Goal: Information Seeking & Learning: Learn about a topic

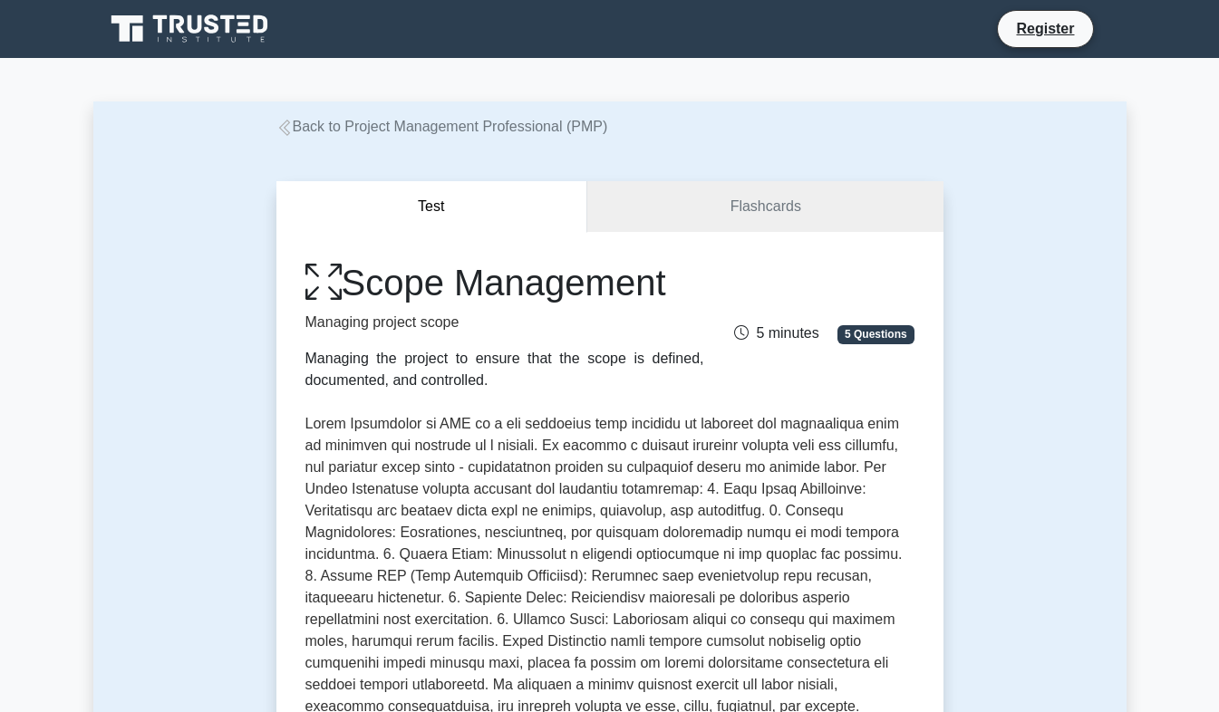
scroll to position [616, 0]
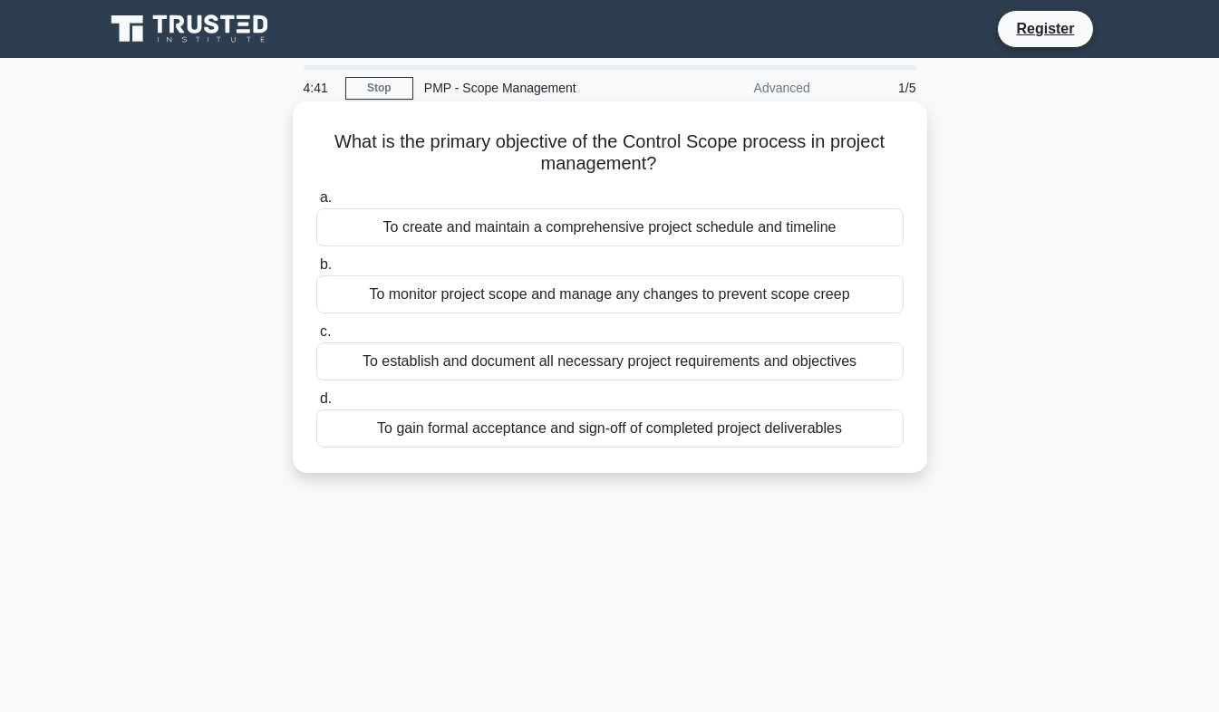
click at [401, 305] on div "To monitor project scope and manage any changes to prevent scope creep" at bounding box center [609, 294] width 587 height 38
click at [316, 271] on input "b. To monitor project scope and manage any changes to prevent scope creep" at bounding box center [316, 265] width 0 height 12
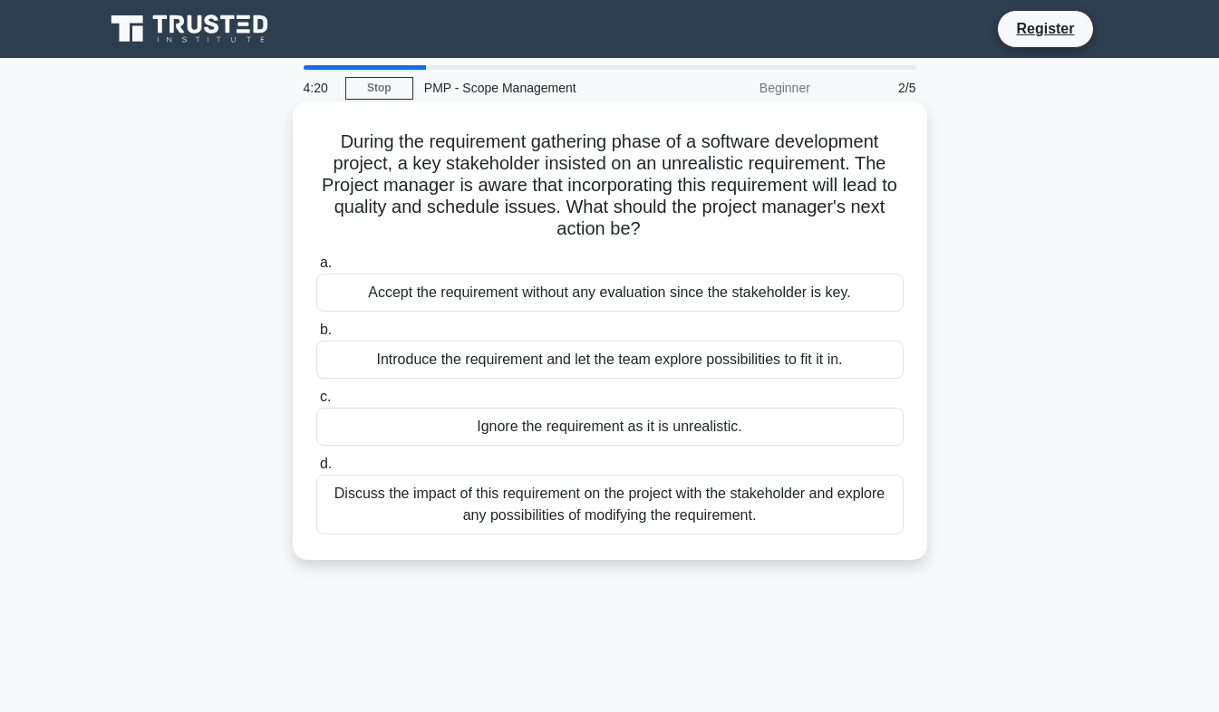
click at [456, 517] on div "Discuss the impact of this requirement on the project with the stakeholder and …" at bounding box center [609, 505] width 587 height 60
click at [316, 470] on input "d. Discuss the impact of this requirement on the project with the stakeholder a…" at bounding box center [316, 465] width 0 height 12
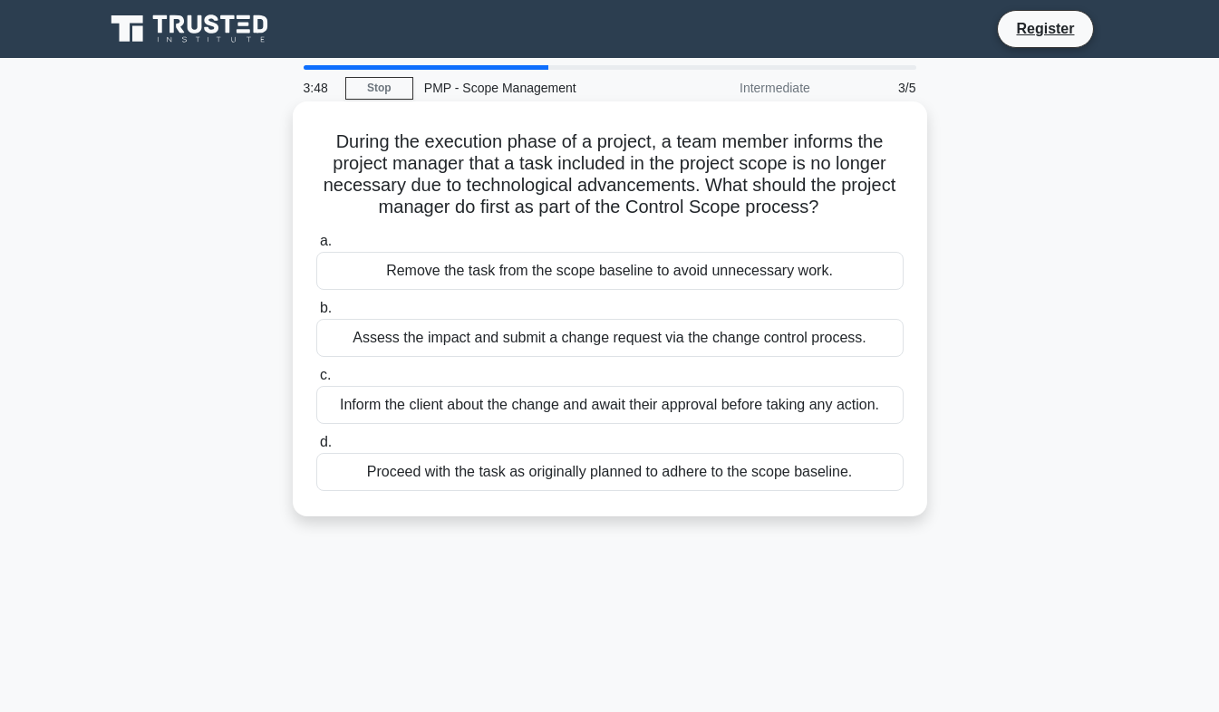
click at [407, 342] on div "Assess the impact and submit a change request via the change control process." at bounding box center [609, 338] width 587 height 38
click at [316, 314] on input "b. Assess the impact and submit a change request via the change control process." at bounding box center [316, 309] width 0 height 12
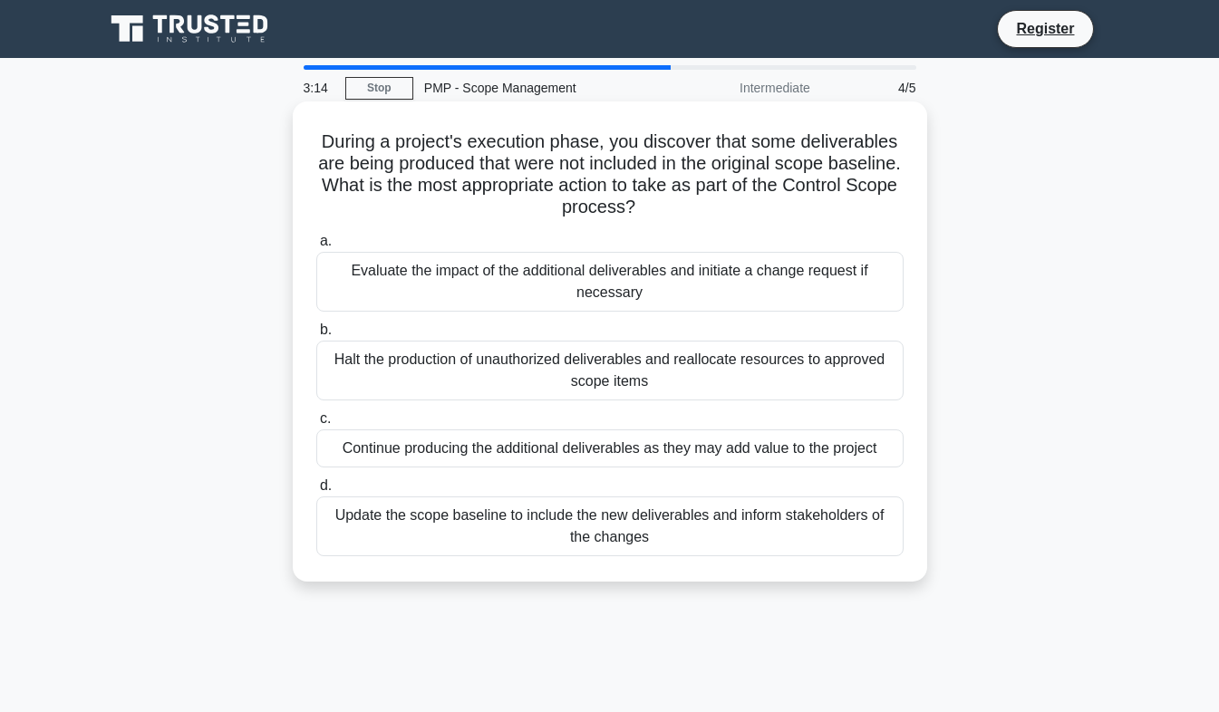
click at [406, 281] on div "Evaluate the impact of the additional deliverables and initiate a change reques…" at bounding box center [609, 282] width 587 height 60
click at [316, 247] on input "a. Evaluate the impact of the additional deliverables and initiate a change req…" at bounding box center [316, 242] width 0 height 12
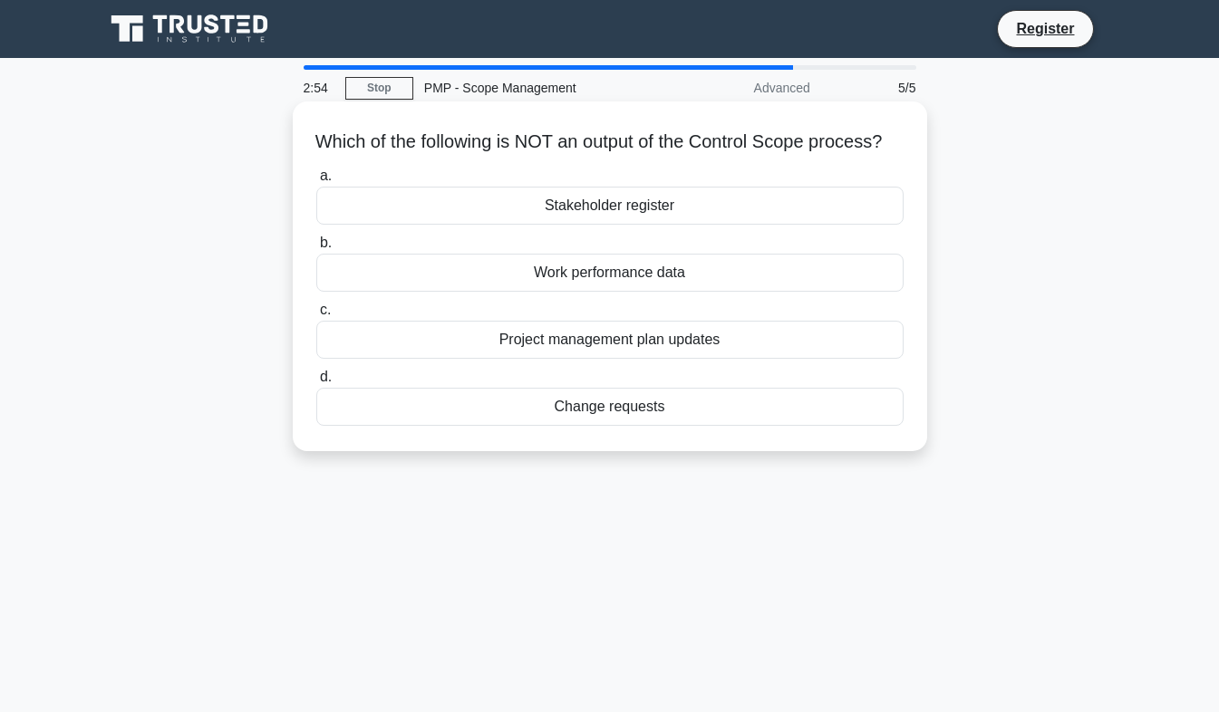
click at [676, 225] on div "Stakeholder register" at bounding box center [609, 206] width 587 height 38
click at [316, 182] on input "a. Stakeholder register" at bounding box center [316, 176] width 0 height 12
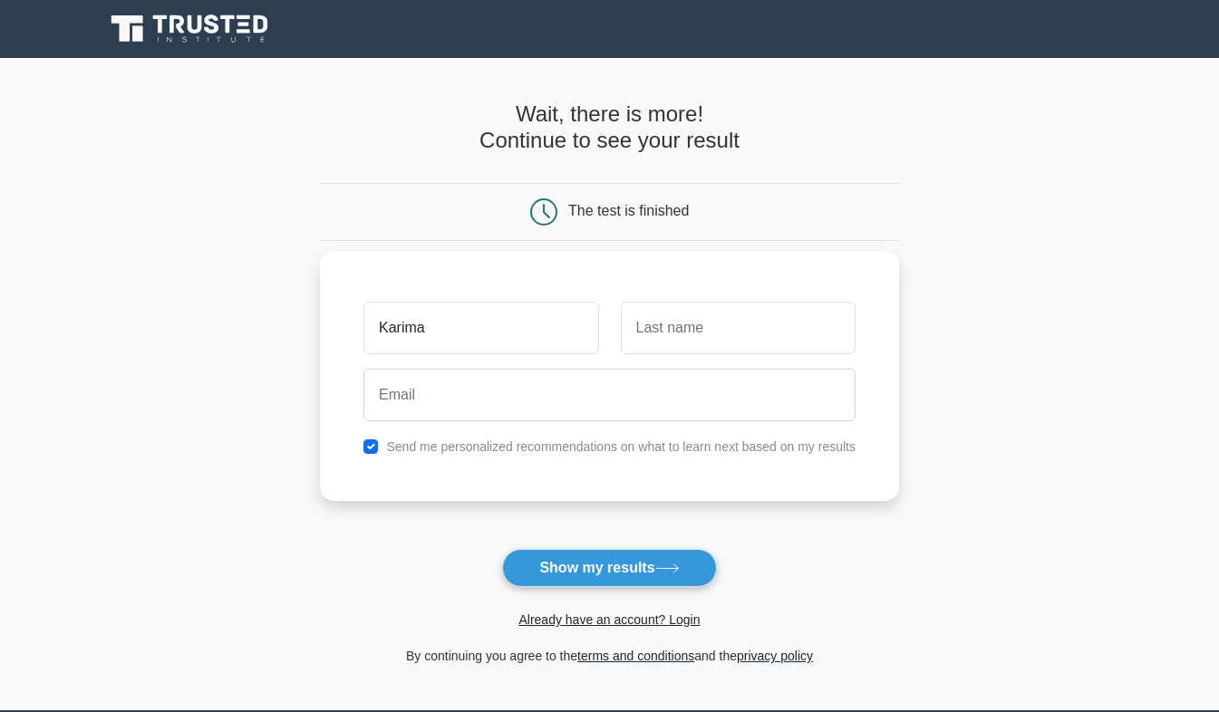
type input "Karima"
click at [681, 343] on input "text" at bounding box center [738, 328] width 235 height 53
type input "al"
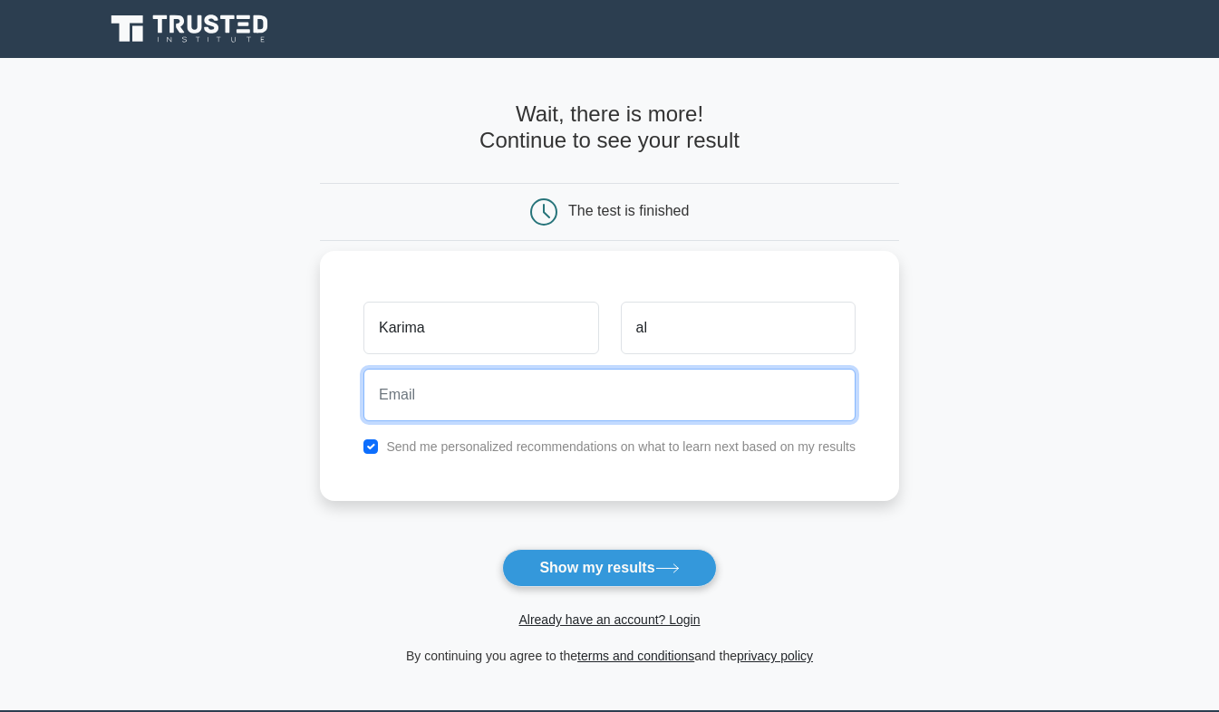
click at [423, 394] on input "email" at bounding box center [609, 395] width 492 height 53
type input "karima-cce@hotmail.com"
click at [502, 549] on button "Show my results" at bounding box center [609, 568] width 214 height 38
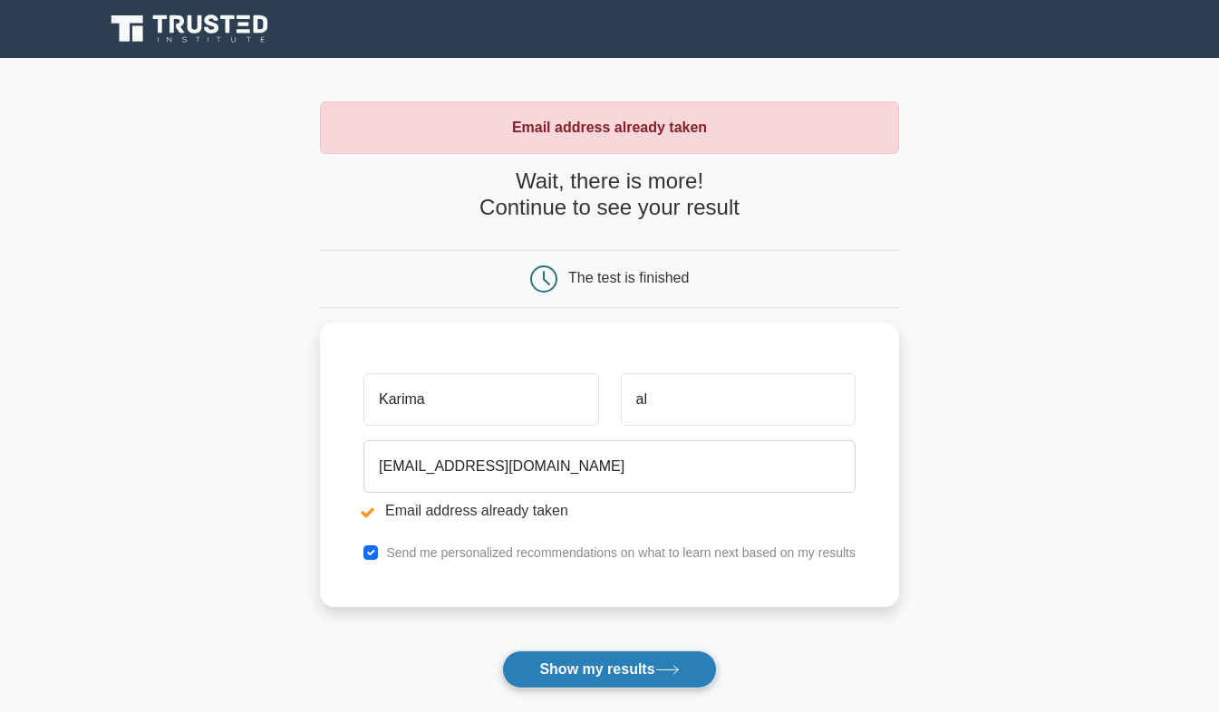
click at [555, 659] on button "Show my results" at bounding box center [609, 670] width 214 height 38
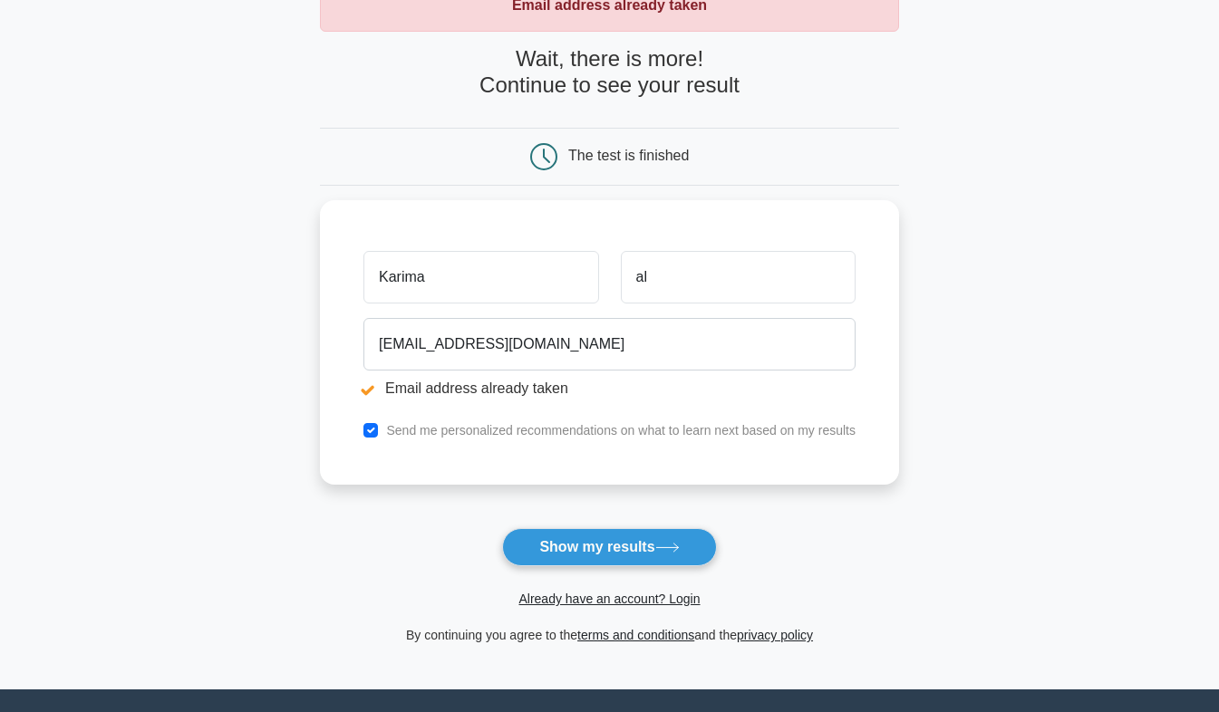
scroll to position [130, 0]
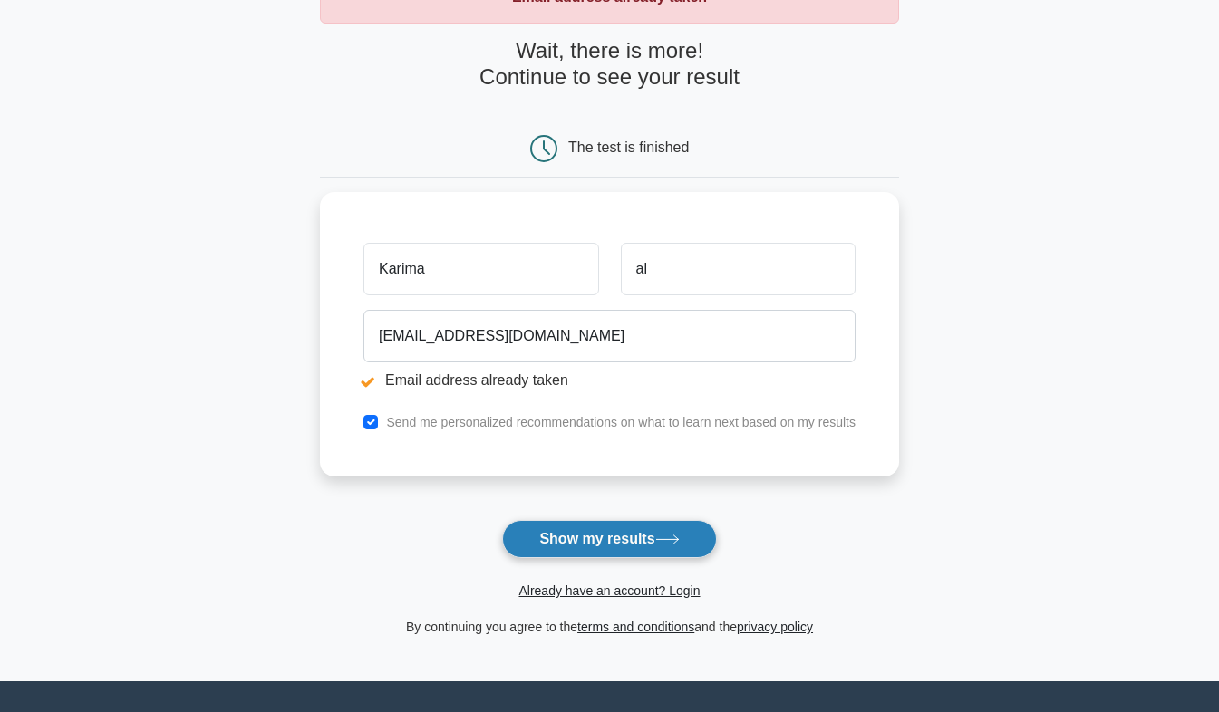
click at [602, 540] on button "Show my results" at bounding box center [609, 539] width 214 height 38
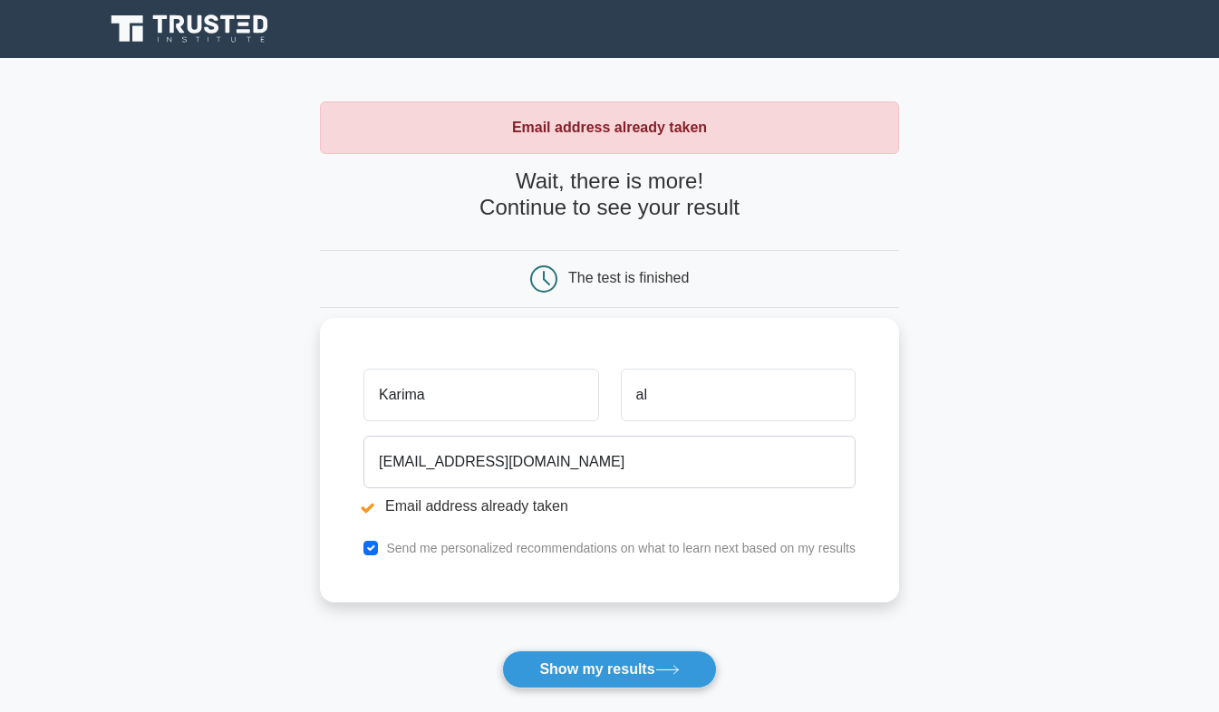
click at [438, 400] on input "Karima" at bounding box center [480, 395] width 235 height 53
click at [373, 545] on input "checkbox" at bounding box center [370, 548] width 14 height 14
checkbox input "false"
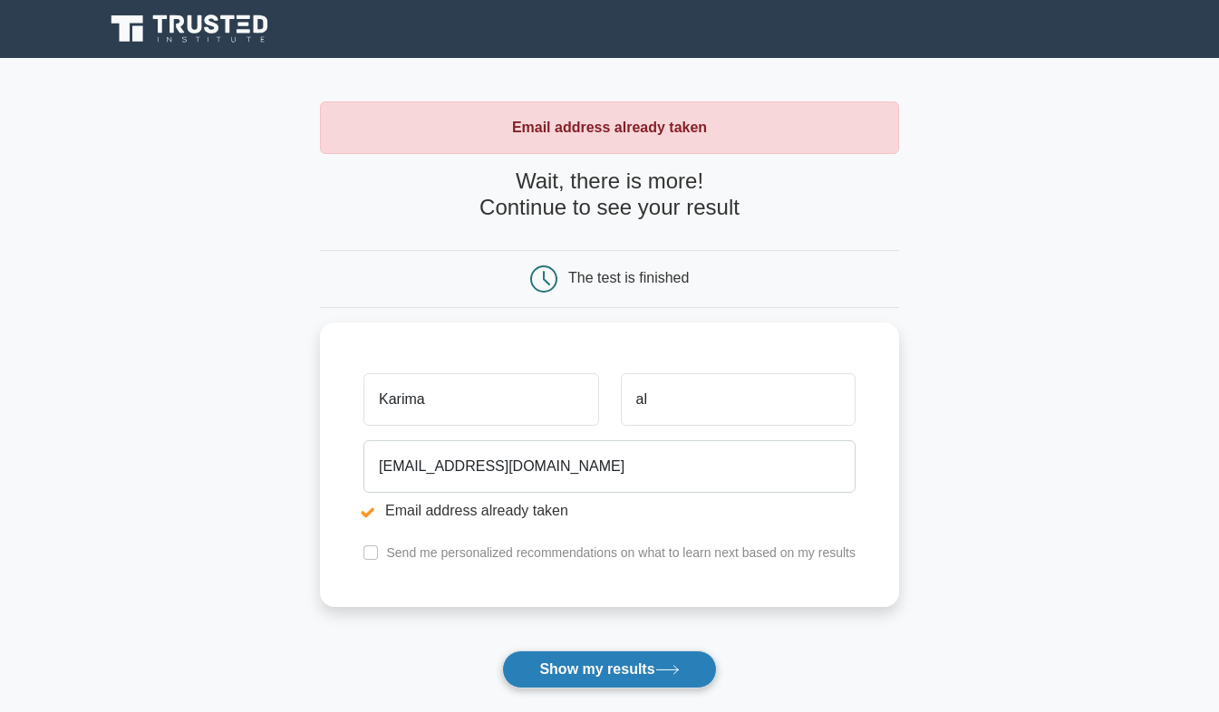
click at [555, 667] on button "Show my results" at bounding box center [609, 670] width 214 height 38
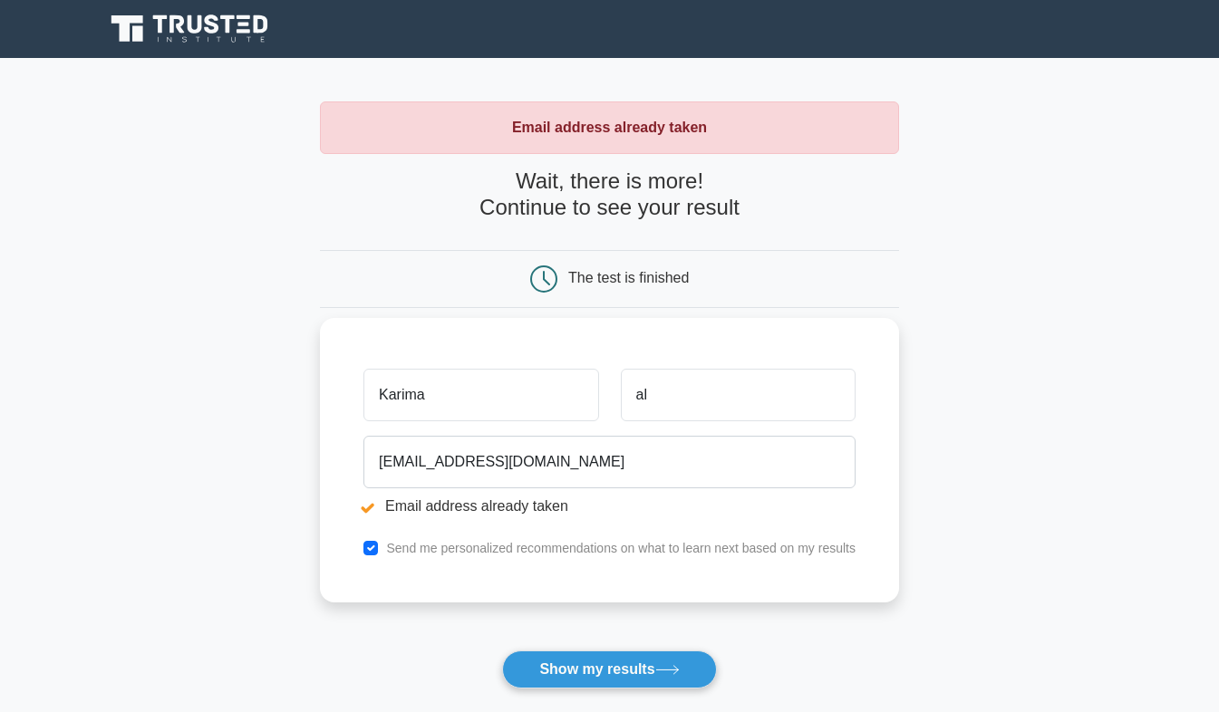
drag, startPoint x: 459, startPoint y: 393, endPoint x: 321, endPoint y: 407, distance: 138.4
click at [321, 407] on div "Karima al [EMAIL_ADDRESS][DOMAIN_NAME] Email address already taken Send me pers…" at bounding box center [609, 460] width 579 height 285
drag, startPoint x: 674, startPoint y: 389, endPoint x: 604, endPoint y: 390, distance: 70.7
click at [604, 390] on div "al" at bounding box center [610, 395] width 514 height 67
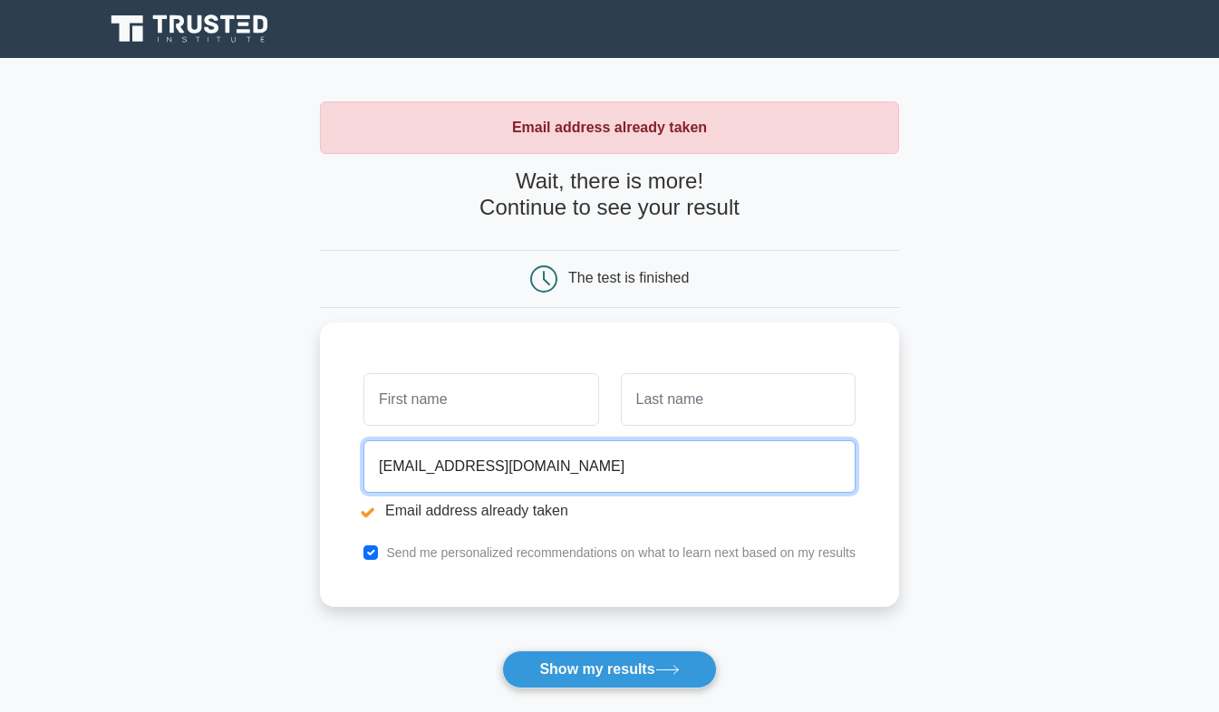
drag, startPoint x: 552, startPoint y: 466, endPoint x: 289, endPoint y: 499, distance: 264.9
click at [289, 499] on main "Email address already taken Wait, there is more! Continue to see your result Th…" at bounding box center [609, 435] width 1219 height 754
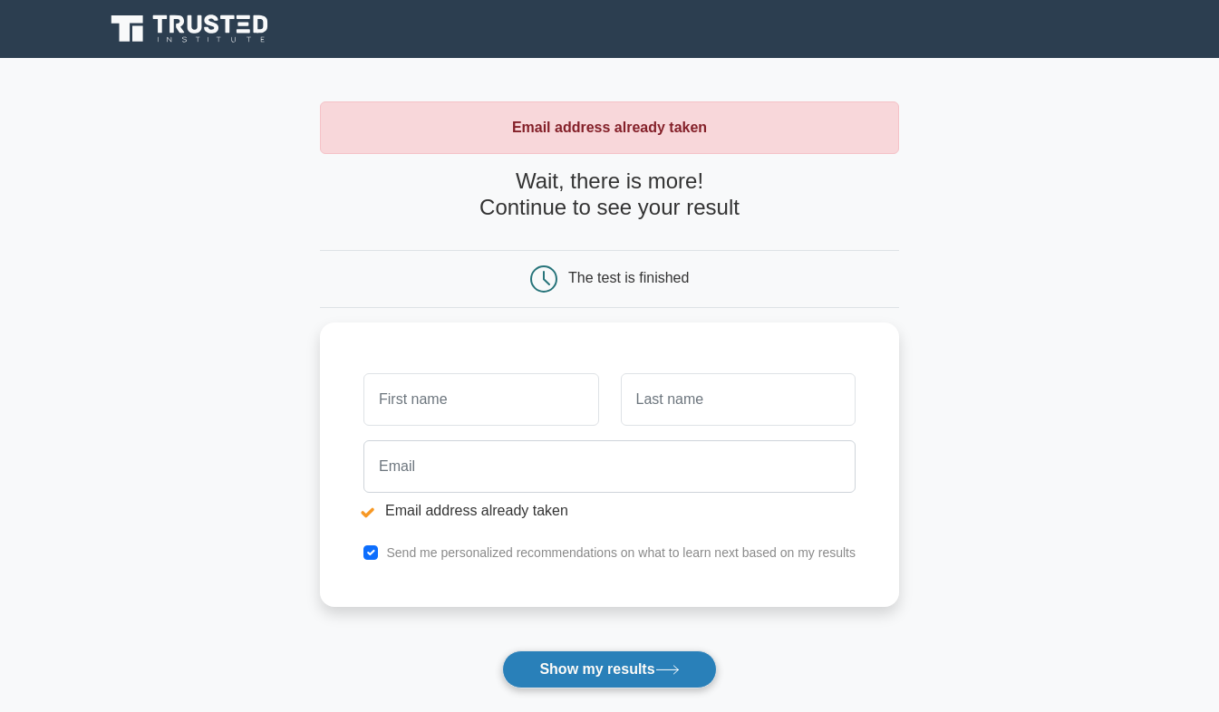
click at [559, 667] on button "Show my results" at bounding box center [609, 670] width 214 height 38
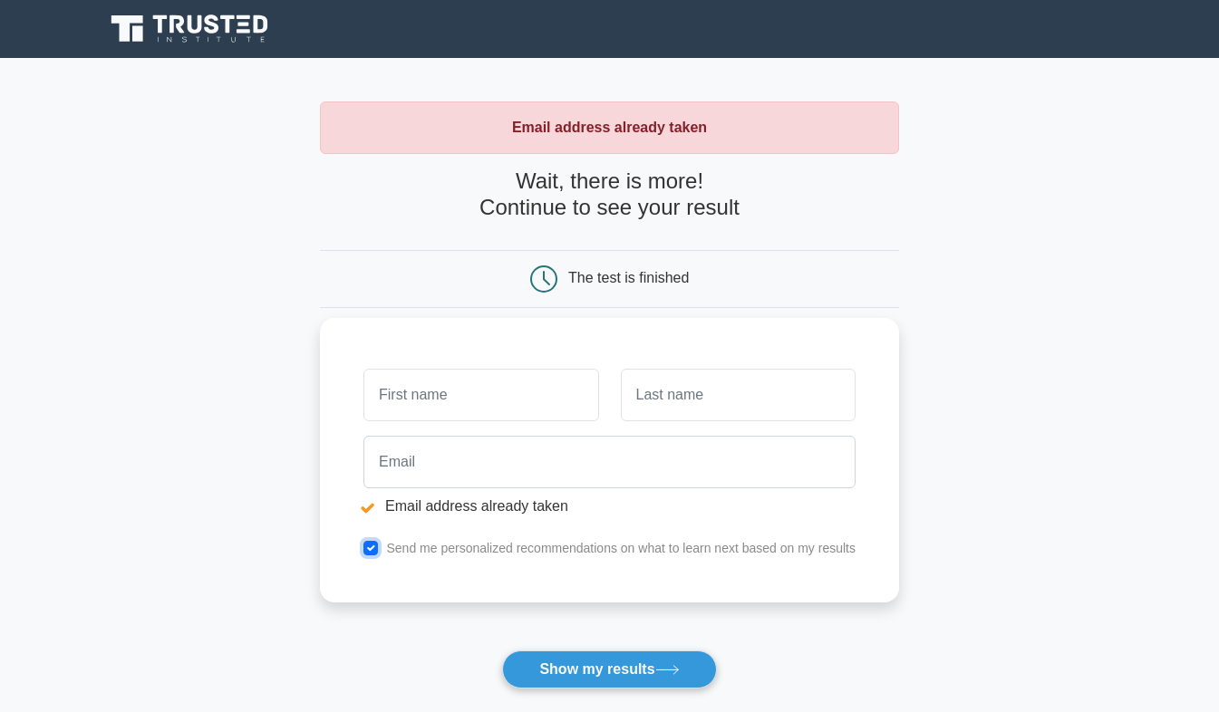
click at [368, 546] on input "checkbox" at bounding box center [370, 548] width 14 height 14
checkbox input "false"
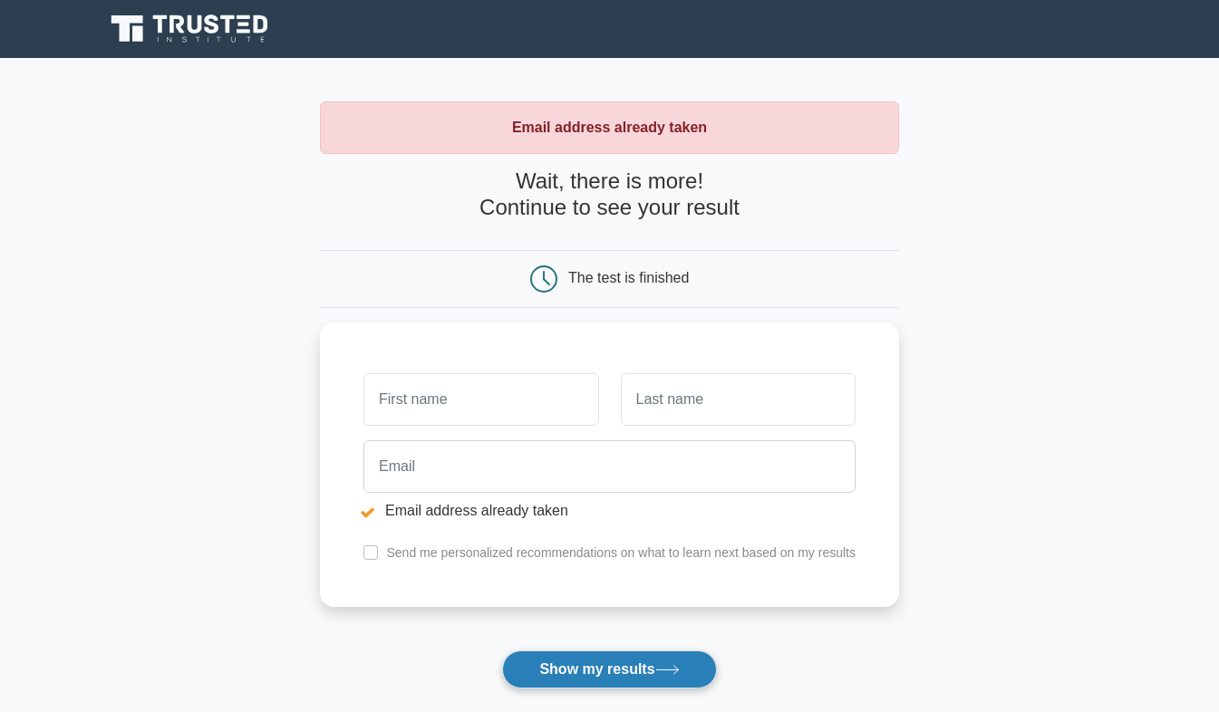
click at [556, 672] on button "Show my results" at bounding box center [609, 670] width 214 height 38
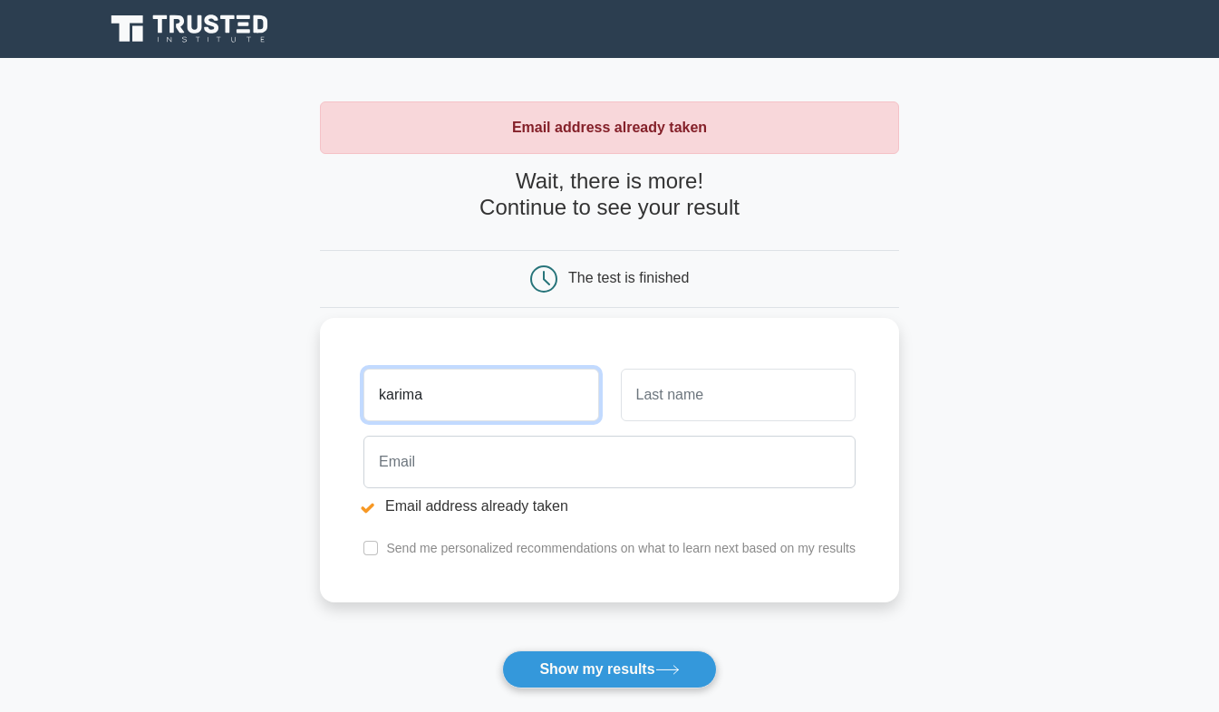
type input "karima"
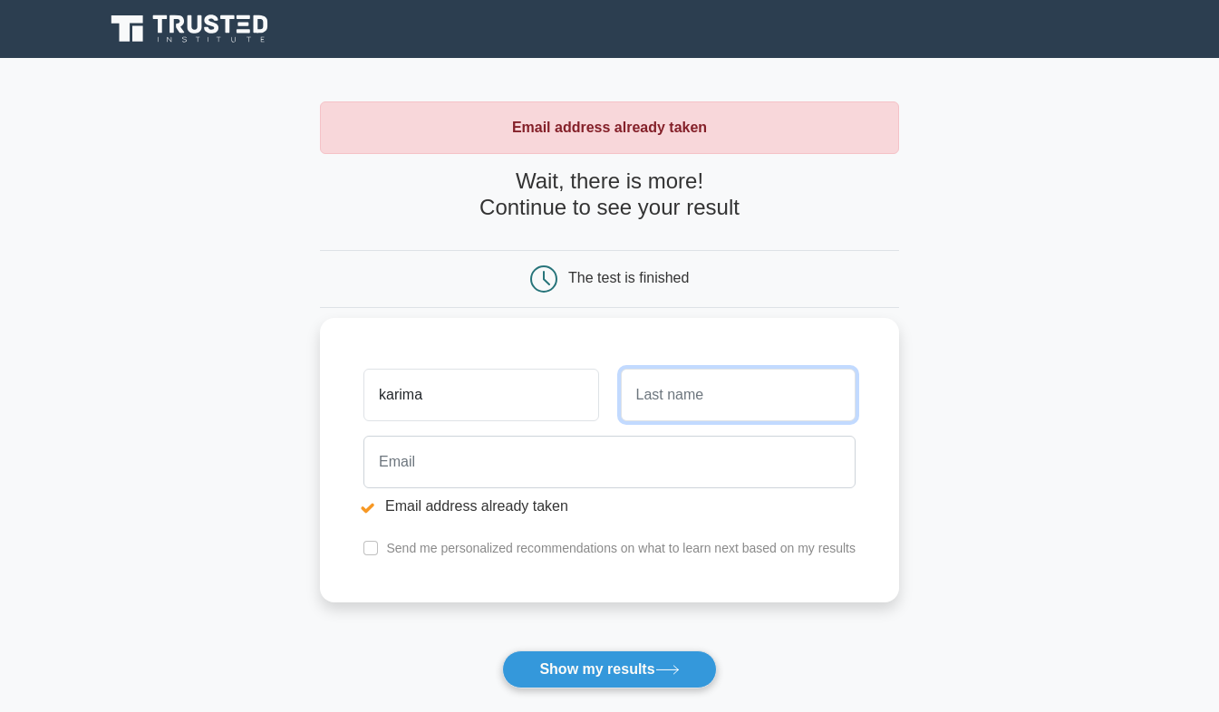
click at [660, 393] on input "text" at bounding box center [738, 395] width 235 height 53
type input "al"
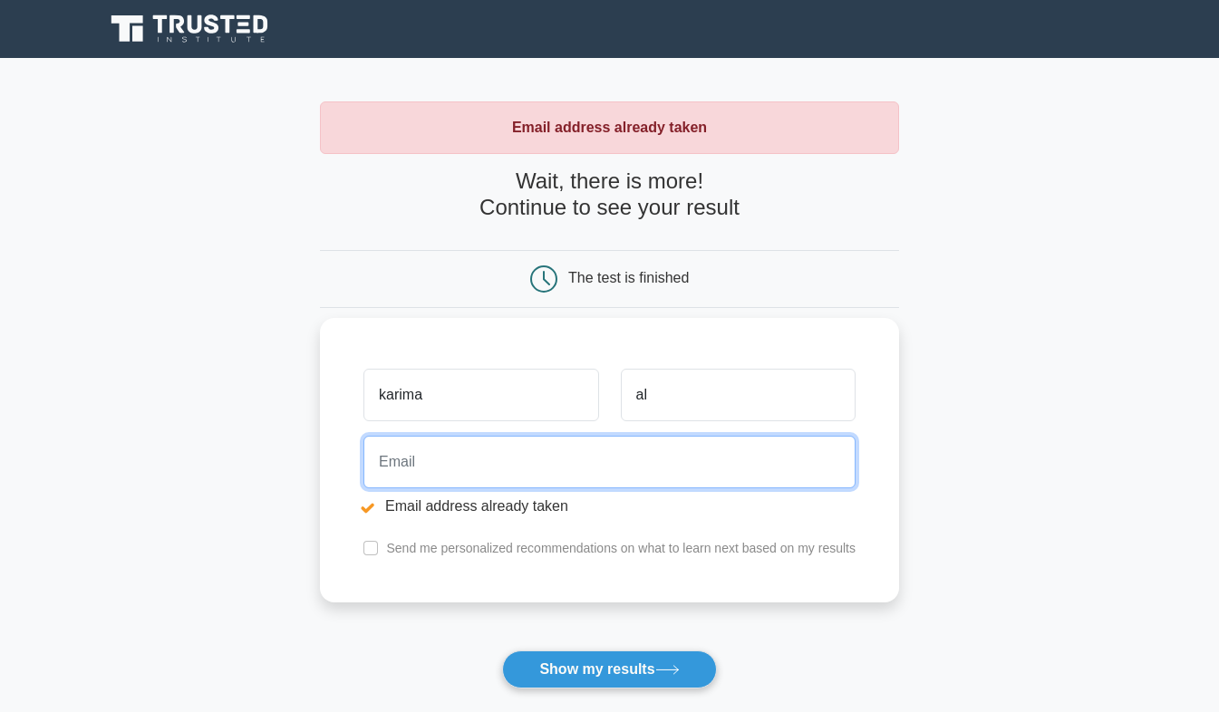
click at [423, 468] on input "email" at bounding box center [609, 462] width 492 height 53
type input "alkhanbashiKarima@gmail.com"
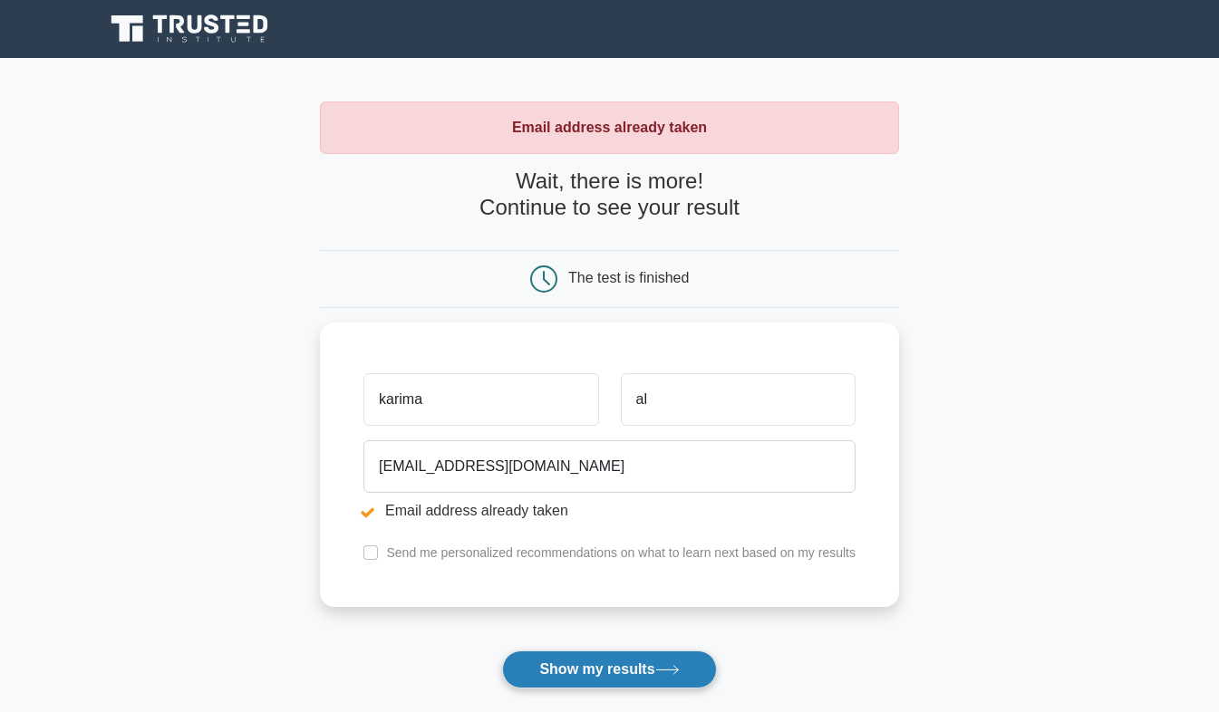
click at [611, 672] on button "Show my results" at bounding box center [609, 670] width 214 height 38
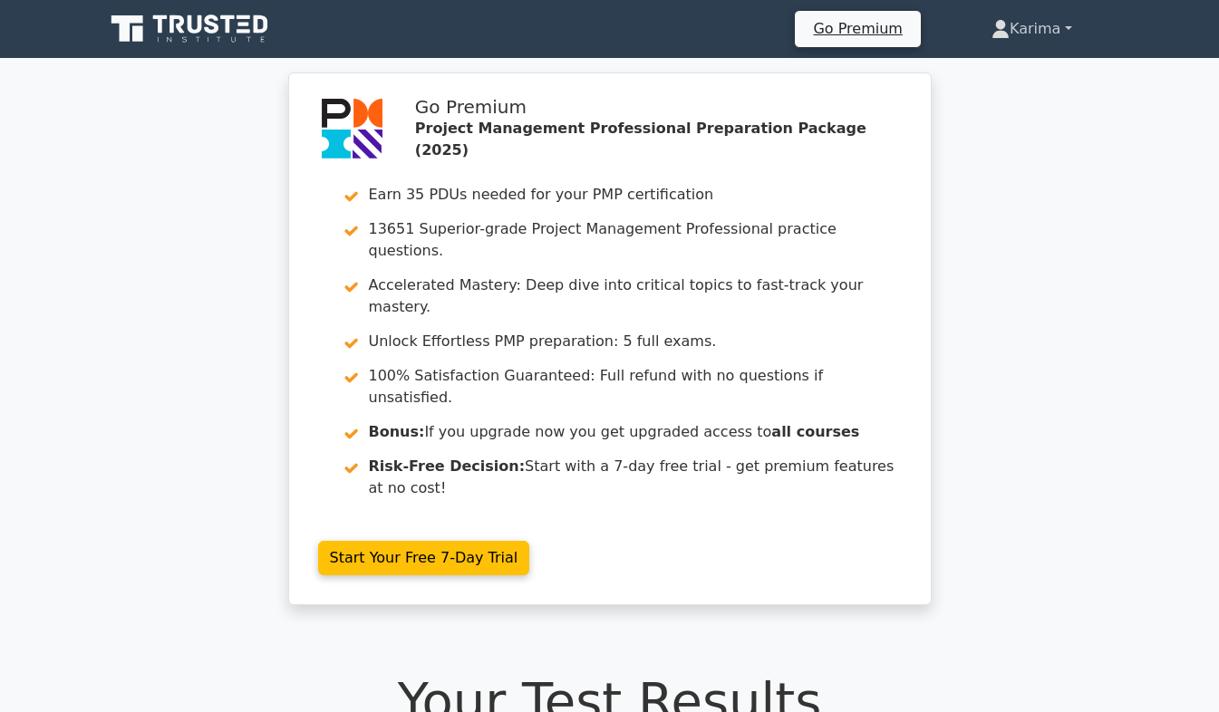
click at [1059, 31] on link "Karima" at bounding box center [1032, 29] width 168 height 36
click at [998, 72] on link "Profile" at bounding box center [1020, 71] width 143 height 29
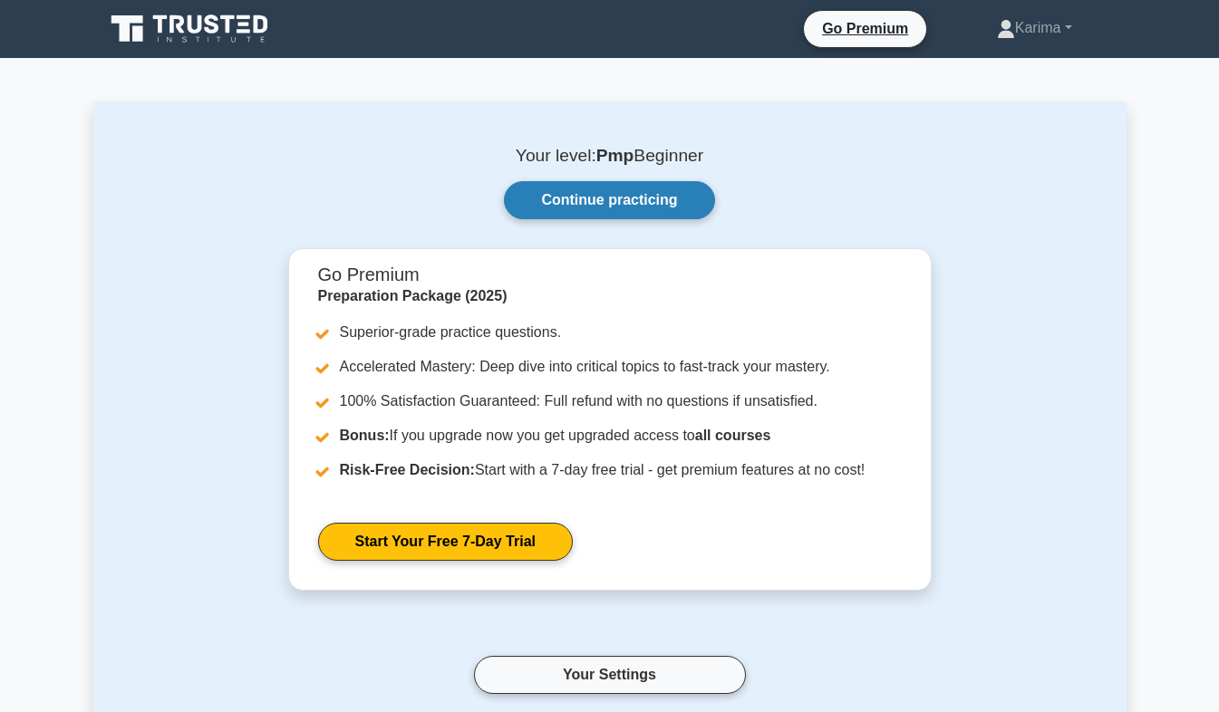
click at [656, 208] on link "Continue practicing" at bounding box center [609, 200] width 210 height 38
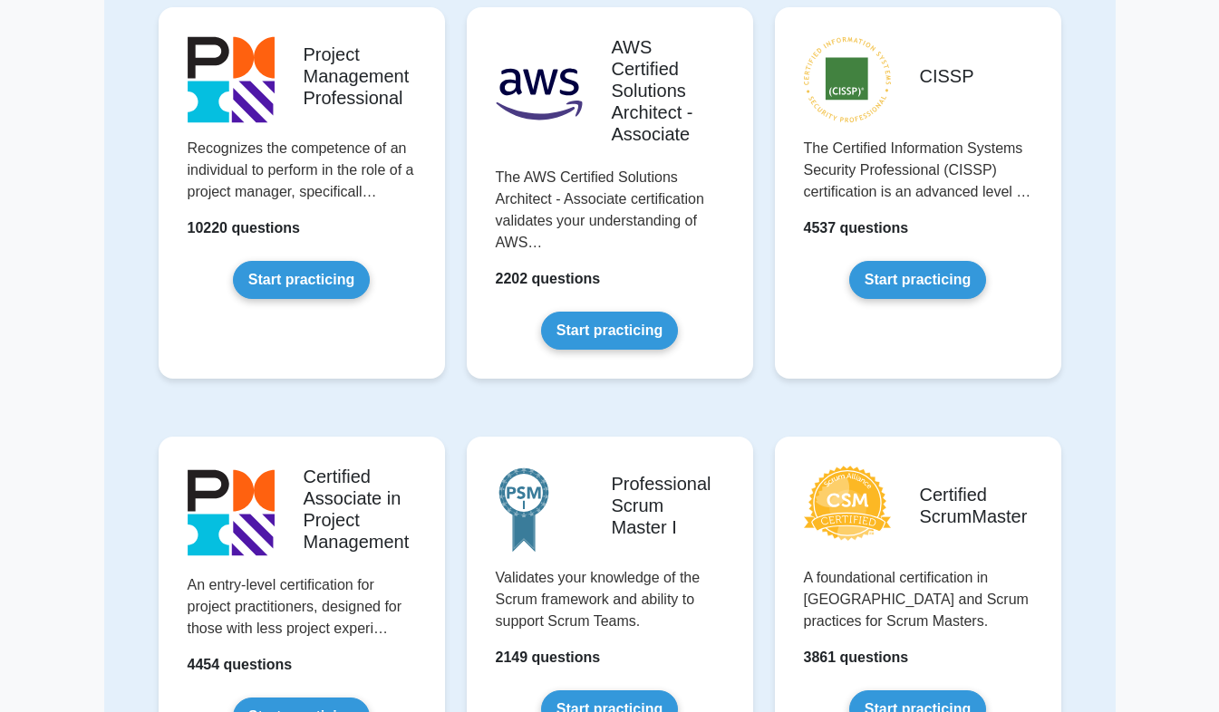
scroll to position [204, 0]
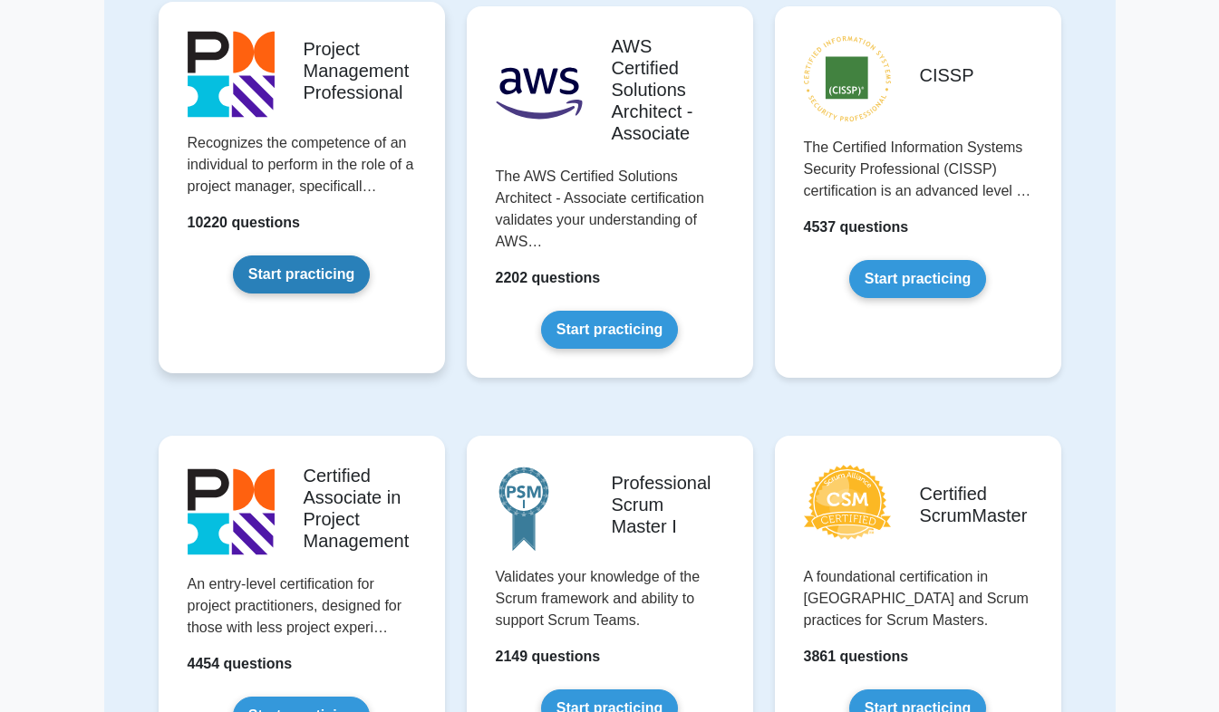
click at [324, 267] on link "Start practicing" at bounding box center [301, 275] width 137 height 38
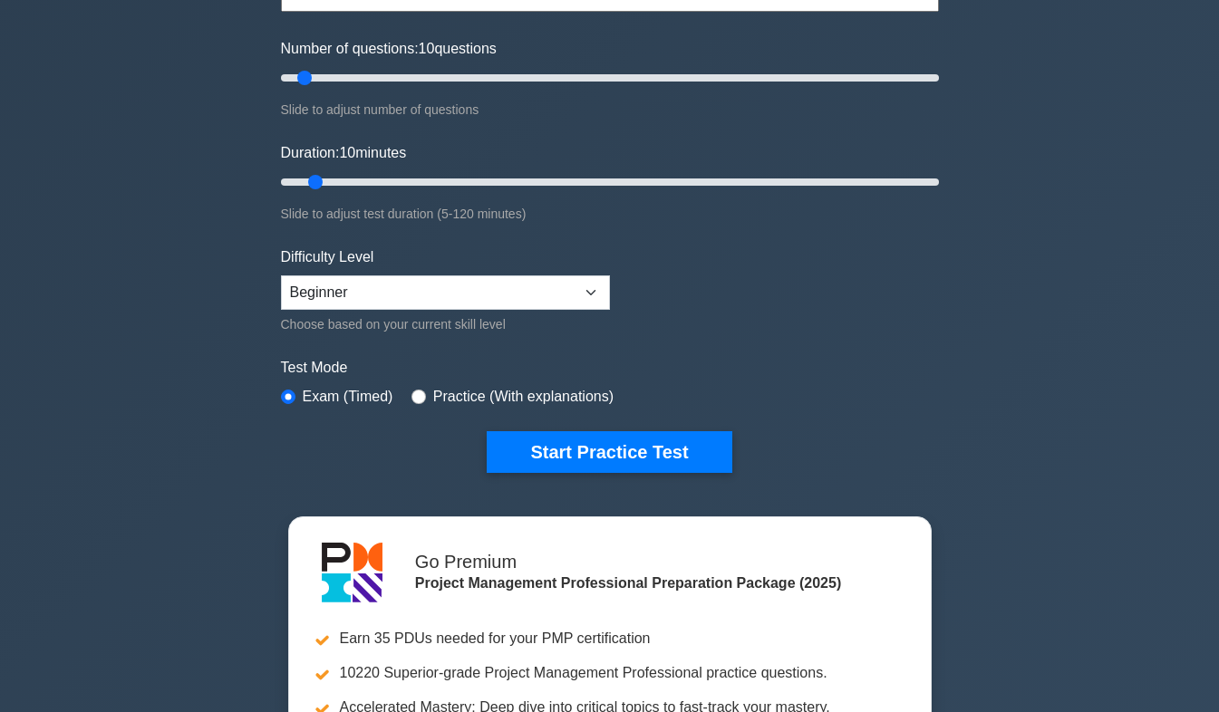
scroll to position [208, 0]
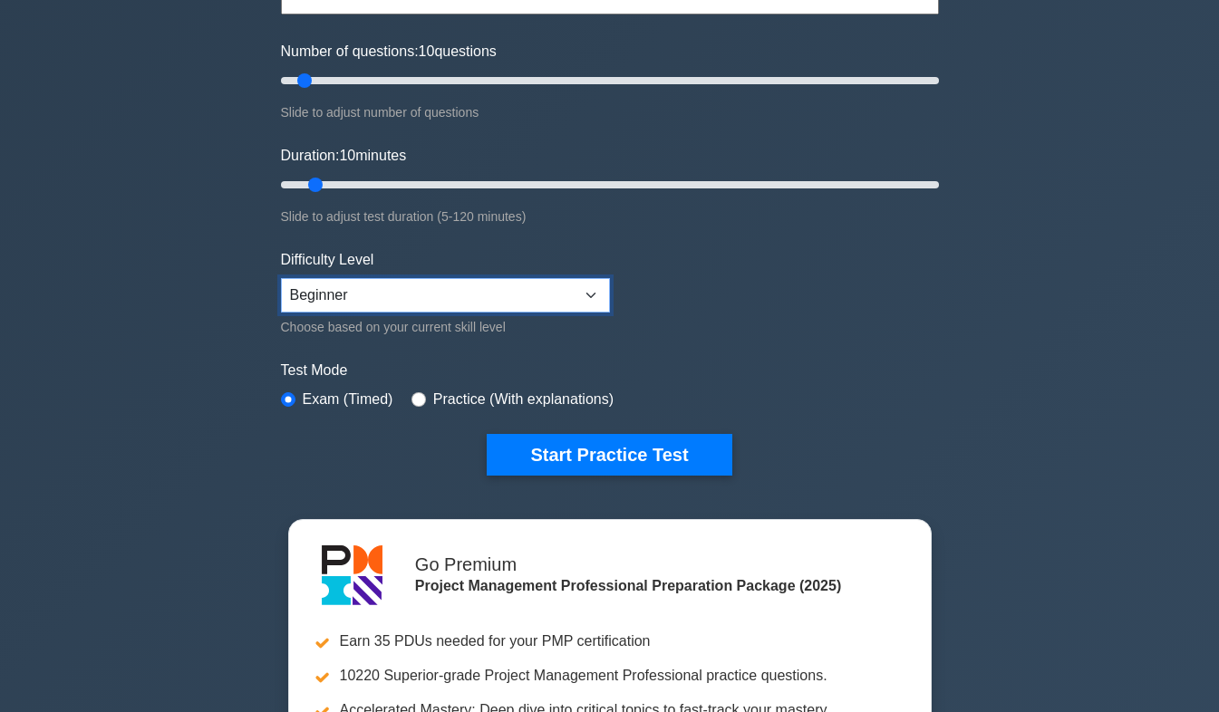
click at [585, 291] on select "Beginner Intermediate Expert" at bounding box center [445, 295] width 329 height 34
select select "intermediate"
click at [281, 278] on select "Beginner Intermediate Expert" at bounding box center [445, 295] width 329 height 34
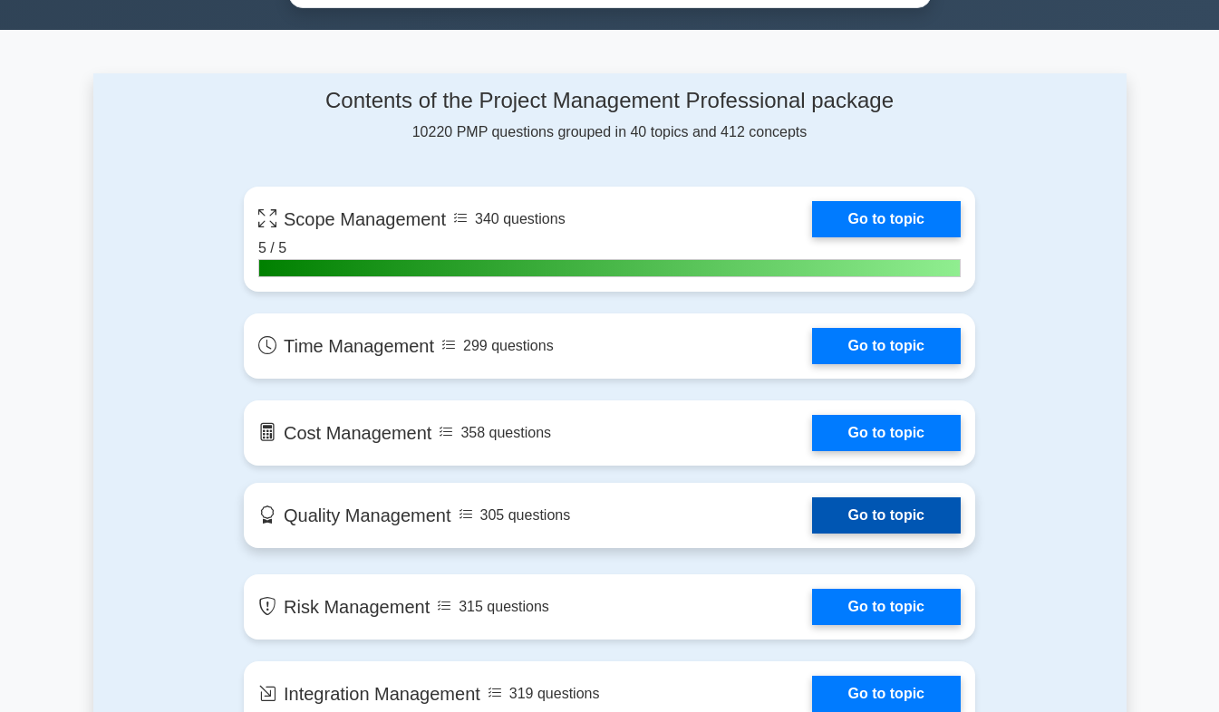
scroll to position [1165, 0]
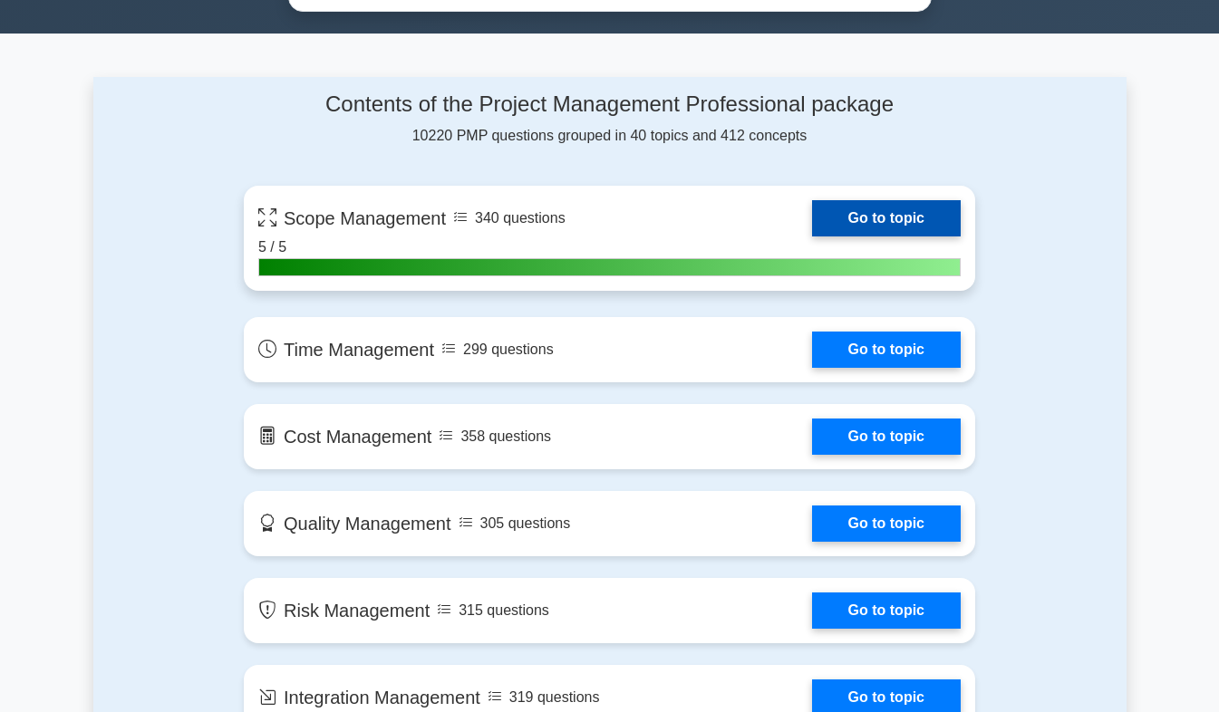
click at [841, 208] on link "Go to topic" at bounding box center [886, 218] width 149 height 36
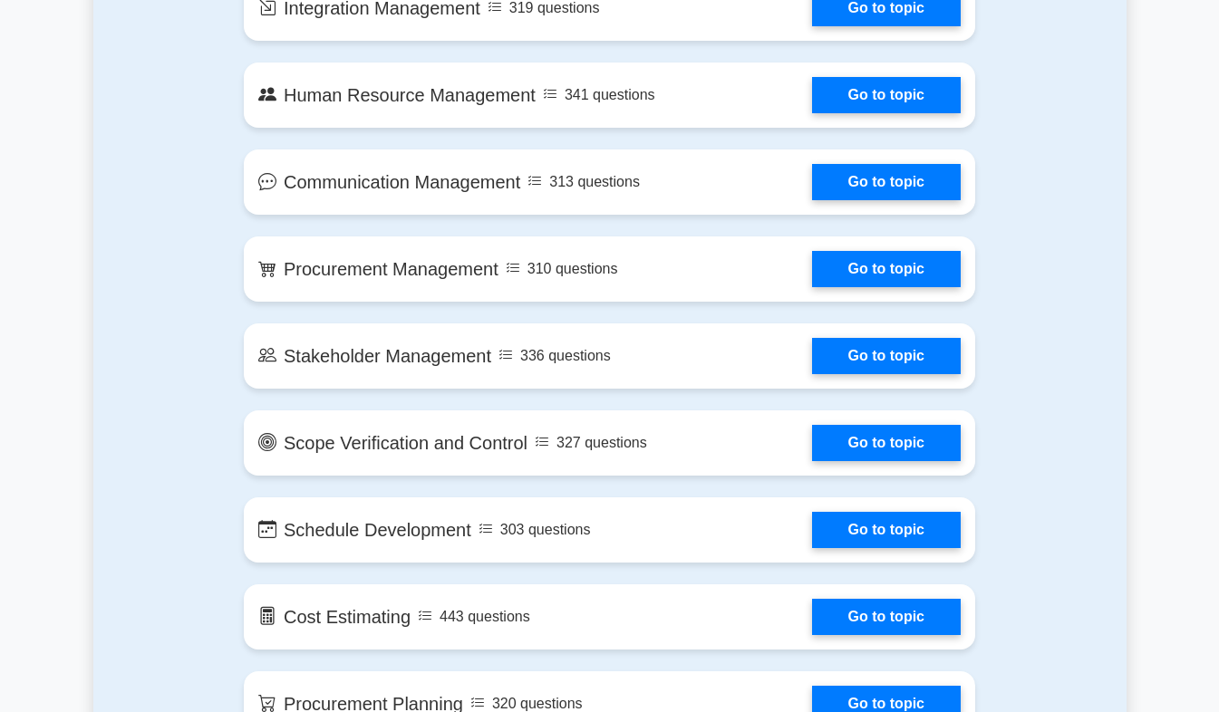
scroll to position [1856, 0]
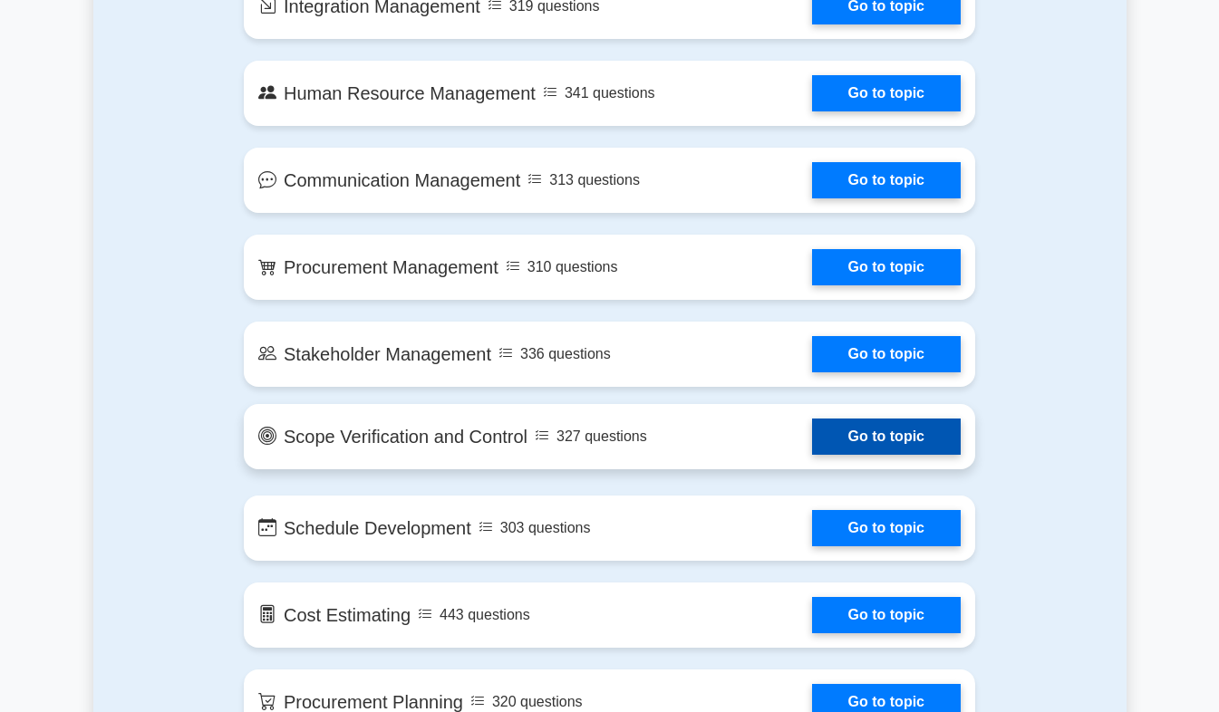
click at [855, 430] on link "Go to topic" at bounding box center [886, 437] width 149 height 36
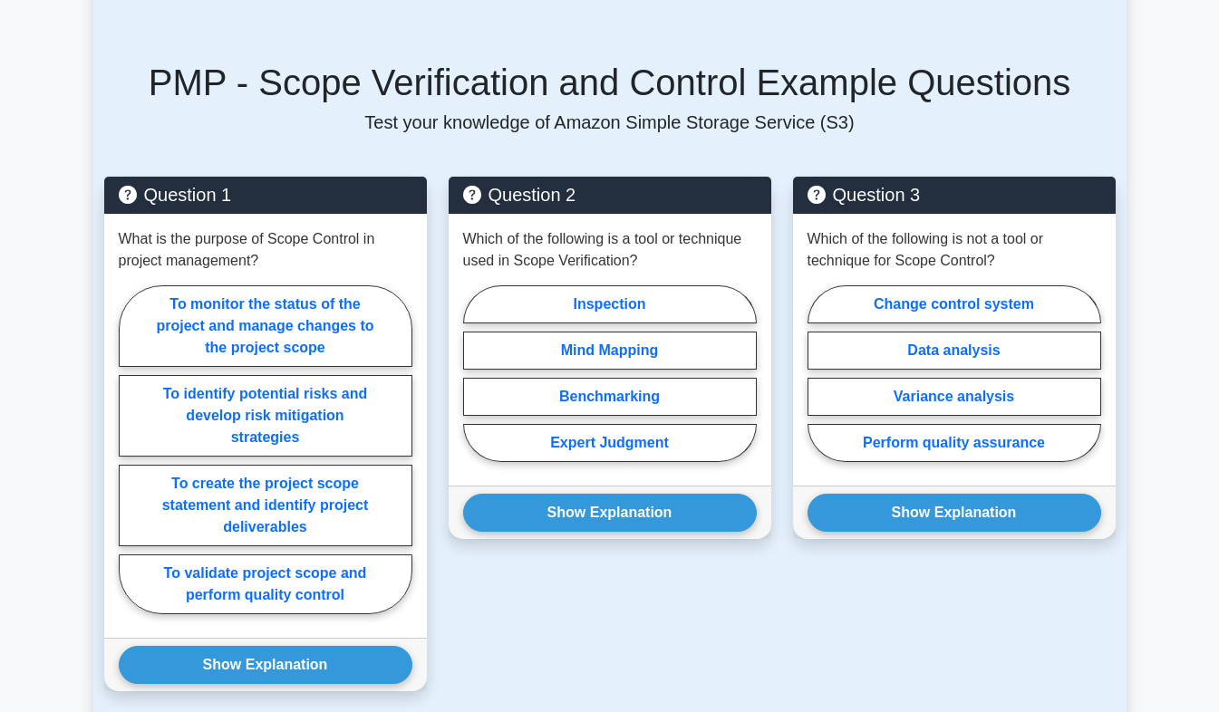
scroll to position [1246, 0]
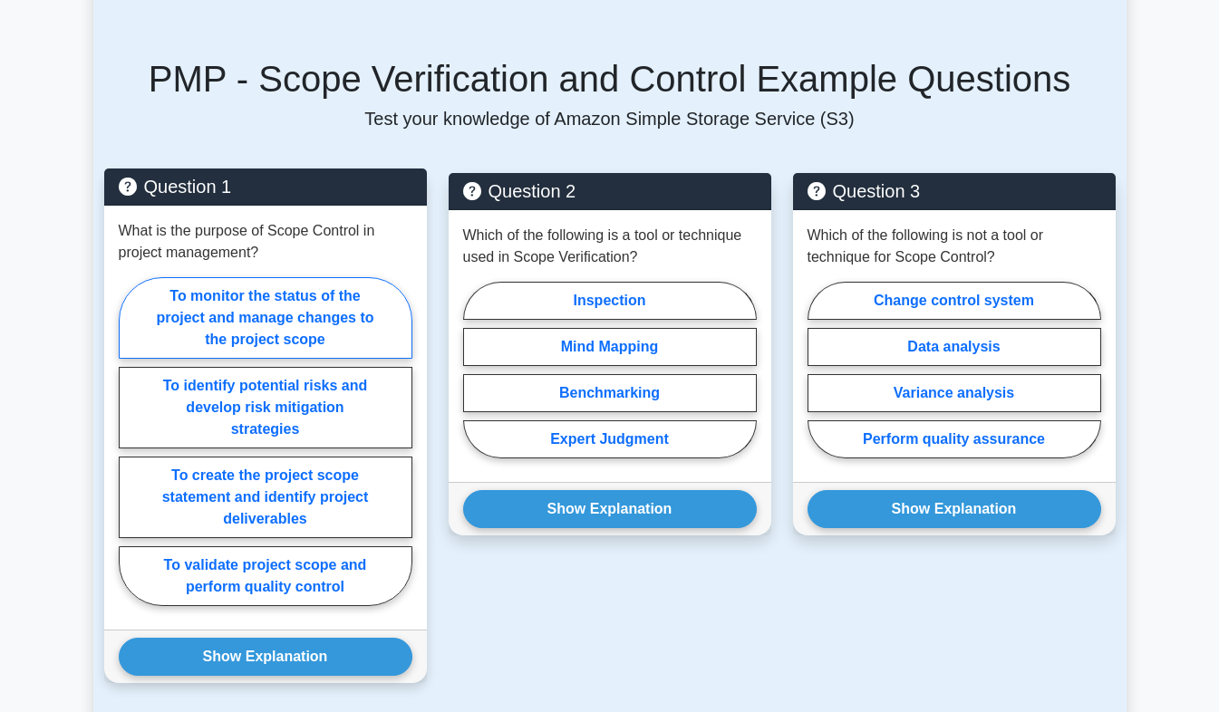
click at [239, 314] on label "To monitor the status of the project and manage changes to the project scope" at bounding box center [266, 318] width 294 height 82
click at [130, 441] on input "To monitor the status of the project and manage changes to the project scope" at bounding box center [125, 447] width 12 height 12
radio input "true"
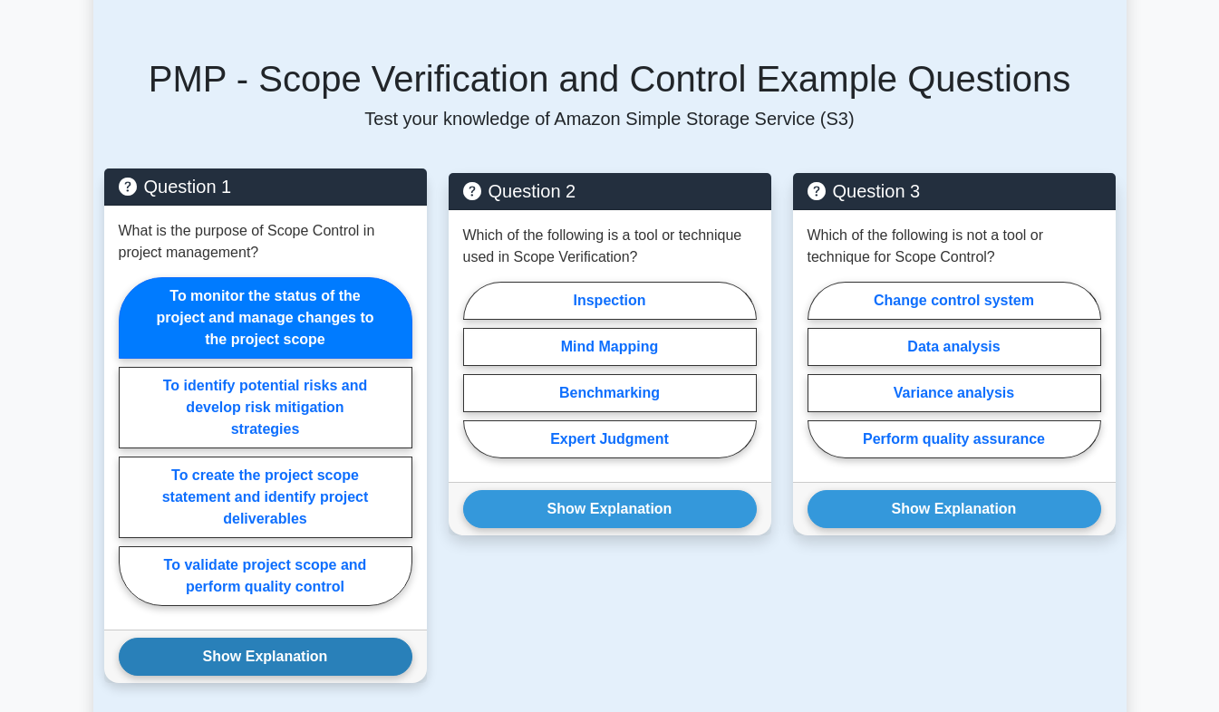
click at [232, 658] on button "Show Explanation" at bounding box center [266, 657] width 294 height 38
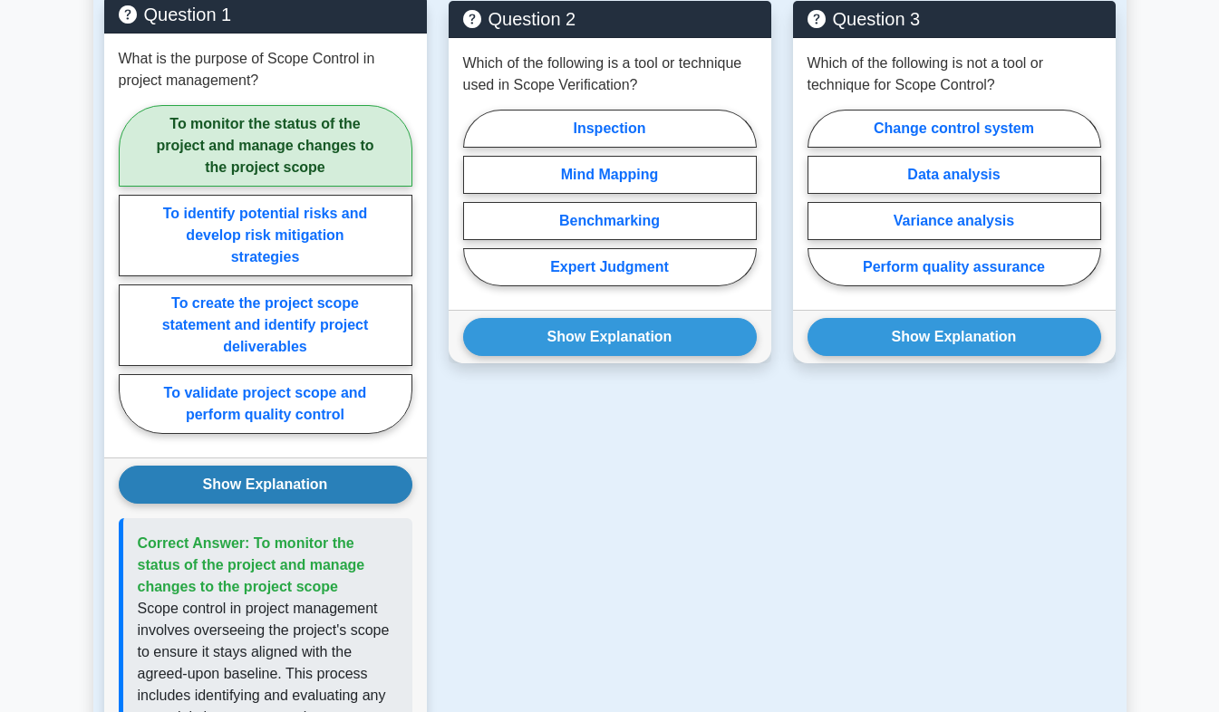
scroll to position [1353, 0]
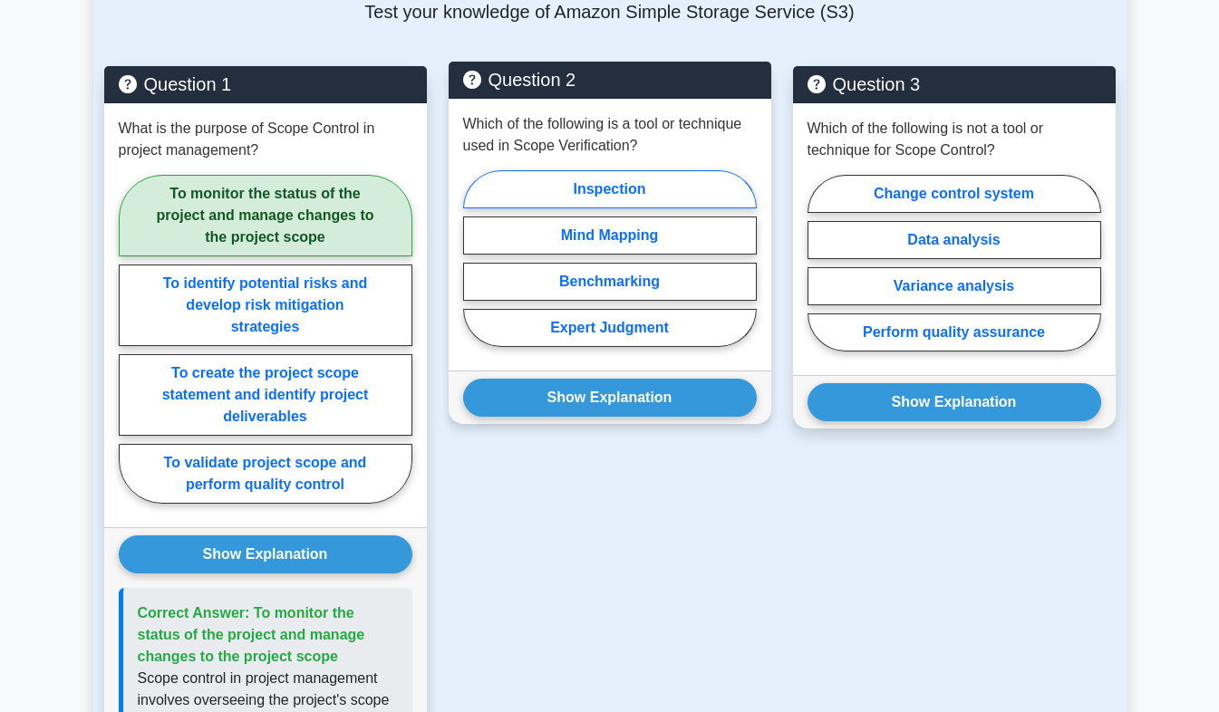
click at [633, 187] on label "Inspection" at bounding box center [610, 189] width 294 height 38
click at [475, 258] on input "Inspection" at bounding box center [469, 264] width 12 height 12
radio input "true"
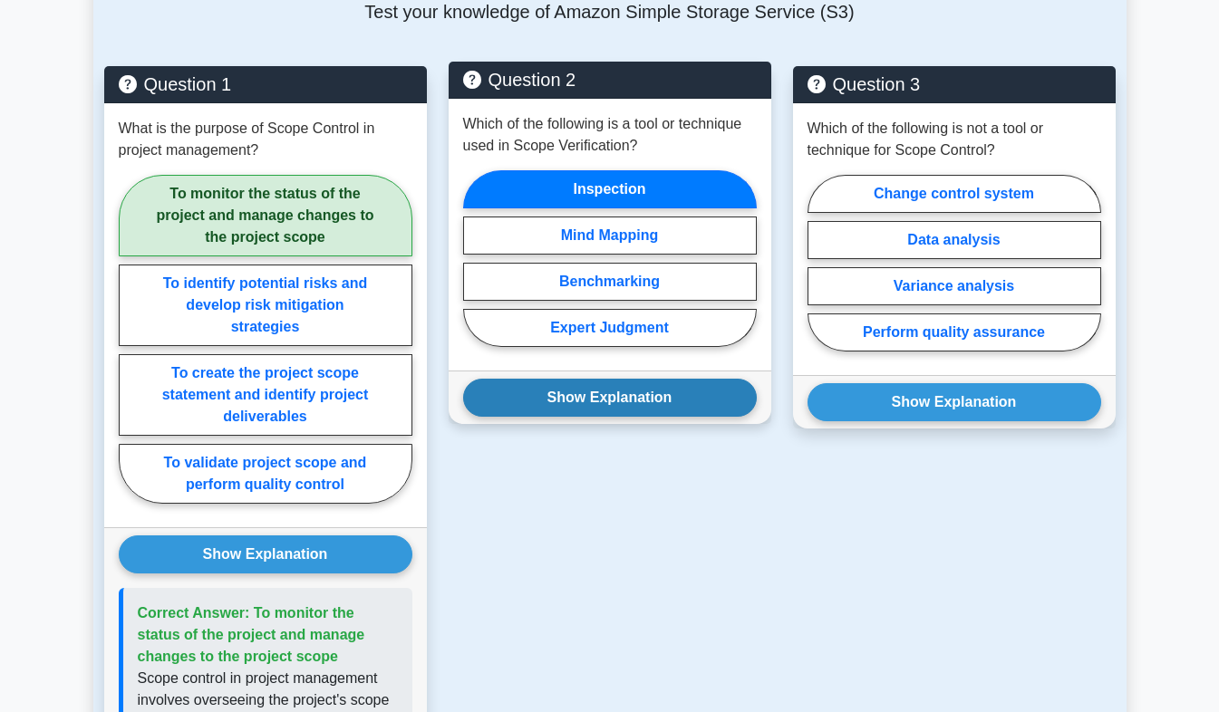
click at [589, 400] on button "Show Explanation" at bounding box center [610, 398] width 294 height 38
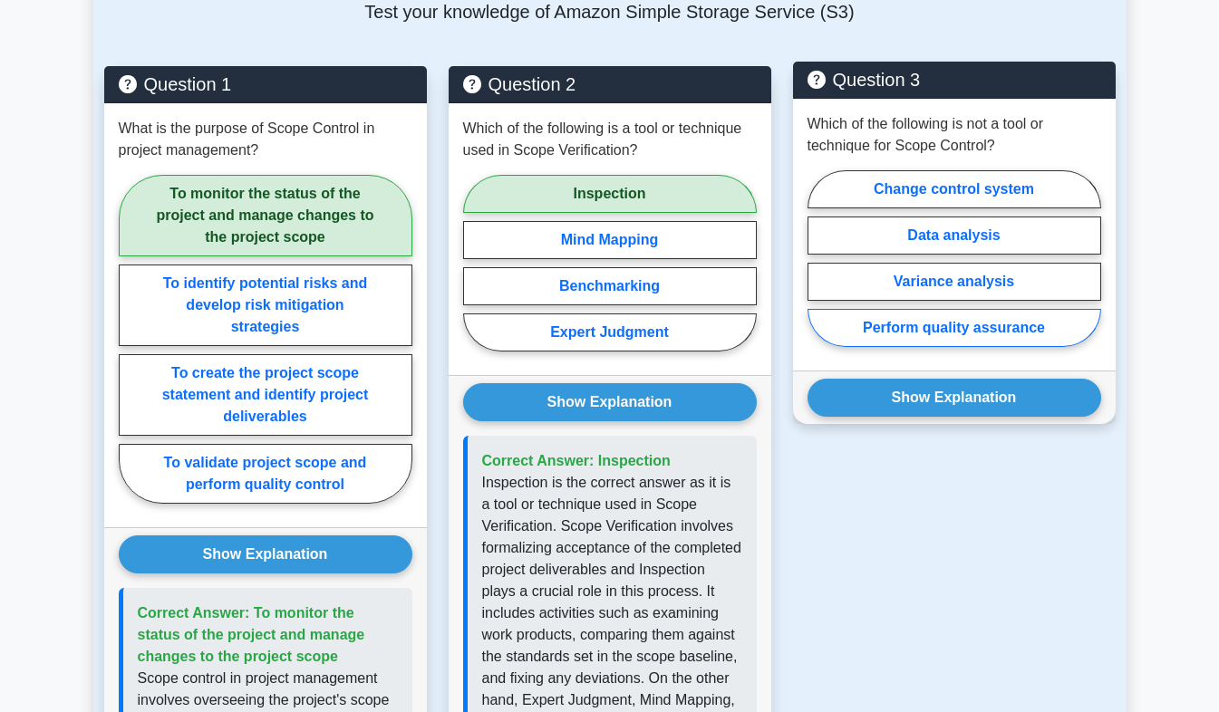
click at [916, 325] on label "Perform quality assurance" at bounding box center [954, 328] width 294 height 38
click at [819, 270] on input "Perform quality assurance" at bounding box center [813, 264] width 12 height 12
radio input "true"
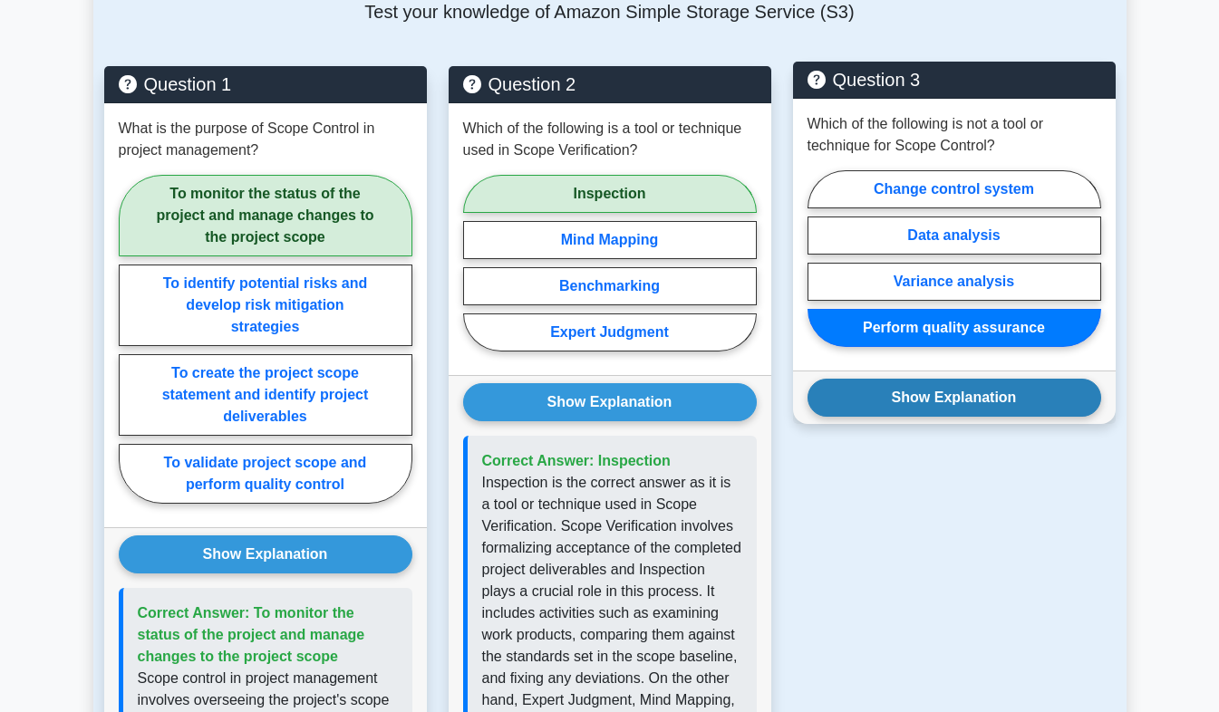
click at [912, 397] on button "Show Explanation" at bounding box center [954, 398] width 294 height 38
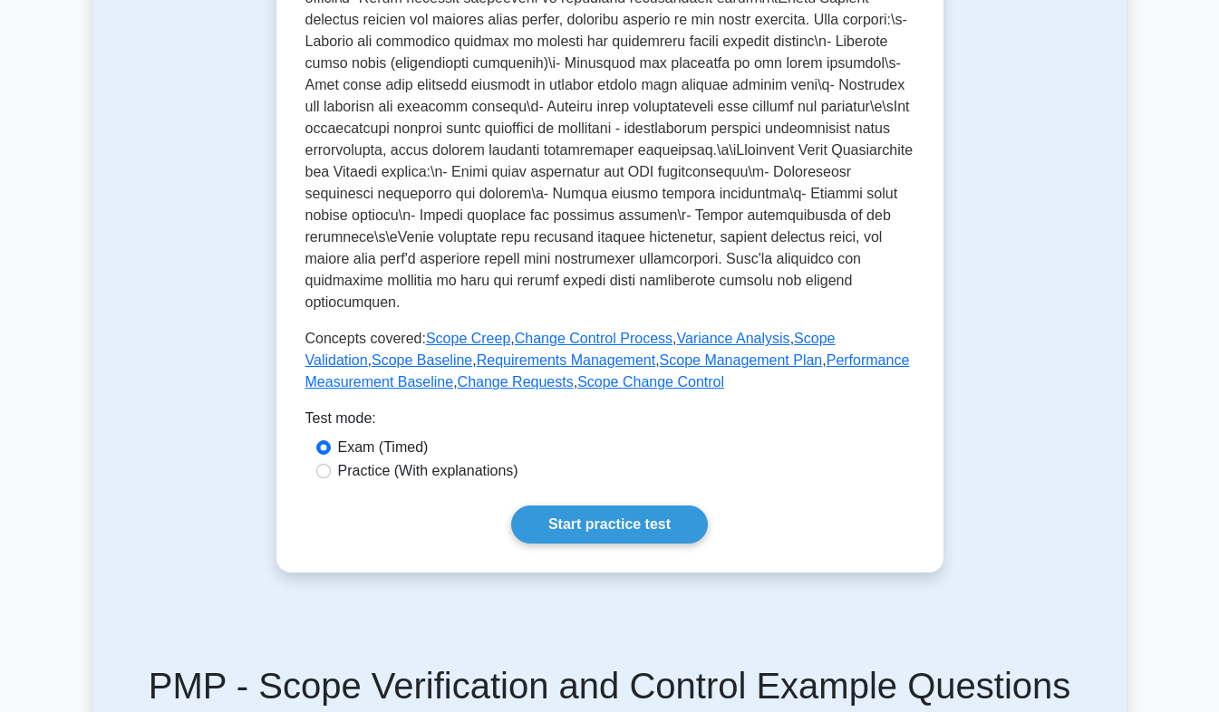
scroll to position [651, 0]
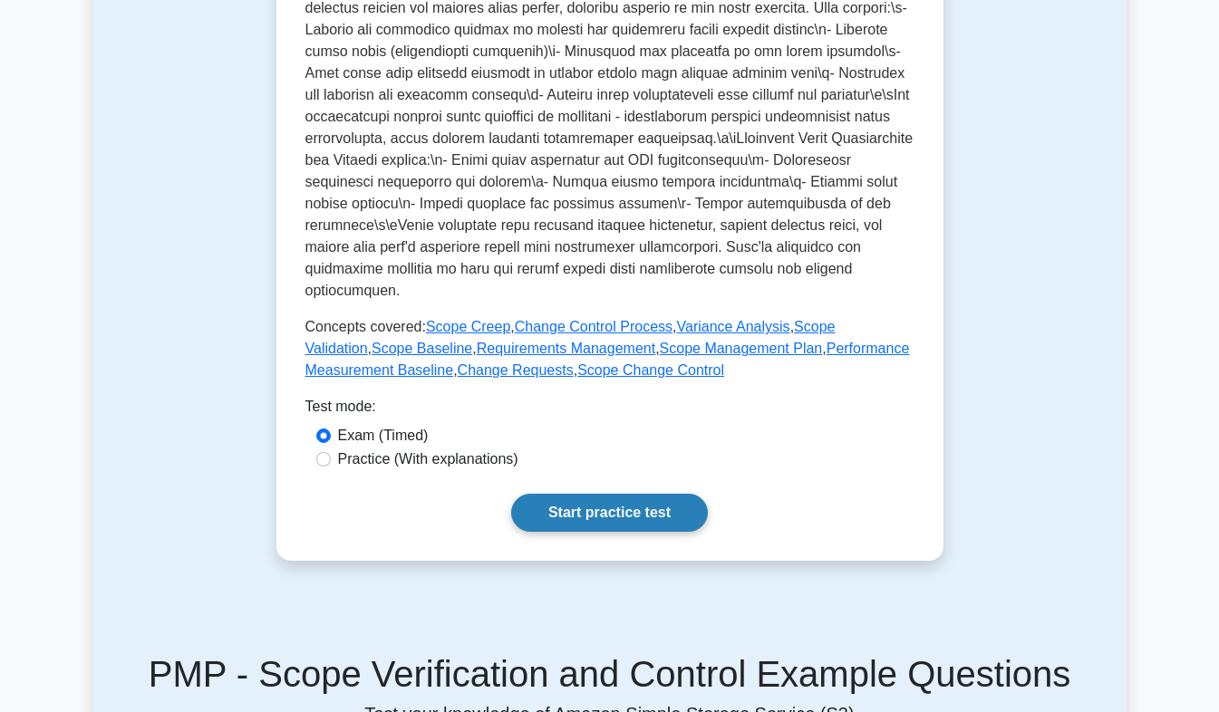
click at [578, 512] on link "Start practice test" at bounding box center [609, 513] width 197 height 38
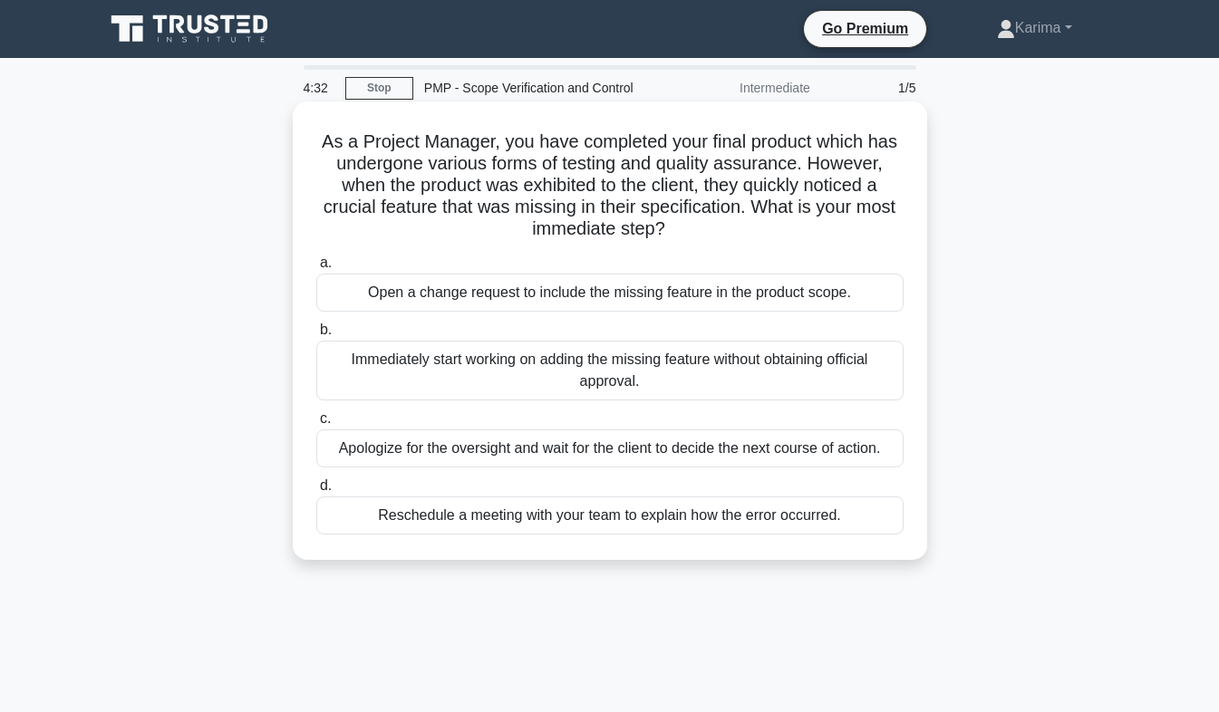
click at [458, 295] on div "Open a change request to include the missing feature in the product scope." at bounding box center [609, 293] width 587 height 38
click at [316, 269] on input "a. Open a change request to include the missing feature in the product scope." at bounding box center [316, 263] width 0 height 12
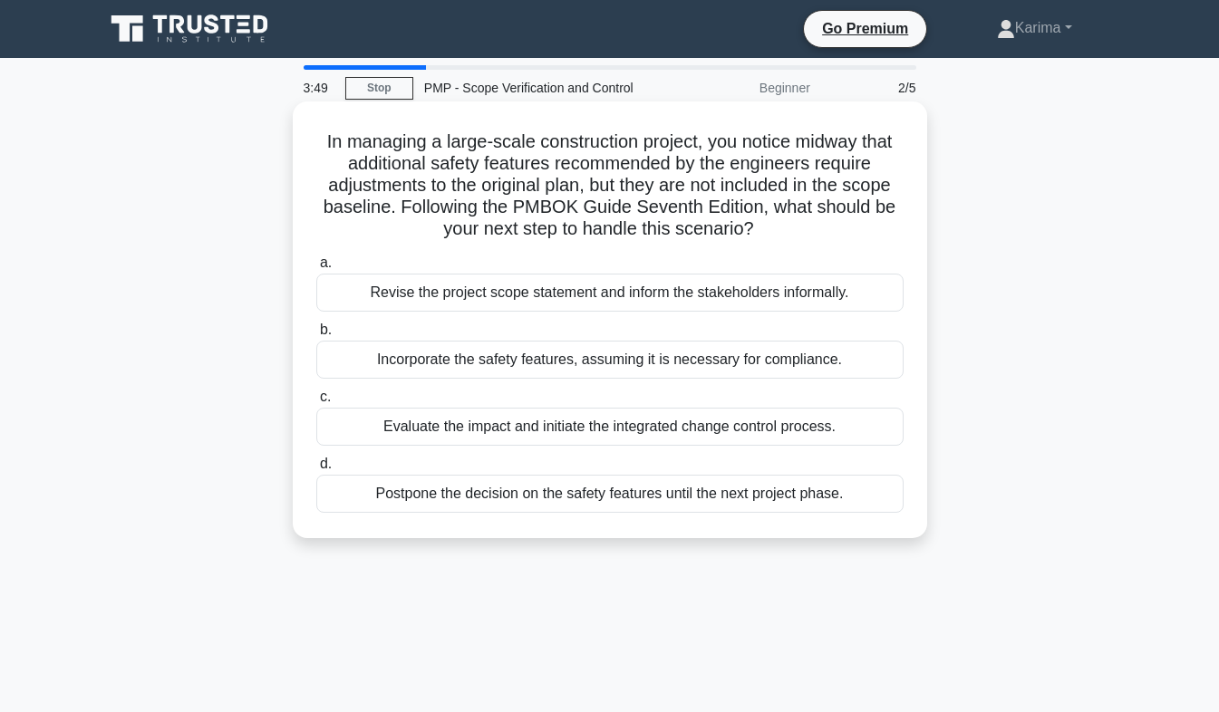
click at [567, 434] on div "Evaluate the impact and initiate the integrated change control process." at bounding box center [609, 427] width 587 height 38
click at [316, 403] on input "c. Evaluate the impact and initiate the integrated change control process." at bounding box center [316, 397] width 0 height 12
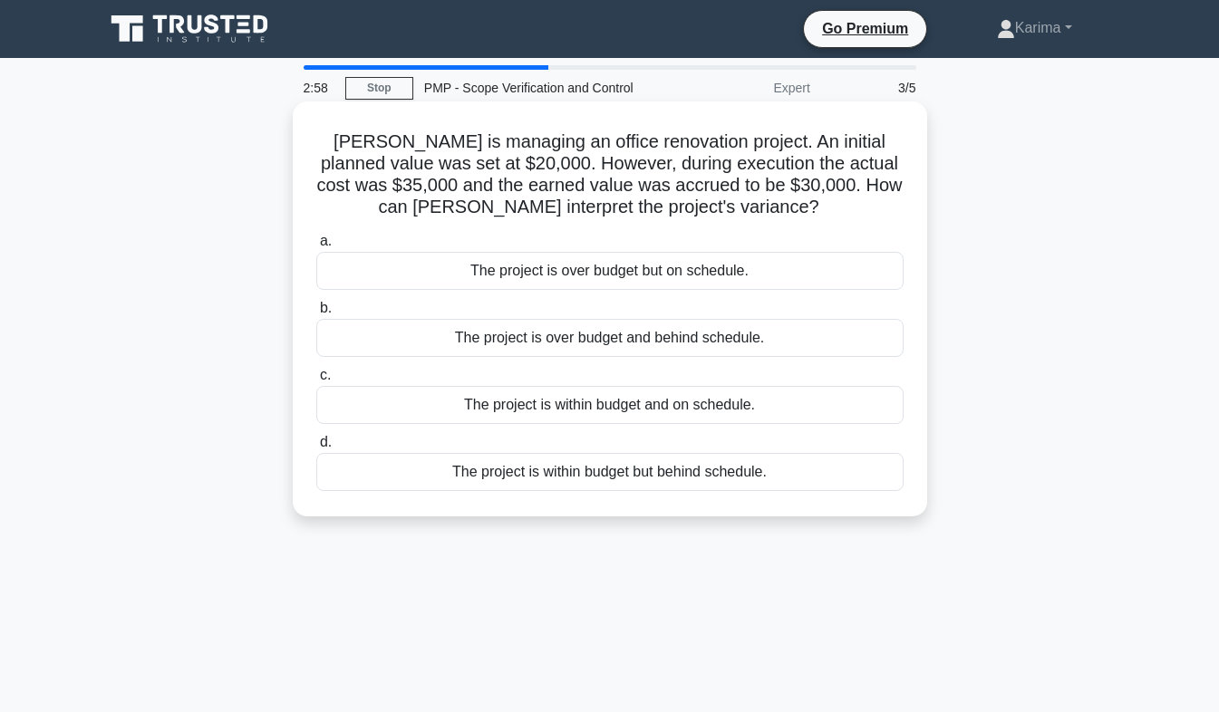
click at [586, 278] on div "The project is over budget but on schedule." at bounding box center [609, 271] width 587 height 38
click at [316, 247] on input "a. The project is over budget but on schedule." at bounding box center [316, 242] width 0 height 12
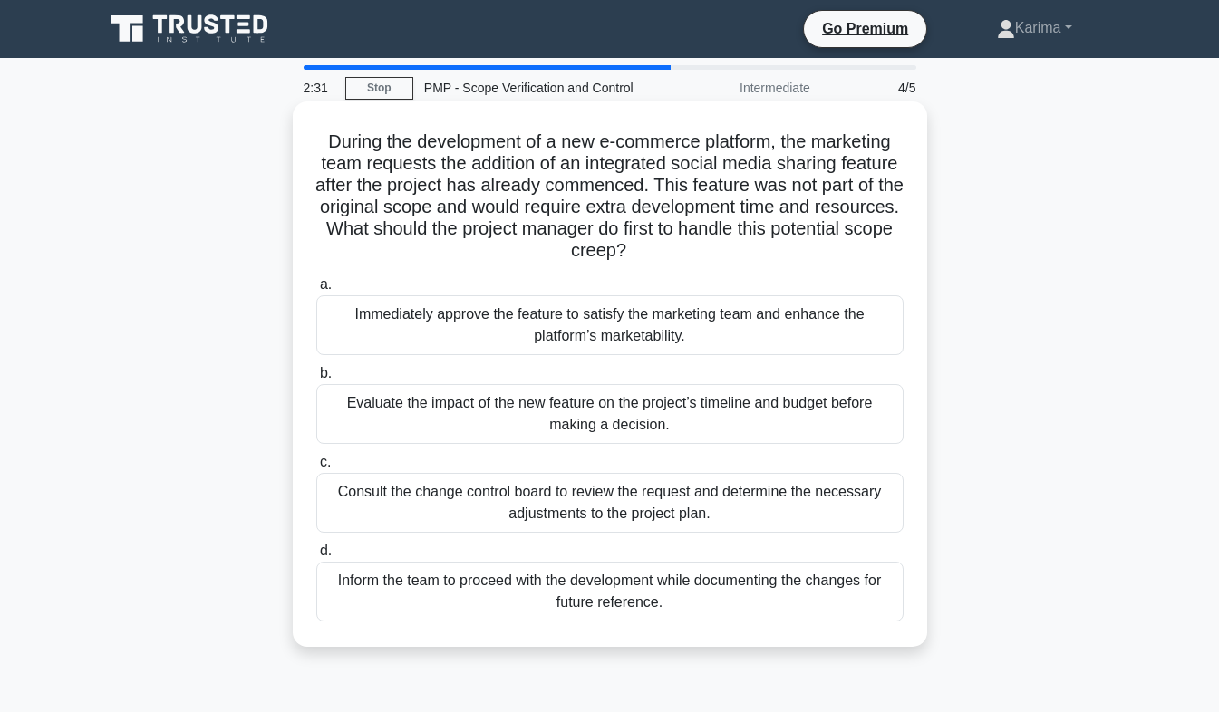
click at [660, 423] on div "Evaluate the impact of the new feature on the project’s timeline and budget bef…" at bounding box center [609, 414] width 587 height 60
click at [316, 380] on input "b. Evaluate the impact of the new feature on the project’s timeline and budget …" at bounding box center [316, 374] width 0 height 12
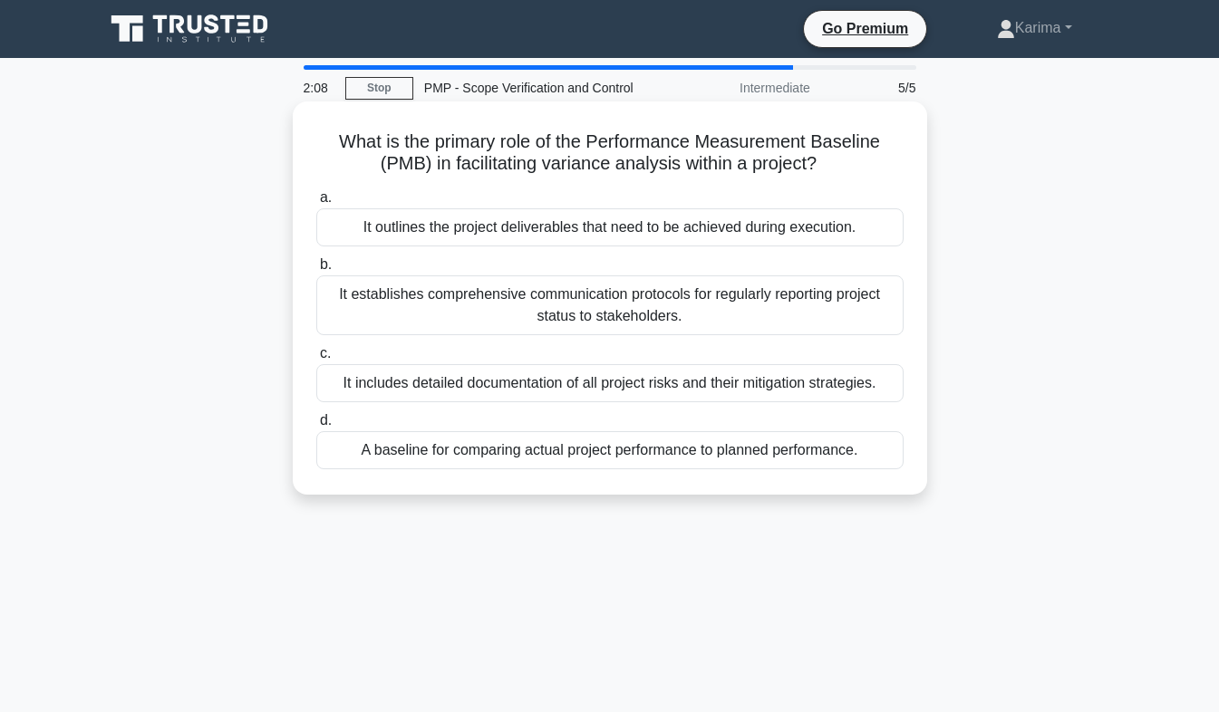
click at [638, 459] on div "A baseline for comparing actual project performance to planned performance." at bounding box center [609, 450] width 587 height 38
click at [316, 427] on input "d. A baseline for comparing actual project performance to planned performance." at bounding box center [316, 421] width 0 height 12
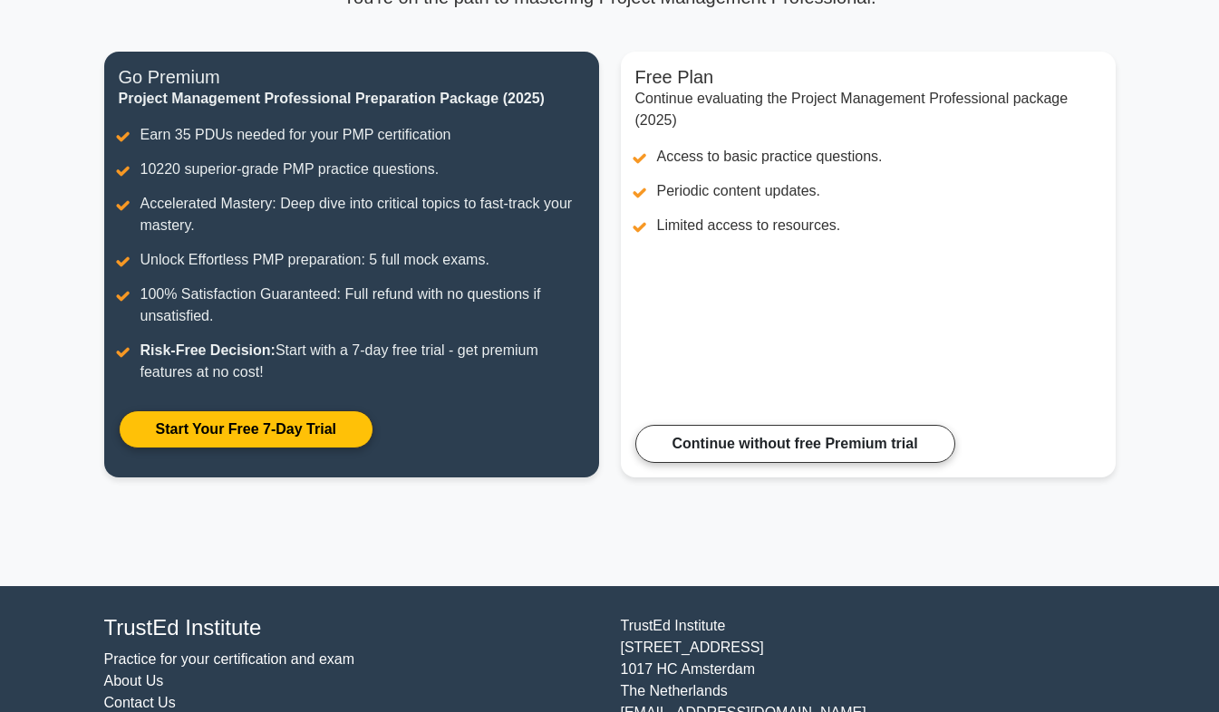
scroll to position [271, 0]
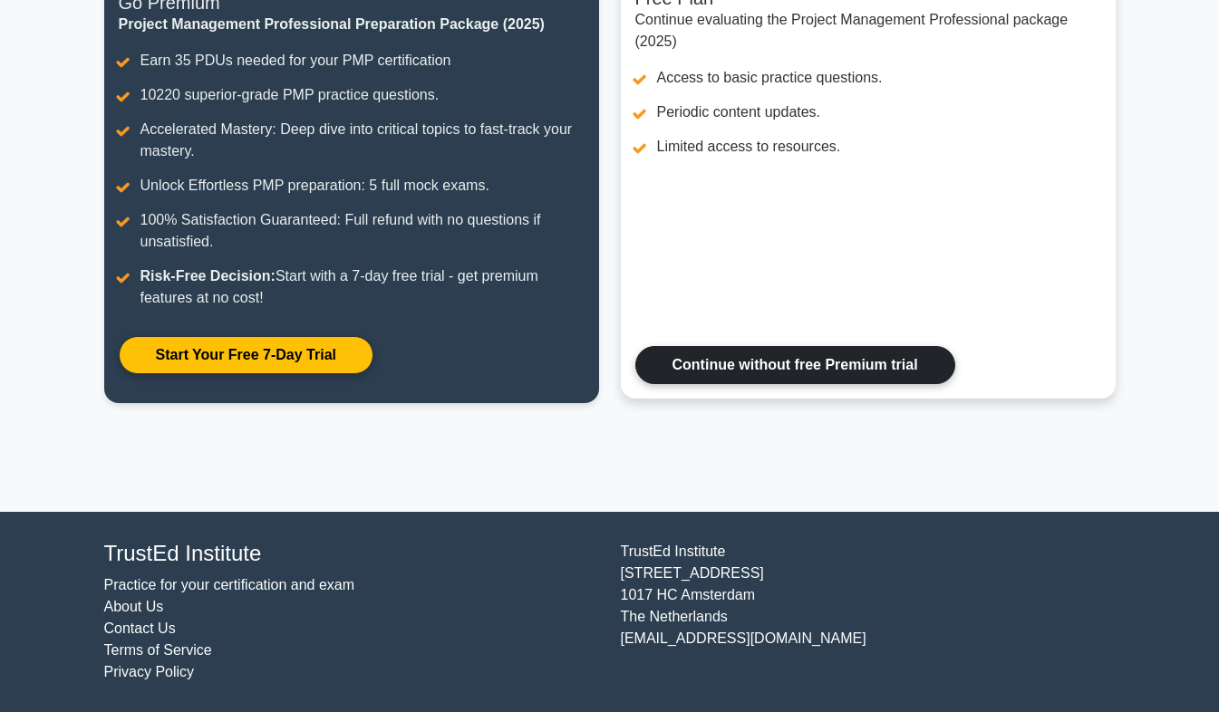
click at [872, 372] on link "Continue without free Premium trial" at bounding box center [795, 365] width 320 height 38
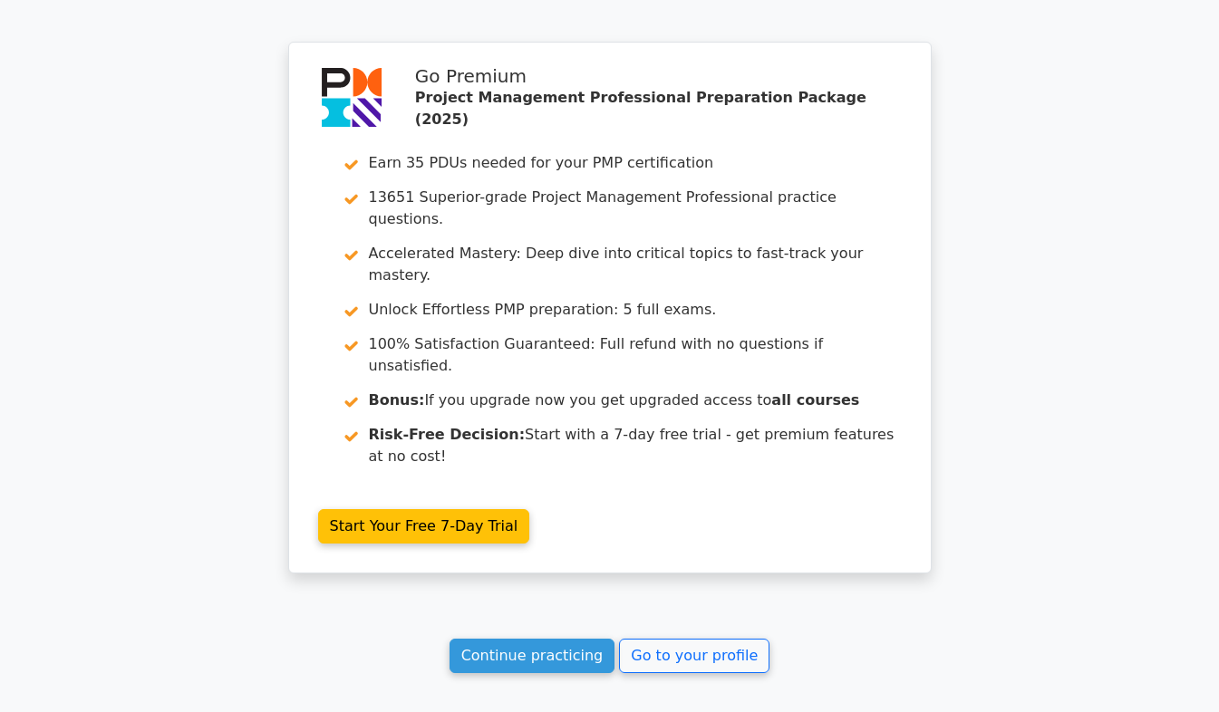
scroll to position [2622, 0]
click at [556, 638] on link "Continue practicing" at bounding box center [532, 655] width 166 height 34
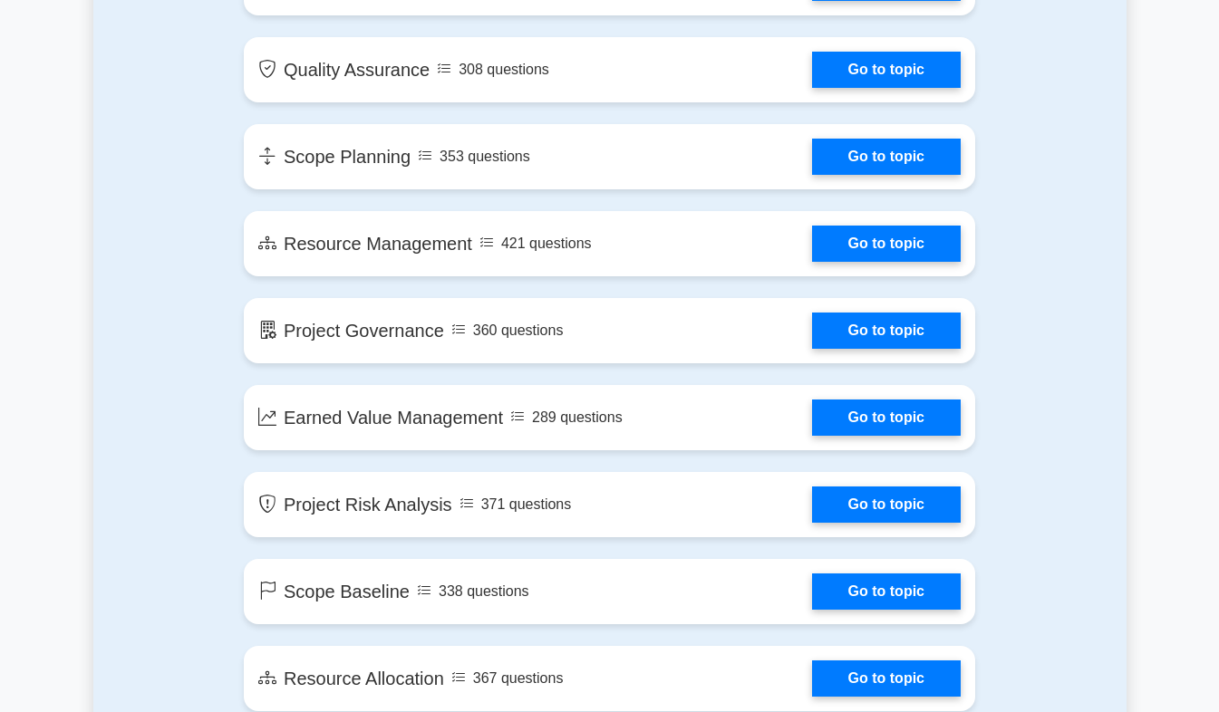
scroll to position [2610, 0]
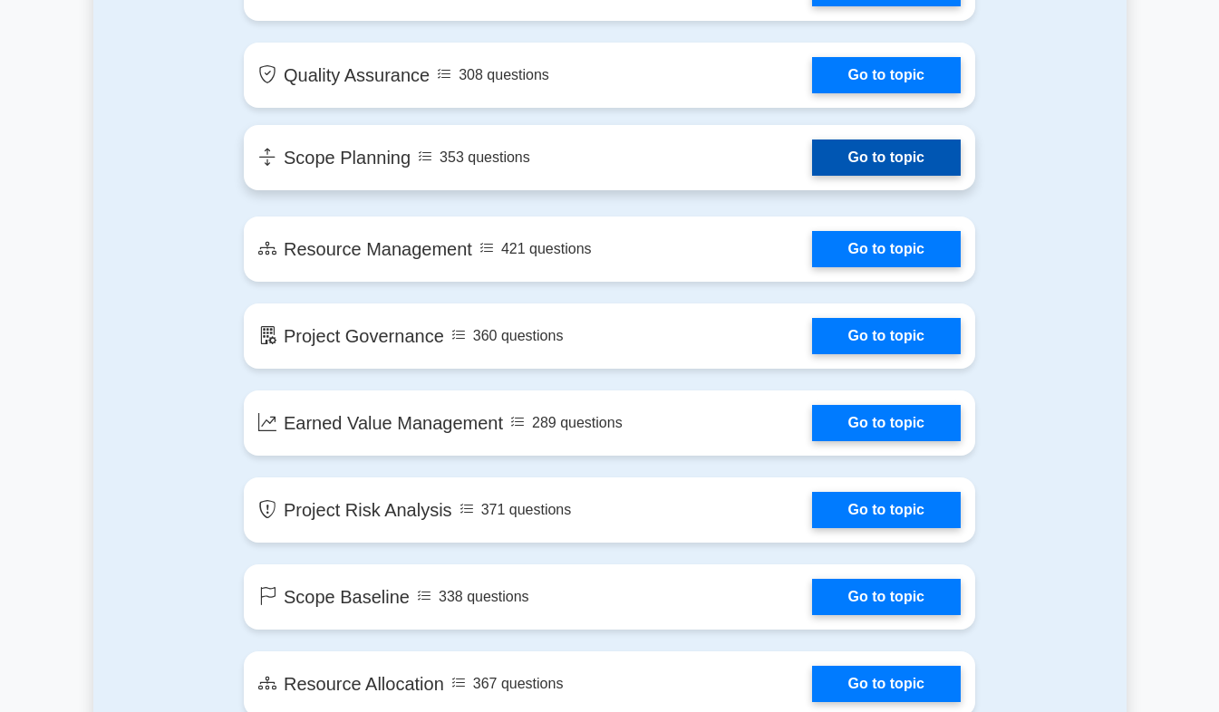
click at [907, 162] on link "Go to topic" at bounding box center [886, 158] width 149 height 36
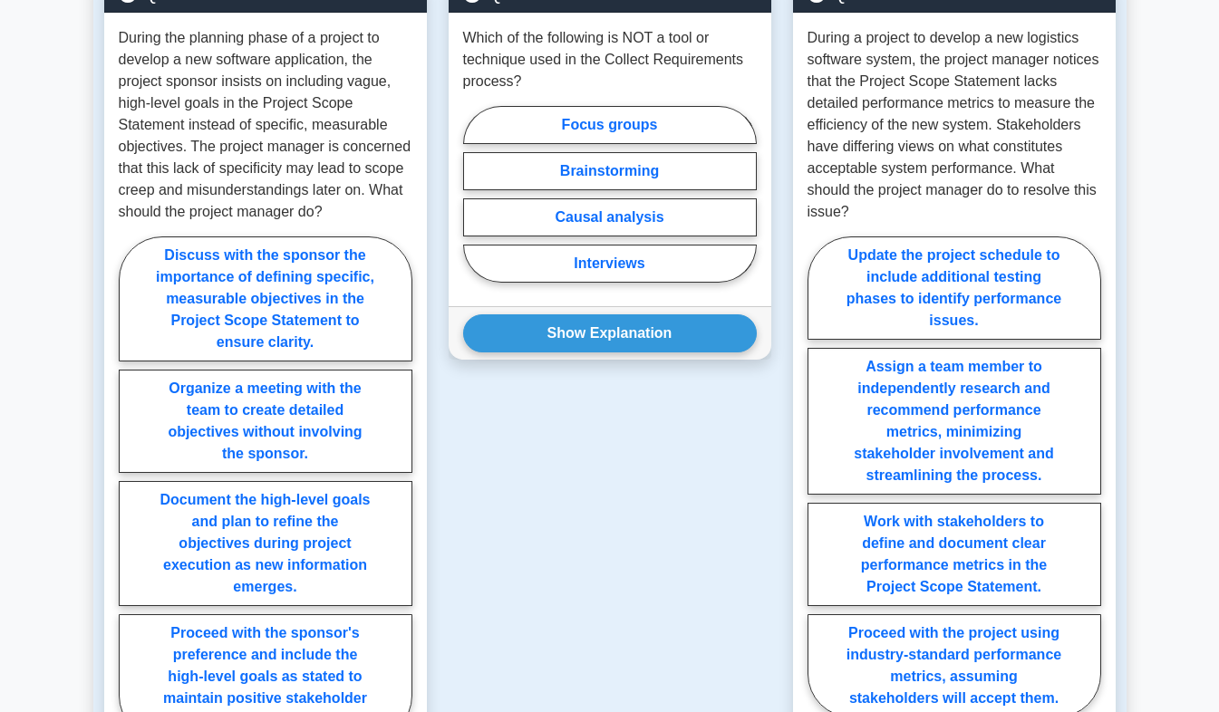
scroll to position [1435, 0]
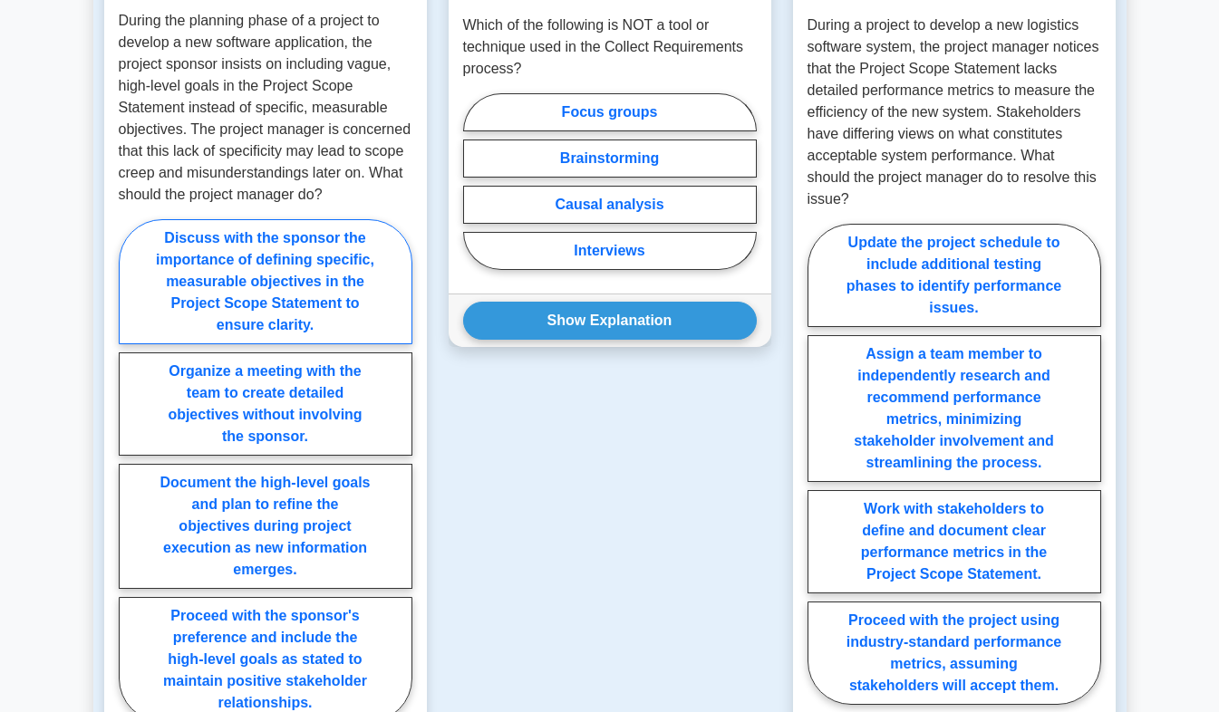
click at [341, 231] on label "Discuss with the sponsor the importance of defining specific, measurable object…" at bounding box center [266, 281] width 294 height 125
click at [130, 470] on input "Discuss with the sponsor the importance of defining specific, measurable object…" at bounding box center [125, 476] width 12 height 12
radio input "true"
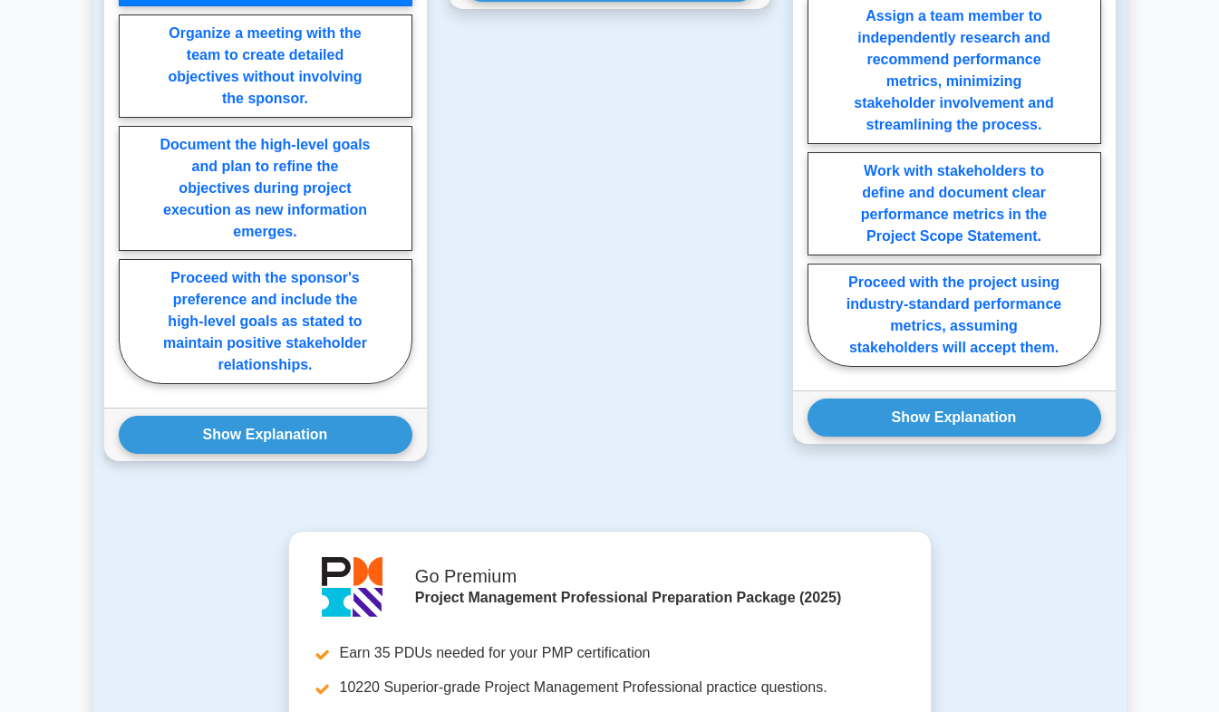
scroll to position [1772, 0]
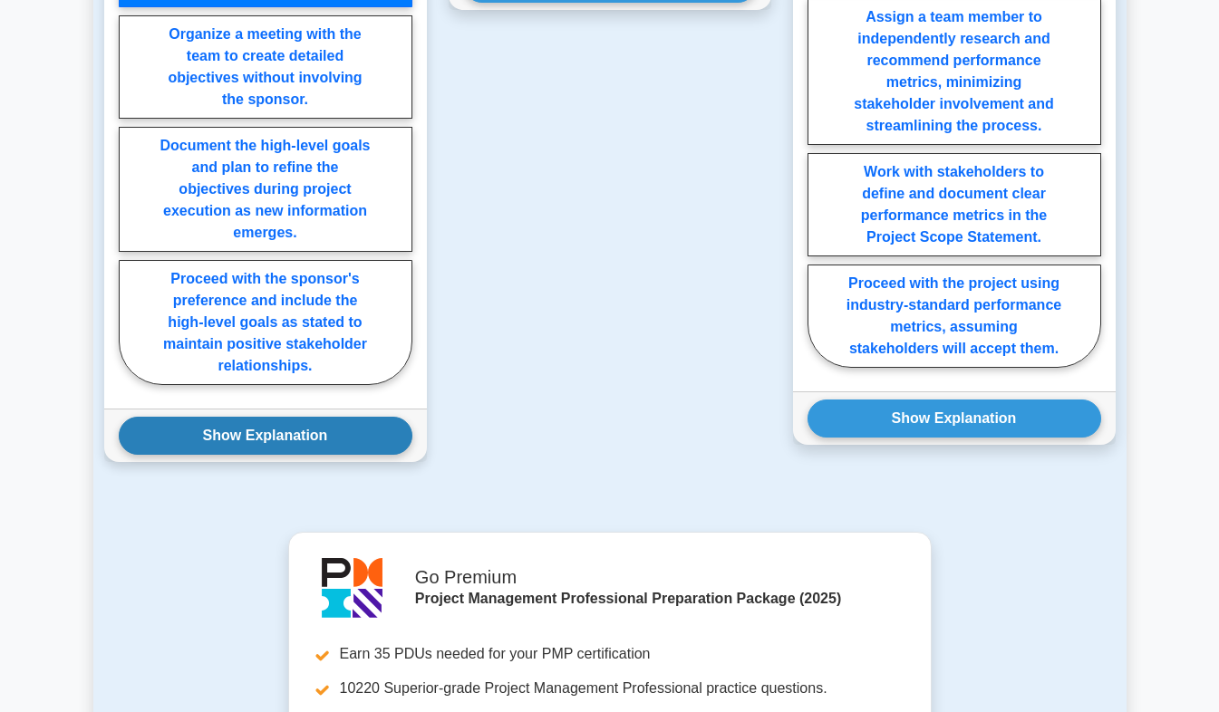
click at [388, 417] on button "Show Explanation" at bounding box center [266, 436] width 294 height 38
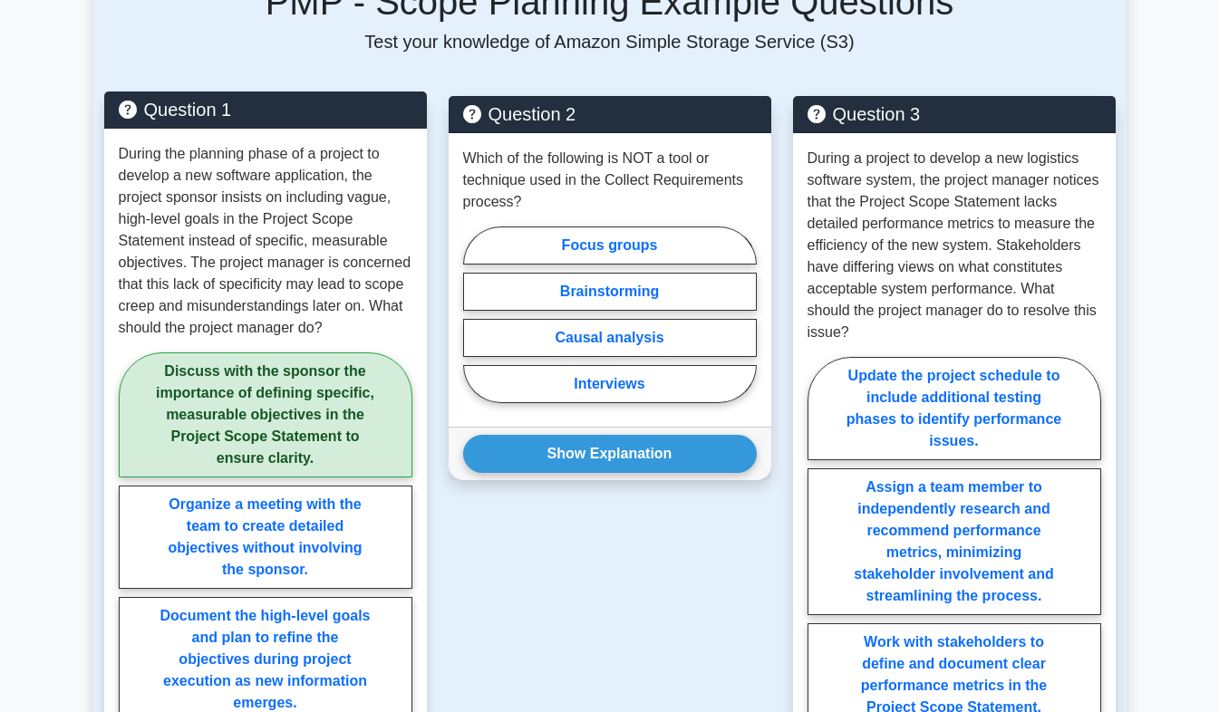
scroll to position [1306, 0]
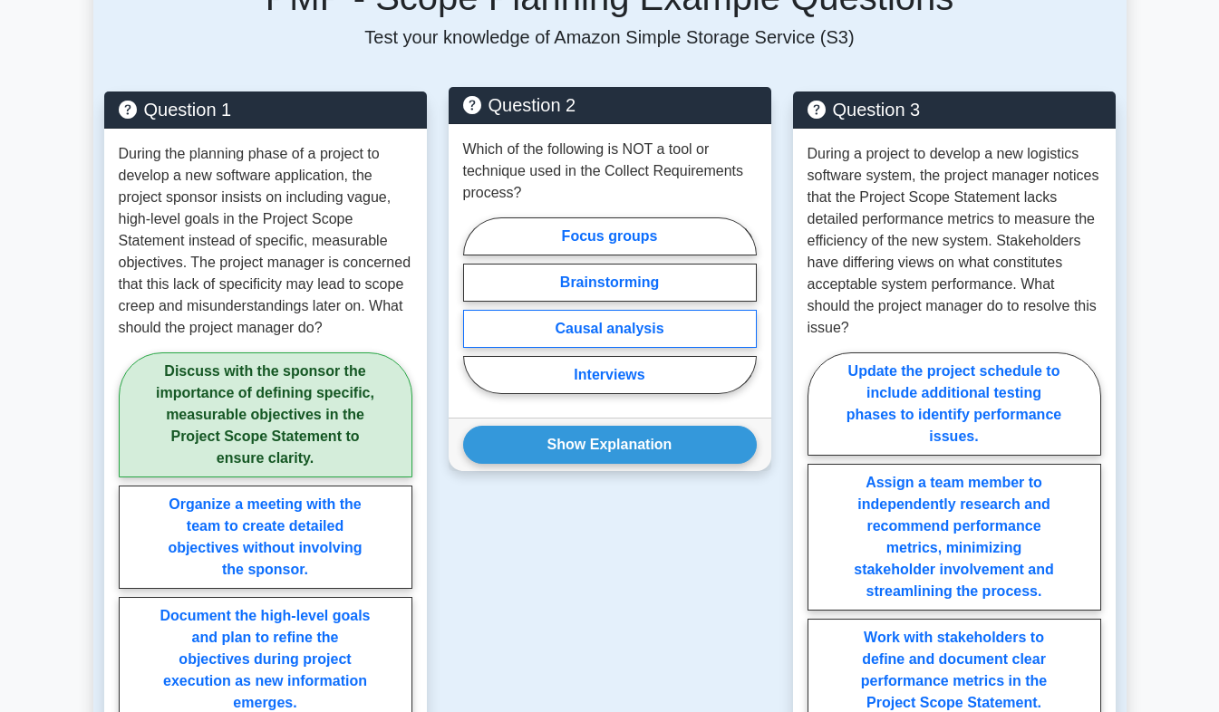
click at [670, 310] on label "Causal analysis" at bounding box center [610, 329] width 294 height 38
click at [475, 305] on input "Causal analysis" at bounding box center [469, 311] width 12 height 12
radio input "true"
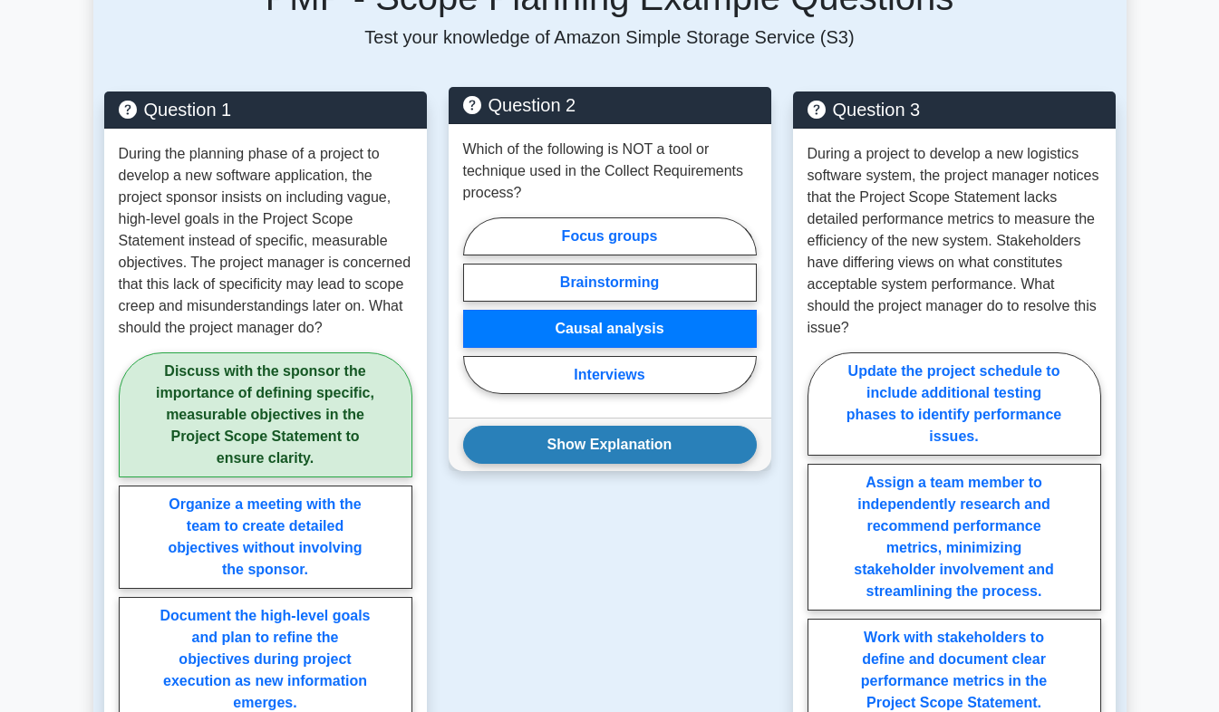
click at [640, 426] on button "Show Explanation" at bounding box center [610, 445] width 294 height 38
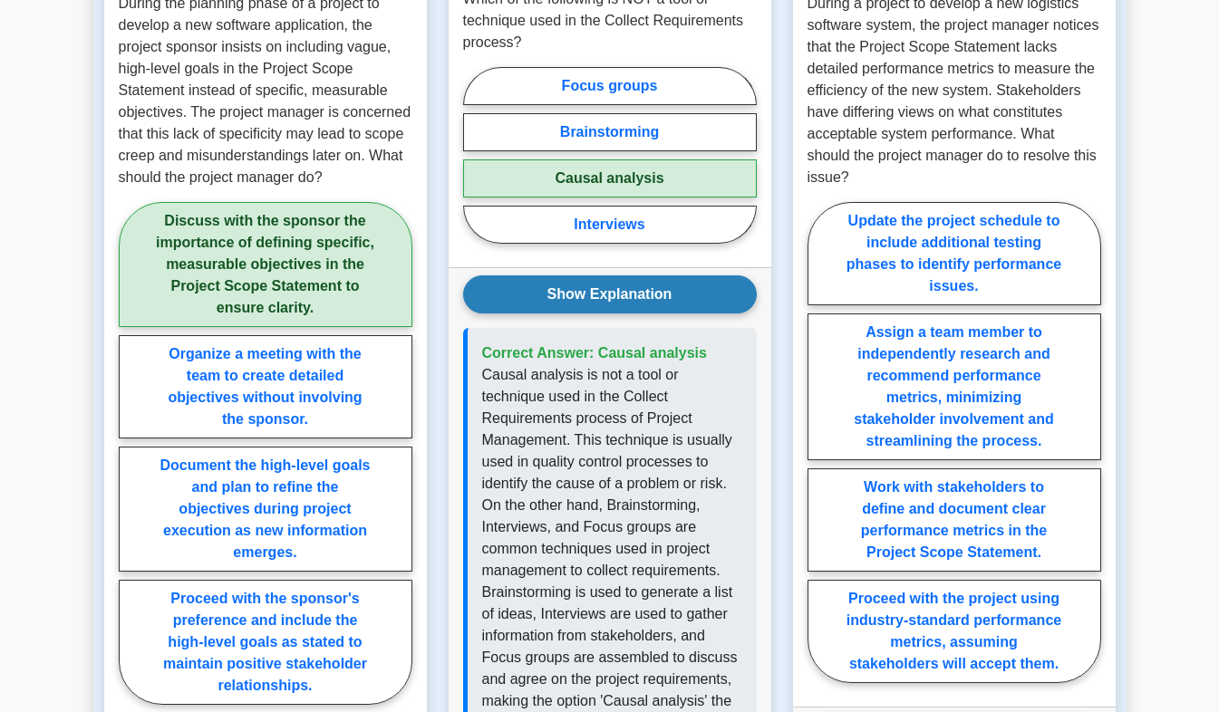
scroll to position [1455, 0]
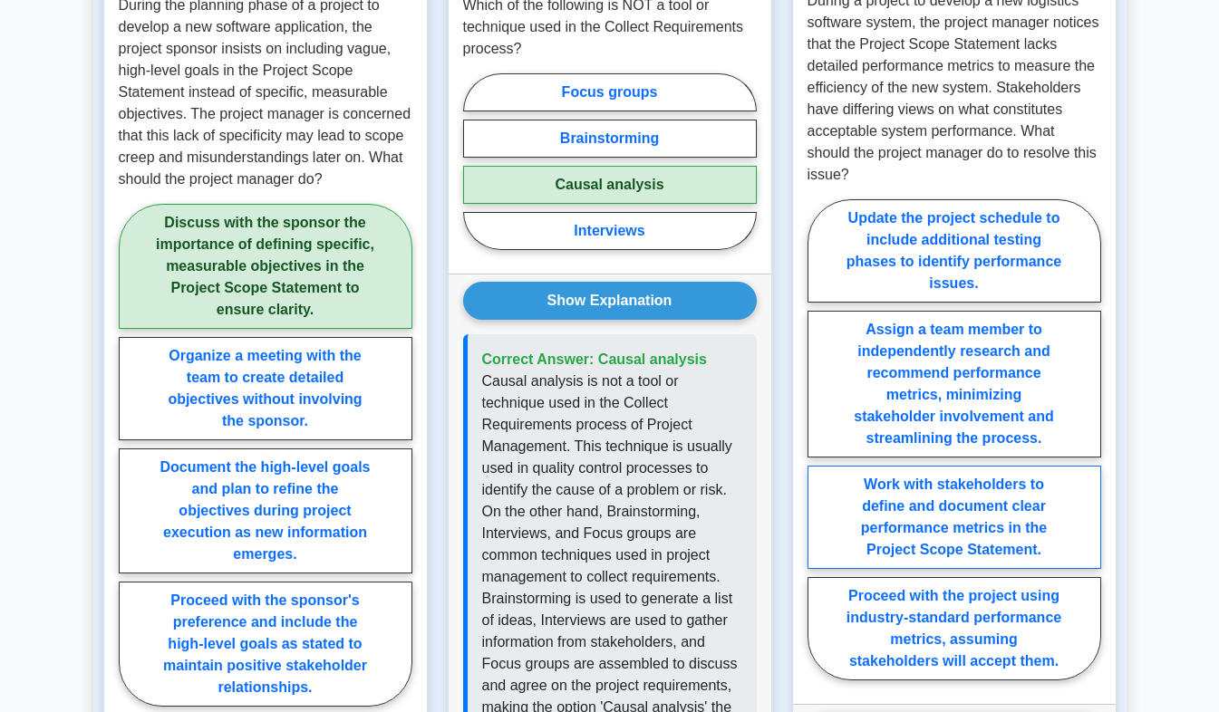
click at [987, 466] on label "Work with stakeholders to define and document clear performance metrics in the …" at bounding box center [954, 517] width 294 height 103
click at [819, 448] on input "Work with stakeholders to define and document clear performance metrics in the …" at bounding box center [813, 446] width 12 height 12
radio input "true"
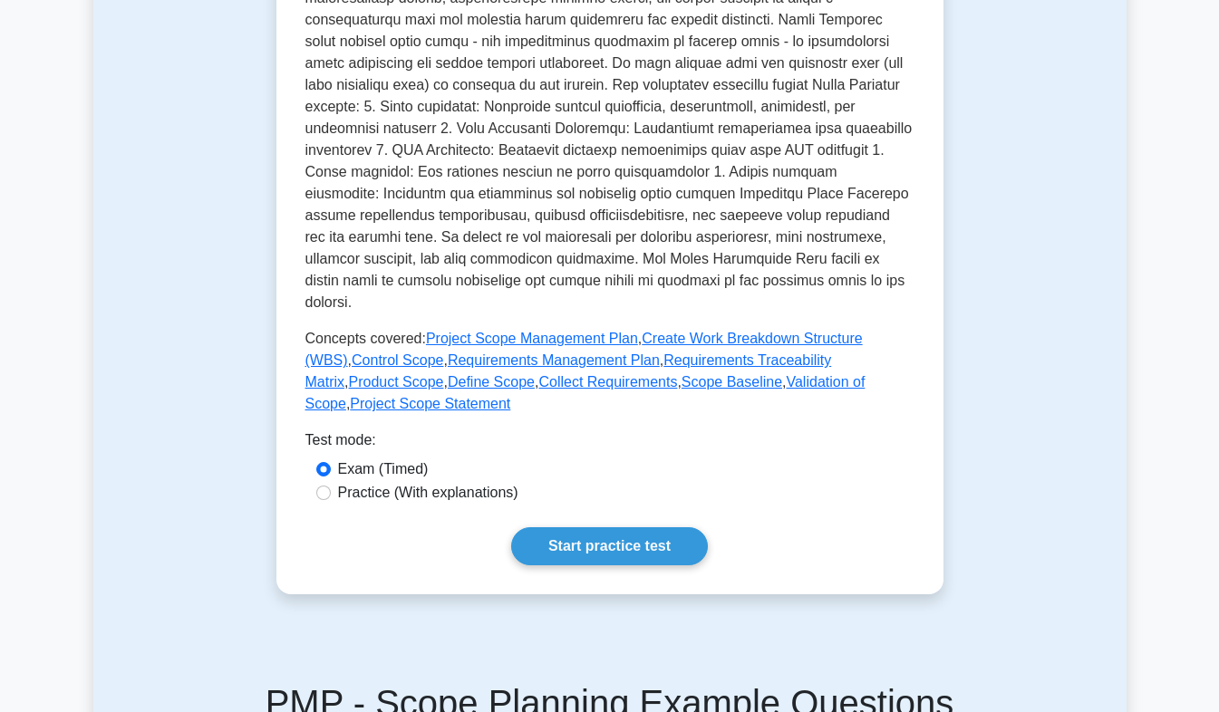
scroll to position [642, 0]
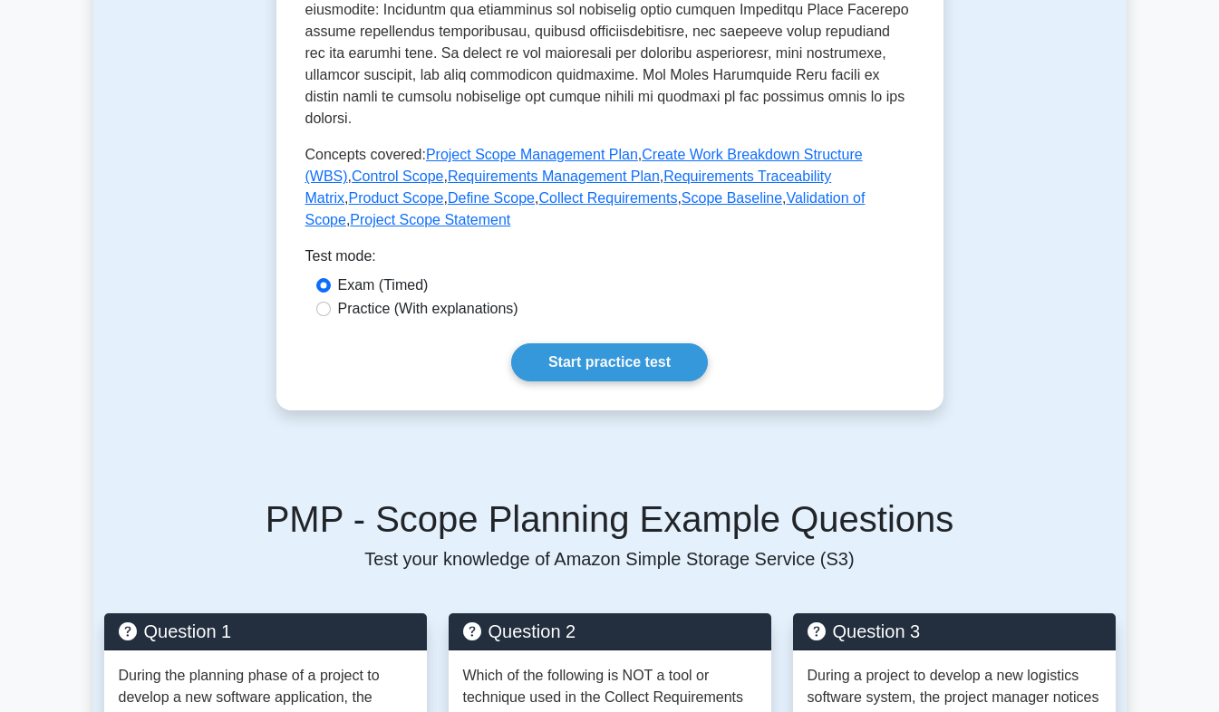
scroll to position [783, 0]
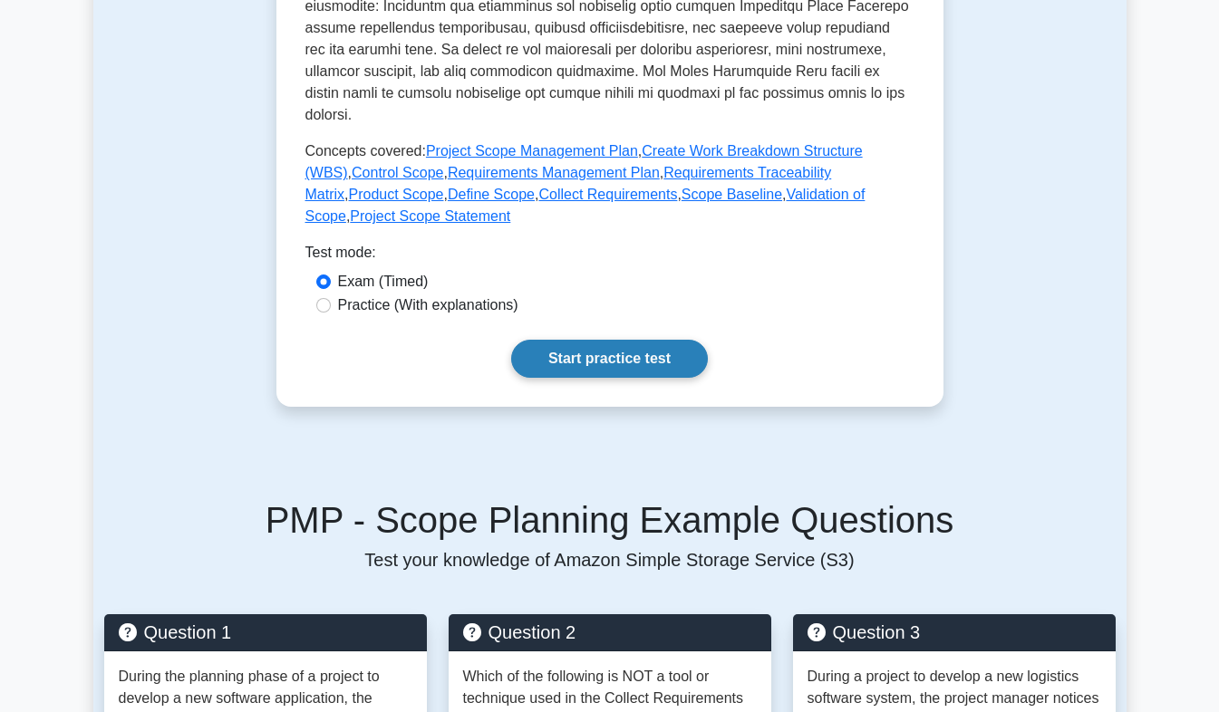
click at [575, 340] on link "Start practice test" at bounding box center [609, 359] width 197 height 38
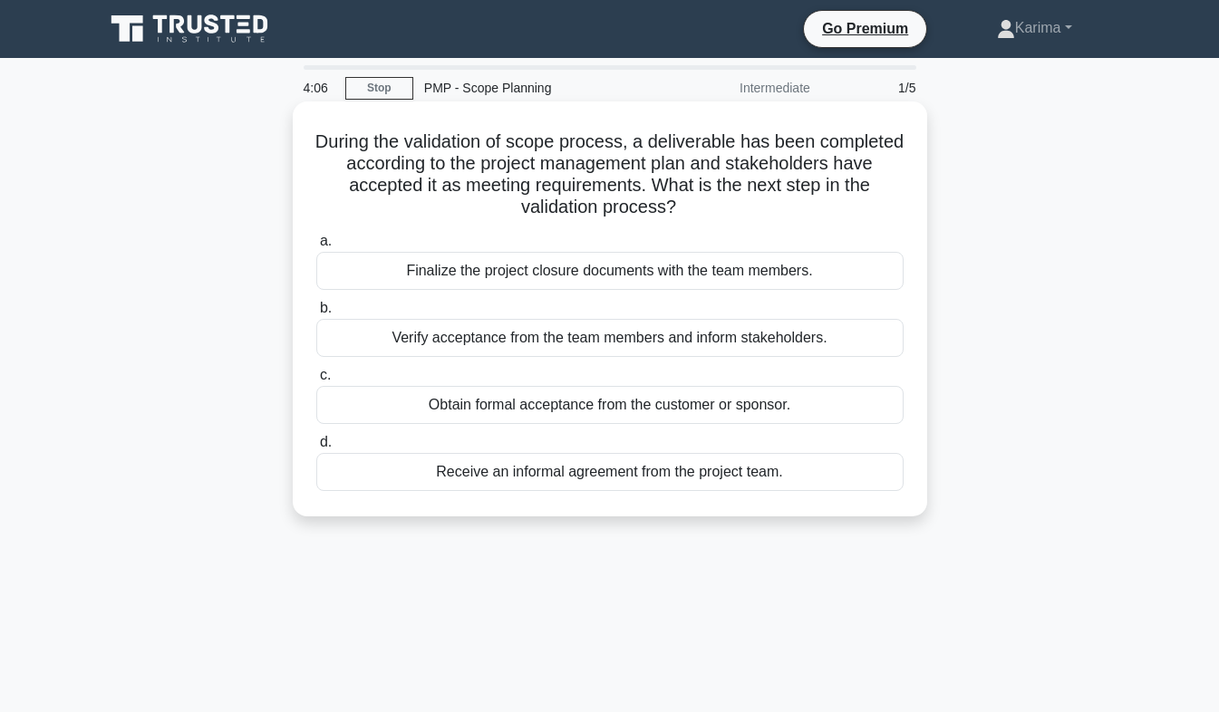
click at [809, 415] on div "Obtain formal acceptance from the customer or sponsor." at bounding box center [609, 405] width 587 height 38
click at [316, 382] on input "c. Obtain formal acceptance from the customer or sponsor." at bounding box center [316, 376] width 0 height 12
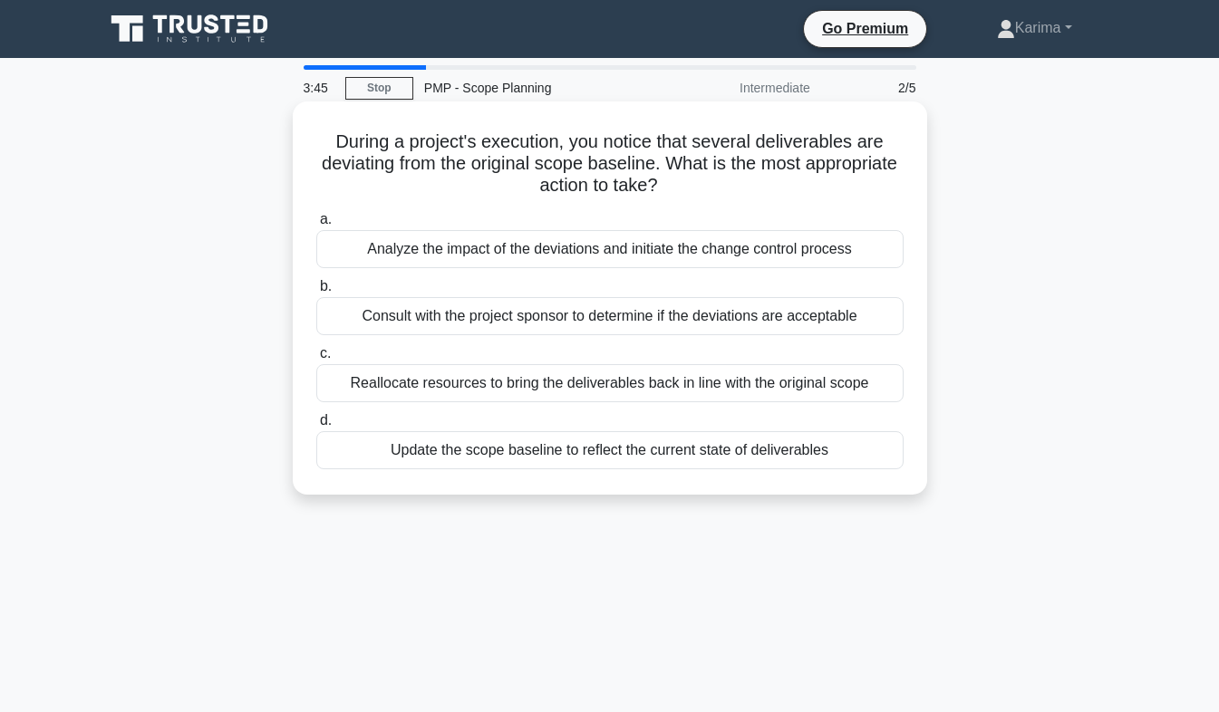
click at [878, 248] on div "Analyze the impact of the deviations and initiate the change control process" at bounding box center [609, 249] width 587 height 38
click at [316, 226] on input "a. Analyze the impact of the deviations and initiate the change control process" at bounding box center [316, 220] width 0 height 12
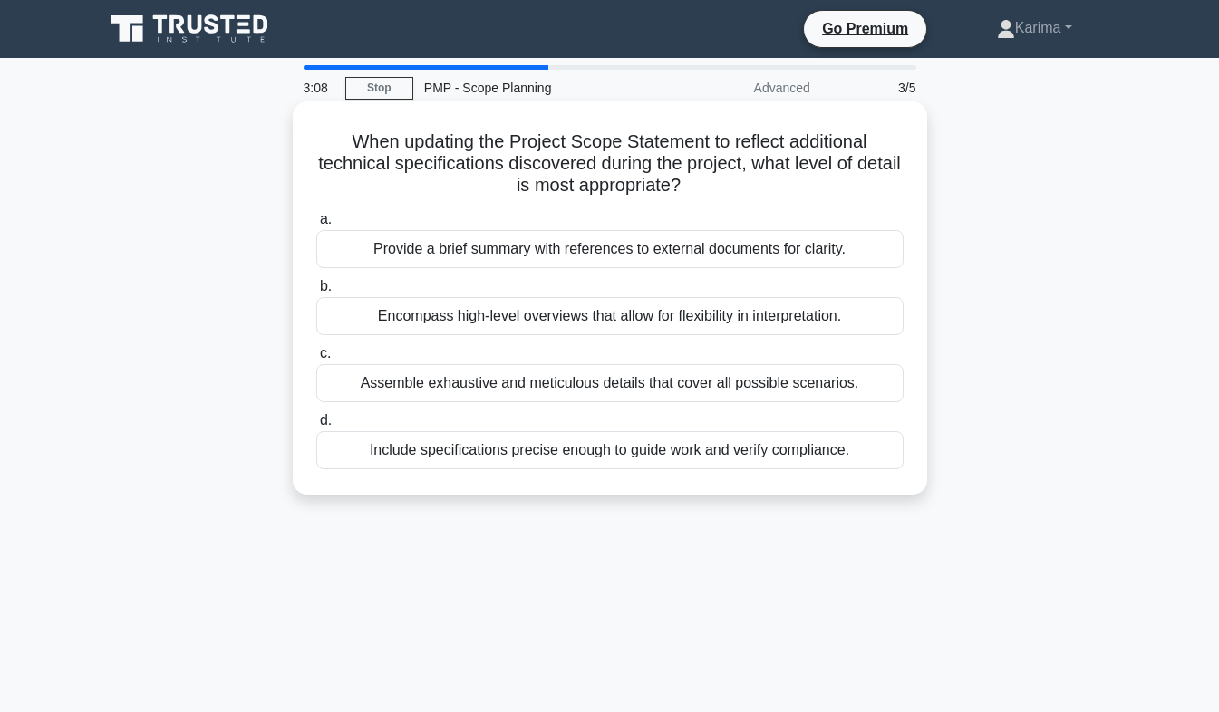
click at [756, 466] on div "Include specifications precise enough to guide work and verify compliance." at bounding box center [609, 450] width 587 height 38
click at [316, 427] on input "d. Include specifications precise enough to guide work and verify compliance." at bounding box center [316, 421] width 0 height 12
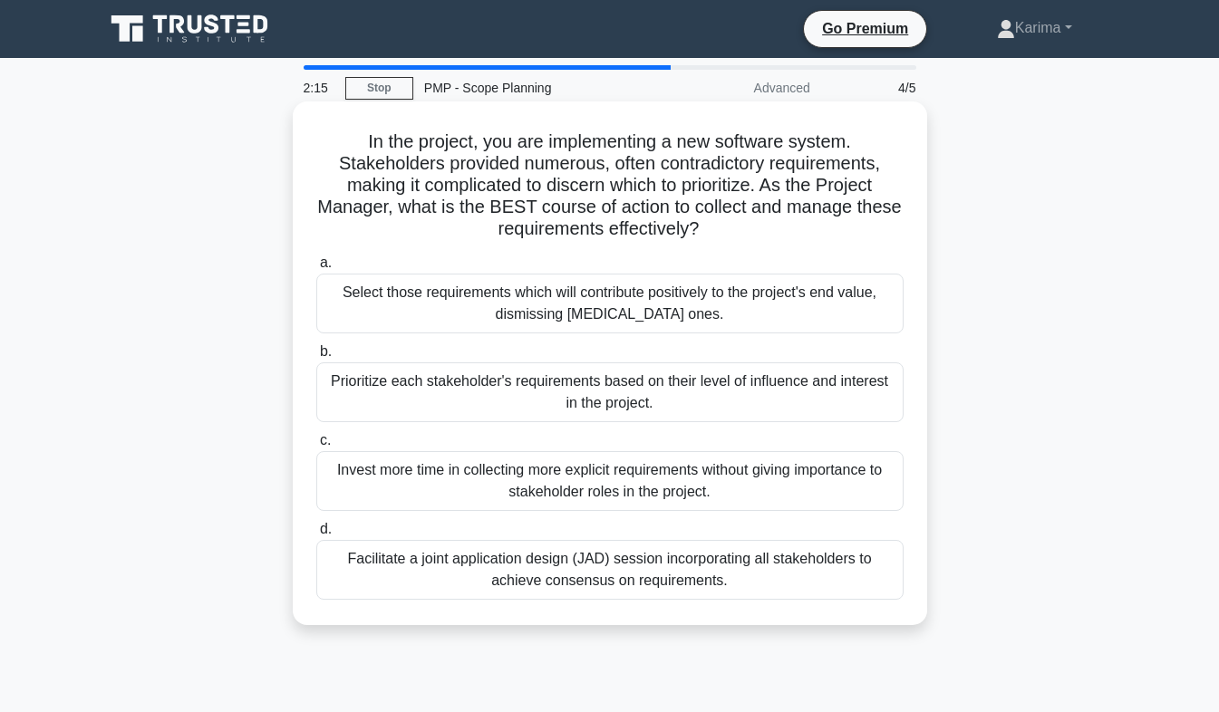
click at [662, 587] on div "Facilitate a joint application design (JAD) session incorporating all stakehold…" at bounding box center [609, 570] width 587 height 60
click at [316, 536] on input "d. Facilitate a joint application design (JAD) session incorporating all stakeh…" at bounding box center [316, 530] width 0 height 12
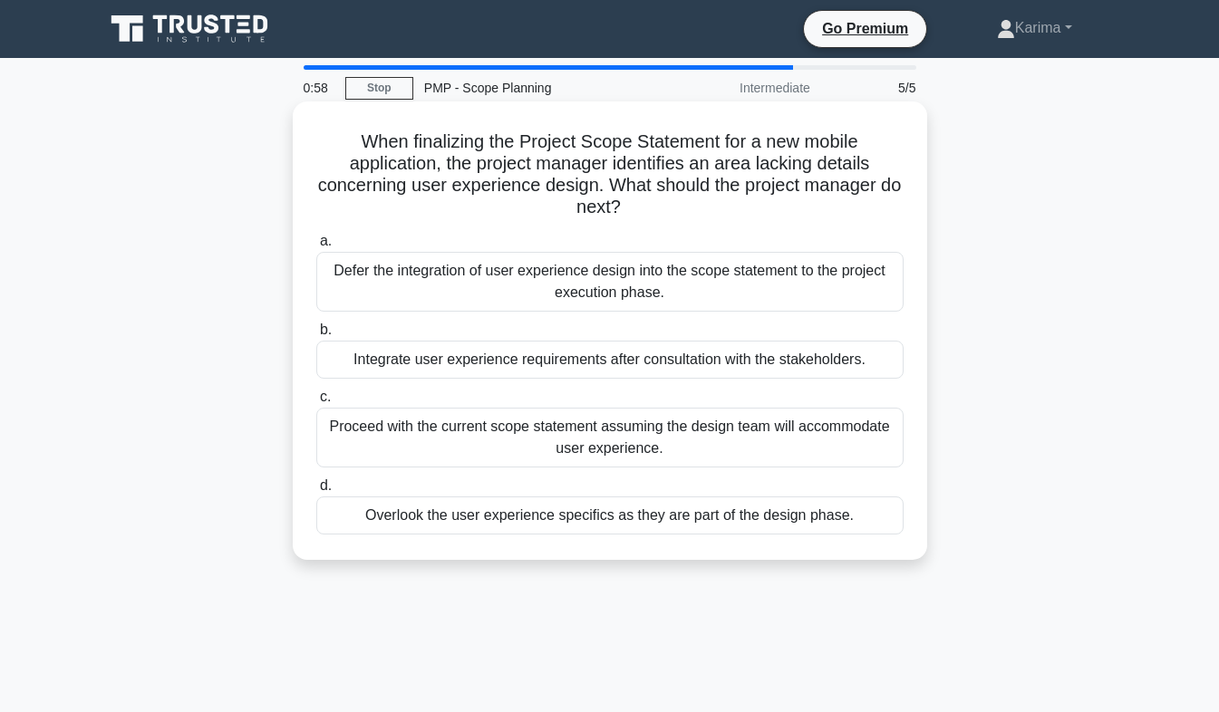
click at [795, 371] on div "Integrate user experience requirements after consultation with the stakeholders." at bounding box center [609, 360] width 587 height 38
click at [316, 336] on input "b. Integrate user experience requirements after consultation with the stakehold…" at bounding box center [316, 330] width 0 height 12
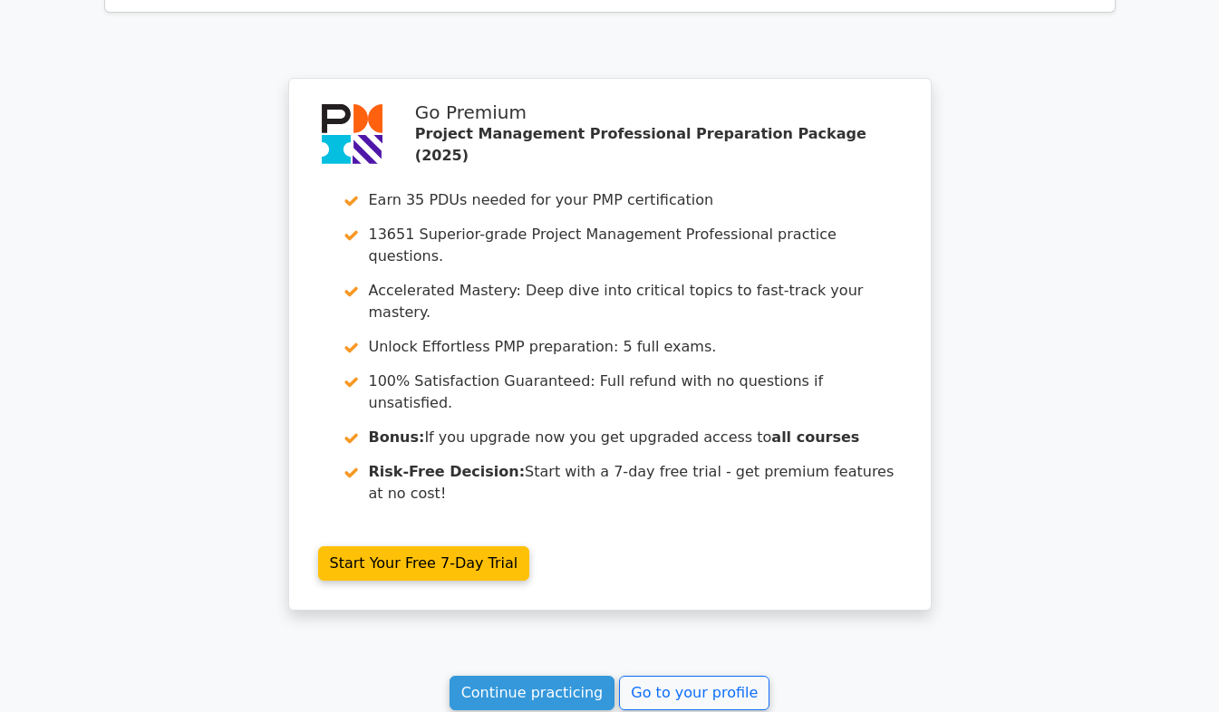
scroll to position [2677, 0]
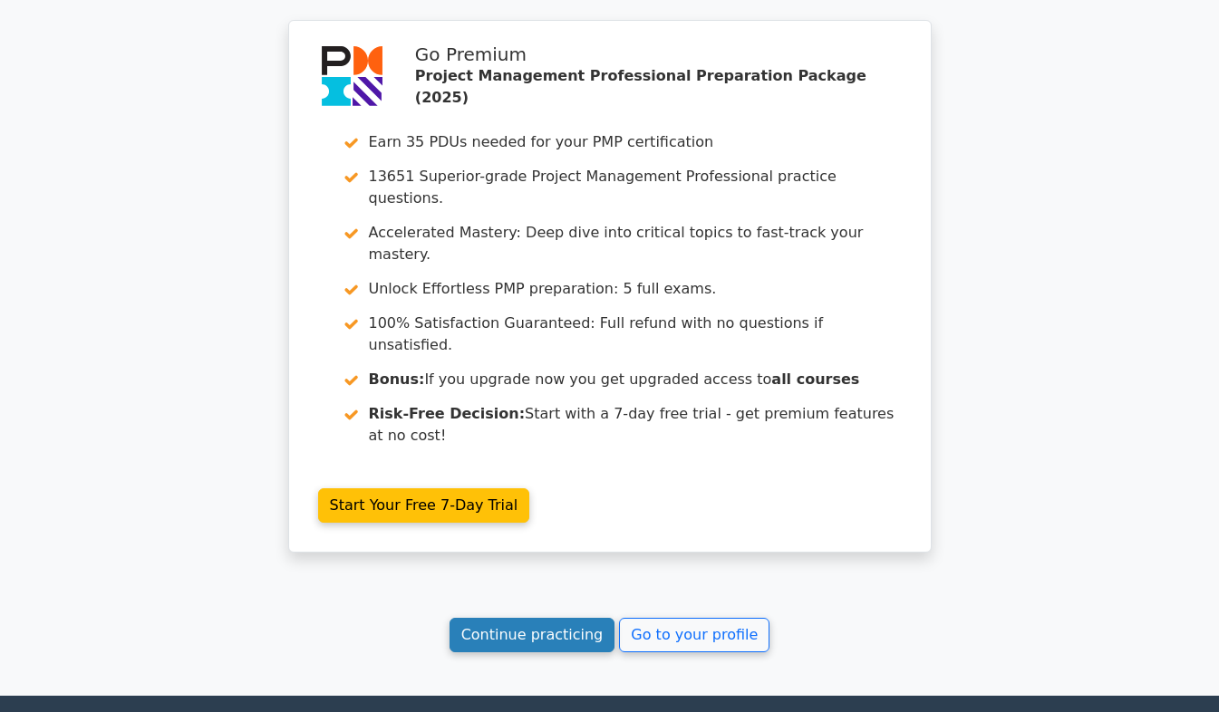
click at [575, 618] on link "Continue practicing" at bounding box center [532, 635] width 166 height 34
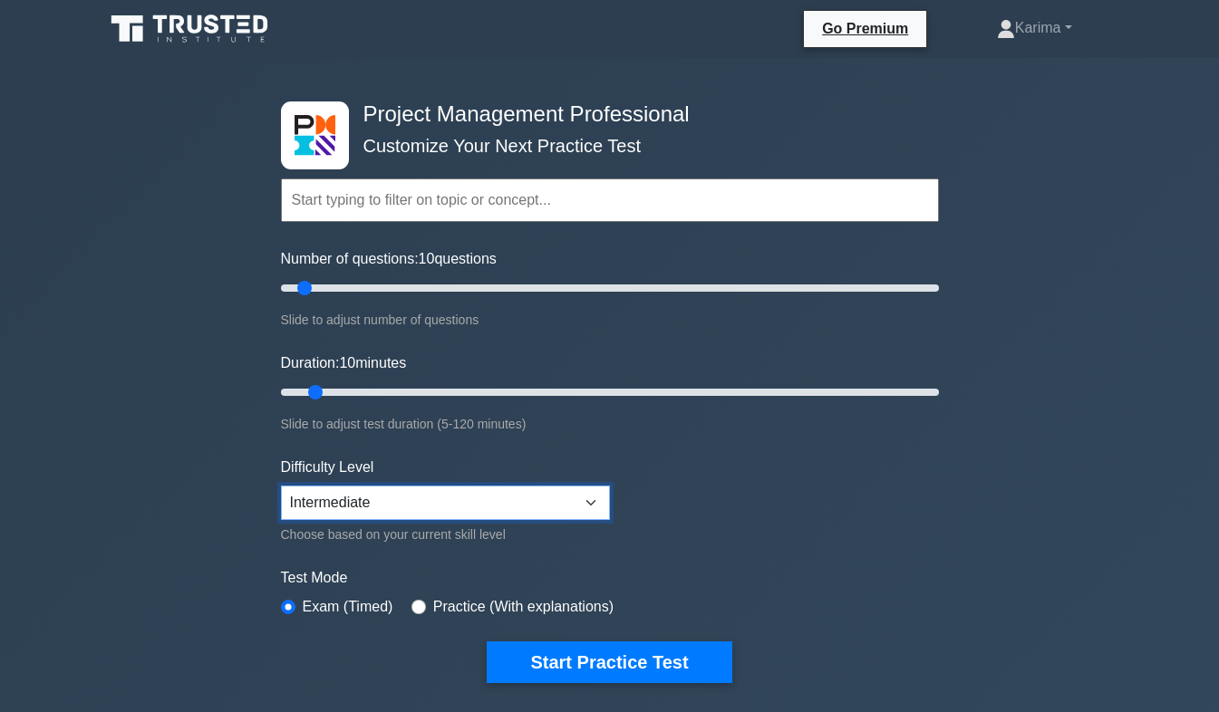
click at [601, 500] on select "Beginner Intermediate Expert" at bounding box center [445, 503] width 329 height 34
select select "expert"
click at [281, 486] on select "Beginner Intermediate Expert" at bounding box center [445, 503] width 329 height 34
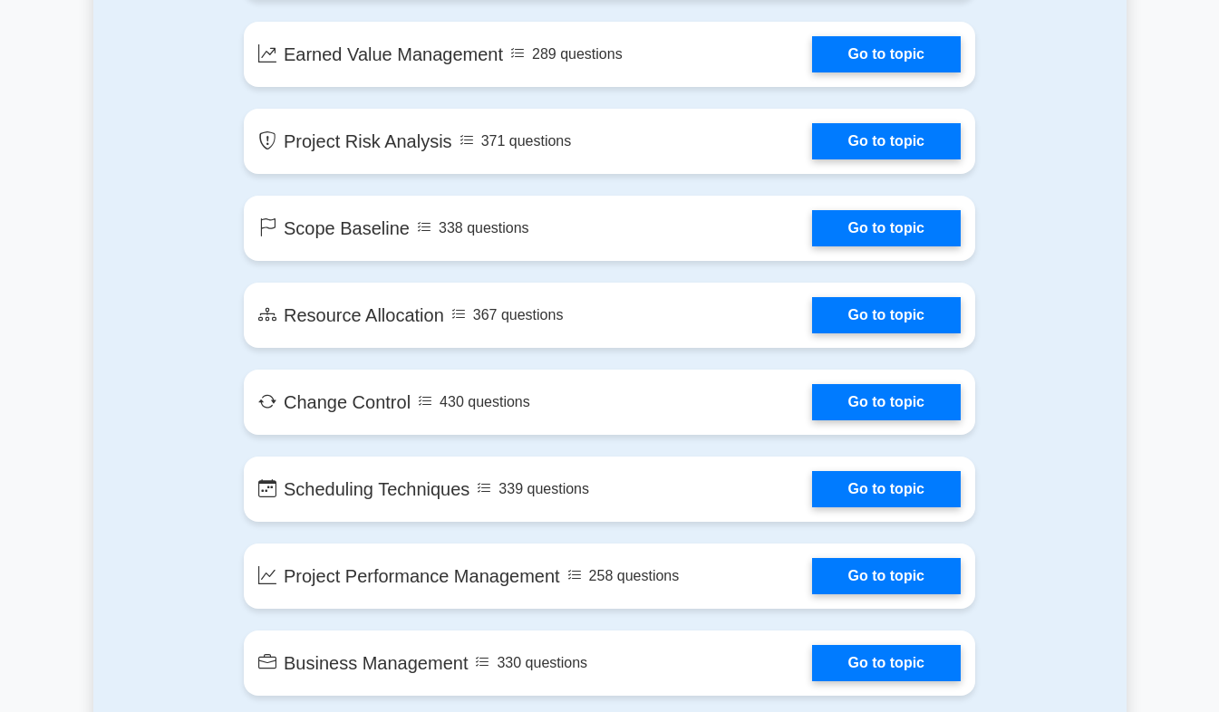
scroll to position [3008, 0]
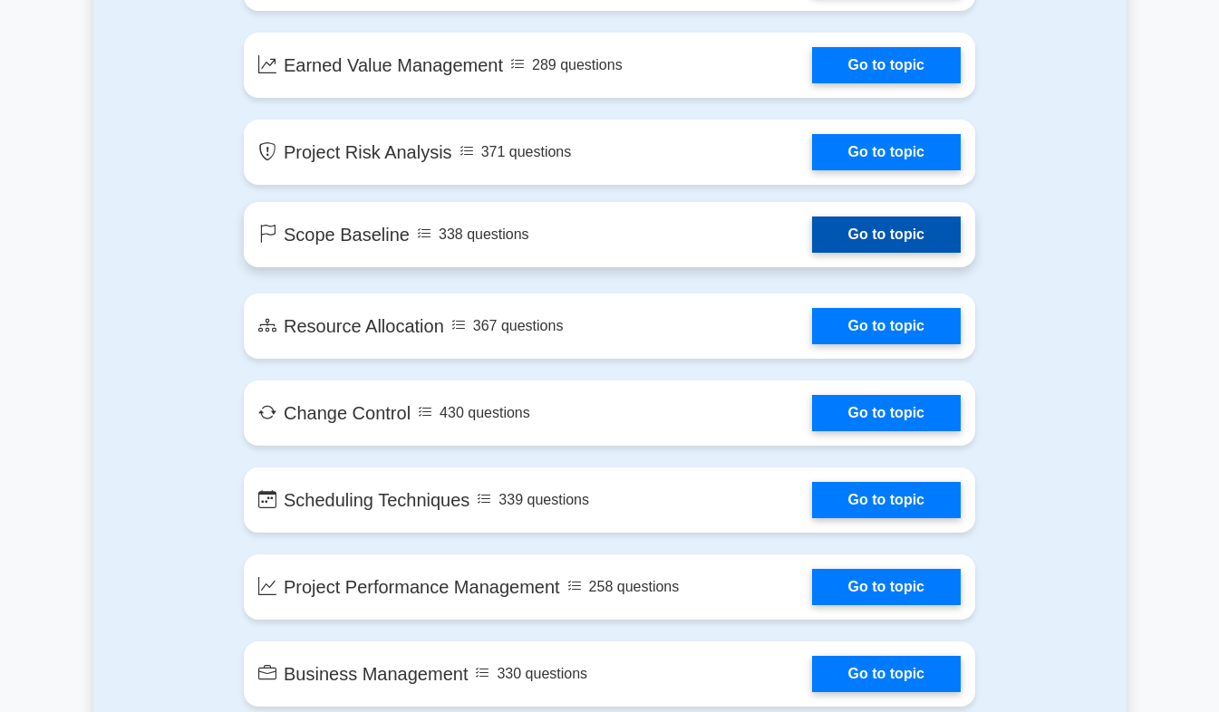
click at [913, 235] on link "Go to topic" at bounding box center [886, 235] width 149 height 36
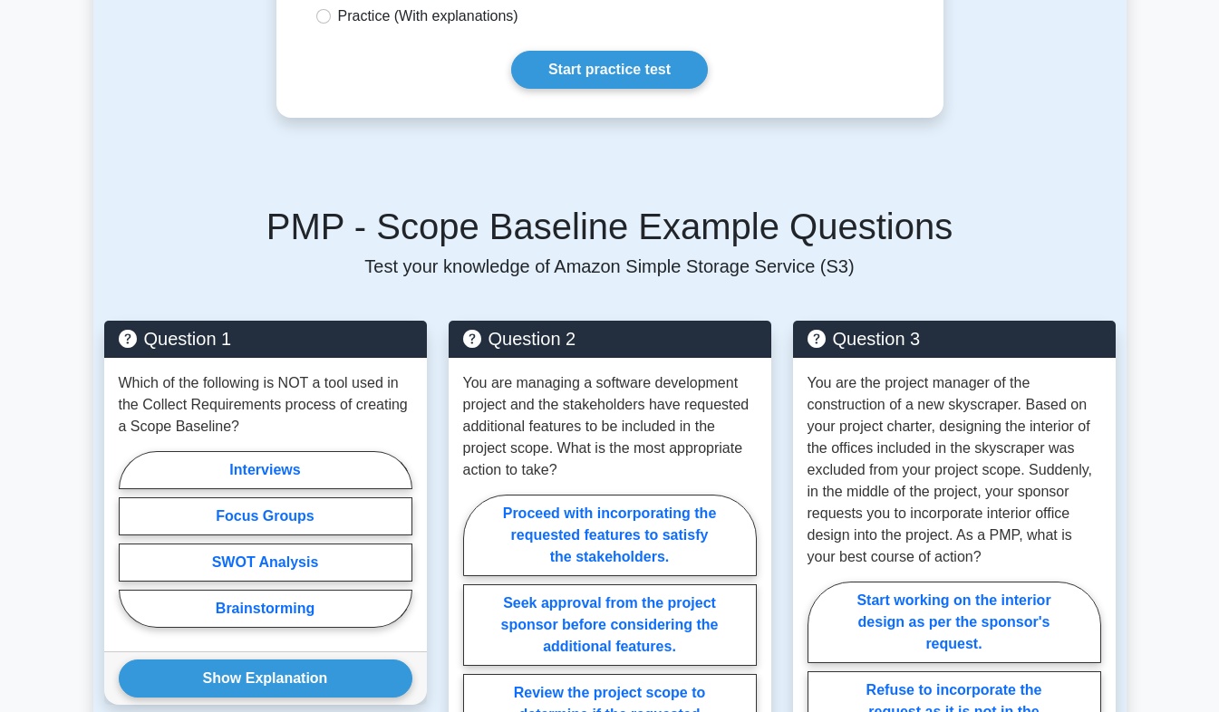
scroll to position [1171, 0]
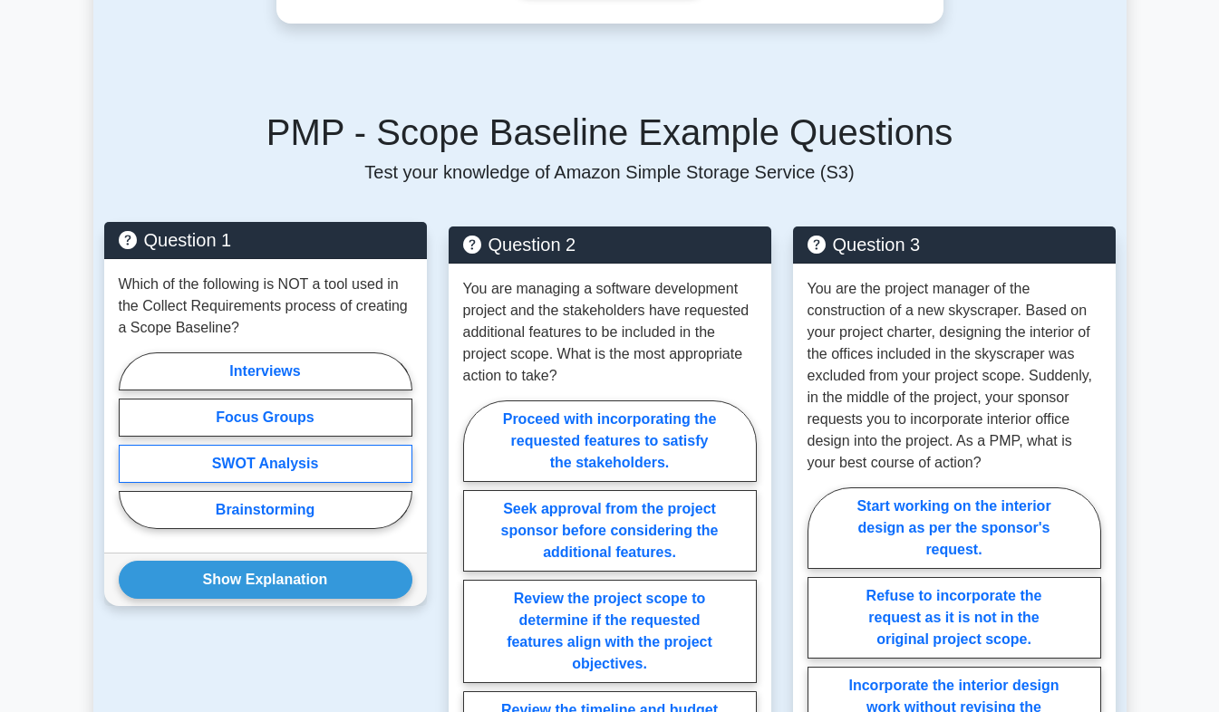
click at [353, 452] on label "SWOT Analysis" at bounding box center [266, 464] width 294 height 38
click at [130, 452] on input "SWOT Analysis" at bounding box center [125, 446] width 12 height 12
radio input "true"
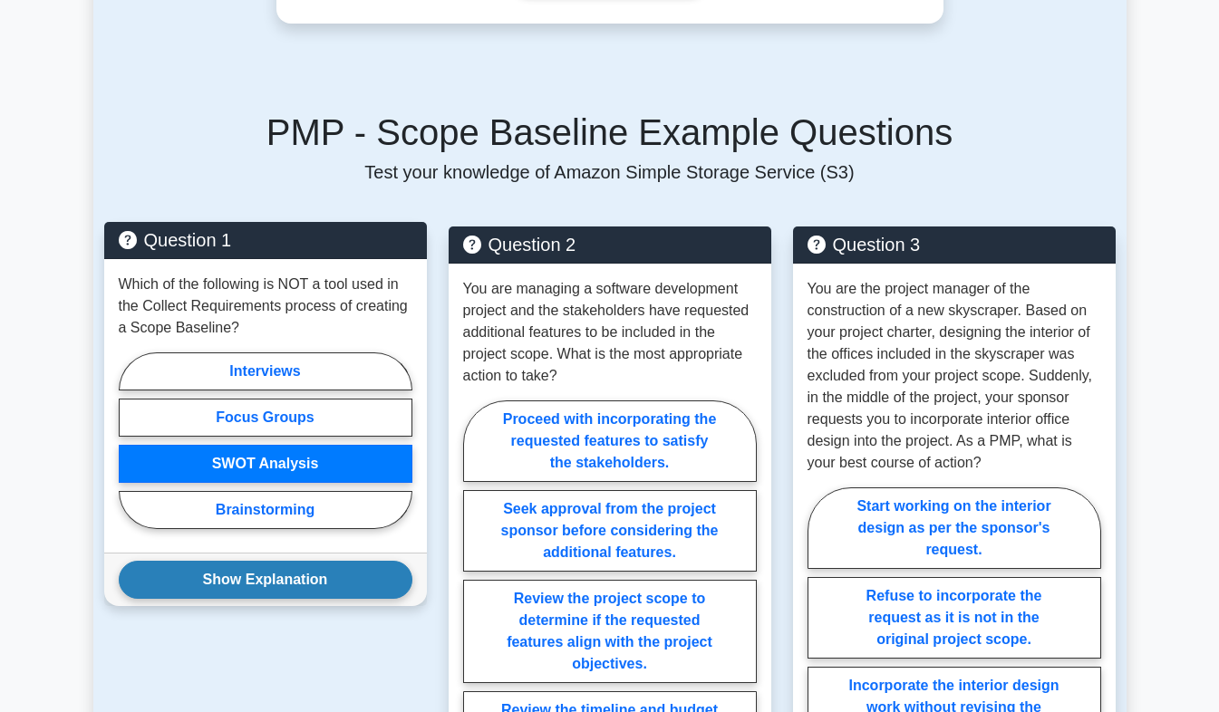
click at [290, 568] on button "Show Explanation" at bounding box center [266, 580] width 294 height 38
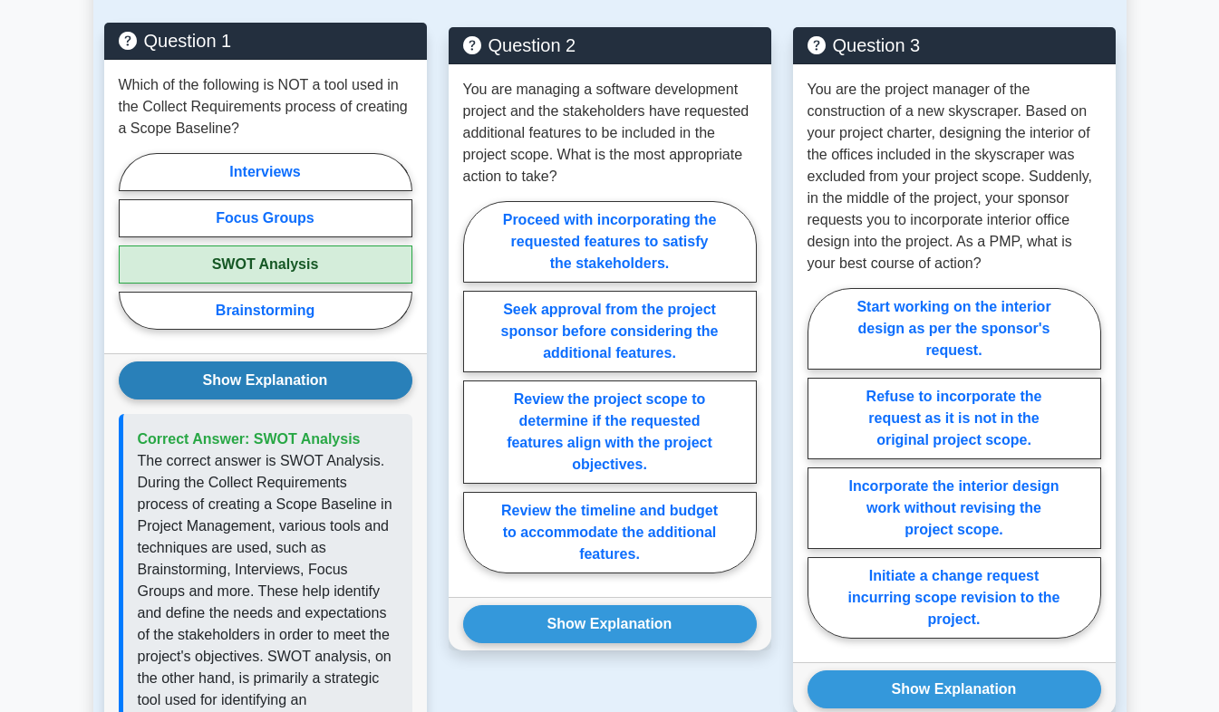
scroll to position [1401, 0]
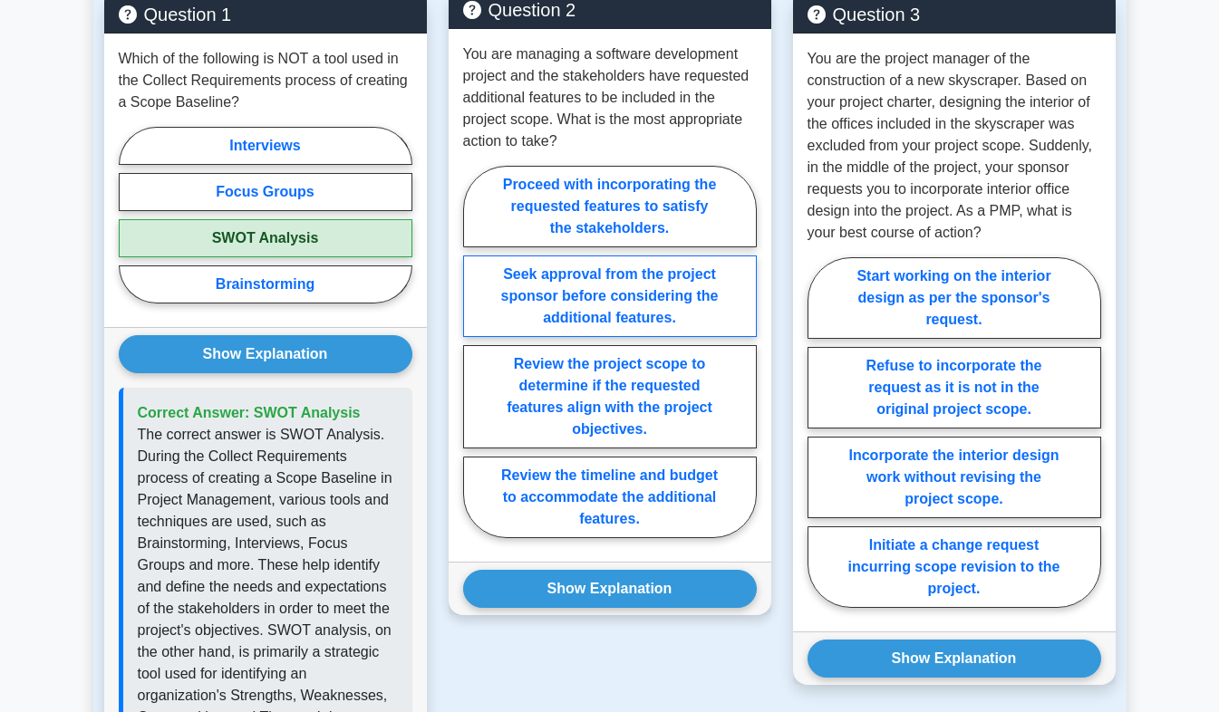
click at [706, 286] on label "Seek approval from the project sponsor before considering the additional featur…" at bounding box center [610, 297] width 294 height 82
click at [475, 352] on input "Seek approval from the project sponsor before considering the additional featur…" at bounding box center [469, 358] width 12 height 12
radio input "true"
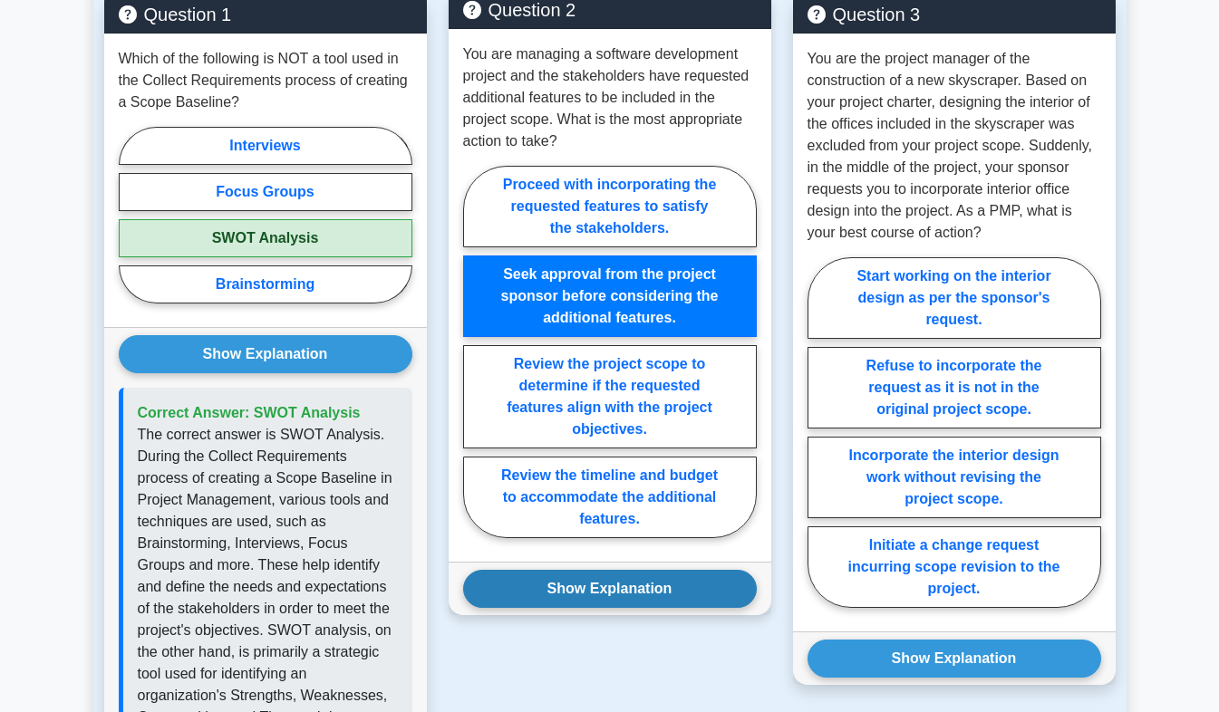
click at [646, 576] on button "Show Explanation" at bounding box center [610, 589] width 294 height 38
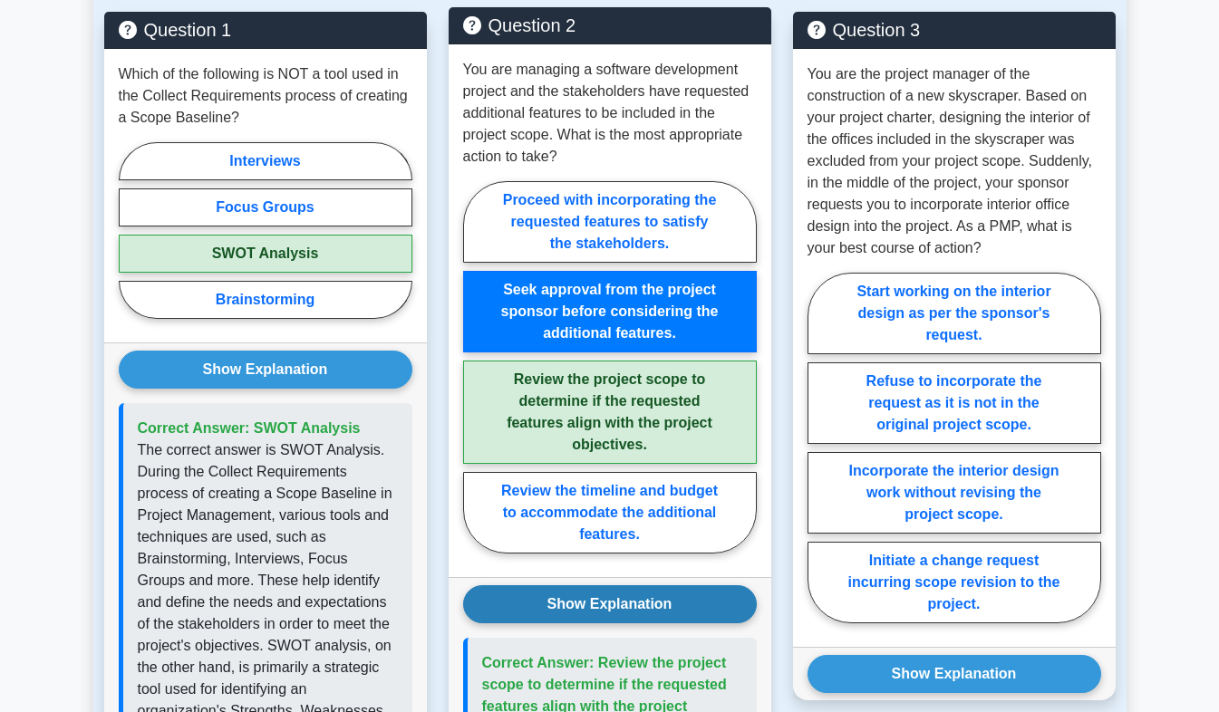
scroll to position [1359, 0]
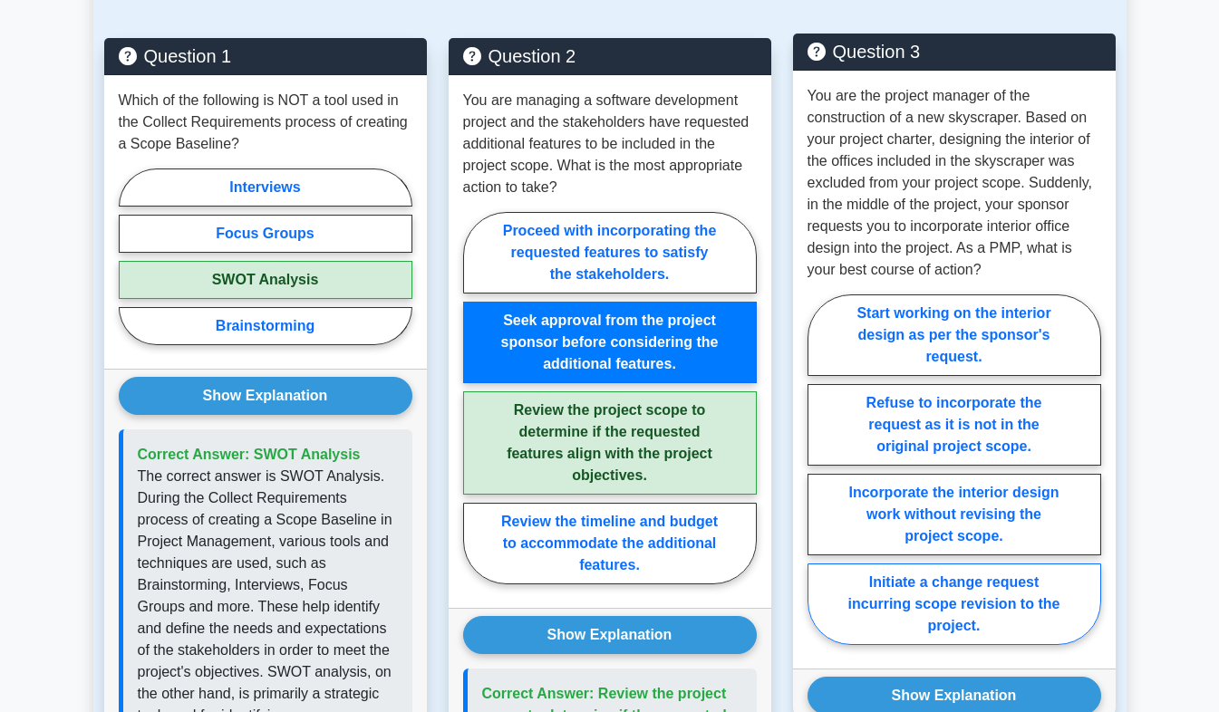
click at [1012, 594] on label "Initiate a change request incurring scope revision to the project." at bounding box center [954, 605] width 294 height 82
click at [819, 481] on input "Initiate a change request incurring scope revision to the project." at bounding box center [813, 475] width 12 height 12
radio input "true"
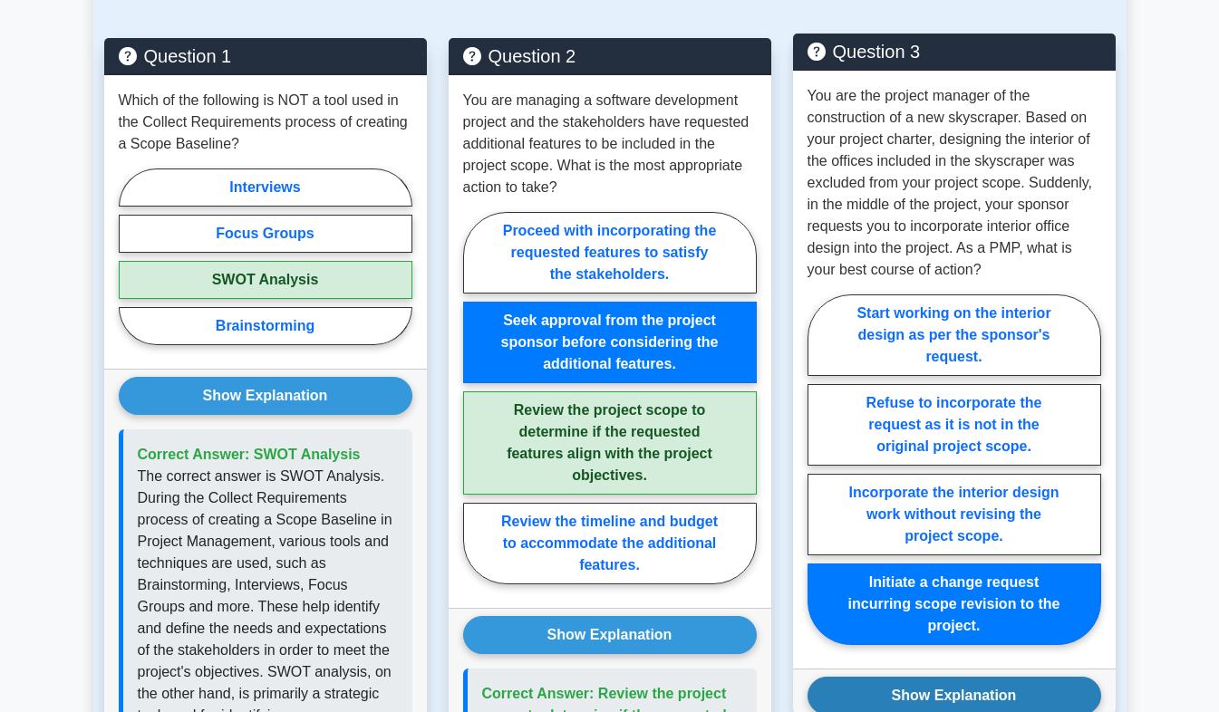
click at [995, 679] on button "Show Explanation" at bounding box center [954, 696] width 294 height 38
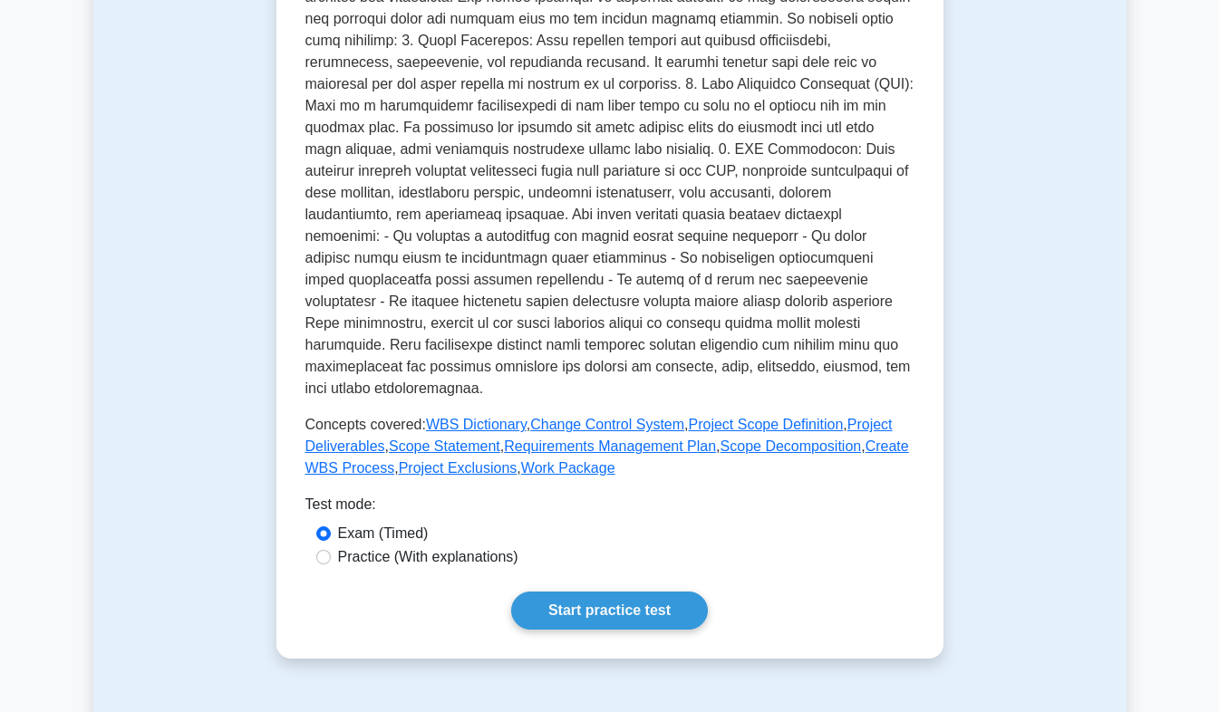
scroll to position [546, 0]
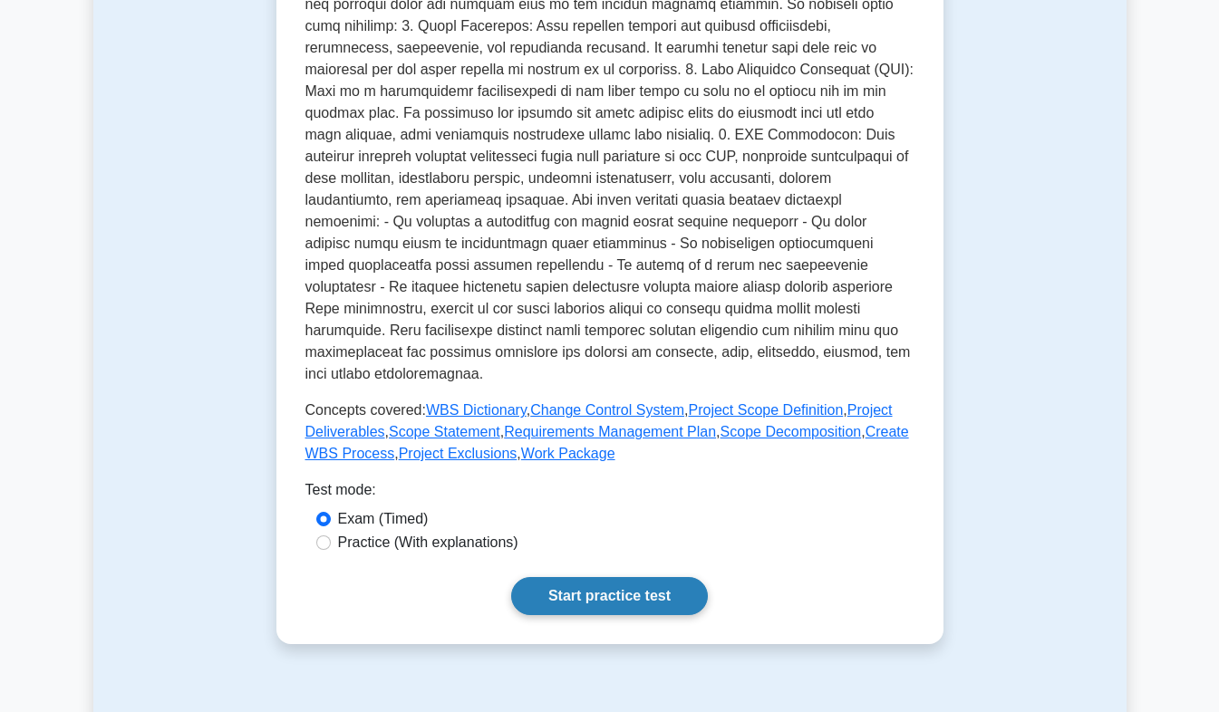
click at [641, 585] on link "Start practice test" at bounding box center [609, 596] width 197 height 38
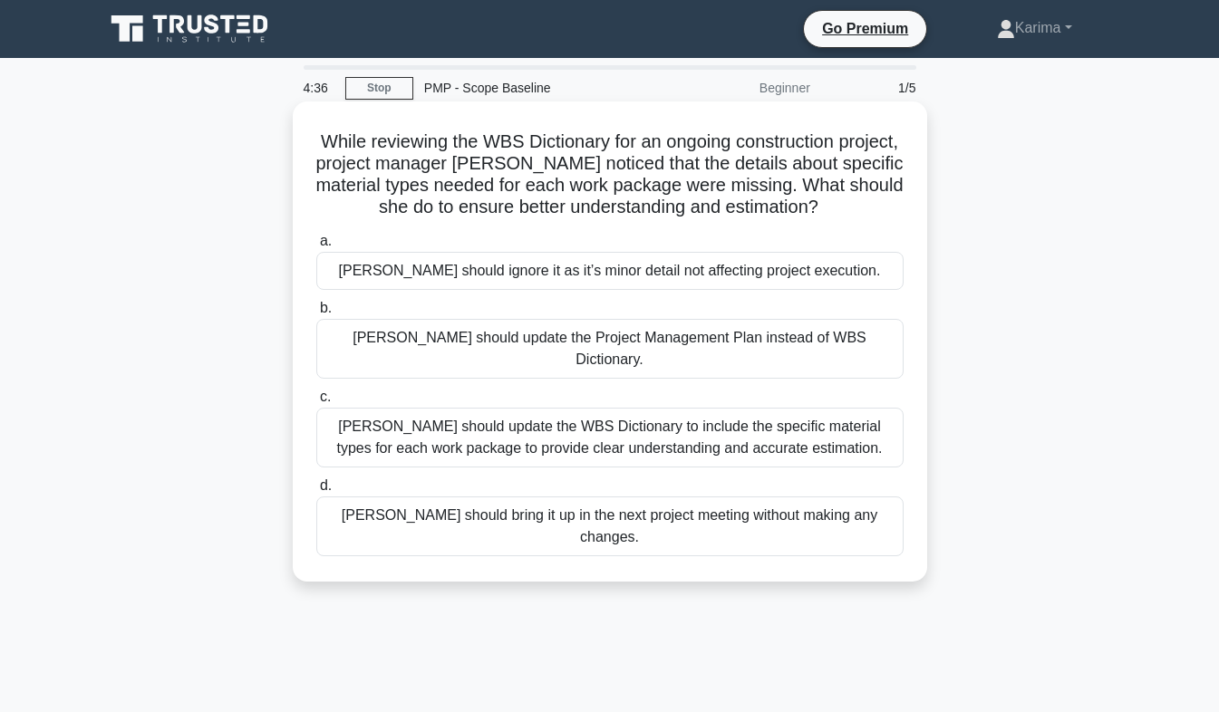
click at [778, 424] on div "[PERSON_NAME] should update the WBS Dictionary to include the specific material…" at bounding box center [609, 438] width 587 height 60
click at [316, 403] on input "c. [PERSON_NAME] should update the WBS Dictionary to include the specific mater…" at bounding box center [316, 397] width 0 height 12
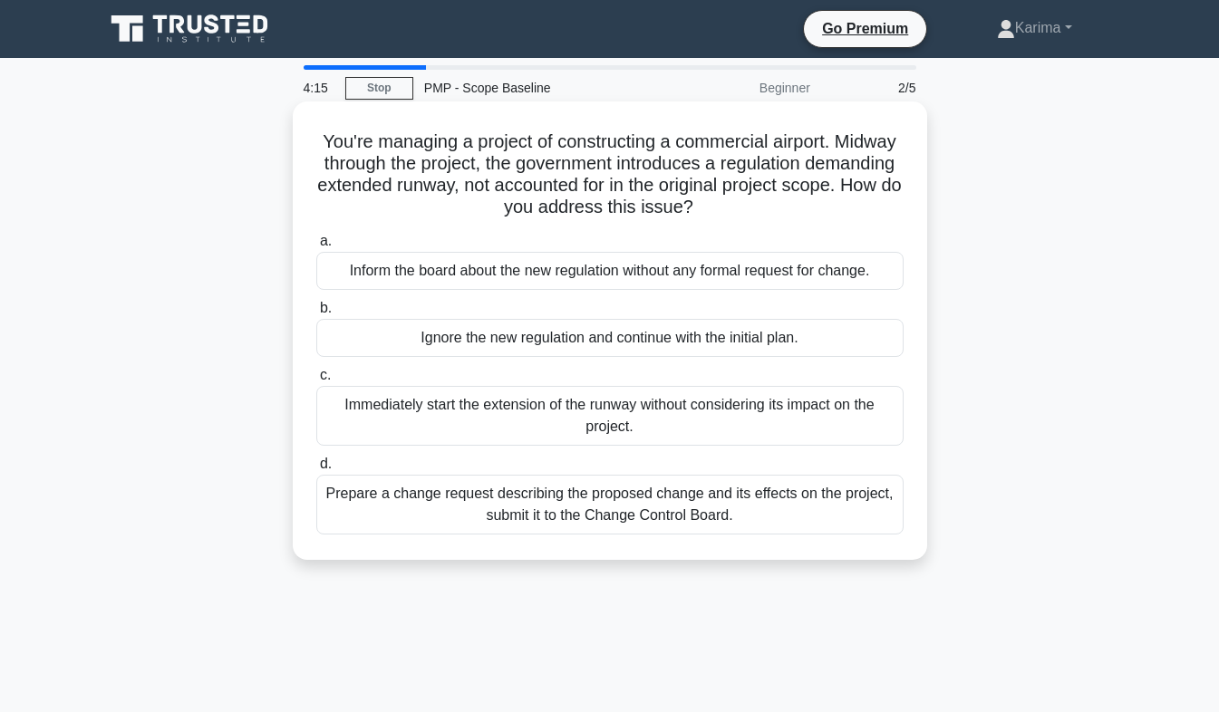
click at [667, 522] on div "Prepare a change request describing the proposed change and its effects on the …" at bounding box center [609, 505] width 587 height 60
click at [316, 470] on input "d. Prepare a change request describing the proposed change and its effects on t…" at bounding box center [316, 465] width 0 height 12
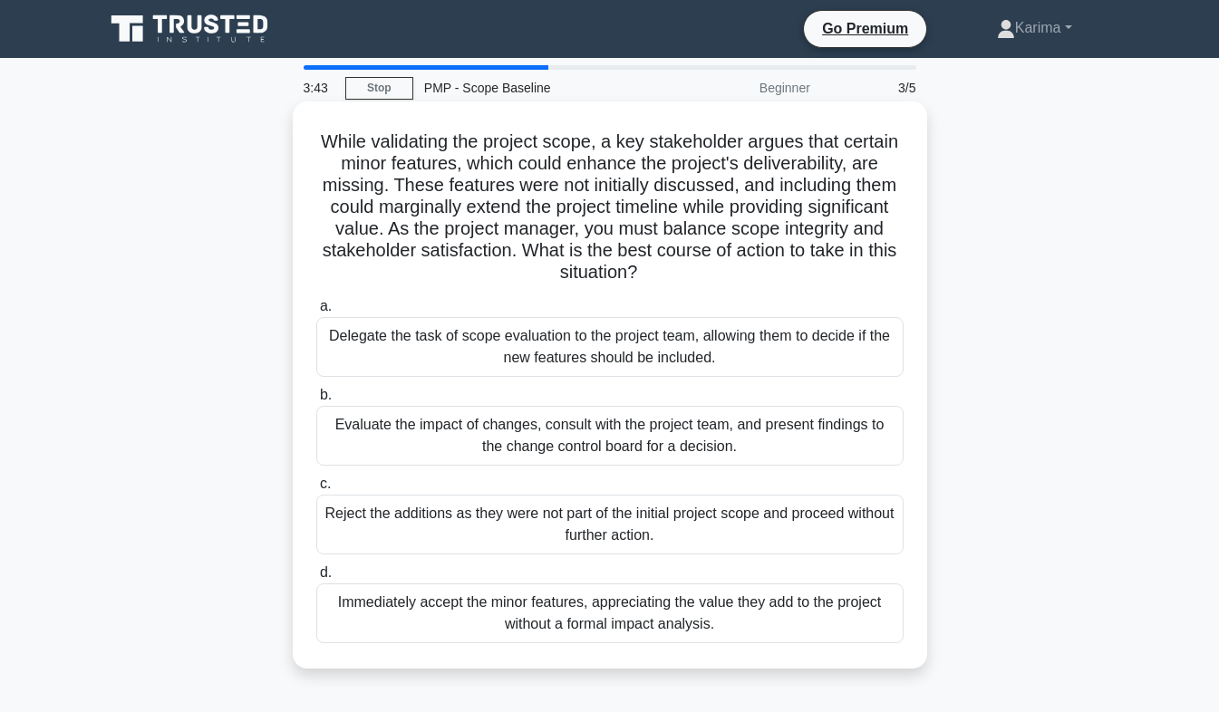
click at [693, 456] on div "Evaluate the impact of changes, consult with the project team, and present find…" at bounding box center [609, 436] width 587 height 60
click at [316, 401] on input "b. Evaluate the impact of changes, consult with the project team, and present f…" at bounding box center [316, 396] width 0 height 12
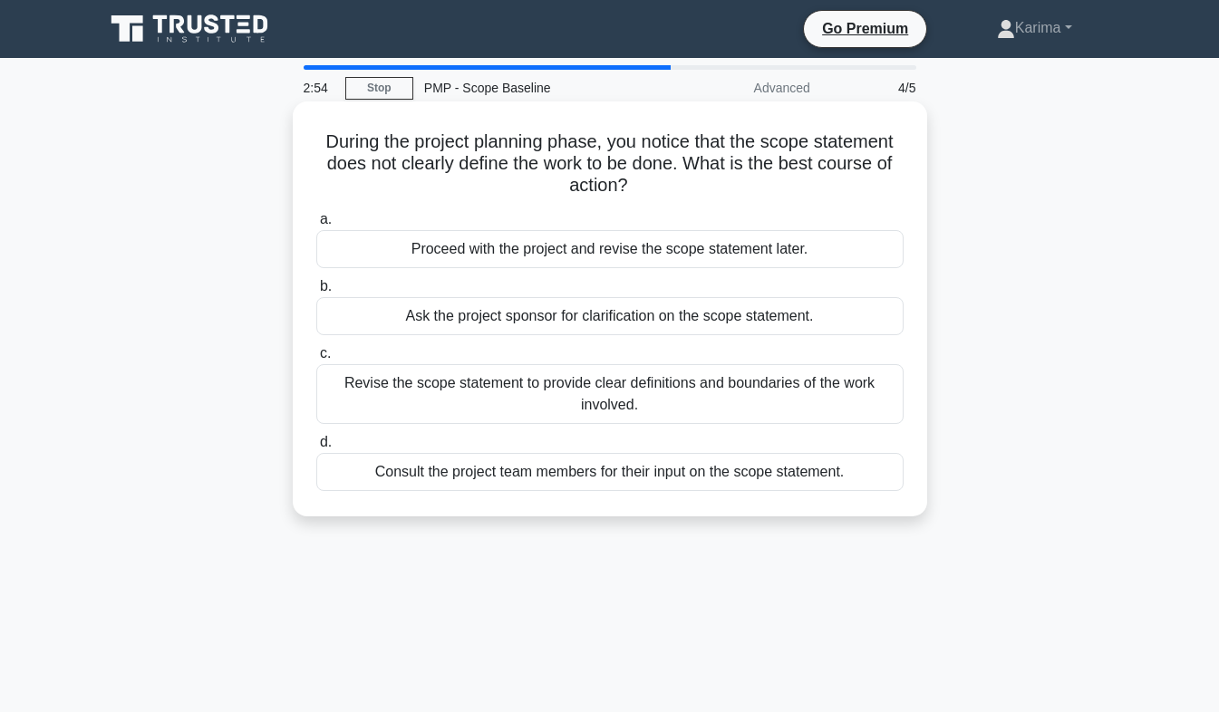
click at [658, 487] on div "Consult the project team members for their input on the scope statement." at bounding box center [609, 472] width 587 height 38
click at [316, 449] on input "d. Consult the project team members for their input on the scope statement." at bounding box center [316, 443] width 0 height 12
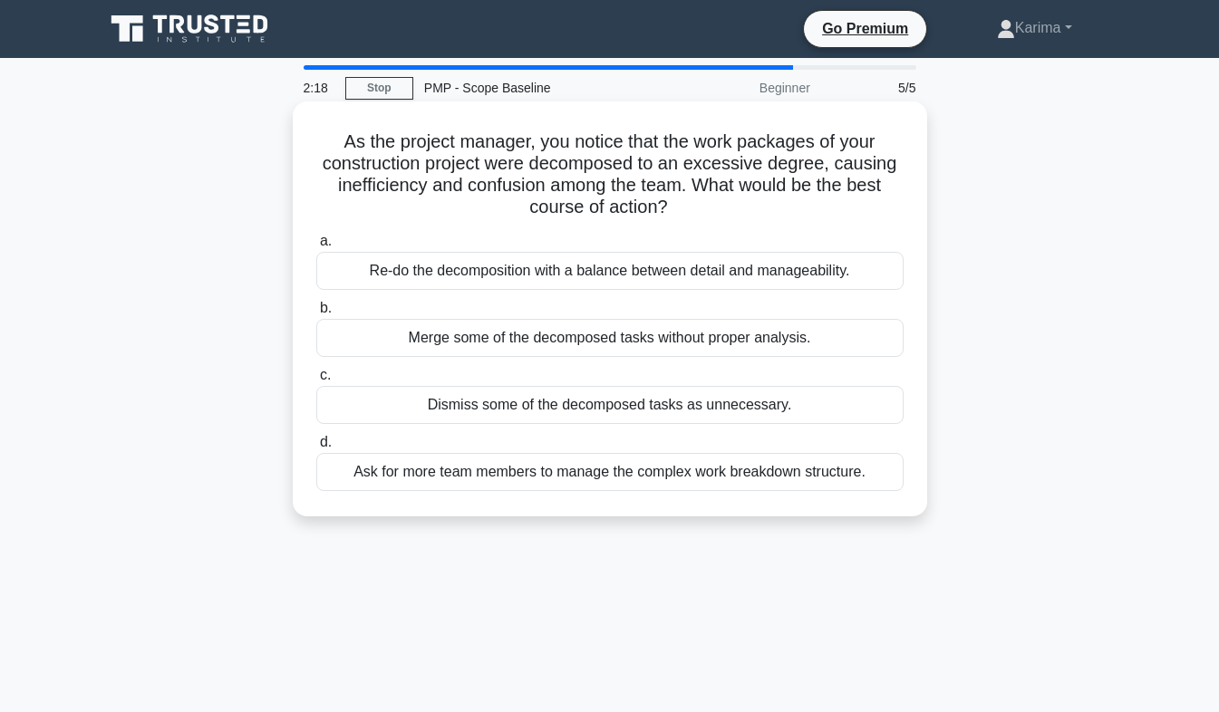
click at [817, 266] on div "Re-do the decomposition with a balance between detail and manageability." at bounding box center [609, 271] width 587 height 38
click at [316, 247] on input "a. Re-do the decomposition with a balance between detail and manageability." at bounding box center [316, 242] width 0 height 12
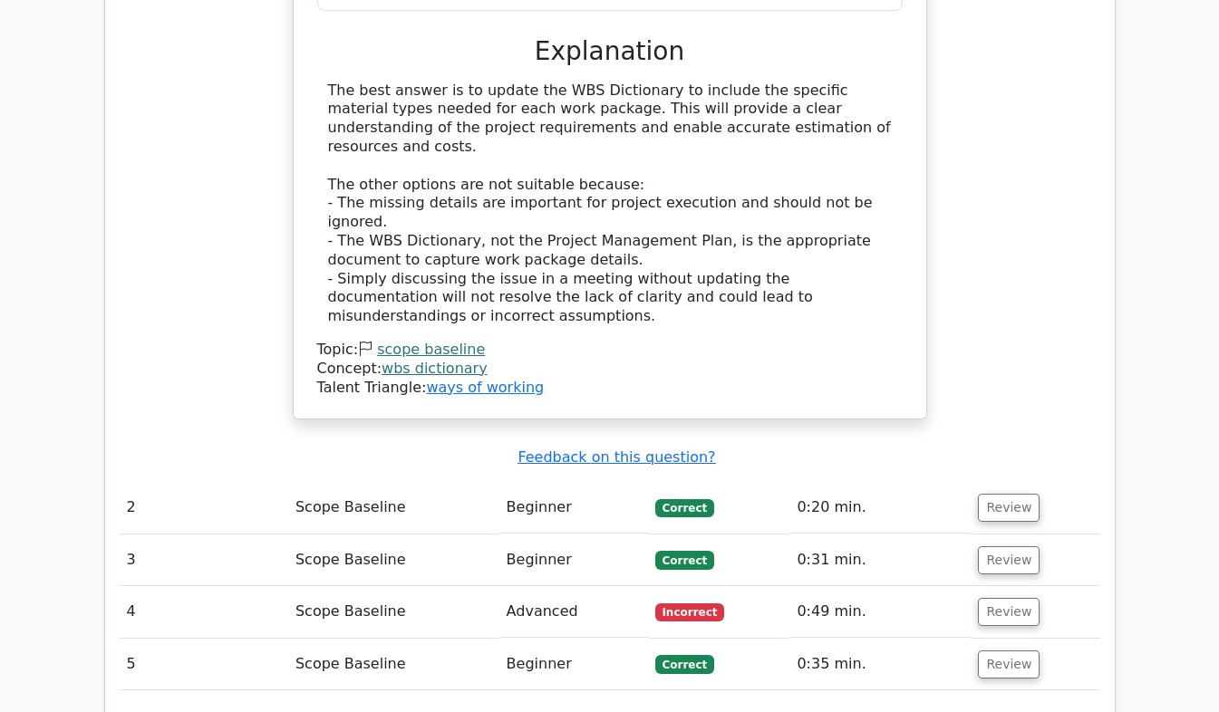
scroll to position [2035, 0]
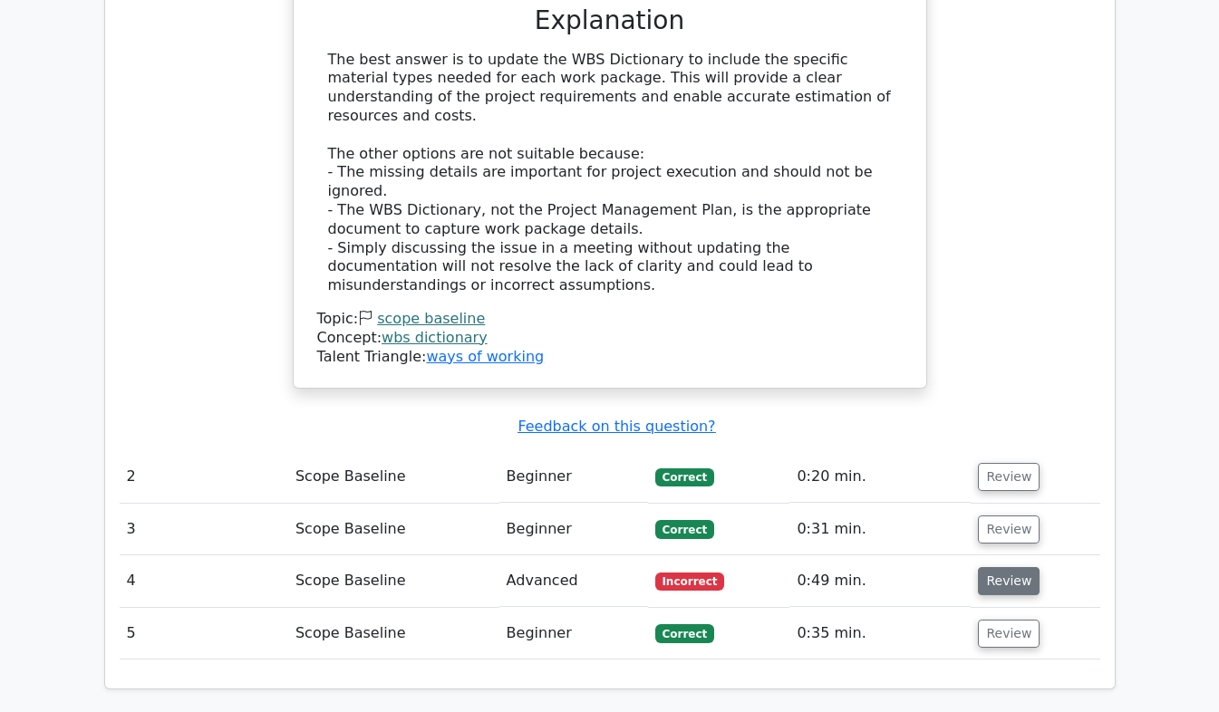
click at [997, 567] on button "Review" at bounding box center [1009, 581] width 62 height 28
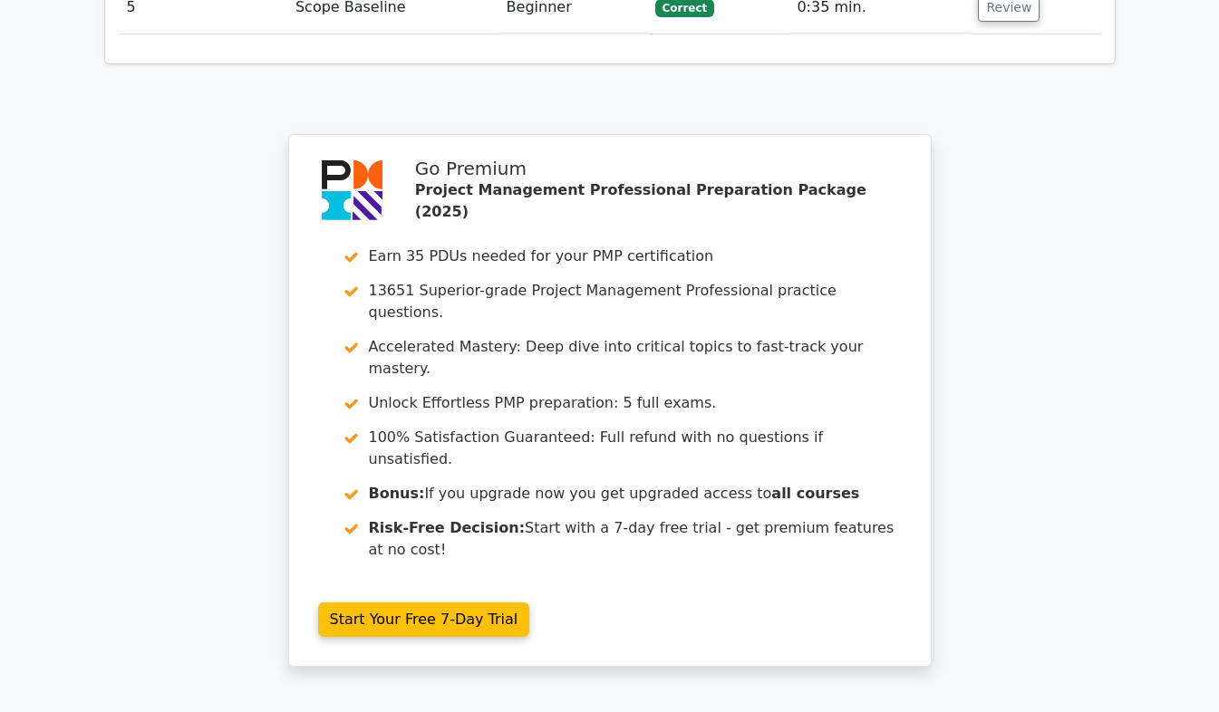
scroll to position [3448, 0]
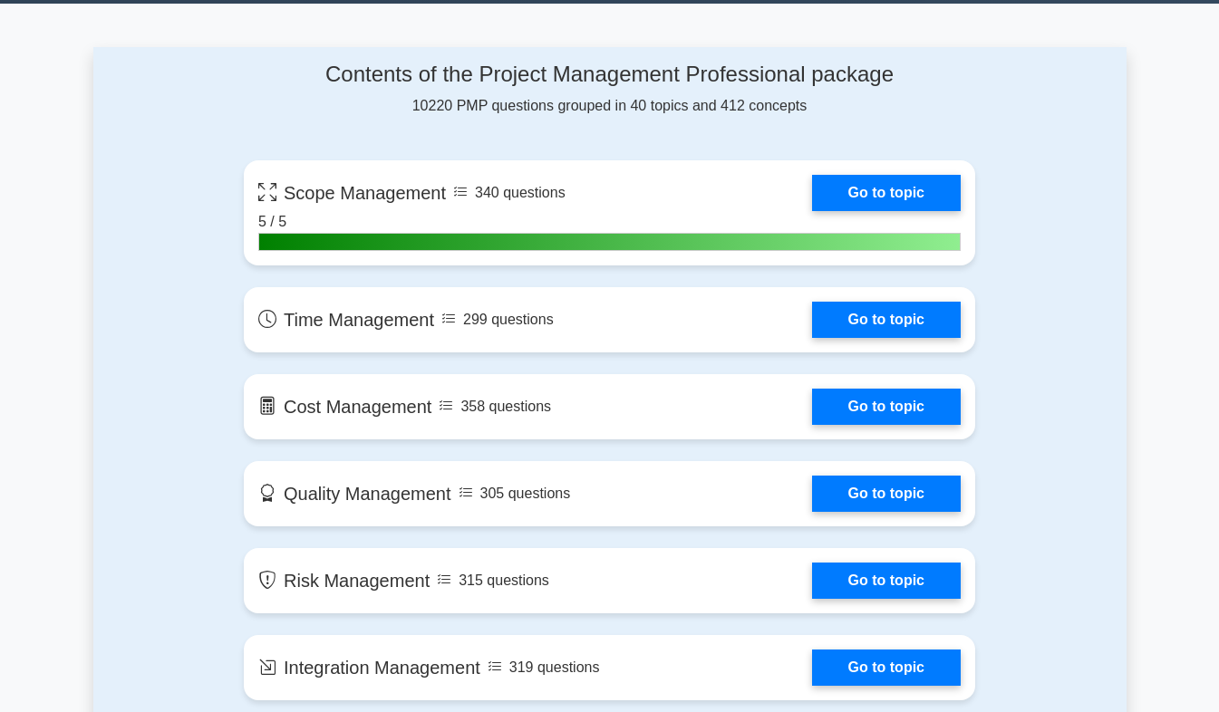
scroll to position [1205, 0]
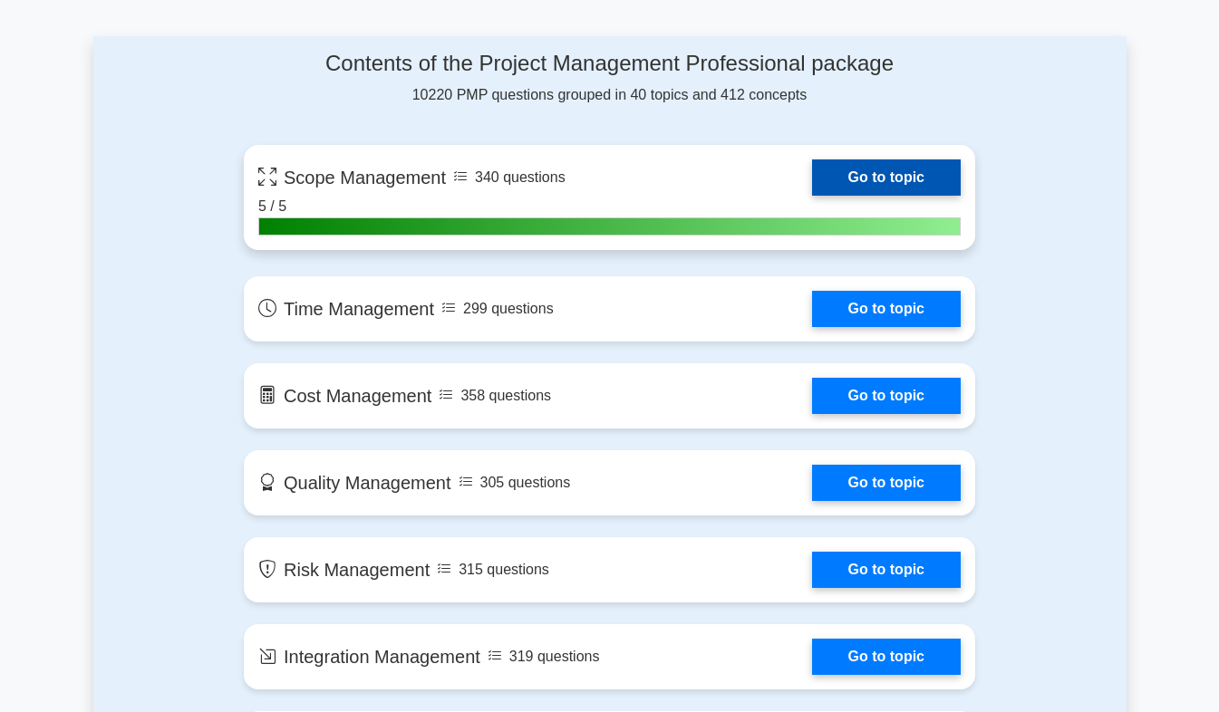
click at [908, 187] on link "Go to topic" at bounding box center [886, 177] width 149 height 36
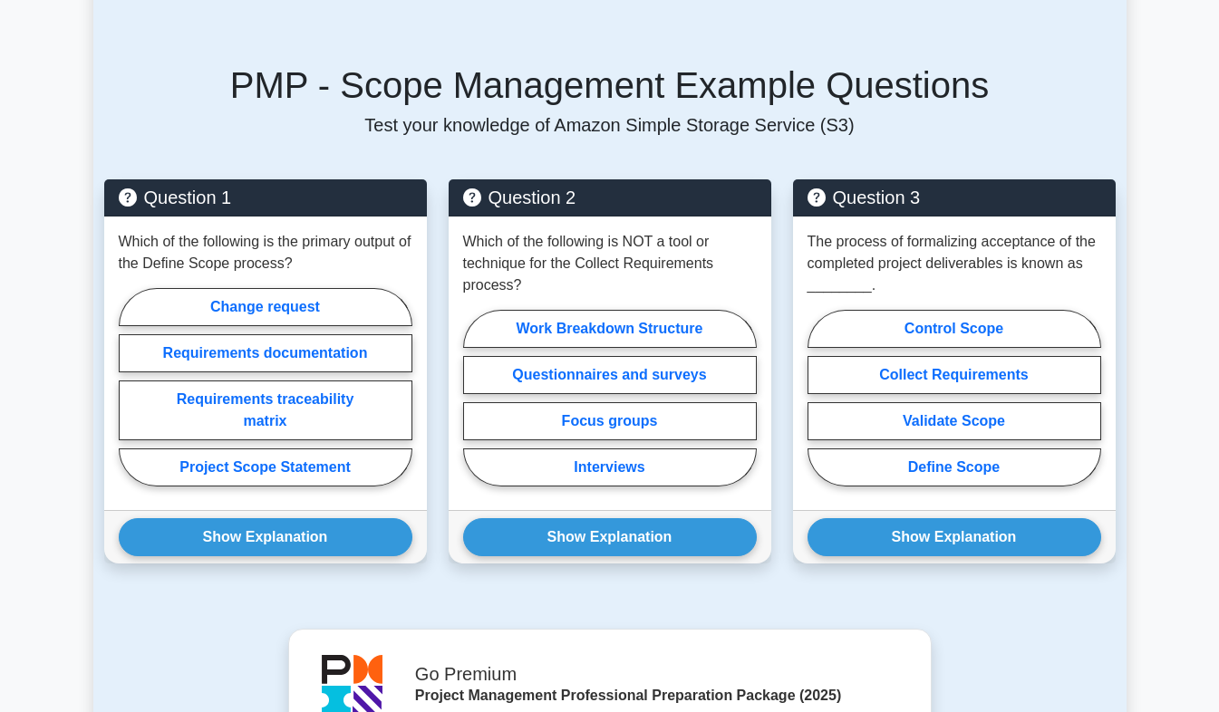
scroll to position [1153, 0]
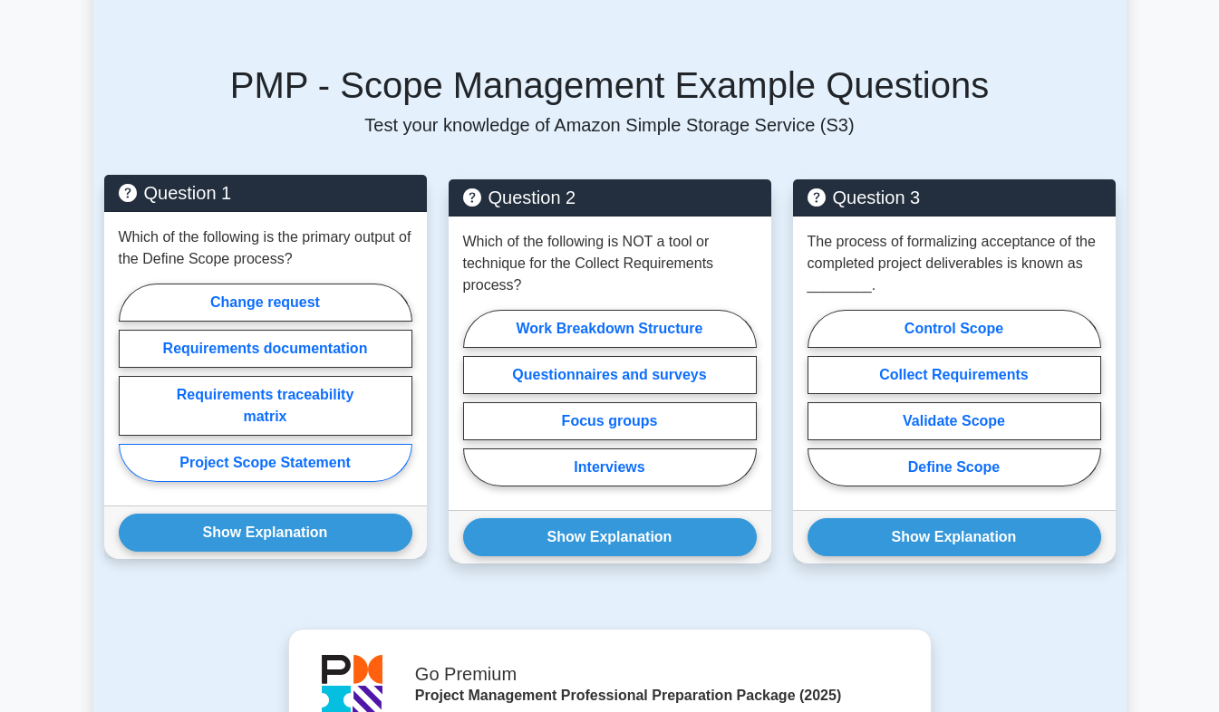
click at [344, 478] on label "Project Scope Statement" at bounding box center [266, 463] width 294 height 38
click at [130, 394] on input "Project Scope Statement" at bounding box center [125, 388] width 12 height 12
radio input "true"
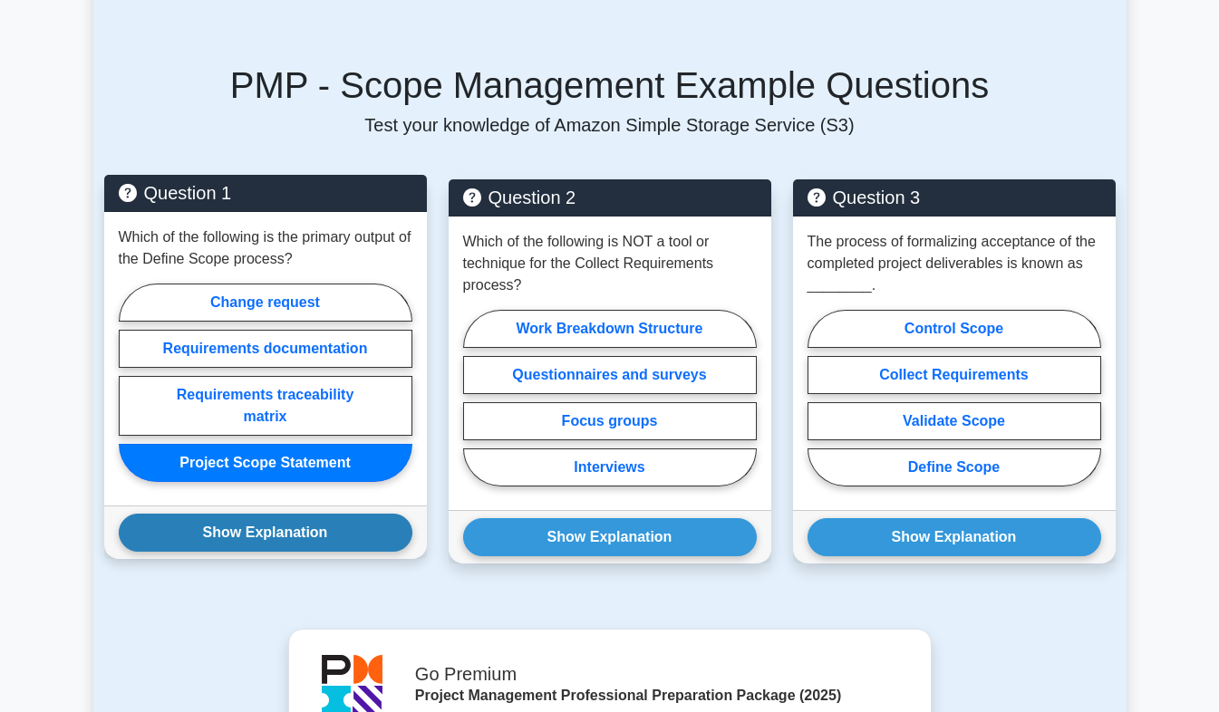
click at [316, 541] on button "Show Explanation" at bounding box center [266, 533] width 294 height 38
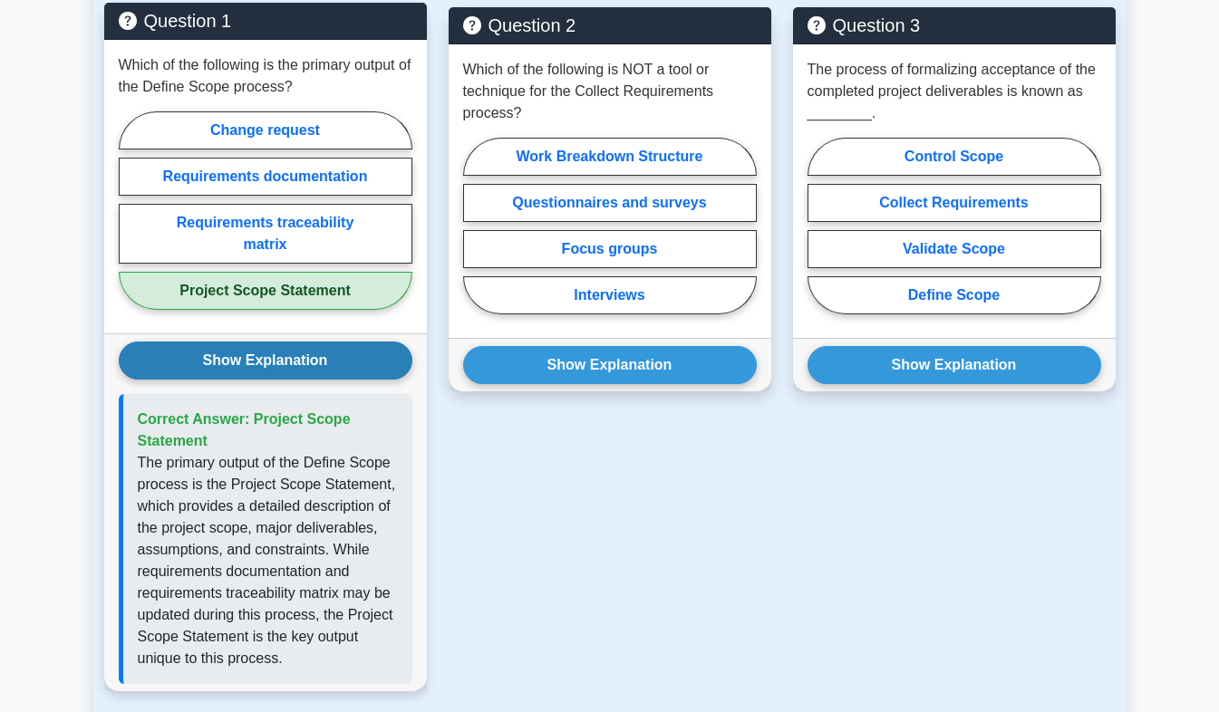
scroll to position [1326, 0]
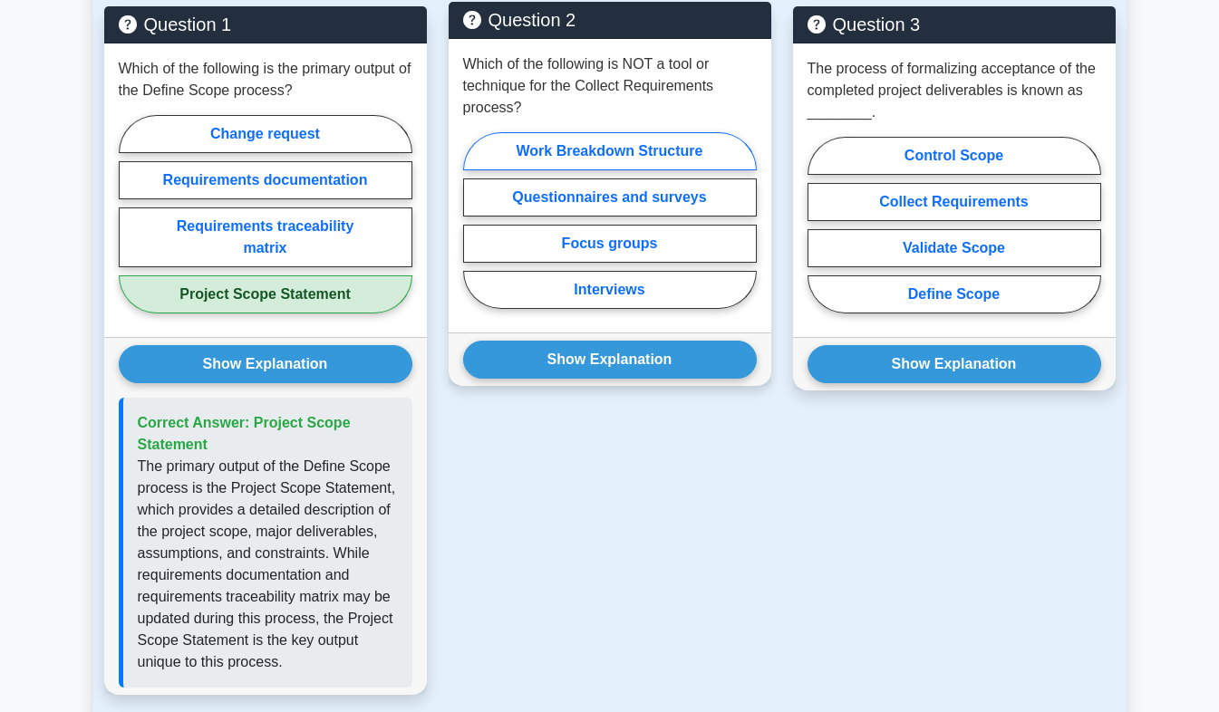
click at [689, 168] on label "Work Breakdown Structure" at bounding box center [610, 151] width 294 height 38
click at [475, 220] on input "Work Breakdown Structure" at bounding box center [469, 226] width 12 height 12
radio input "true"
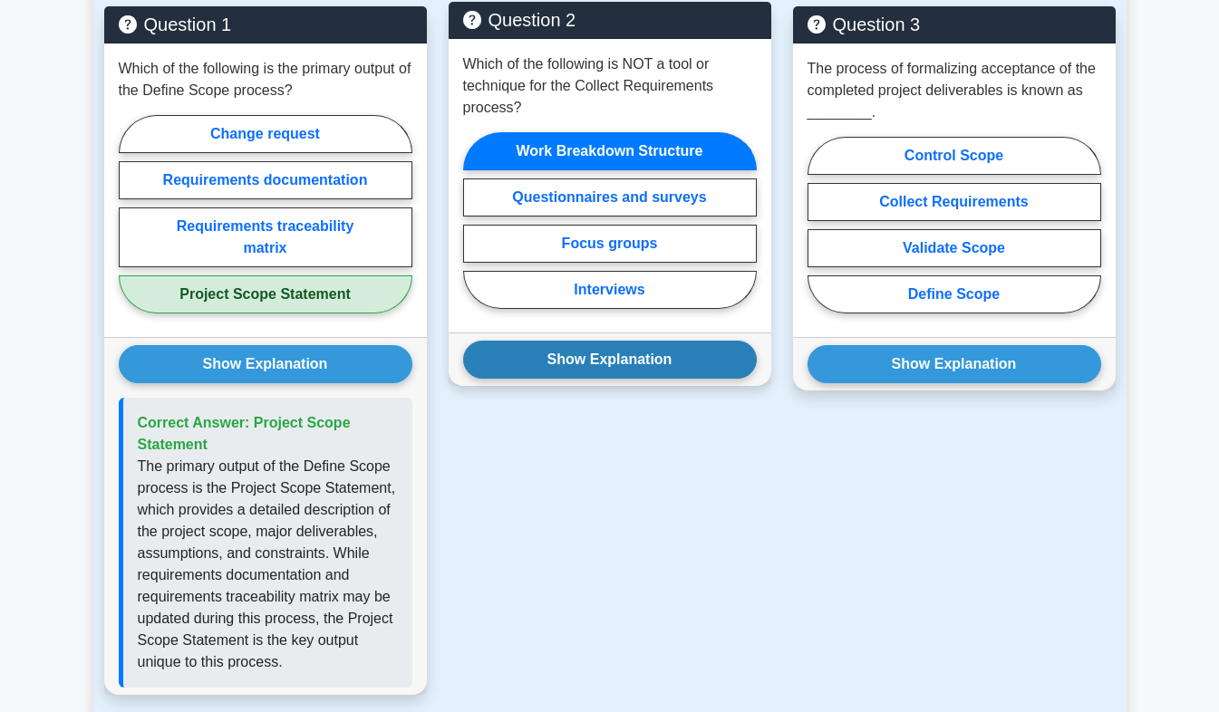
click at [615, 370] on button "Show Explanation" at bounding box center [610, 360] width 294 height 38
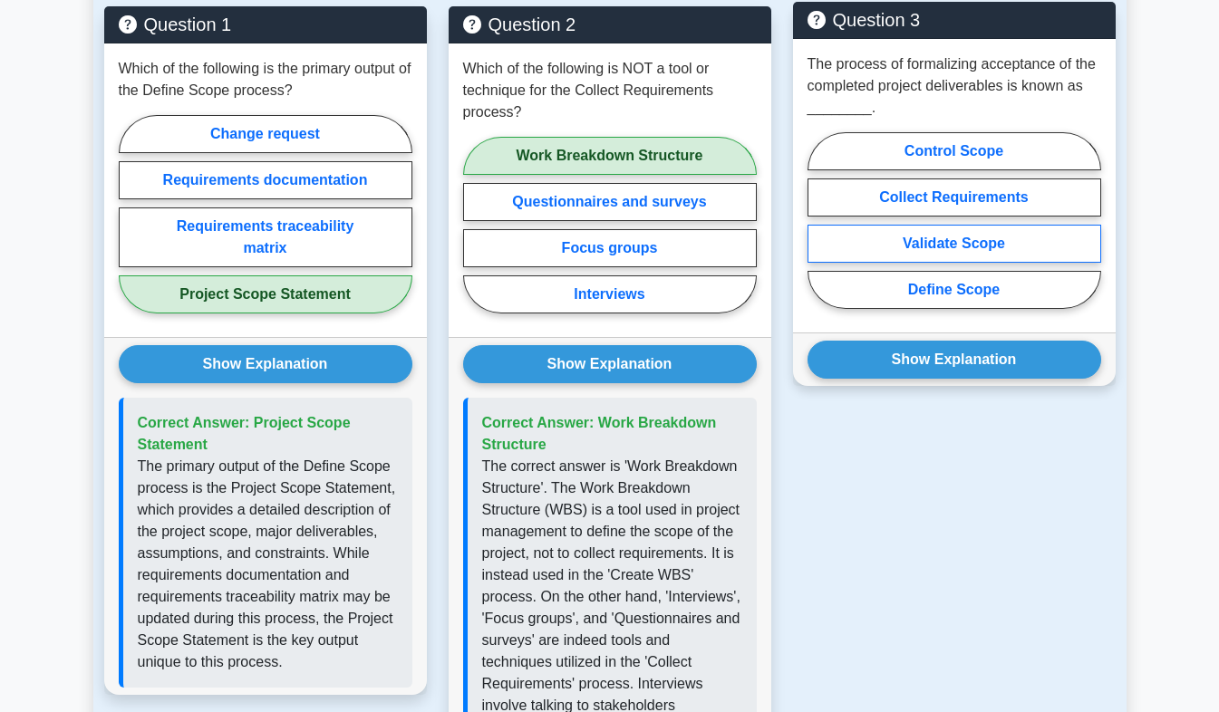
click at [985, 256] on label "Validate Scope" at bounding box center [954, 244] width 294 height 38
click at [819, 232] on input "Validate Scope" at bounding box center [813, 226] width 12 height 12
radio input "true"
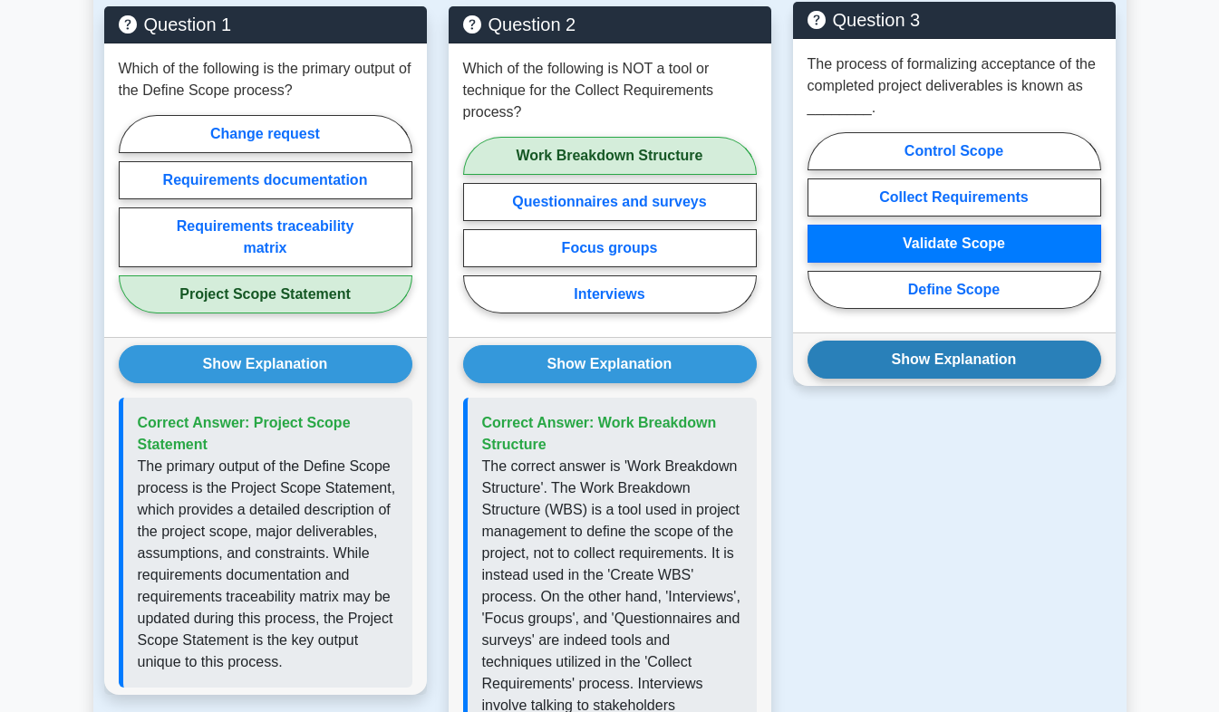
click at [933, 365] on button "Show Explanation" at bounding box center [954, 360] width 294 height 38
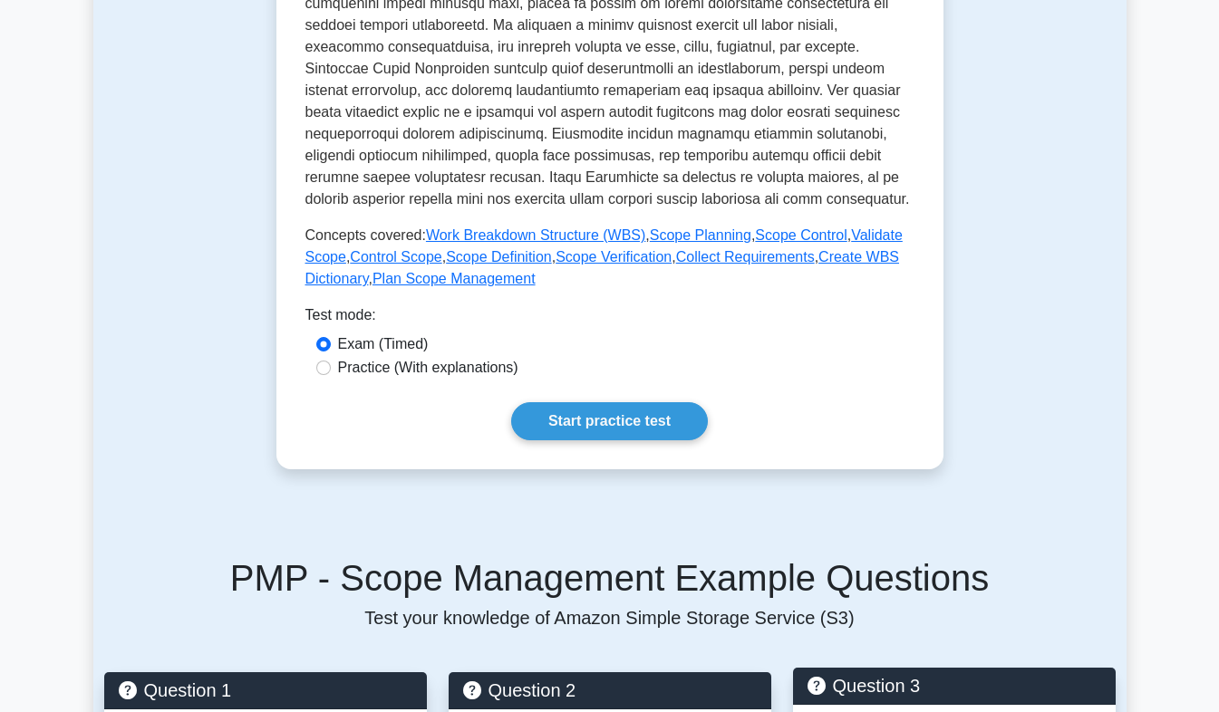
scroll to position [659, 0]
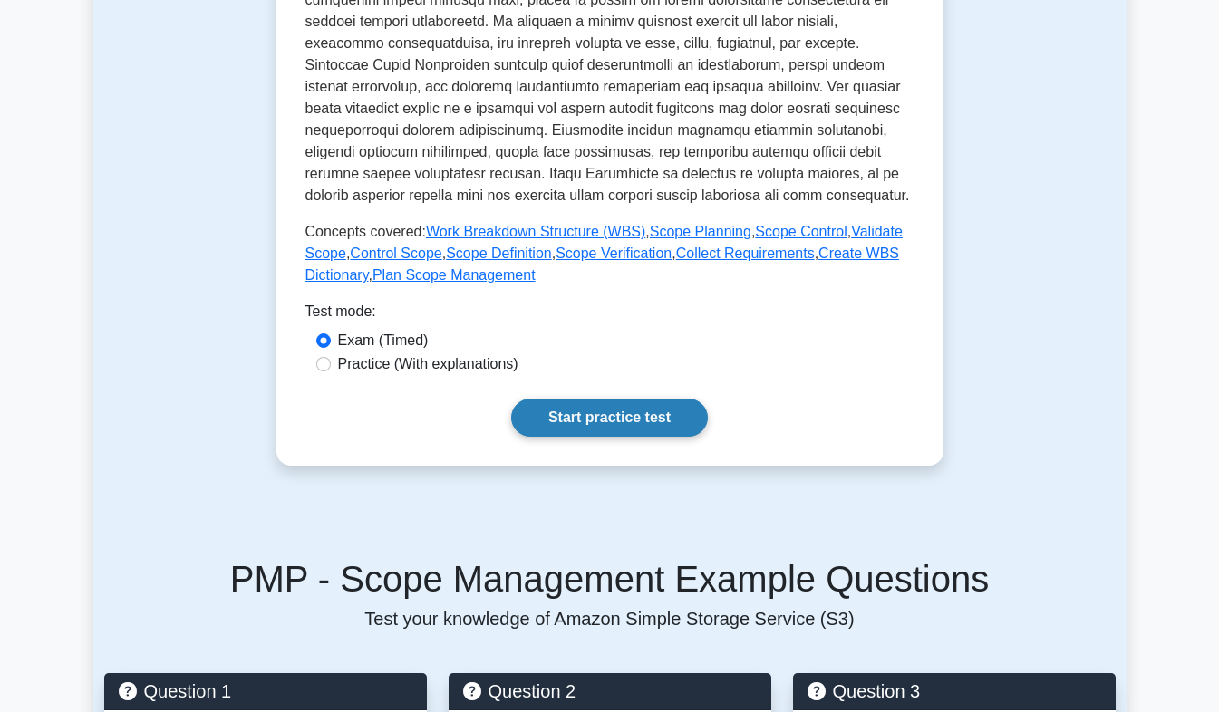
click at [640, 436] on link "Start practice test" at bounding box center [609, 418] width 197 height 38
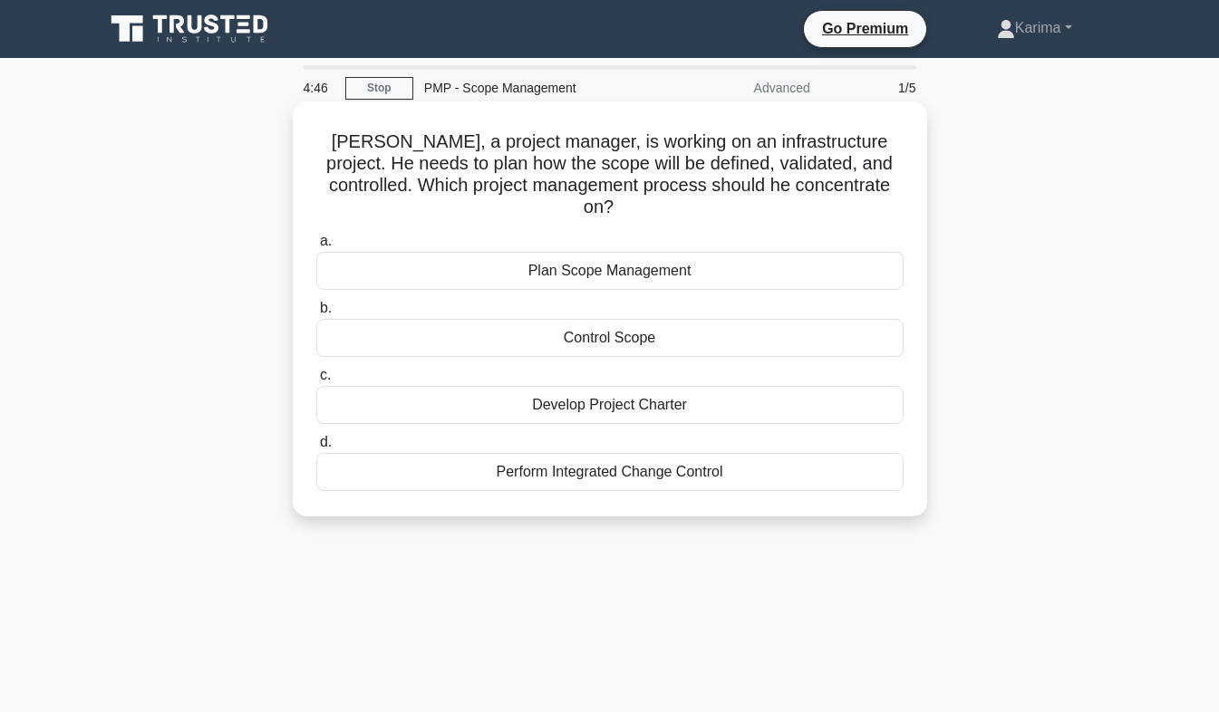
click at [711, 253] on div "Plan Scope Management" at bounding box center [609, 271] width 587 height 38
click at [316, 247] on input "a. Plan Scope Management" at bounding box center [316, 242] width 0 height 12
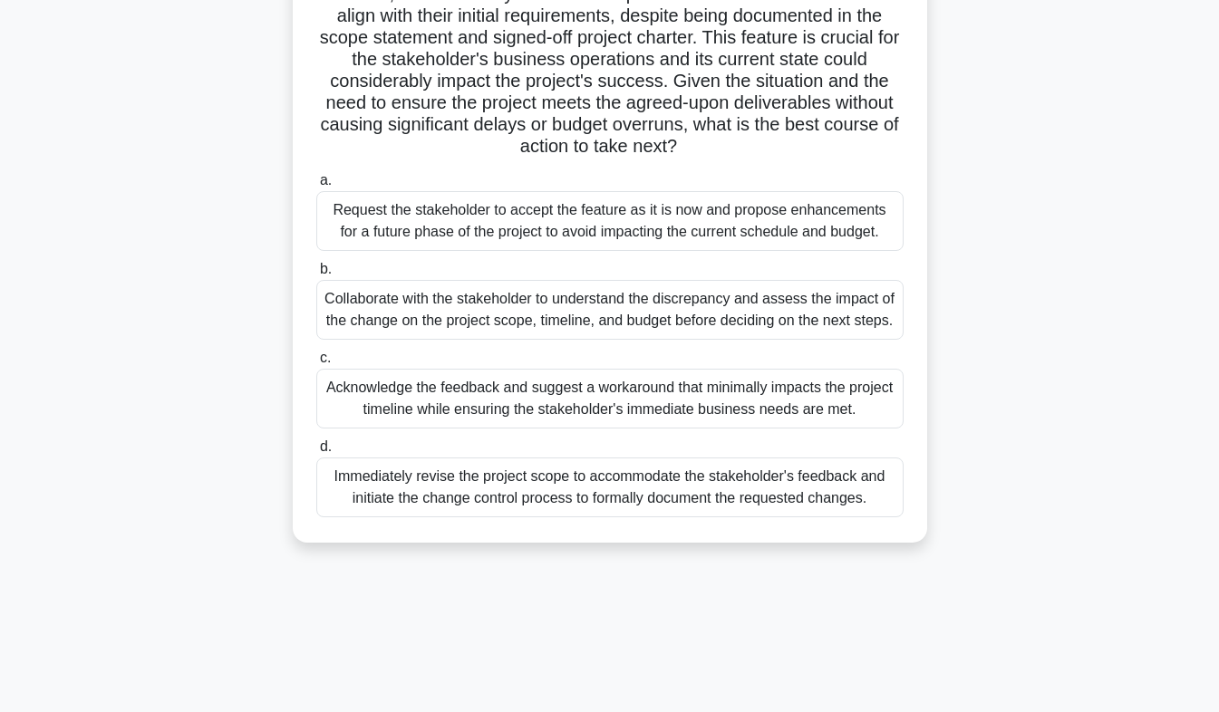
scroll to position [266, 0]
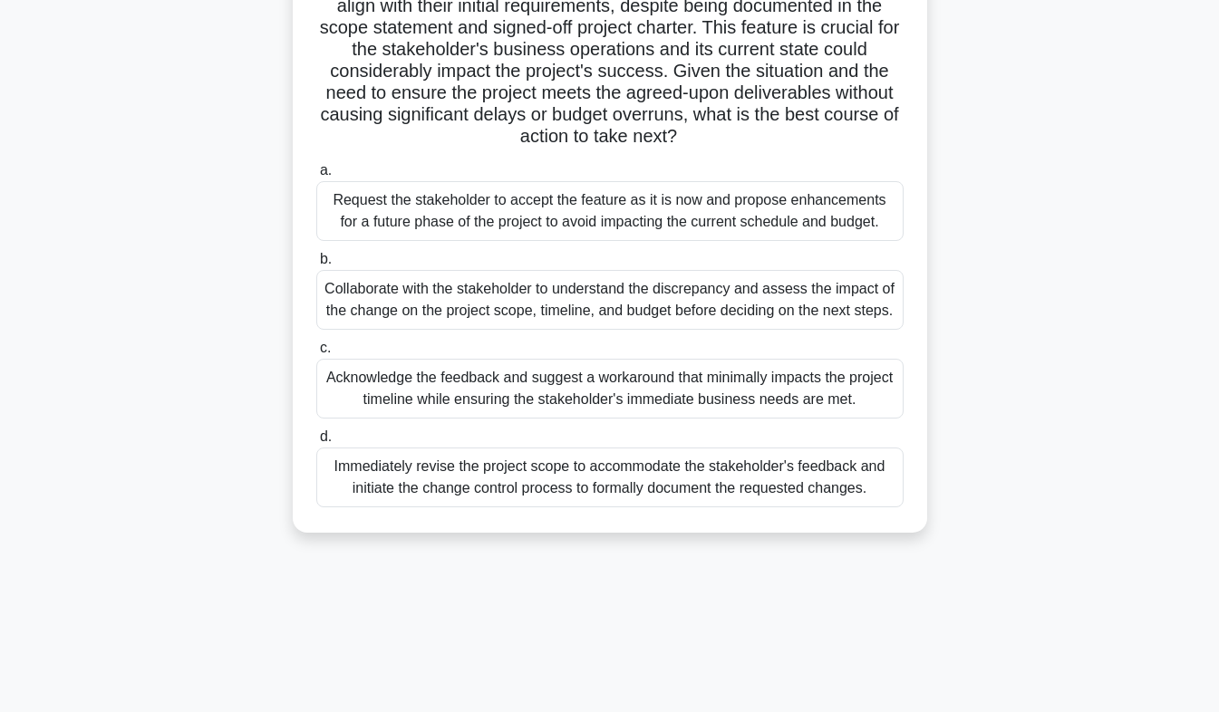
click at [363, 309] on div "Collaborate with the stakeholder to understand the discrepancy and assess the i…" at bounding box center [609, 300] width 587 height 60
click at [316, 266] on input "b. Collaborate with the stakeholder to understand the discrepancy and assess th…" at bounding box center [316, 260] width 0 height 12
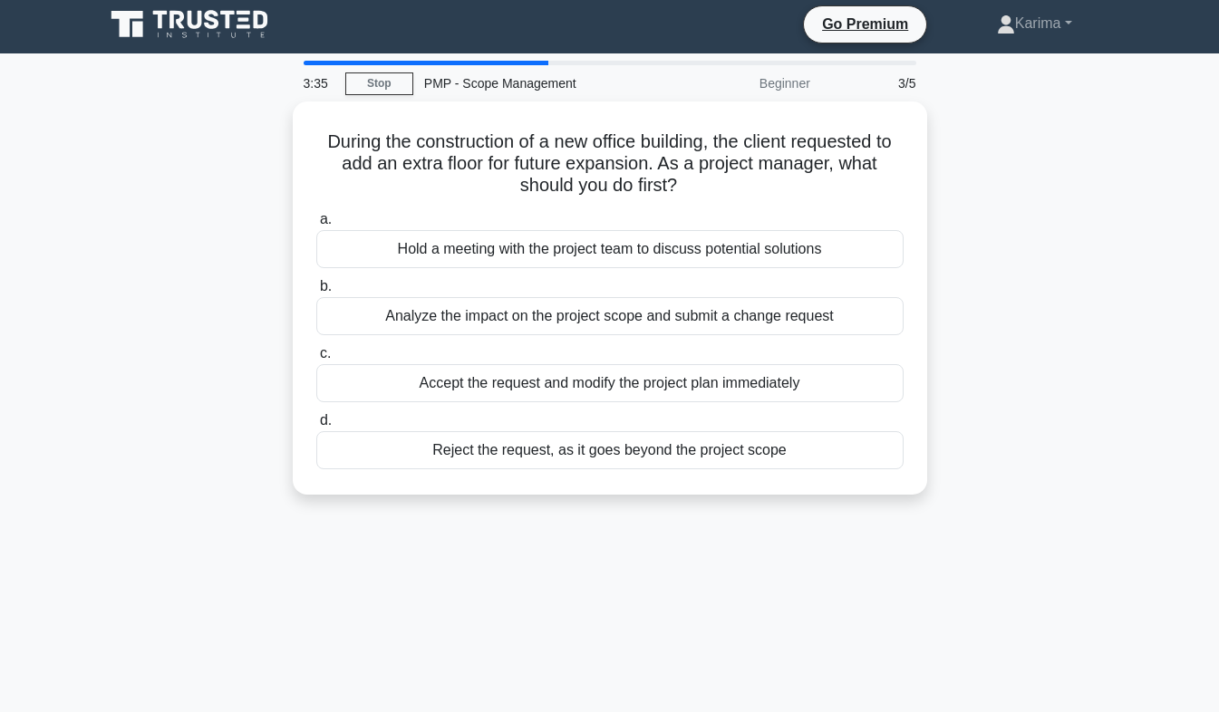
scroll to position [0, 0]
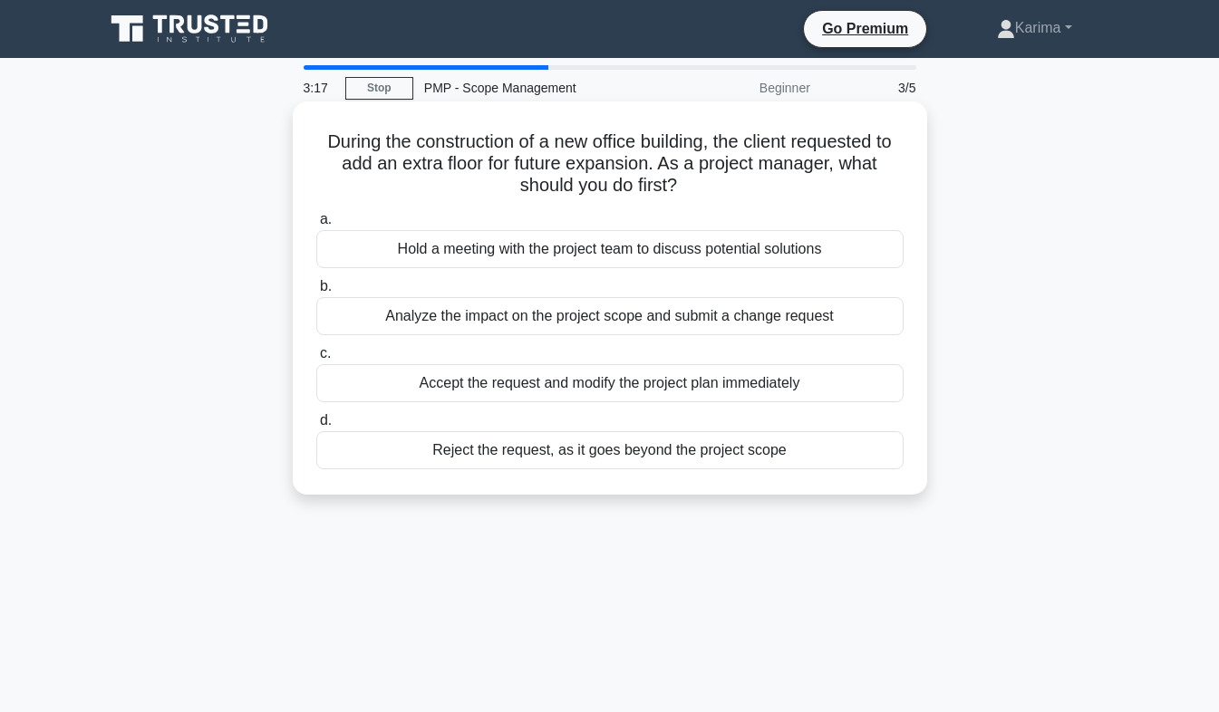
click at [398, 335] on div "Analyze the impact on the project scope and submit a change request" at bounding box center [609, 316] width 587 height 38
click at [316, 293] on input "b. Analyze the impact on the project scope and submit a change request" at bounding box center [316, 287] width 0 height 12
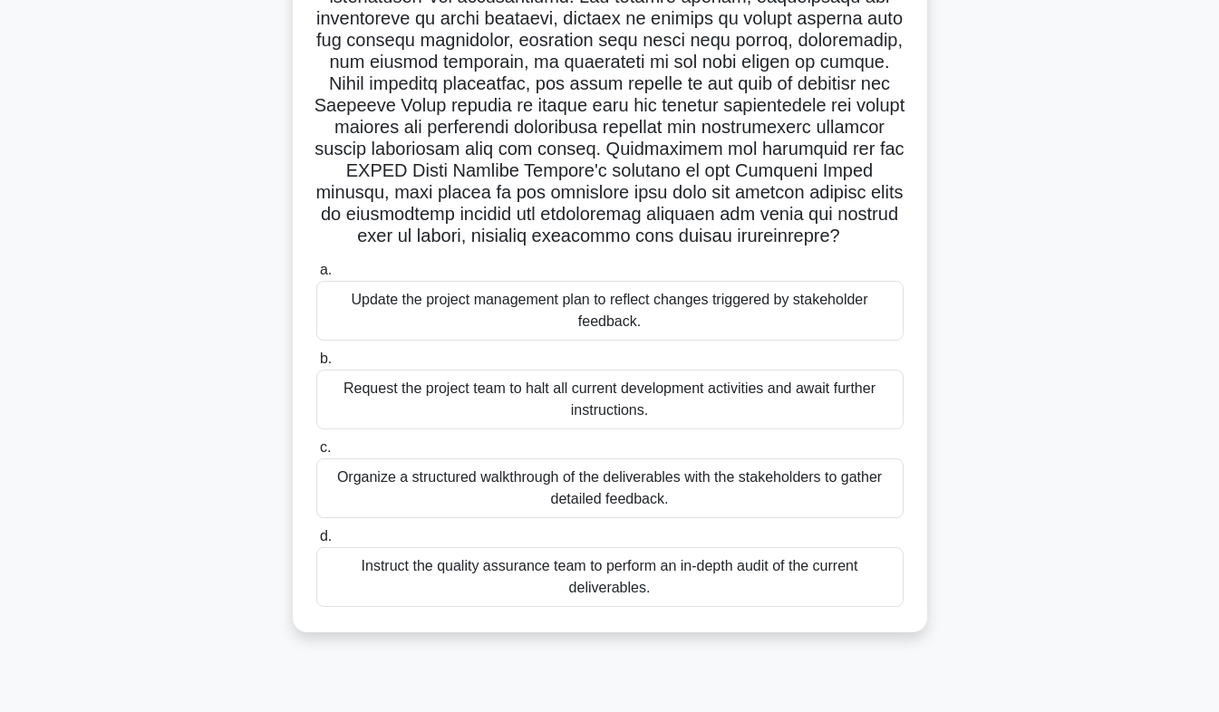
scroll to position [236, 0]
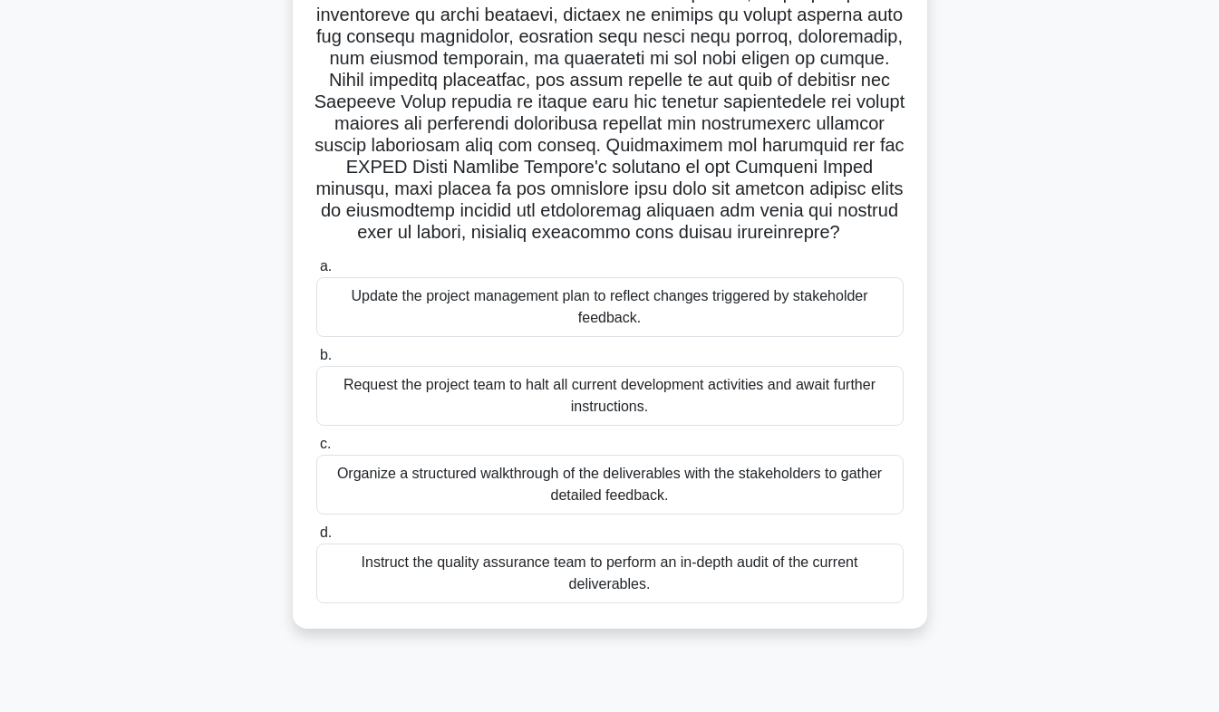
click at [368, 492] on div "Organize a structured walkthrough of the deliverables with the stakeholders to …" at bounding box center [609, 485] width 587 height 60
click at [316, 450] on input "c. Organize a structured walkthrough of the deliverables with the stakeholders …" at bounding box center [316, 445] width 0 height 12
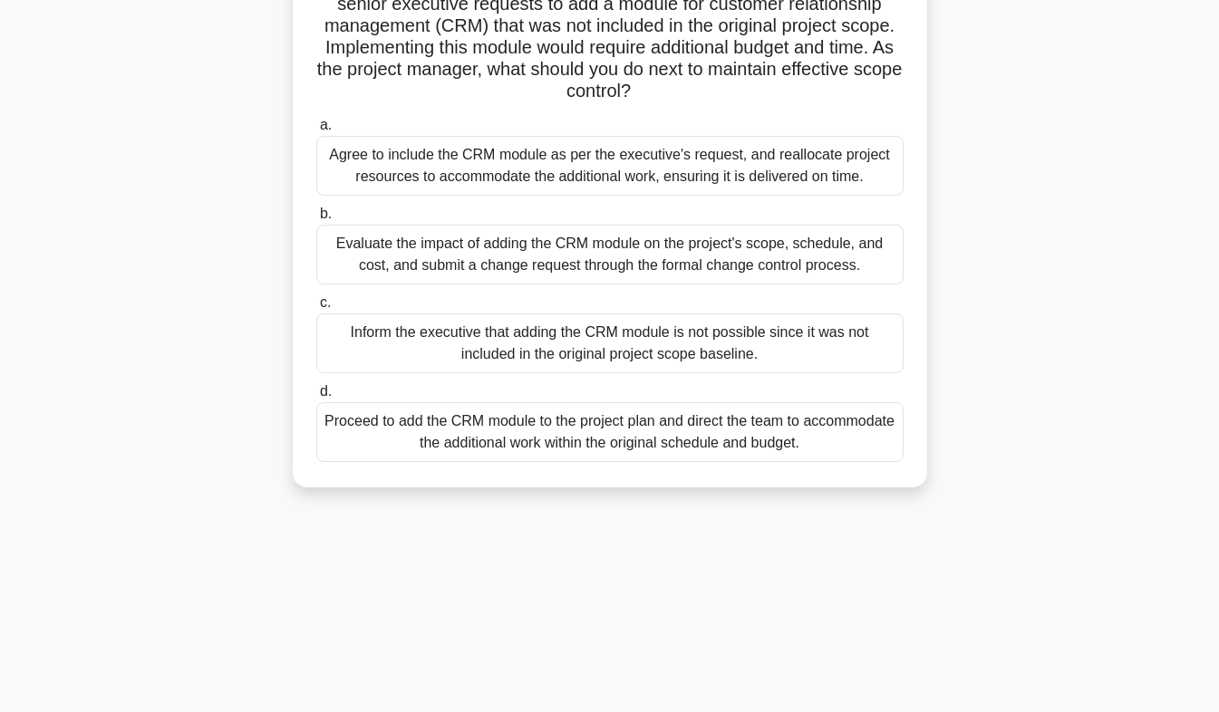
scroll to position [187, 0]
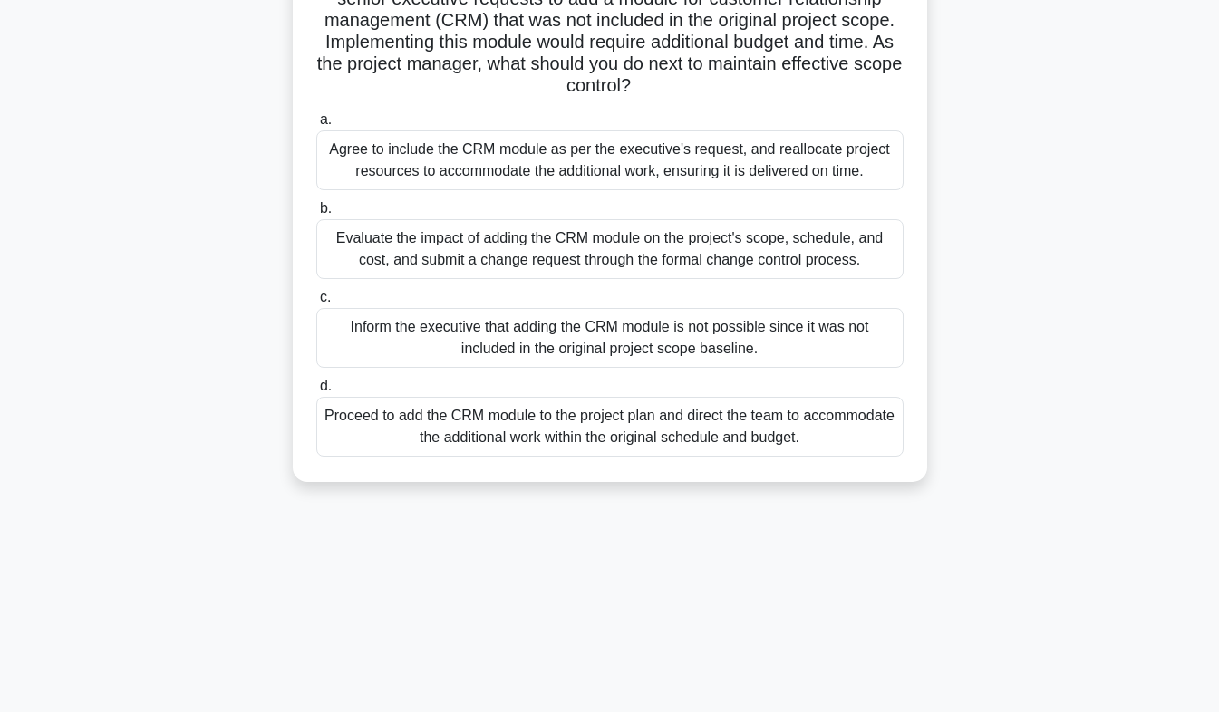
click at [355, 261] on div "Evaluate the impact of adding the CRM module on the project's scope, schedule, …" at bounding box center [609, 249] width 587 height 60
click at [316, 215] on input "b. Evaluate the impact of adding the CRM module on the project's scope, schedul…" at bounding box center [316, 209] width 0 height 12
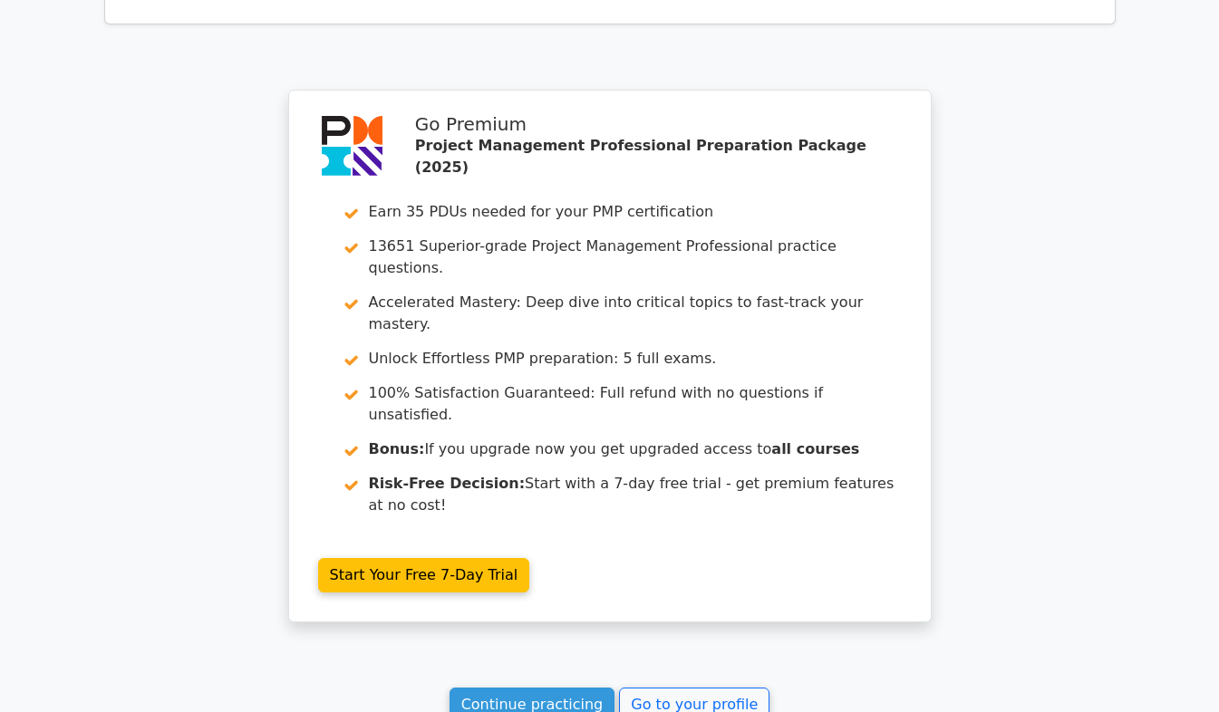
scroll to position [2617, 0]
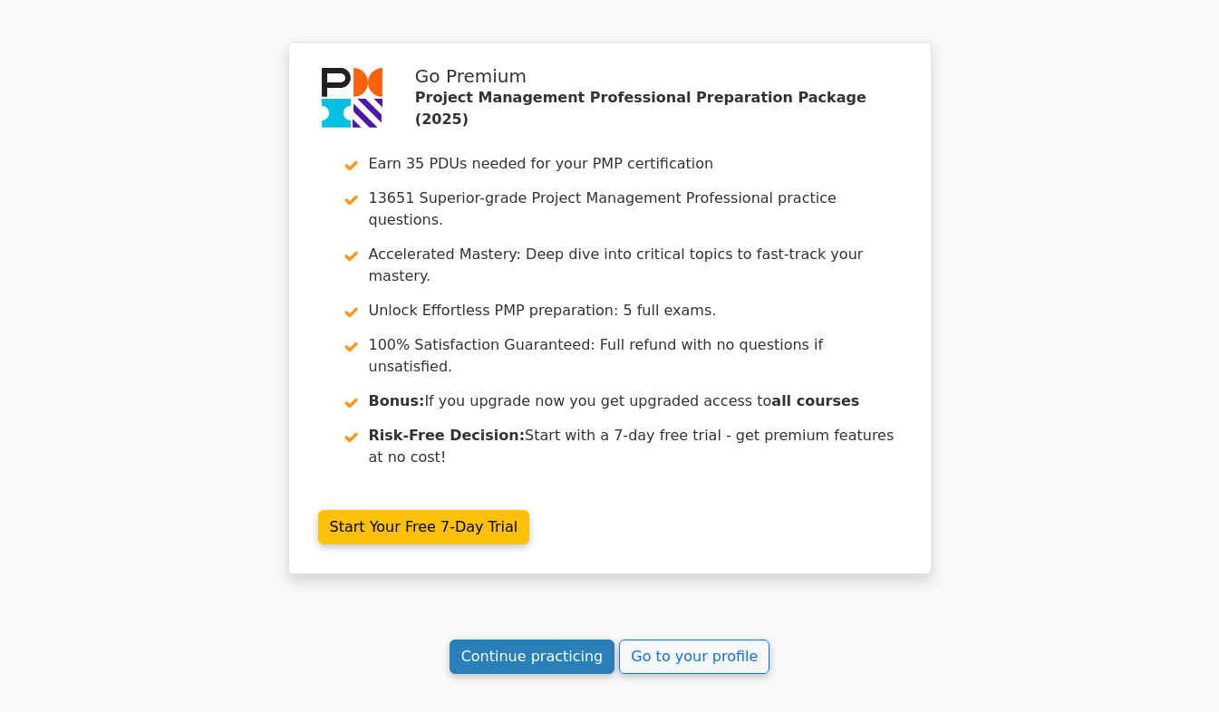
click at [556, 640] on link "Continue practicing" at bounding box center [532, 657] width 166 height 34
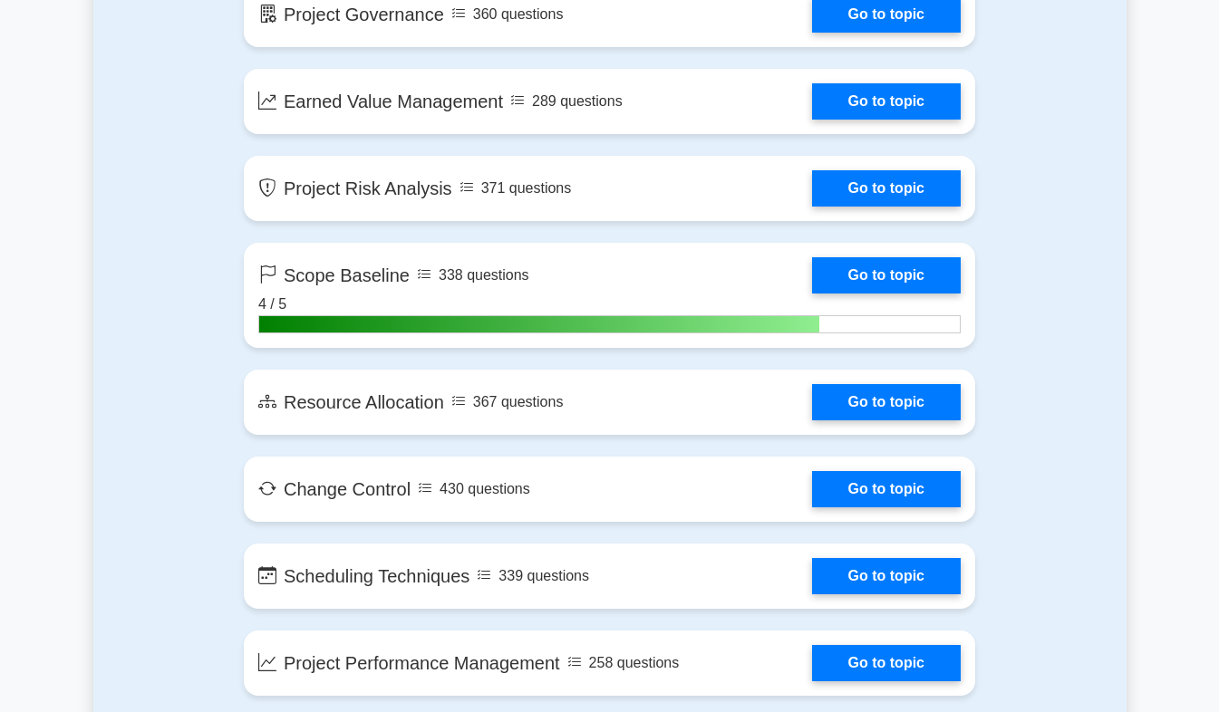
scroll to position [2973, 0]
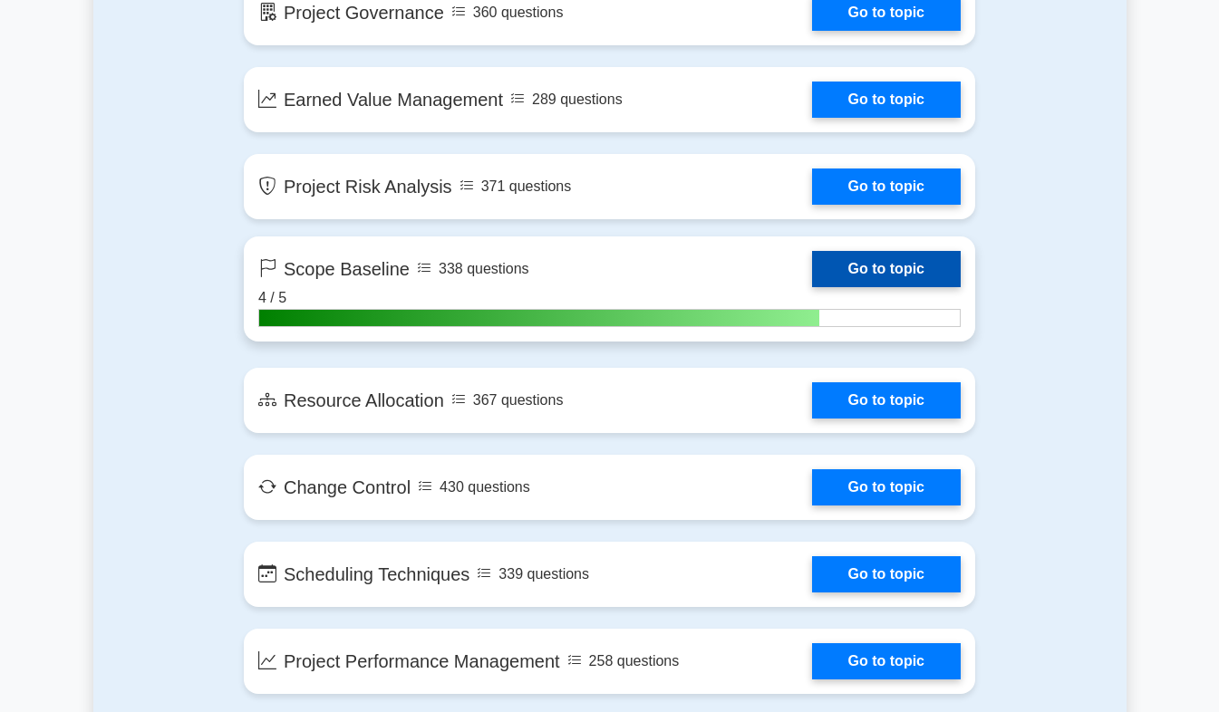
click at [903, 277] on link "Go to topic" at bounding box center [886, 269] width 149 height 36
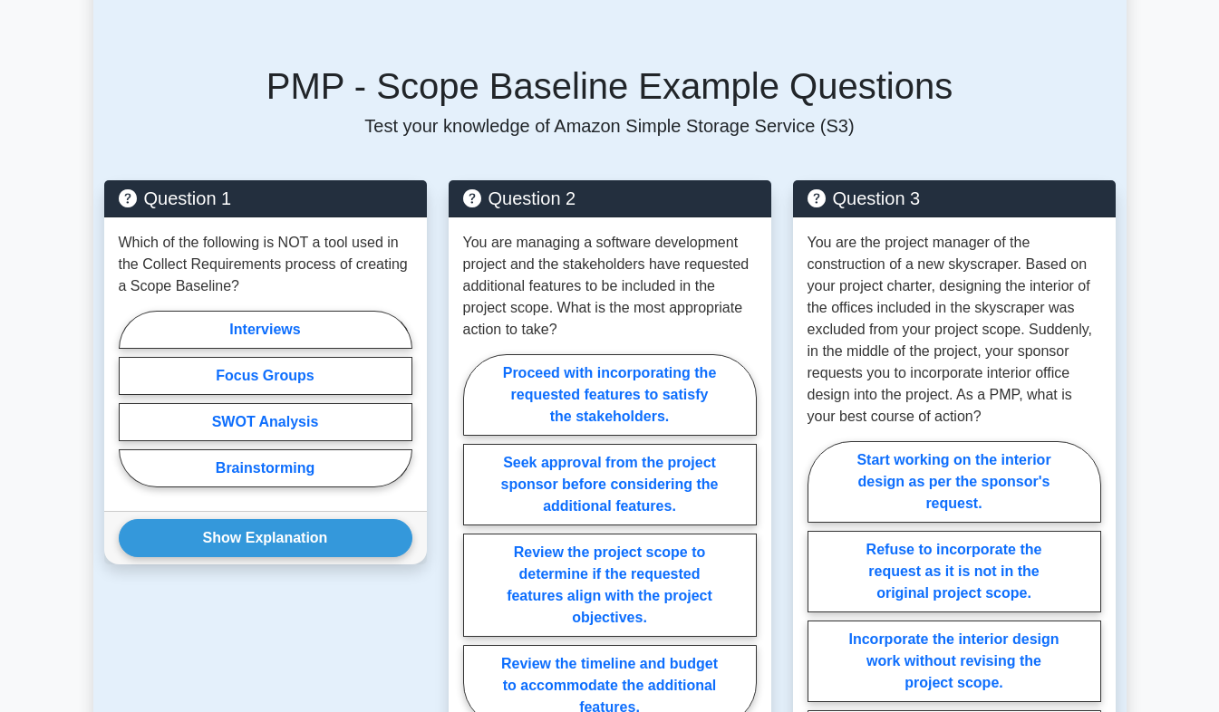
scroll to position [1218, 0]
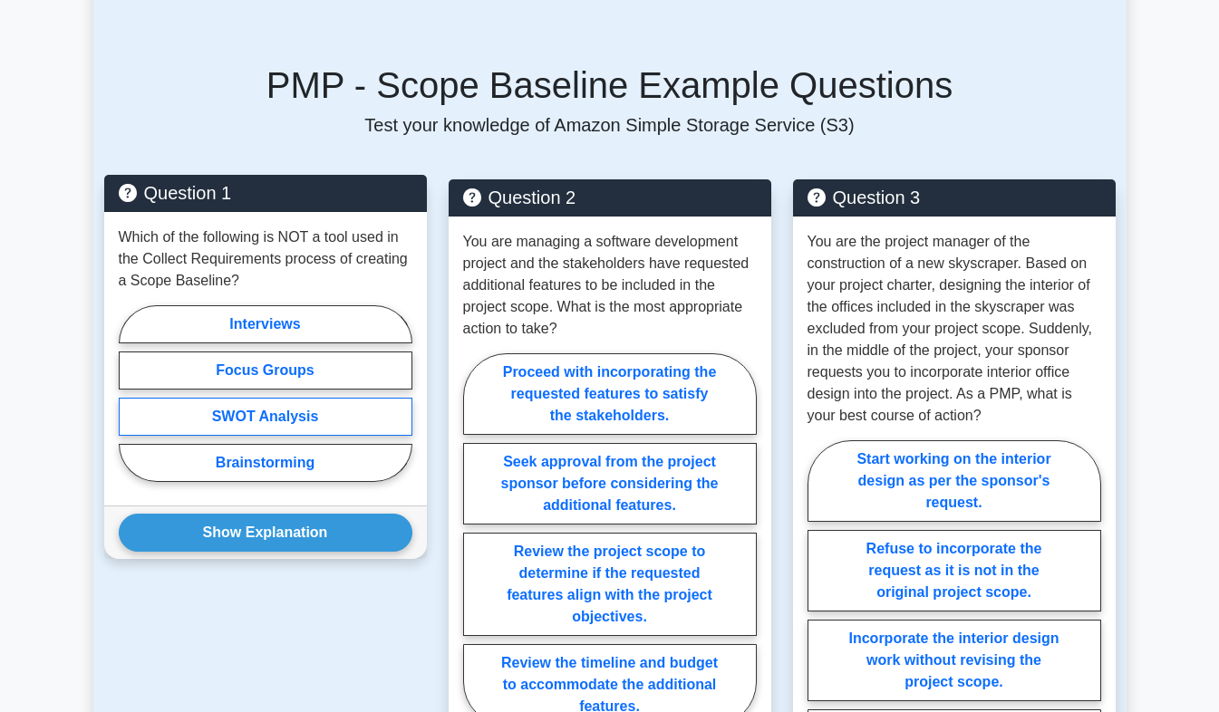
click at [198, 407] on label "SWOT Analysis" at bounding box center [266, 417] width 294 height 38
click at [130, 405] on input "SWOT Analysis" at bounding box center [125, 399] width 12 height 12
radio input "true"
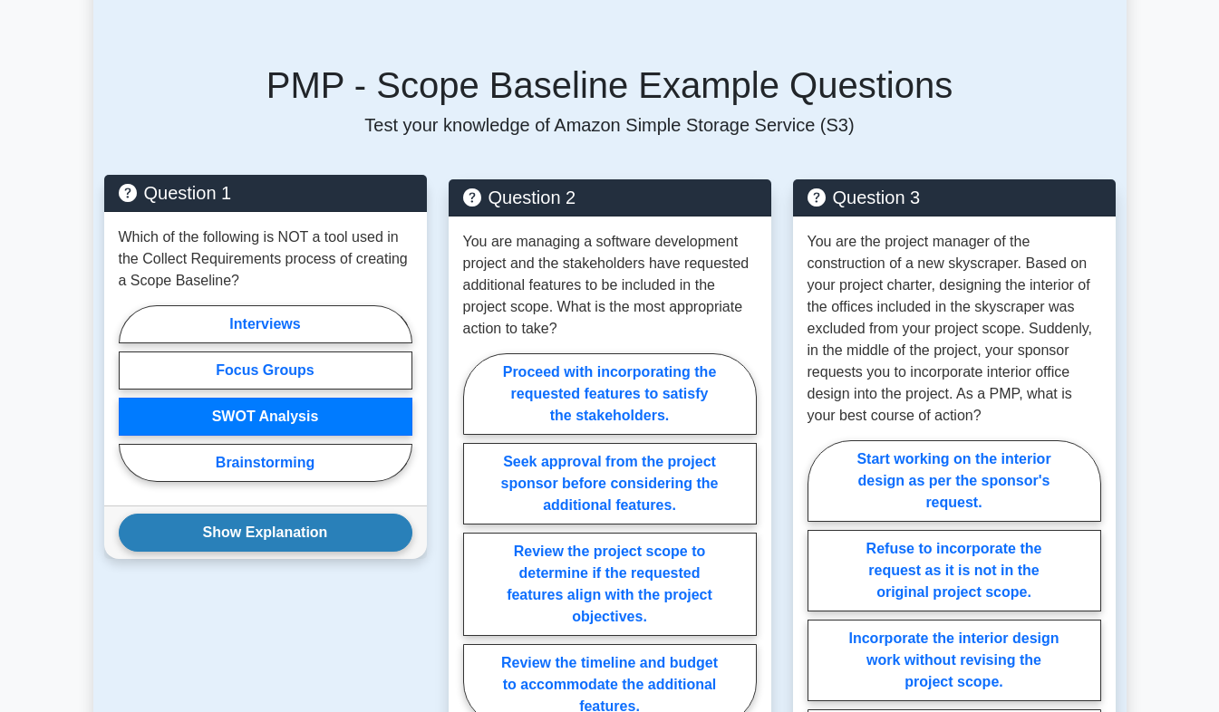
click at [206, 514] on button "Show Explanation" at bounding box center [266, 533] width 294 height 38
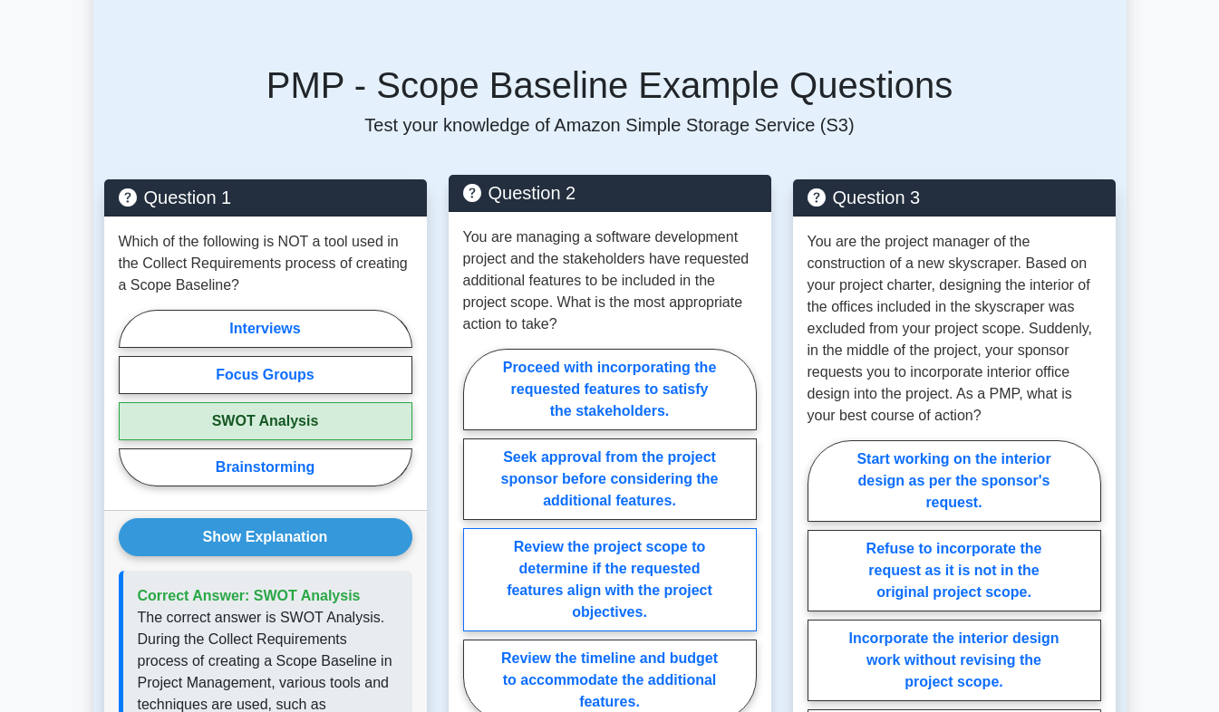
click at [517, 570] on label "Review the project scope to determine if the requested features align with the …" at bounding box center [610, 579] width 294 height 103
click at [475, 546] on input "Review the project scope to determine if the requested features align with the …" at bounding box center [469, 541] width 12 height 12
radio input "true"
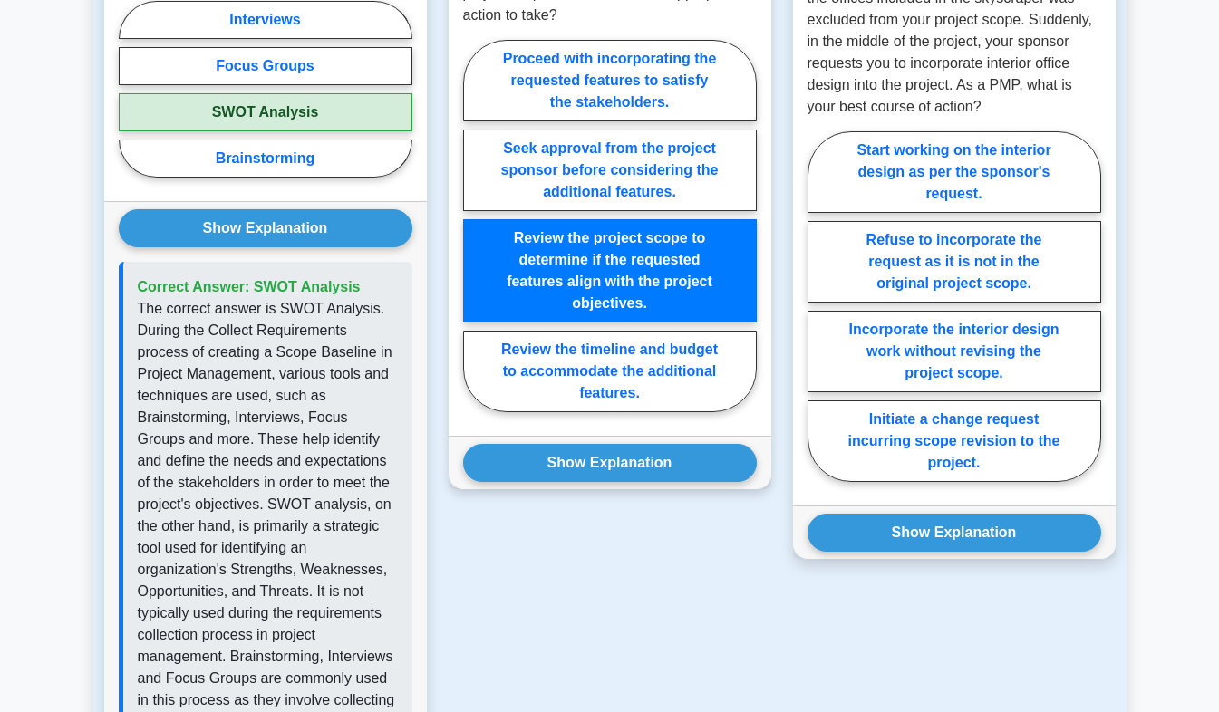
scroll to position [1532, 0]
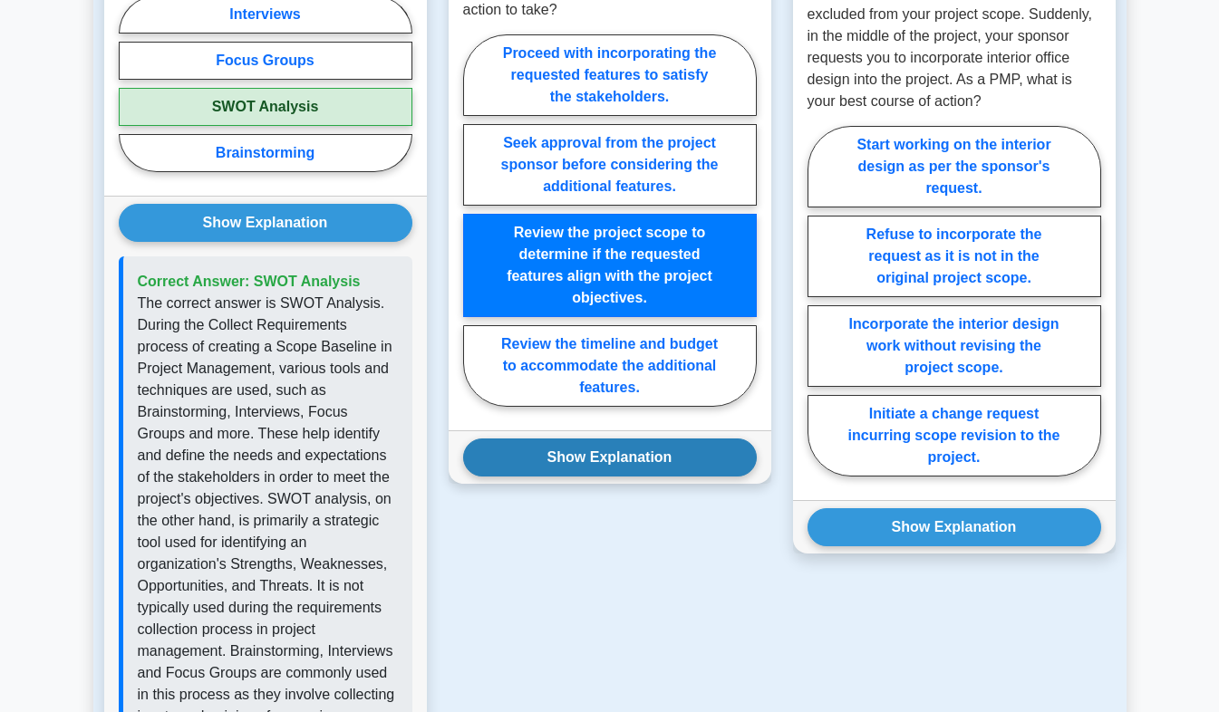
click at [578, 449] on button "Show Explanation" at bounding box center [610, 458] width 294 height 38
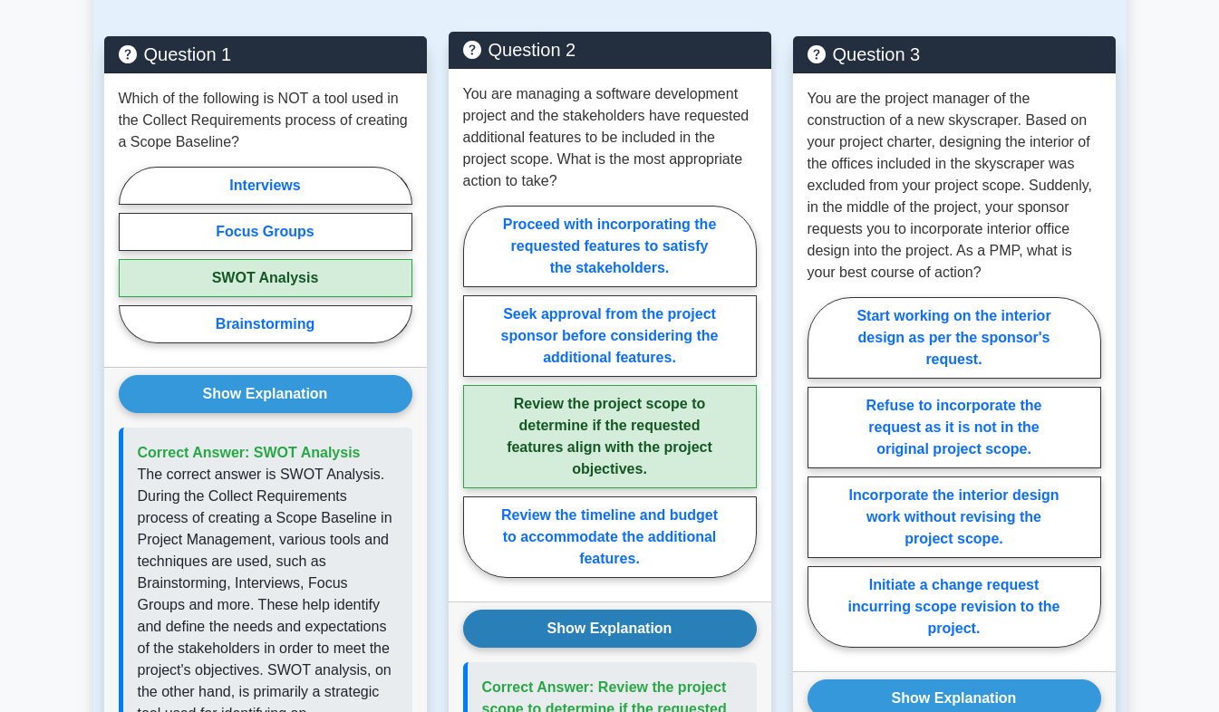
scroll to position [1359, 0]
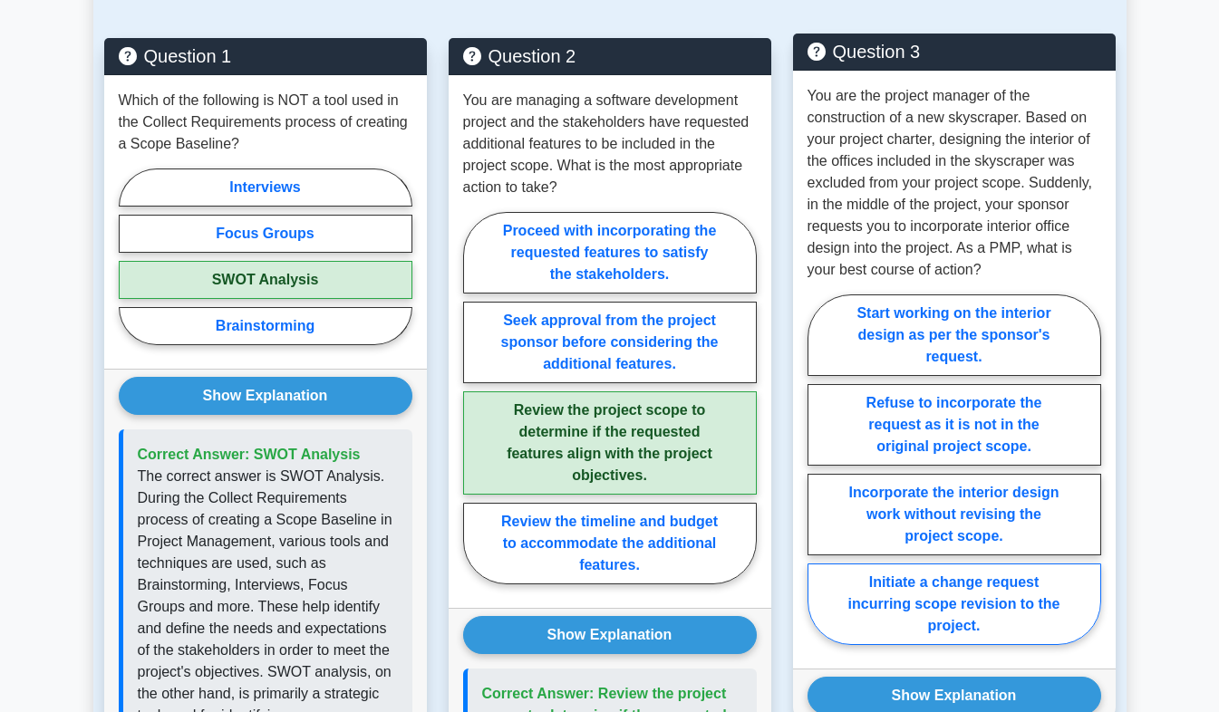
click at [892, 575] on label "Initiate a change request incurring scope revision to the project." at bounding box center [954, 605] width 294 height 82
click at [819, 481] on input "Initiate a change request incurring scope revision to the project." at bounding box center [813, 475] width 12 height 12
radio input "true"
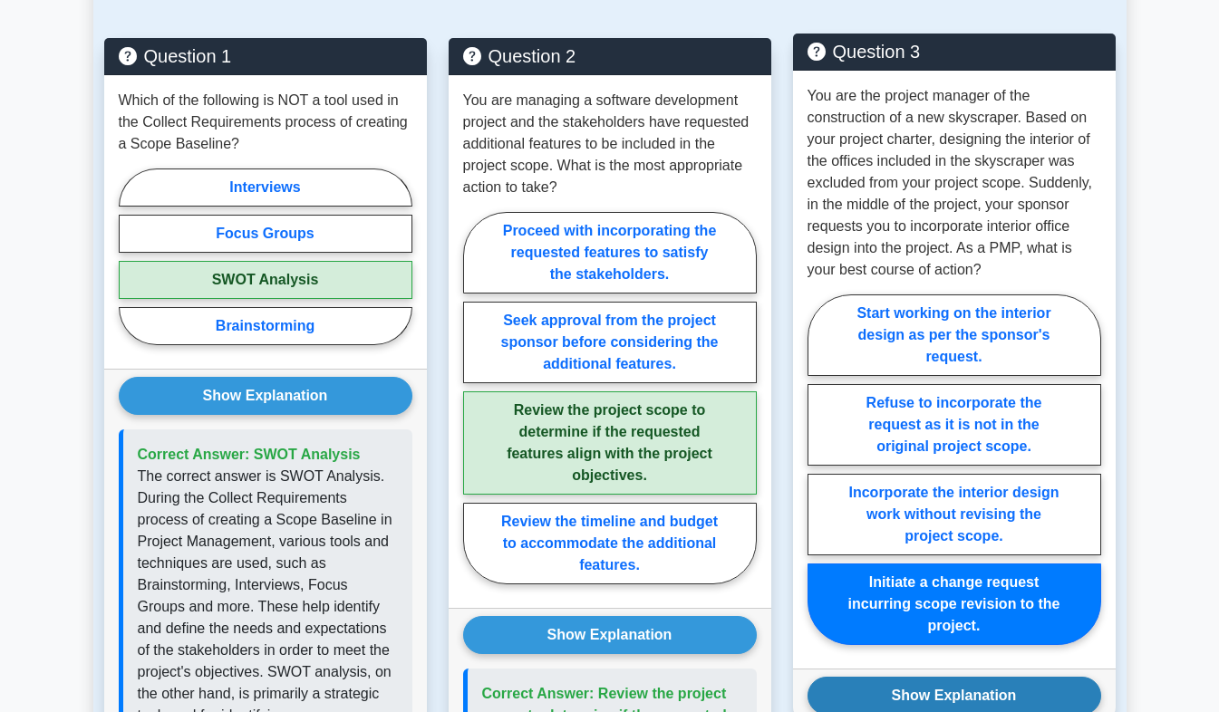
click at [877, 677] on button "Show Explanation" at bounding box center [954, 696] width 294 height 38
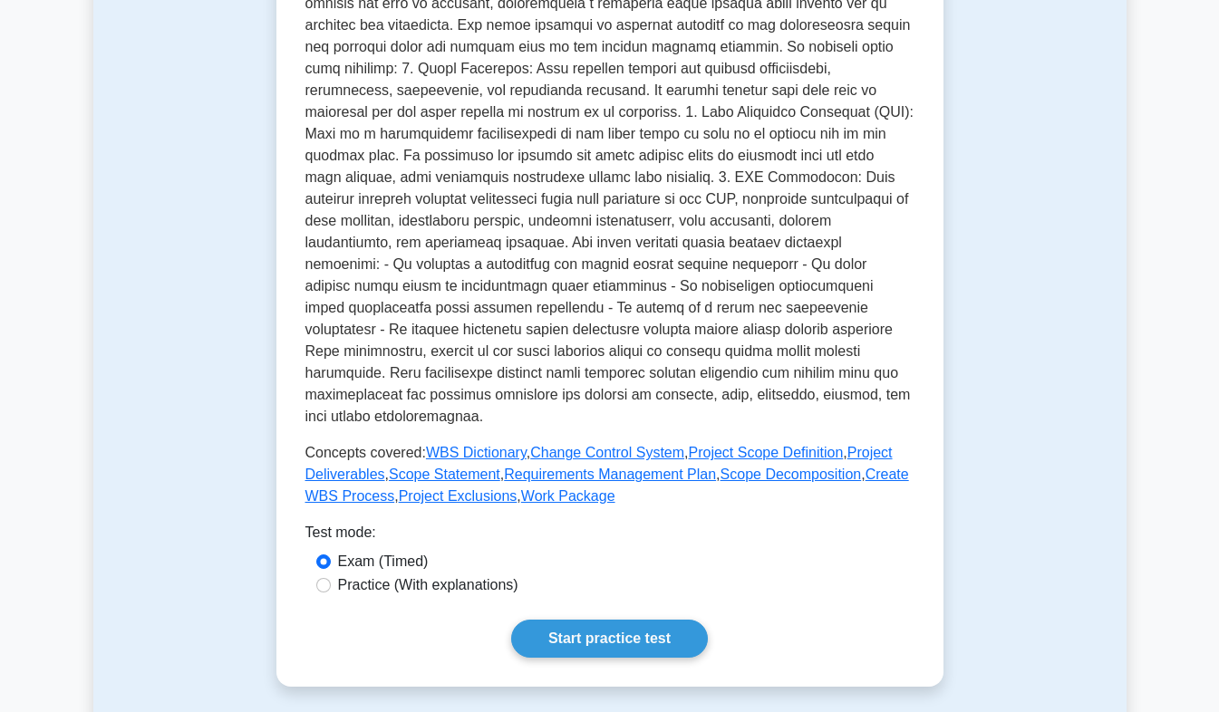
scroll to position [510, 0]
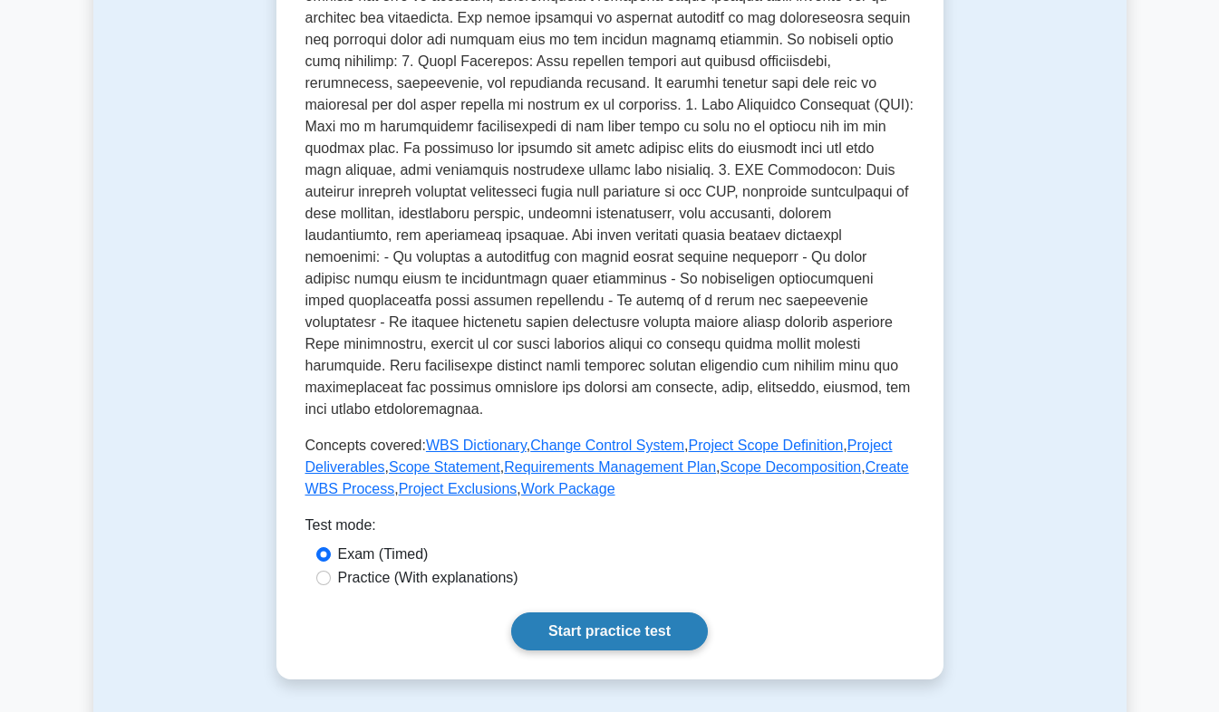
click at [594, 625] on link "Start practice test" at bounding box center [609, 632] width 197 height 38
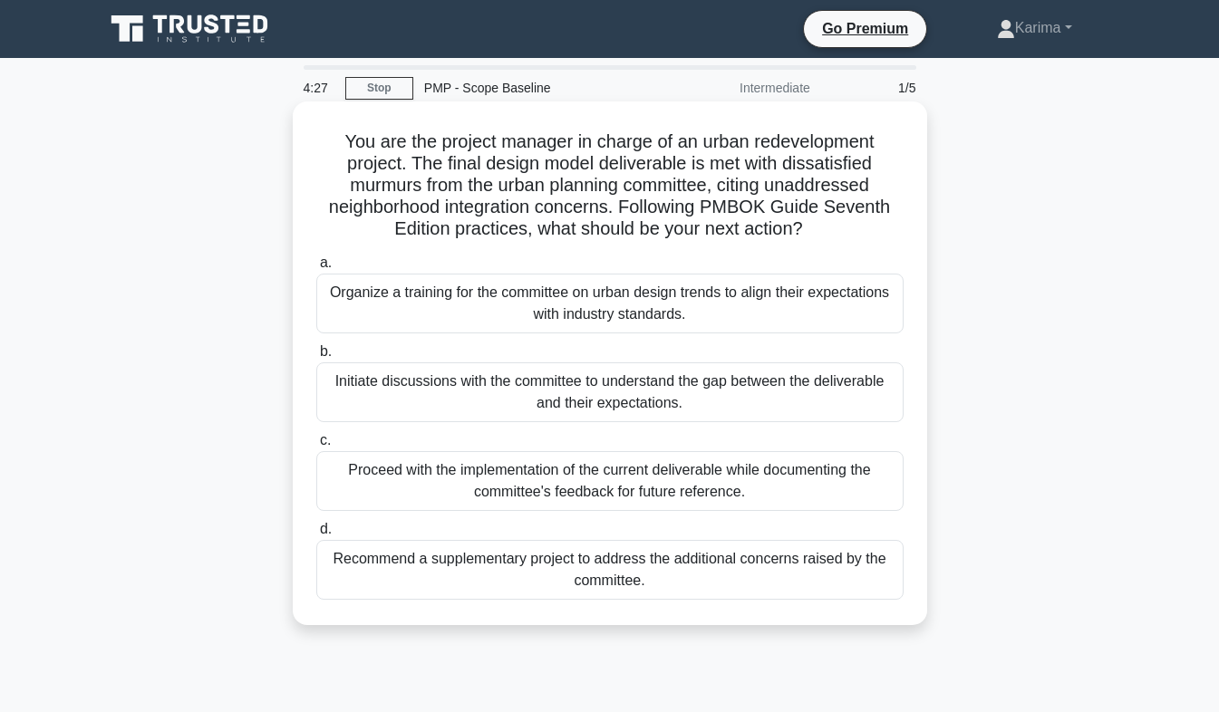
click at [807, 398] on div "Initiate discussions with the committee to understand the gap between the deliv…" at bounding box center [609, 392] width 587 height 60
click at [316, 358] on input "b. Initiate discussions with the committee to understand the gap between the de…" at bounding box center [316, 352] width 0 height 12
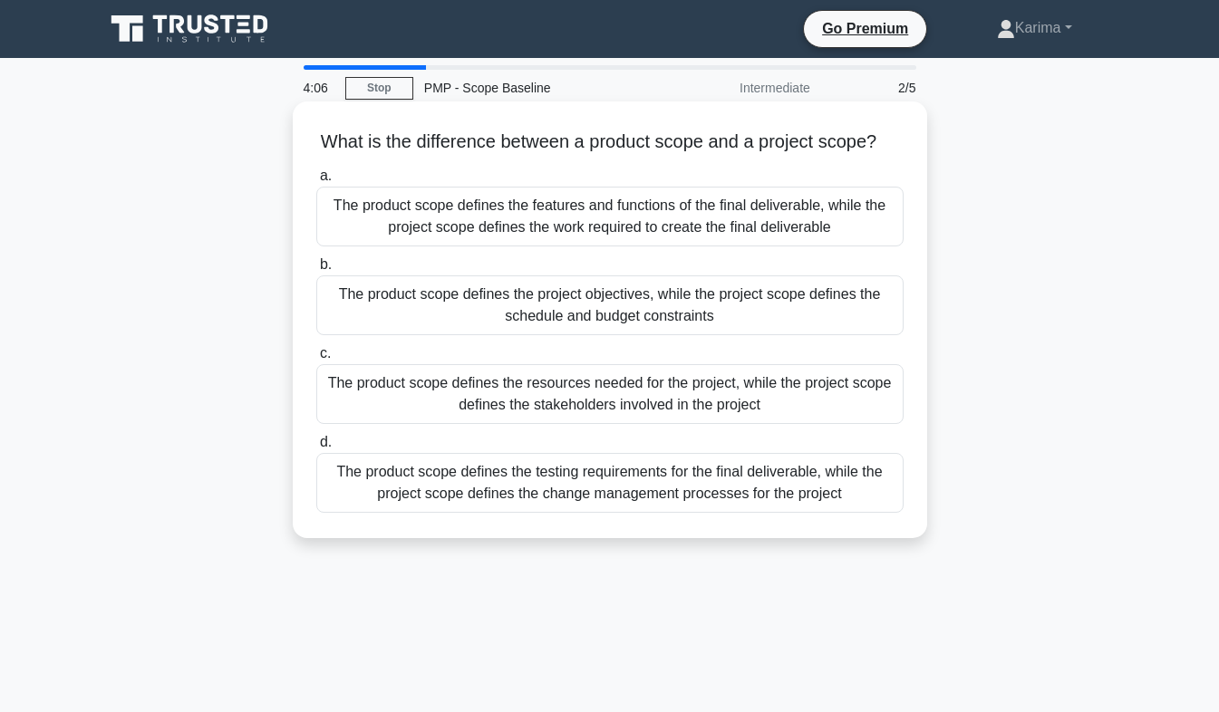
click at [833, 246] on div "The product scope defines the features and functions of the final deliverable, …" at bounding box center [609, 217] width 587 height 60
click at [316, 182] on input "a. The product scope defines the features and functions of the final deliverabl…" at bounding box center [316, 176] width 0 height 12
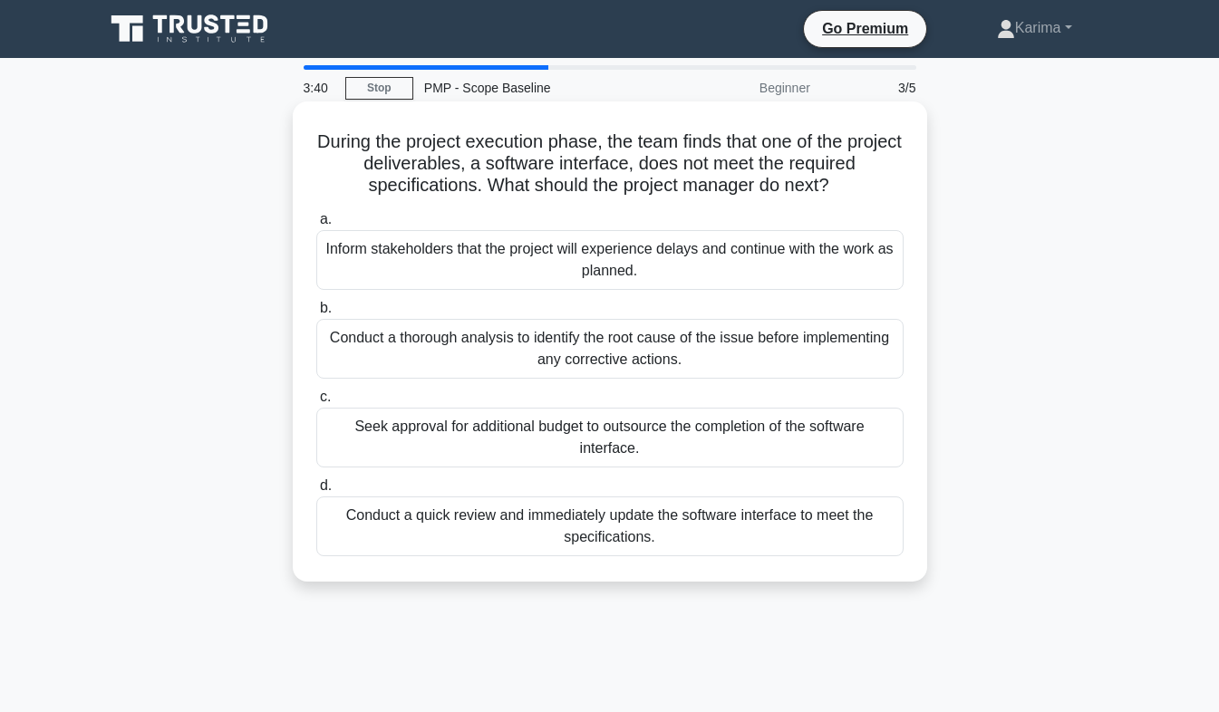
click at [764, 361] on div "Conduct a thorough analysis to identify the root cause of the issue before impl…" at bounding box center [609, 349] width 587 height 60
click at [316, 314] on input "b. Conduct a thorough analysis to identify the root cause of the issue before i…" at bounding box center [316, 309] width 0 height 12
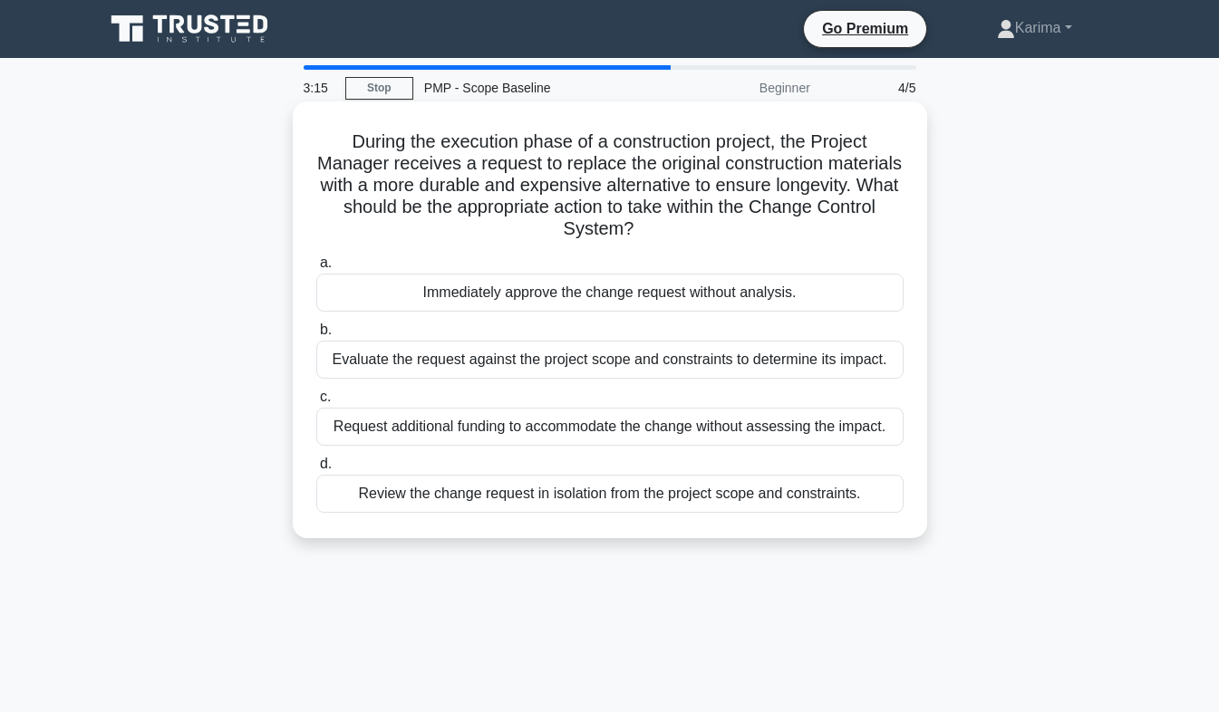
click at [595, 373] on div "Evaluate the request against the project scope and constraints to determine its…" at bounding box center [609, 360] width 587 height 38
click at [316, 336] on input "b. Evaluate the request against the project scope and constraints to determine …" at bounding box center [316, 330] width 0 height 12
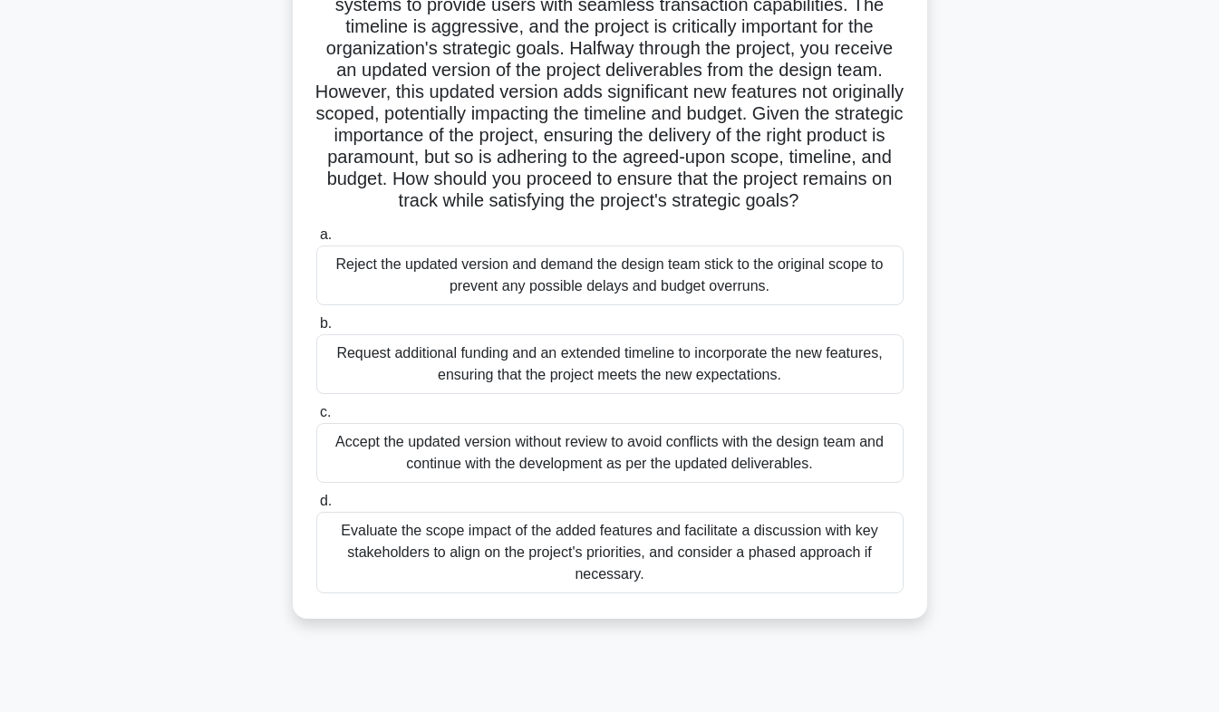
scroll to position [208, 0]
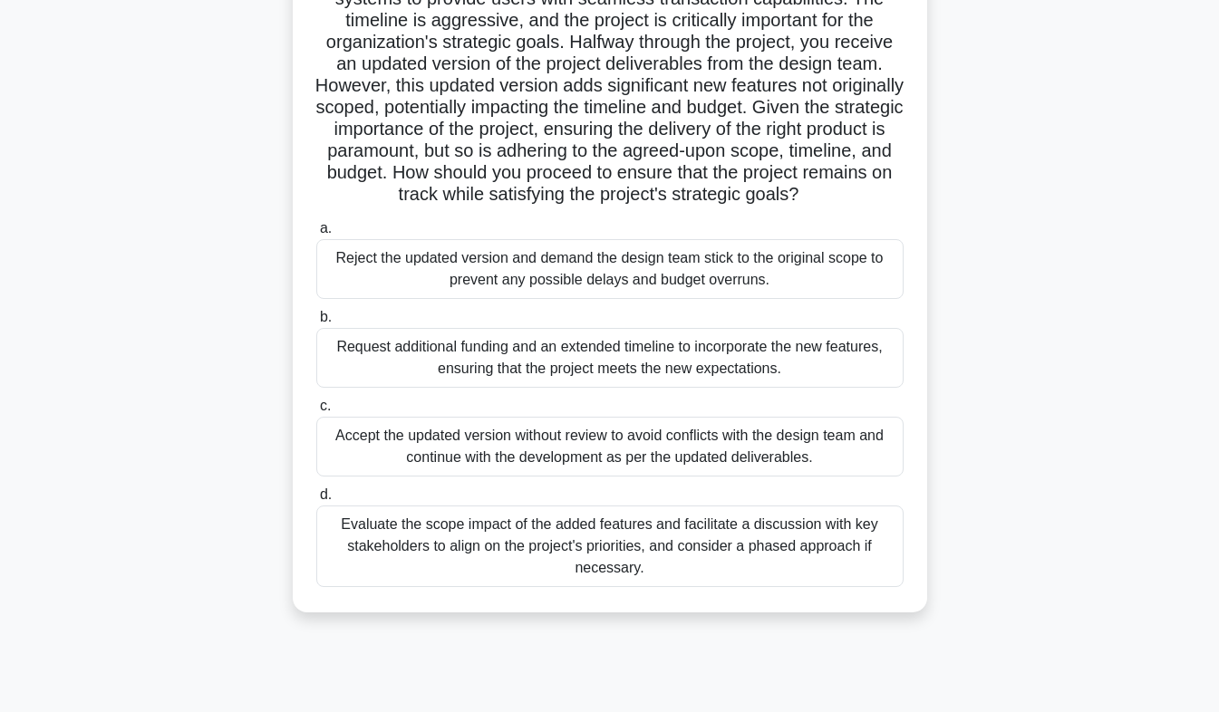
click at [630, 579] on div "Evaluate the scope impact of the added features and facilitate a discussion wit…" at bounding box center [609, 547] width 587 height 82
click at [316, 501] on input "d. Evaluate the scope impact of the added features and facilitate a discussion …" at bounding box center [316, 495] width 0 height 12
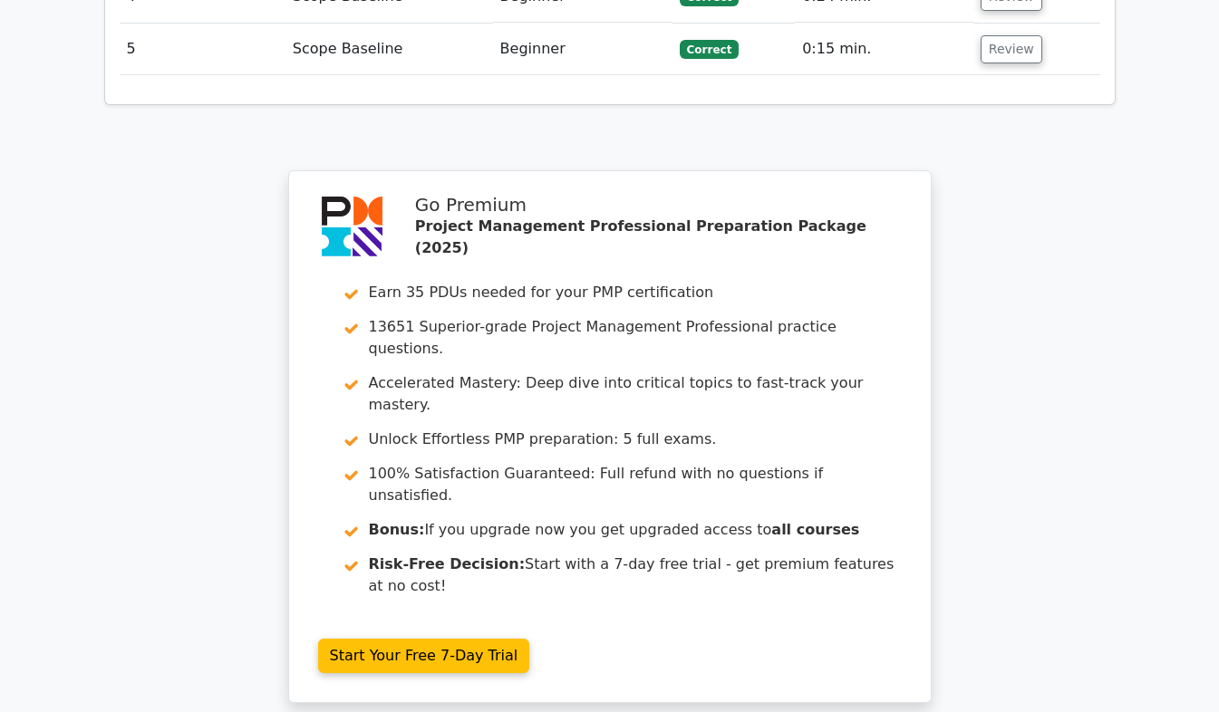
scroll to position [2849, 0]
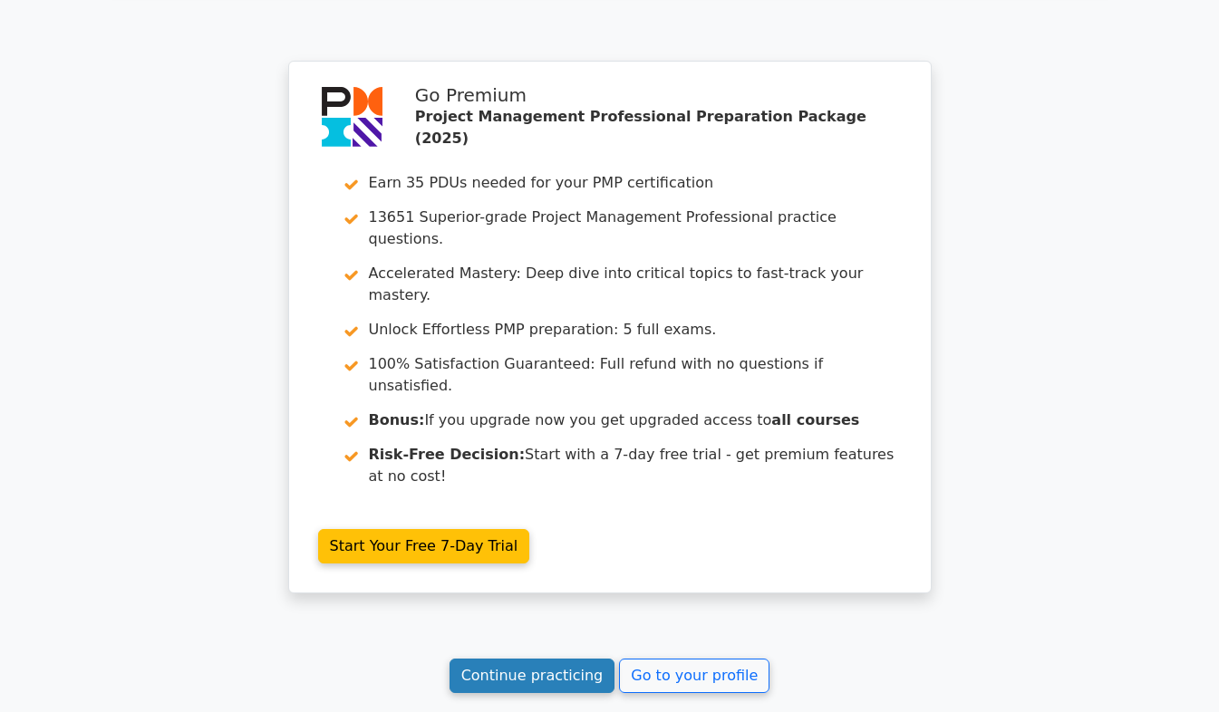
click at [553, 659] on link "Continue practicing" at bounding box center [532, 676] width 166 height 34
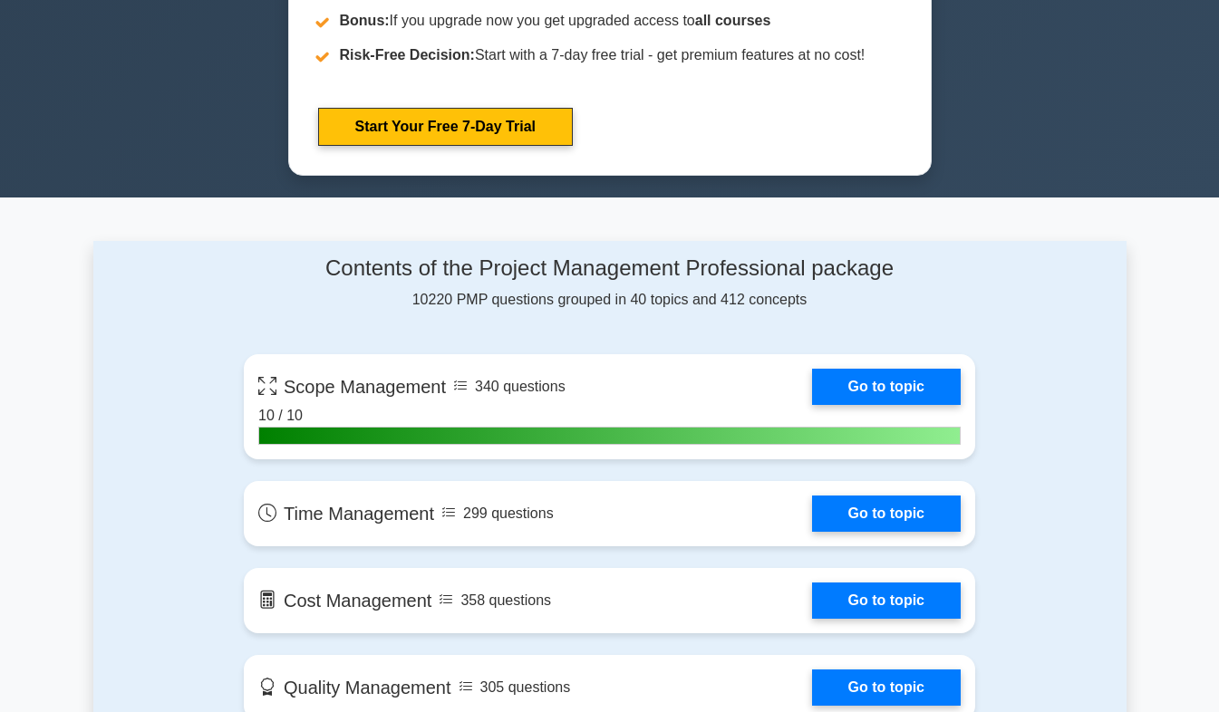
scroll to position [980, 0]
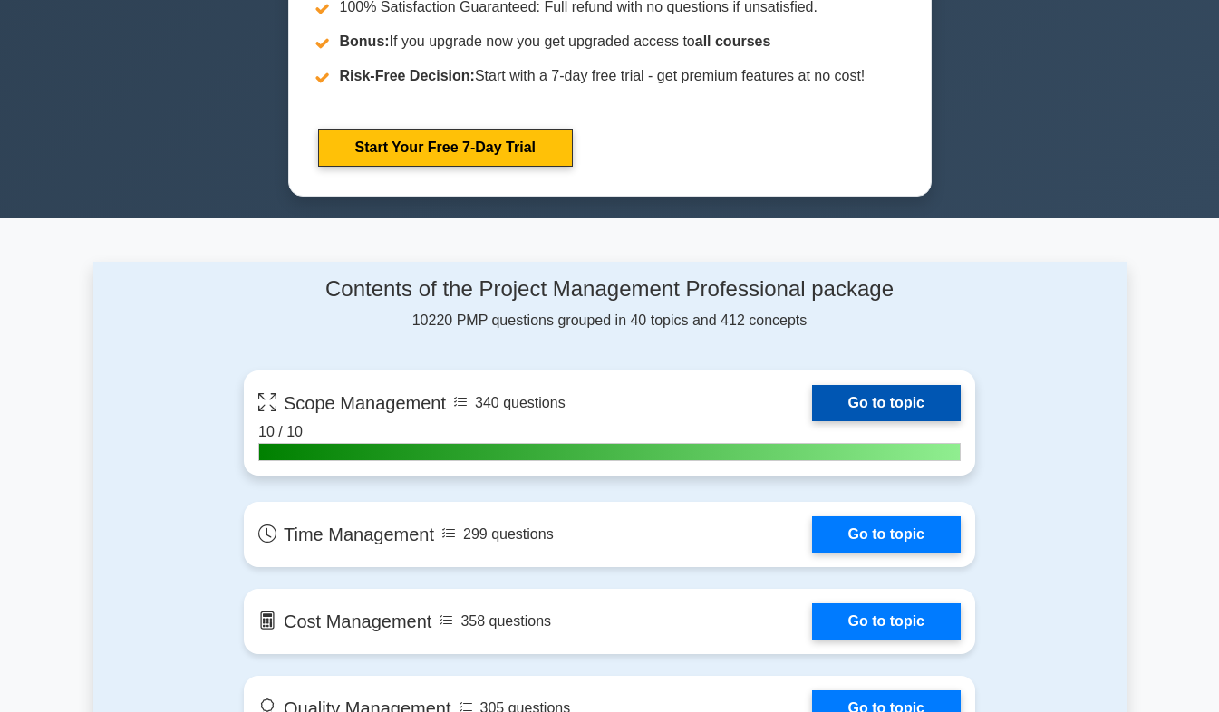
click at [850, 414] on link "Go to topic" at bounding box center [886, 403] width 149 height 36
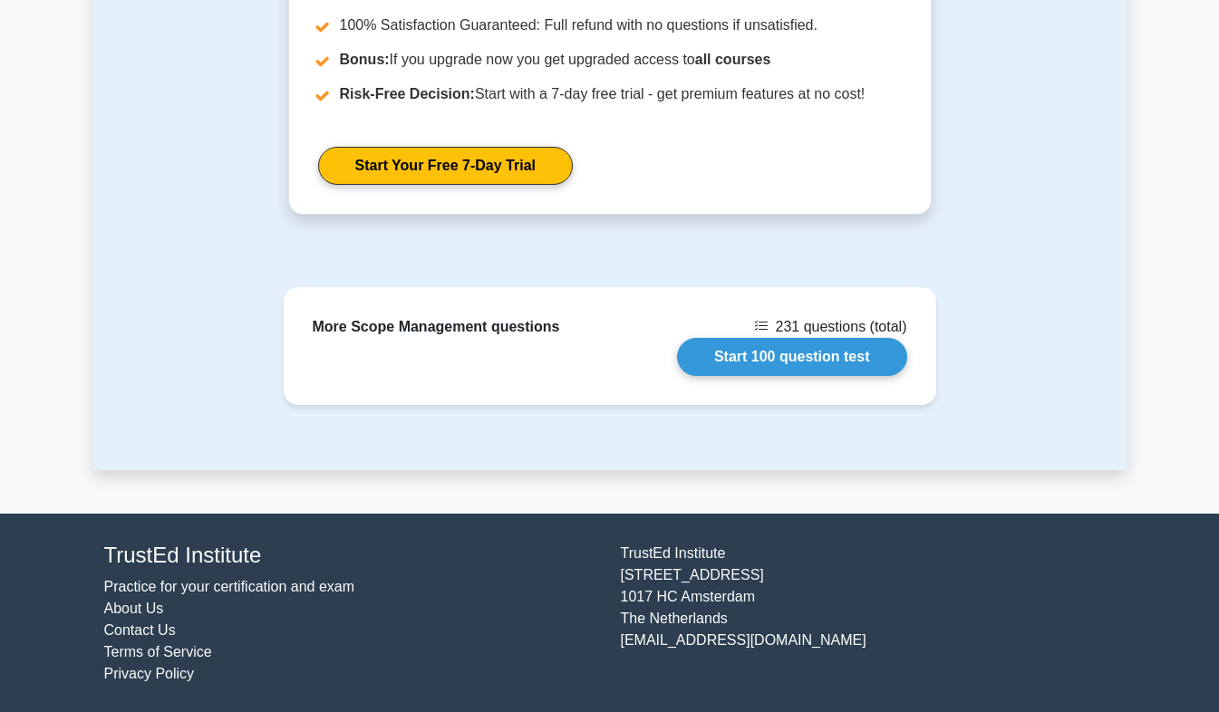
scroll to position [2018, 0]
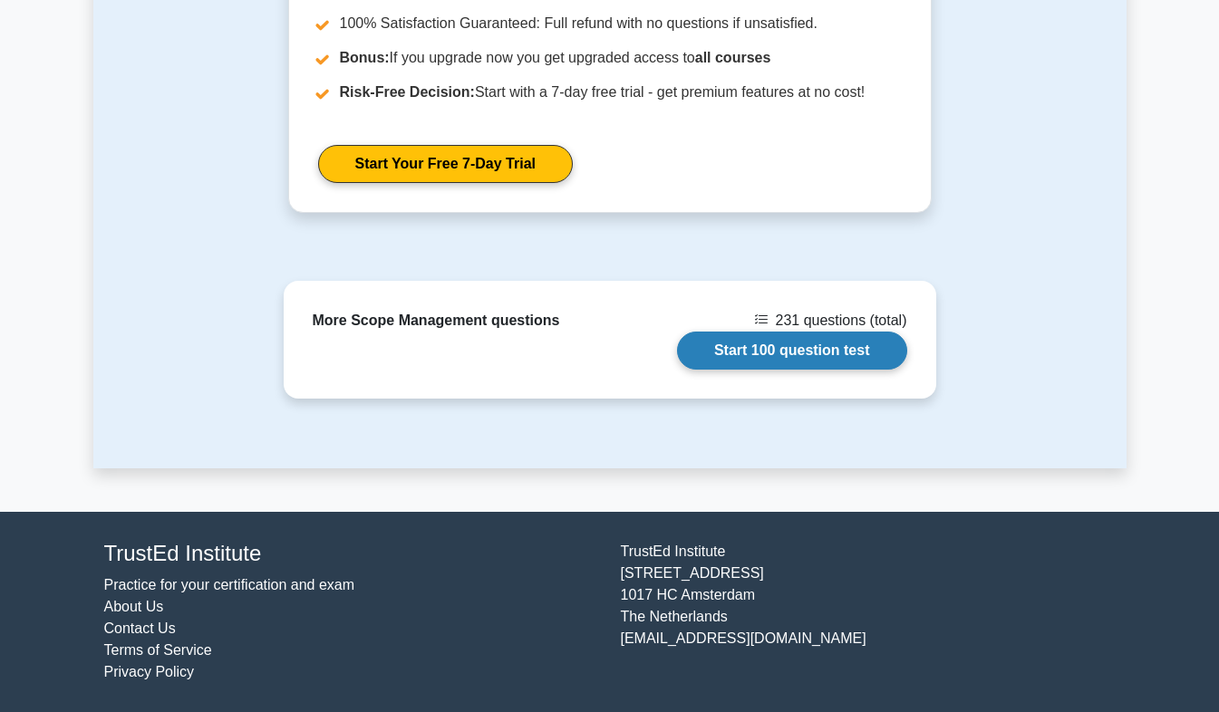
click at [837, 357] on link "Start 100 question test" at bounding box center [792, 351] width 230 height 38
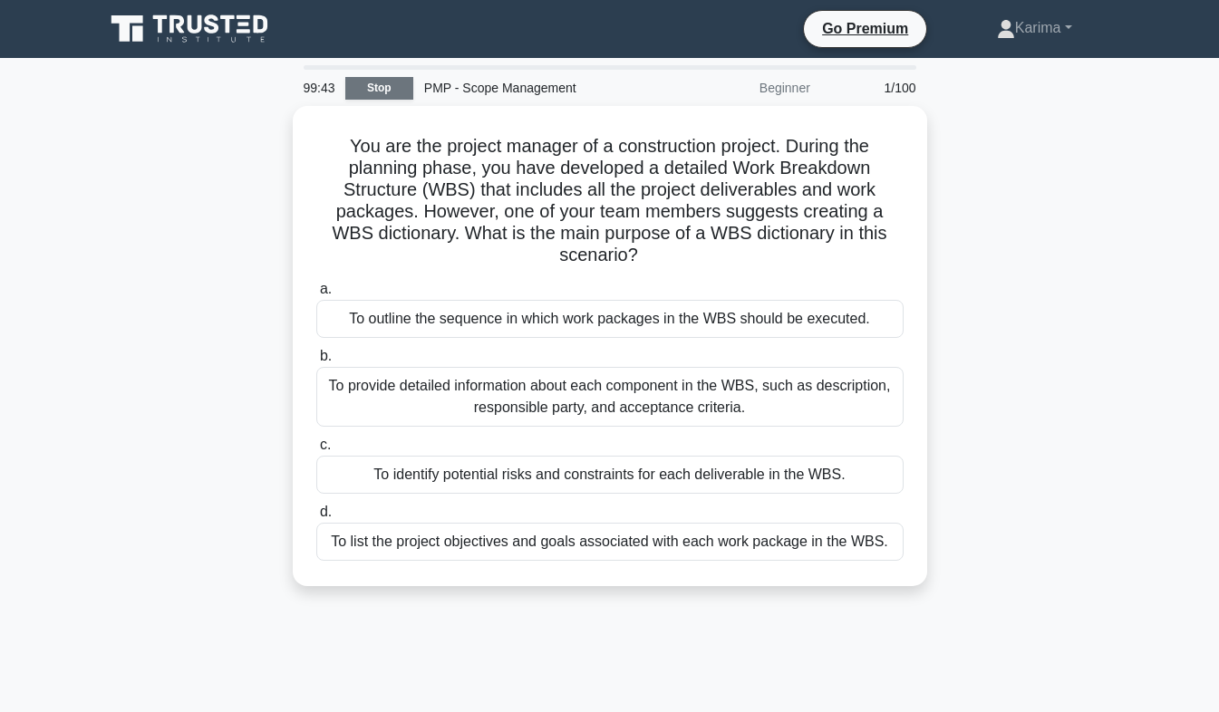
click at [375, 85] on link "Stop" at bounding box center [379, 88] width 68 height 23
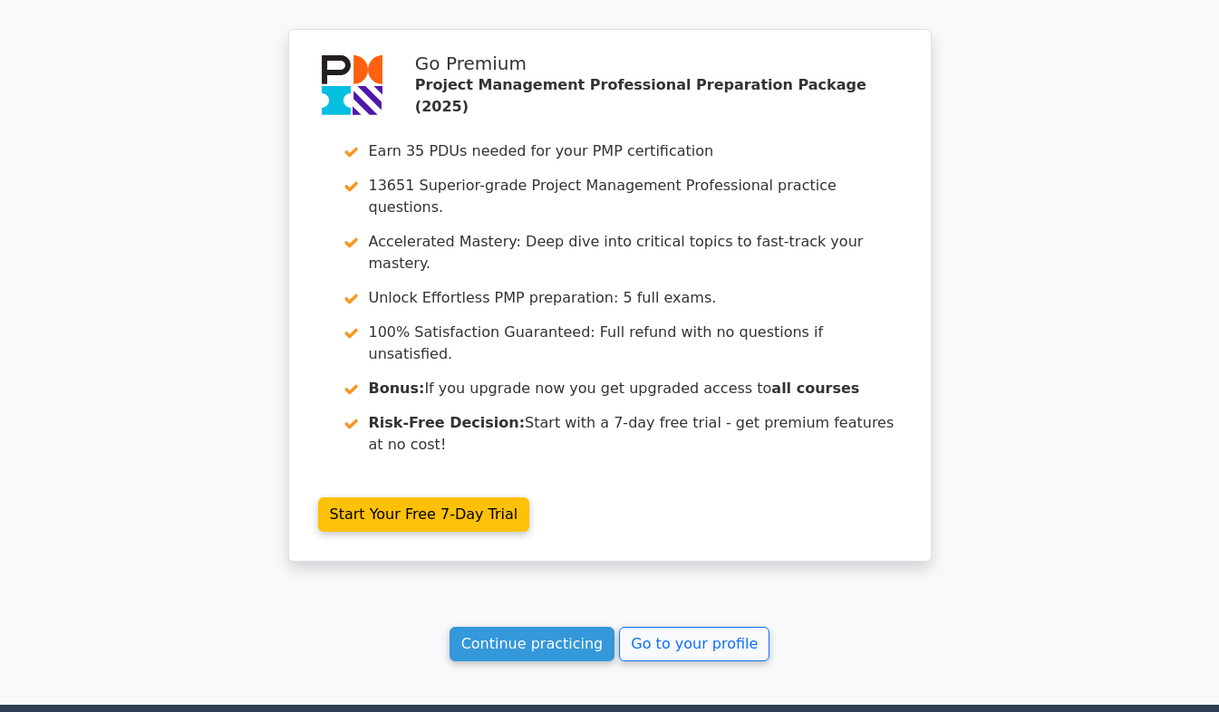
scroll to position [1585, 0]
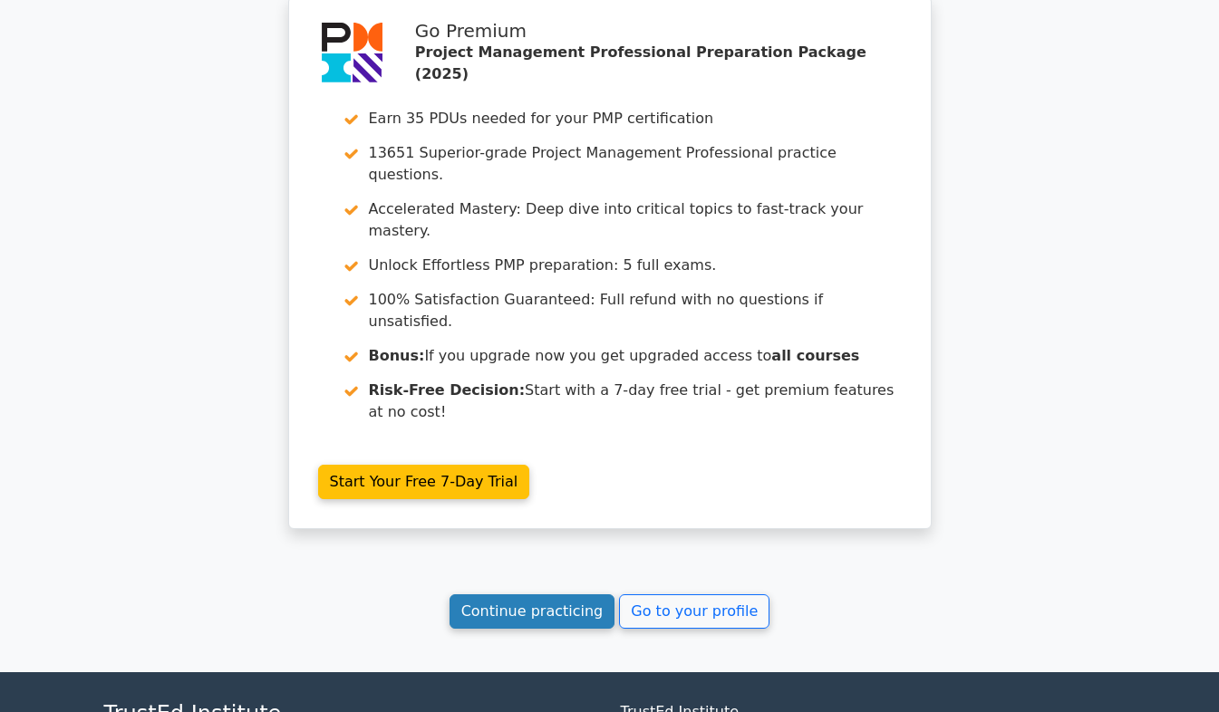
click at [517, 594] on link "Continue practicing" at bounding box center [532, 611] width 166 height 34
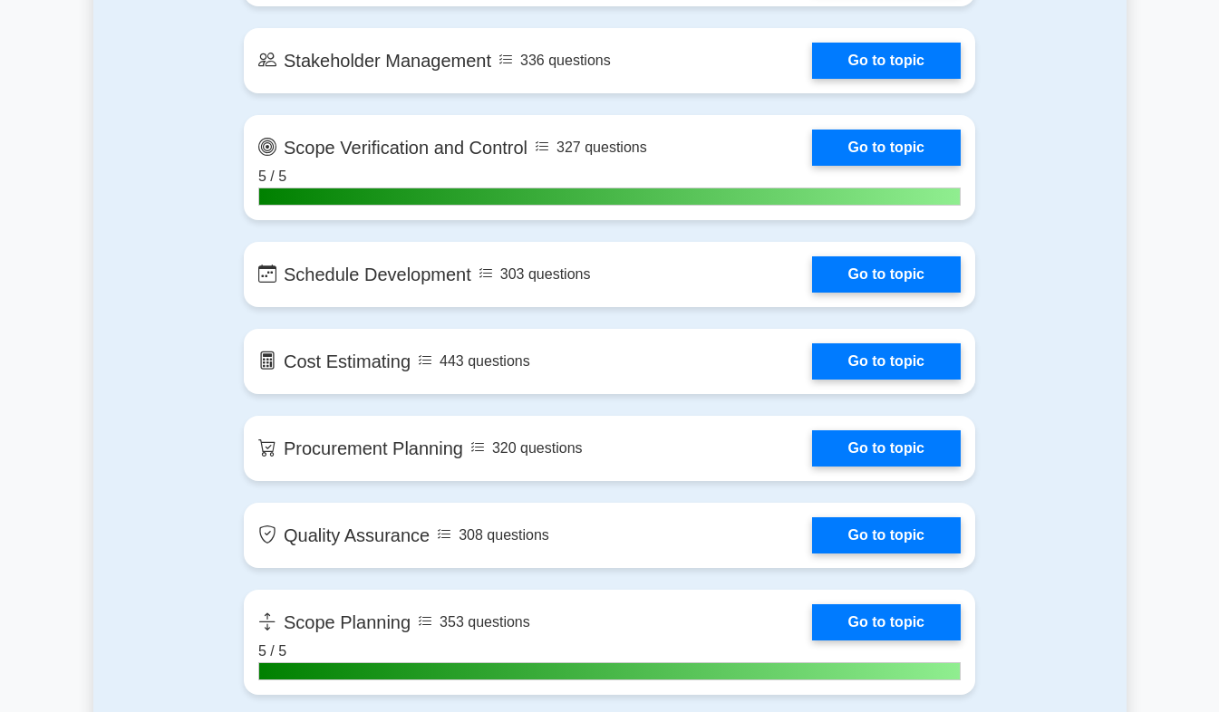
scroll to position [1696, 0]
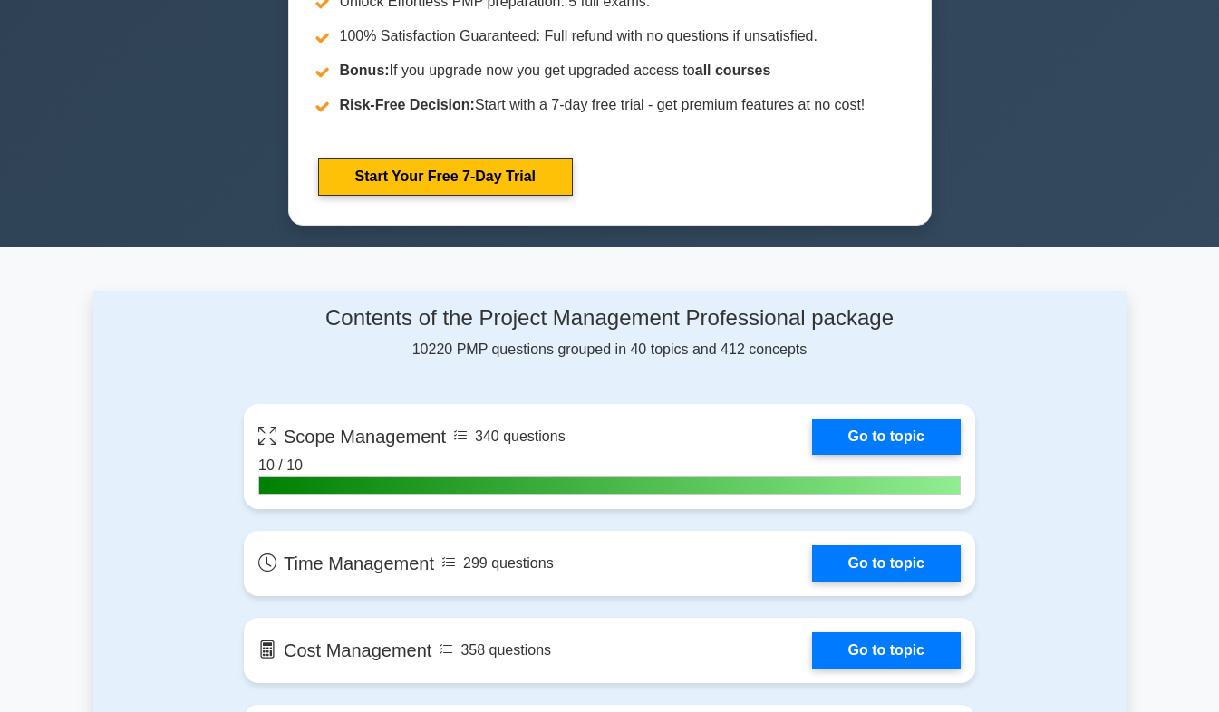
scroll to position [950, 0]
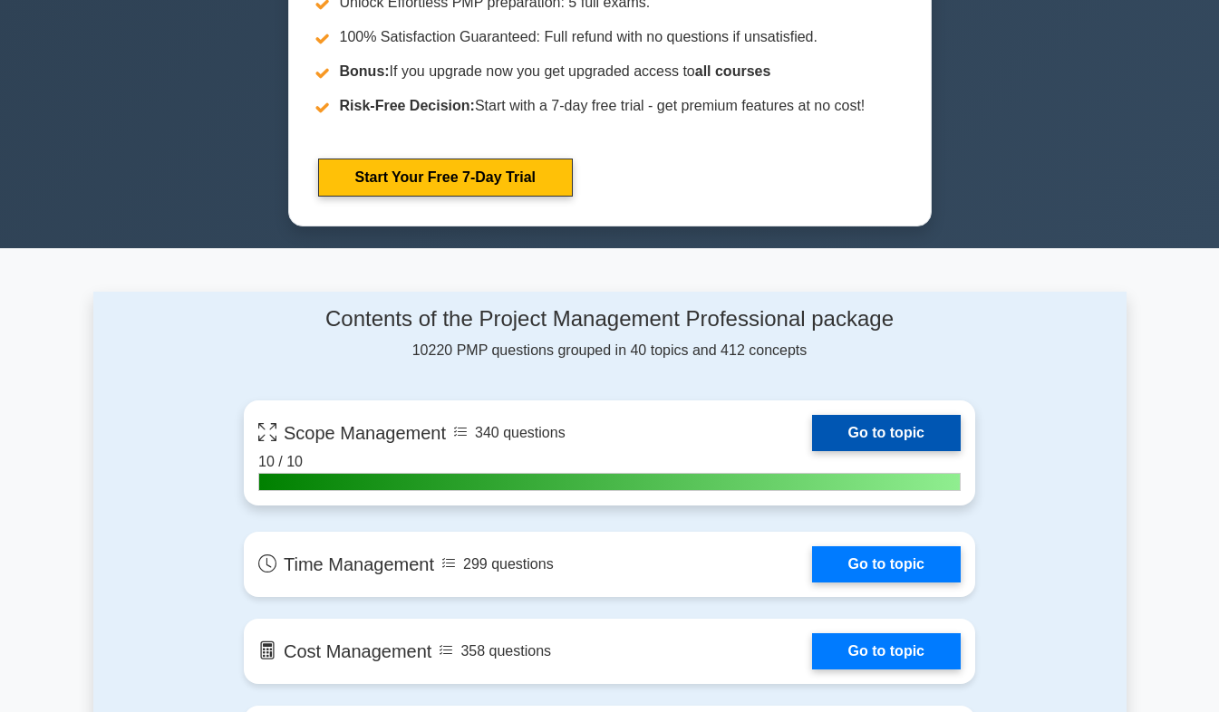
click at [935, 440] on link "Go to topic" at bounding box center [886, 433] width 149 height 36
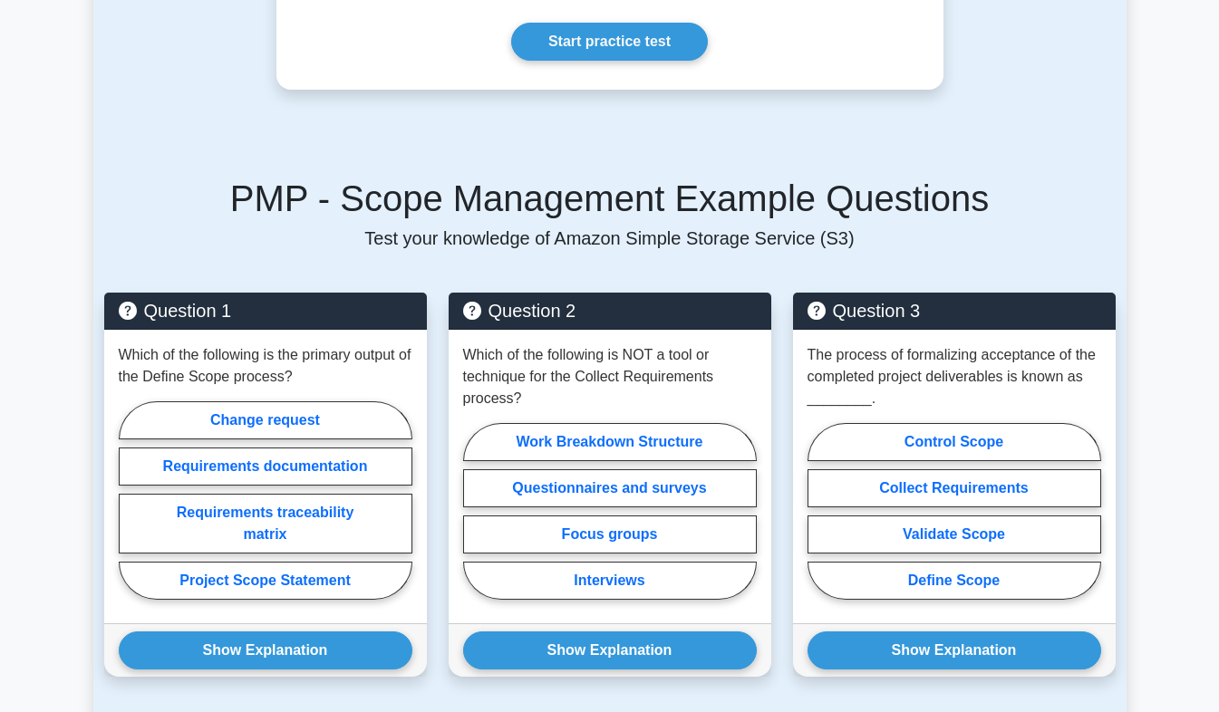
scroll to position [1040, 0]
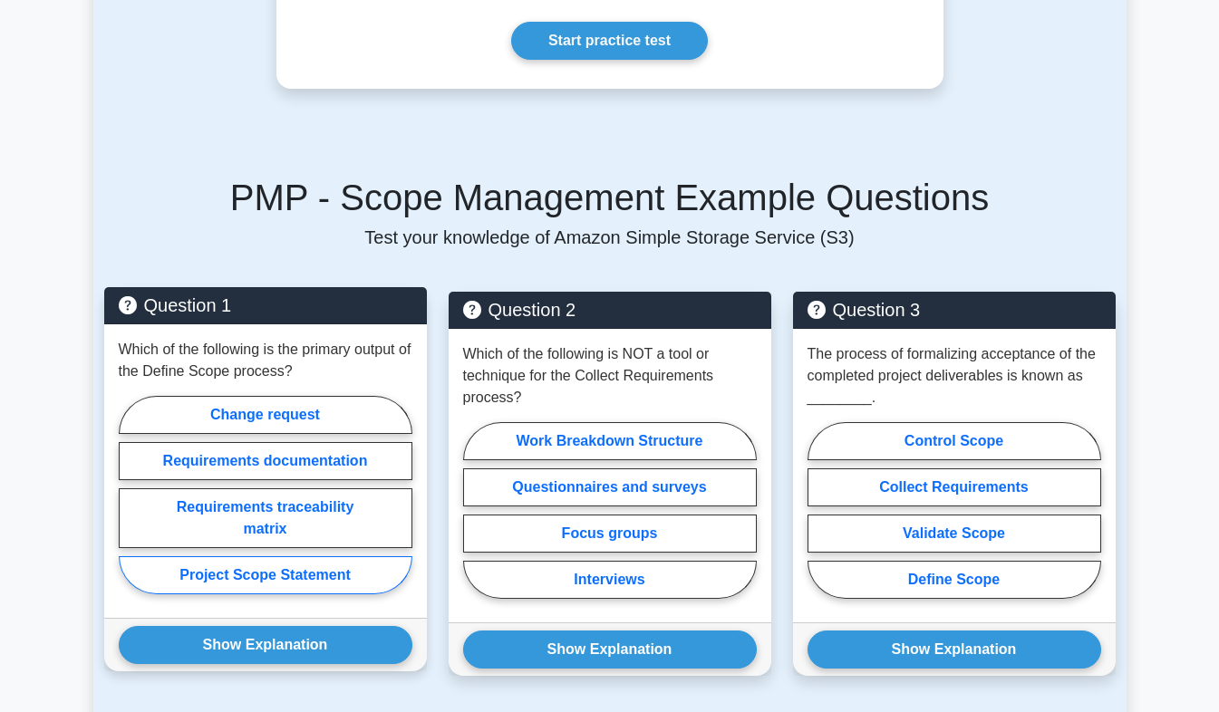
click at [218, 594] on label "Project Scope Statement" at bounding box center [266, 575] width 294 height 38
click at [130, 507] on input "Project Scope Statement" at bounding box center [125, 501] width 12 height 12
radio input "true"
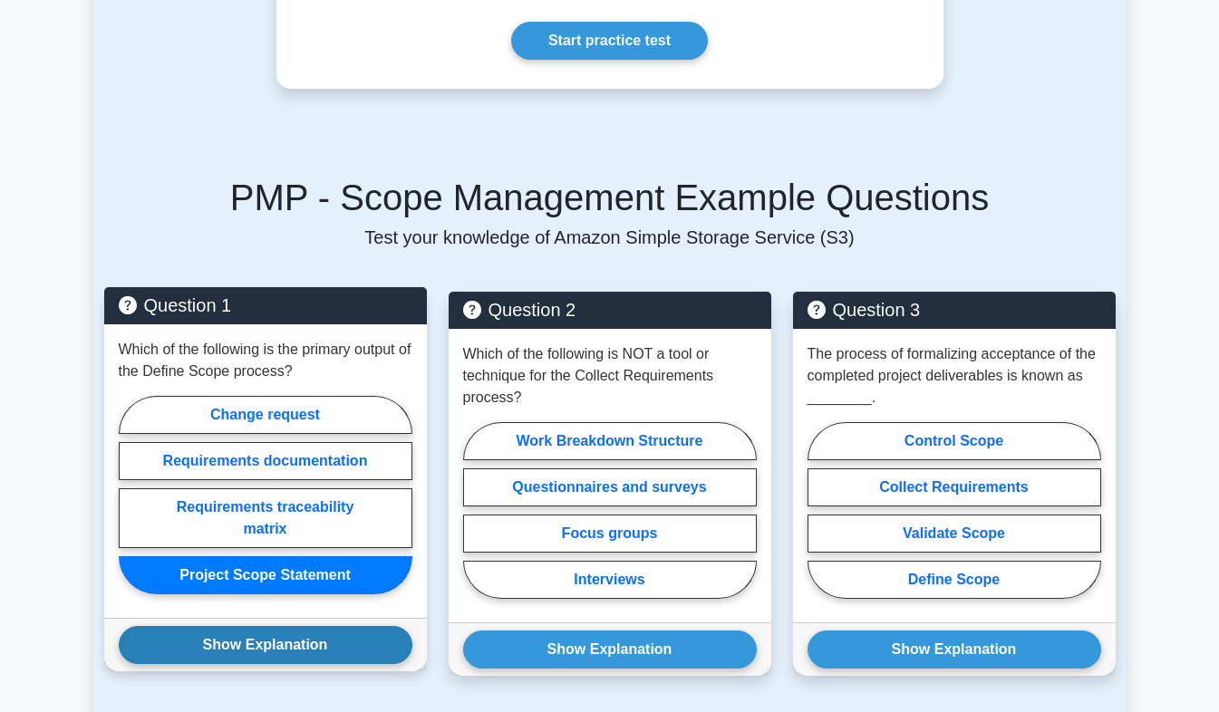
click at [202, 653] on button "Show Explanation" at bounding box center [266, 645] width 294 height 38
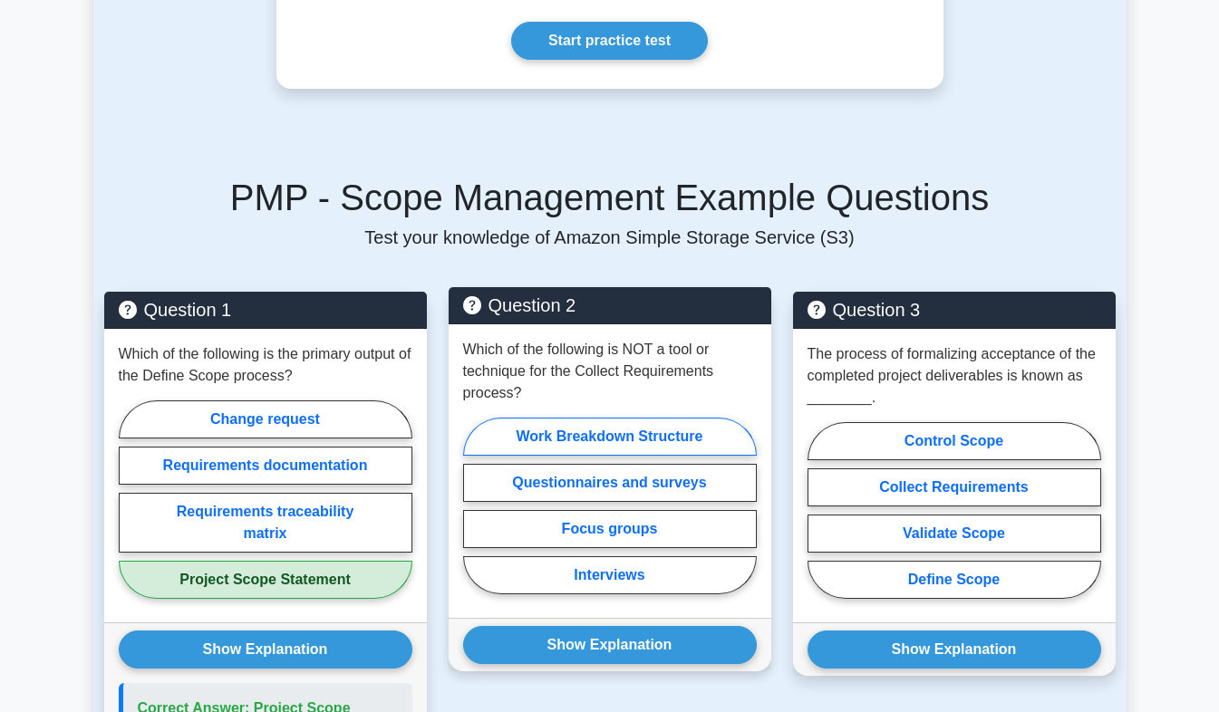
click at [537, 440] on label "Work Breakdown Structure" at bounding box center [610, 437] width 294 height 38
click at [475, 506] on input "Work Breakdown Structure" at bounding box center [469, 512] width 12 height 12
radio input "true"
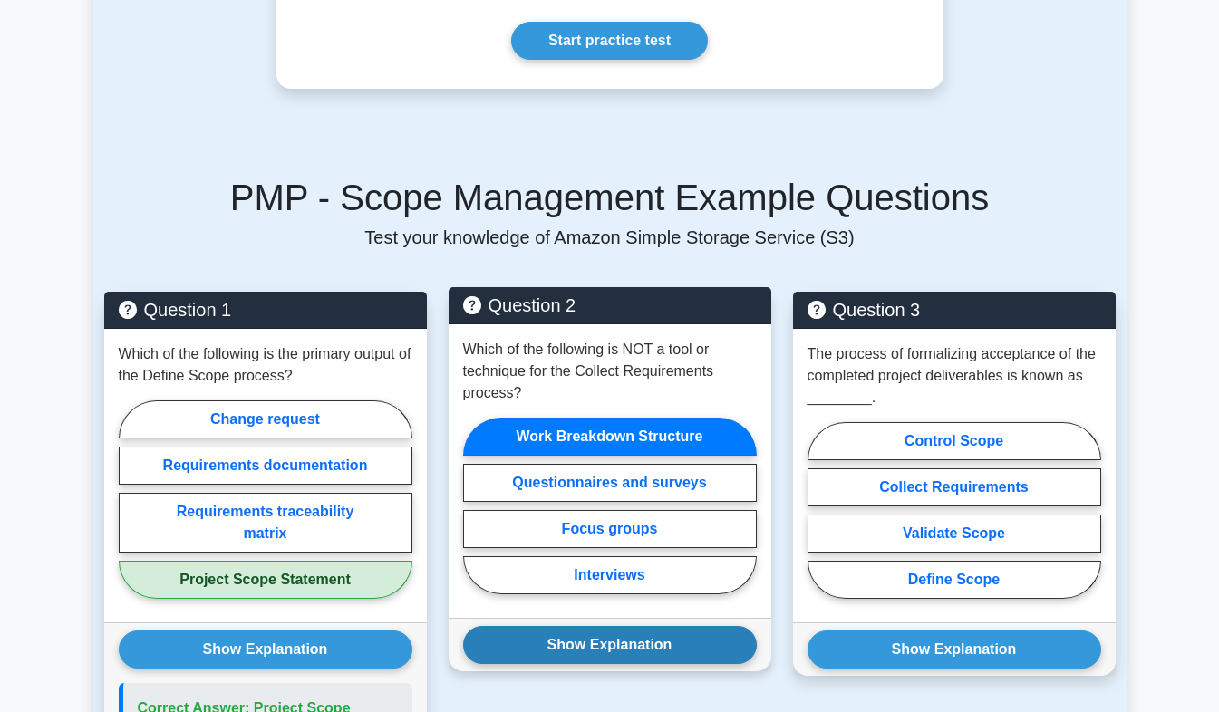
click at [555, 654] on button "Show Explanation" at bounding box center [610, 645] width 294 height 38
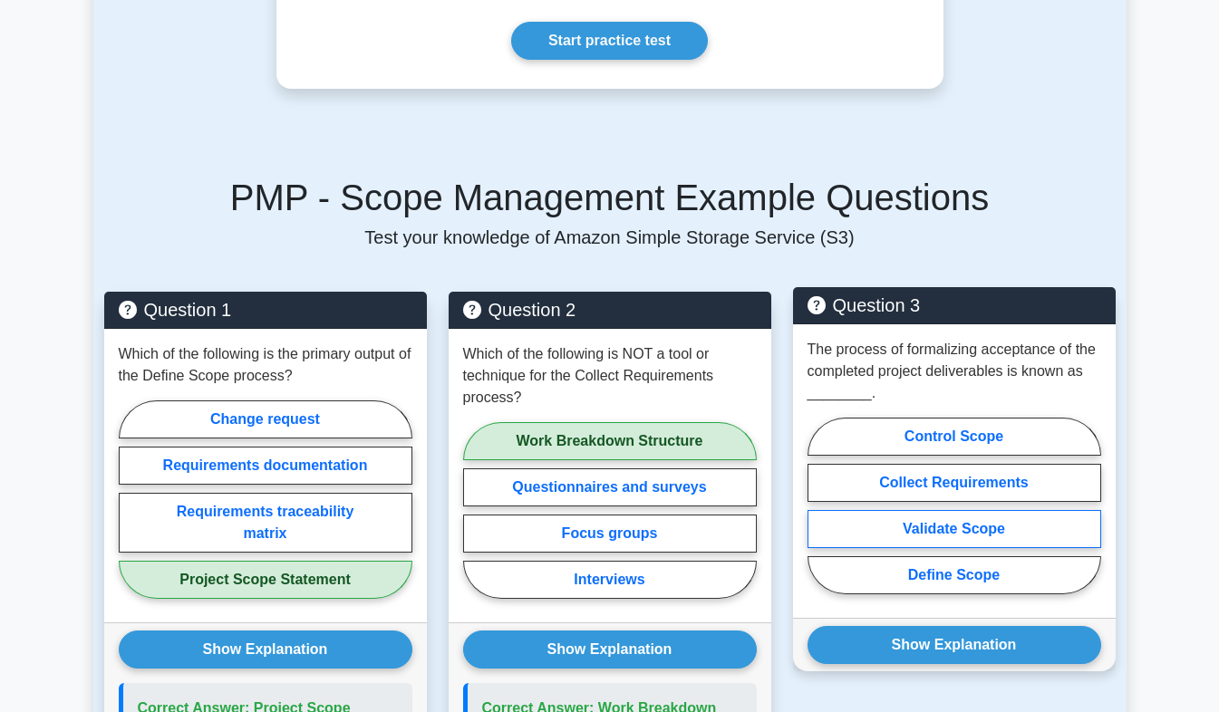
click at [880, 533] on label "Validate Scope" at bounding box center [954, 529] width 294 height 38
click at [819, 517] on input "Validate Scope" at bounding box center [813, 512] width 12 height 12
radio input "true"
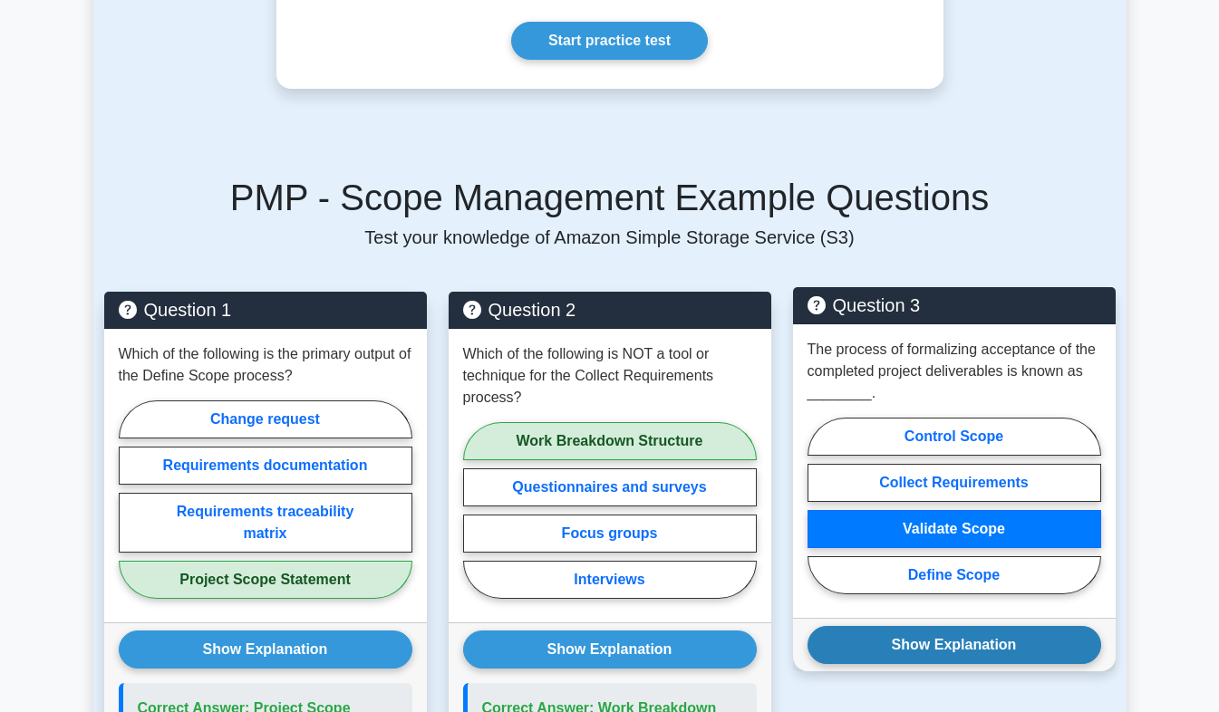
click at [888, 647] on button "Show Explanation" at bounding box center [954, 645] width 294 height 38
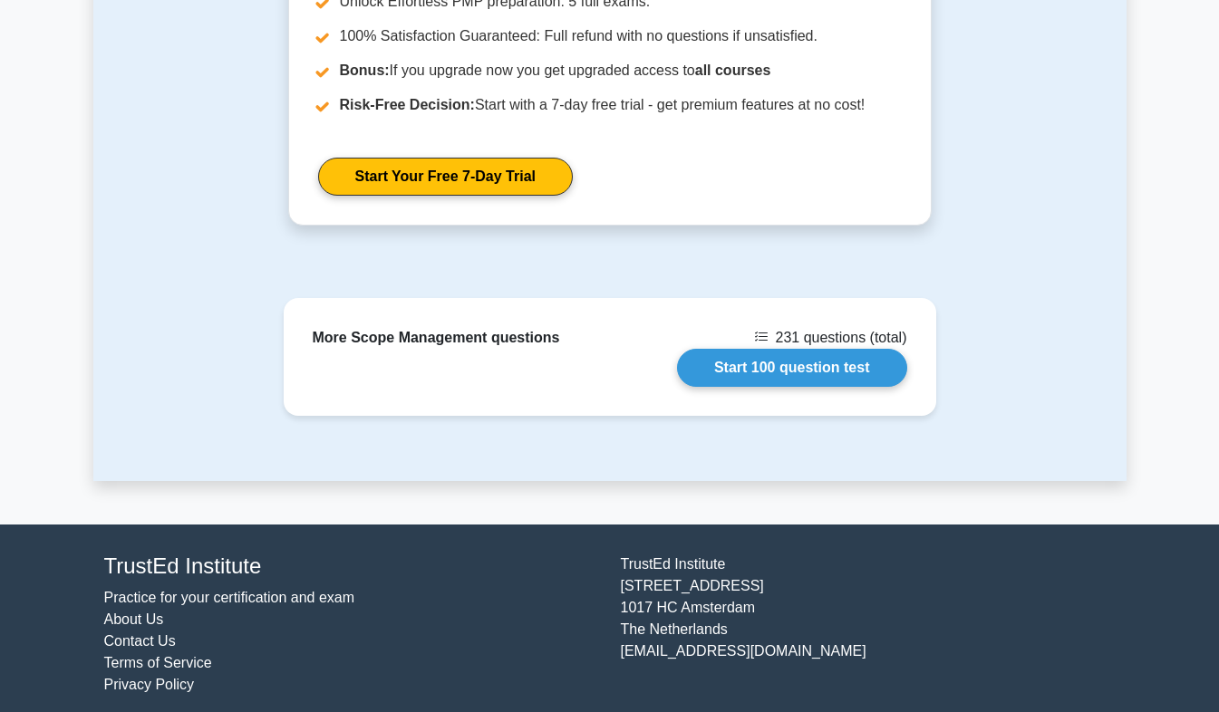
scroll to position [2671, 0]
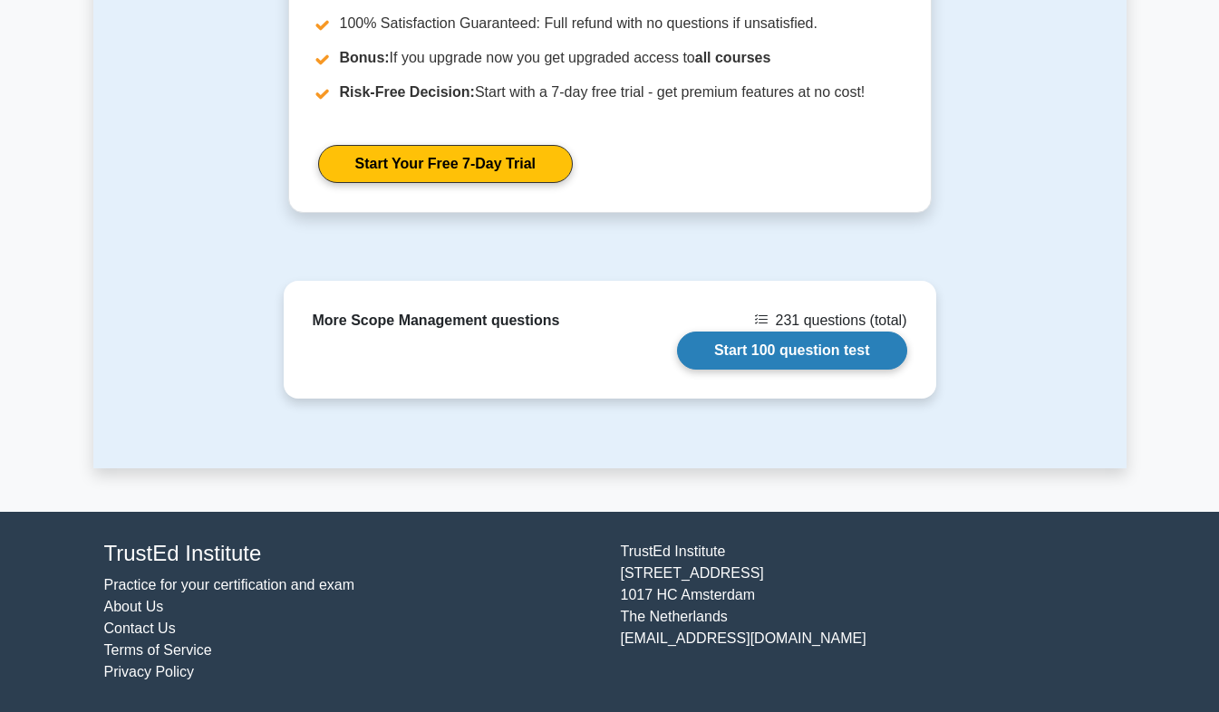
click at [717, 368] on link "Start 100 question test" at bounding box center [792, 351] width 230 height 38
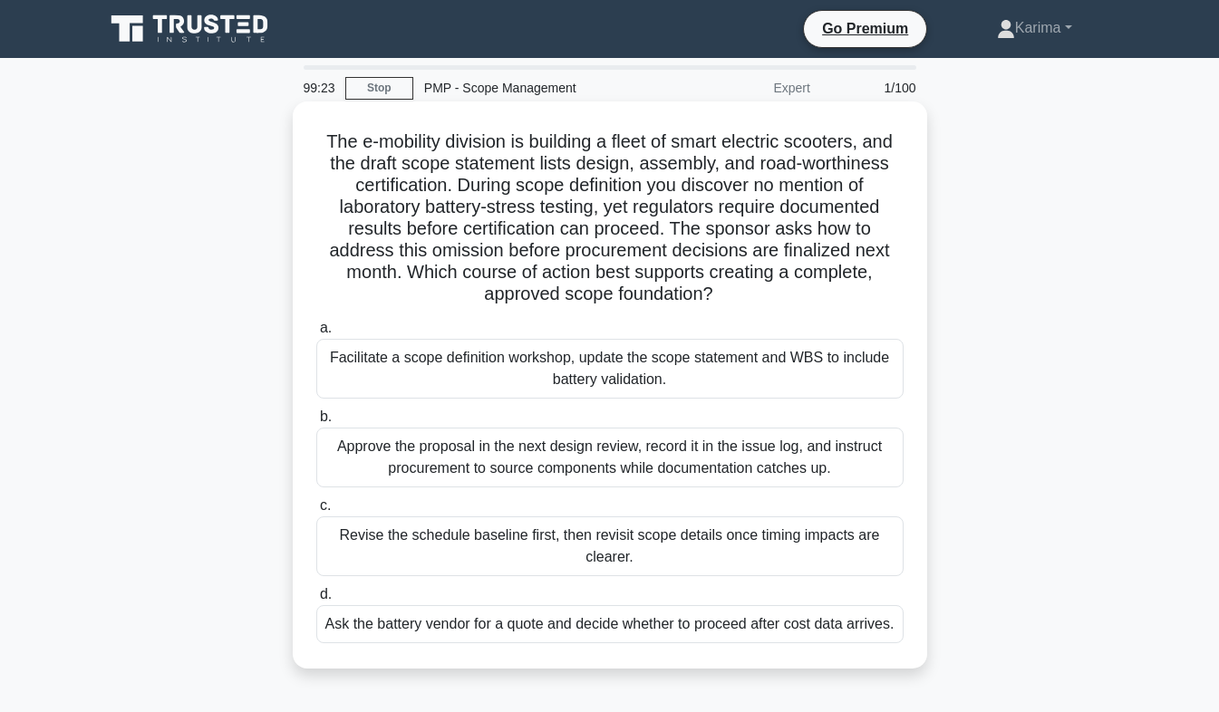
click at [600, 555] on div "Revise the schedule baseline first, then revisit scope details once timing impa…" at bounding box center [609, 547] width 587 height 60
click at [316, 512] on input "c. Revise the schedule baseline first, then revisit scope details once timing i…" at bounding box center [316, 506] width 0 height 12
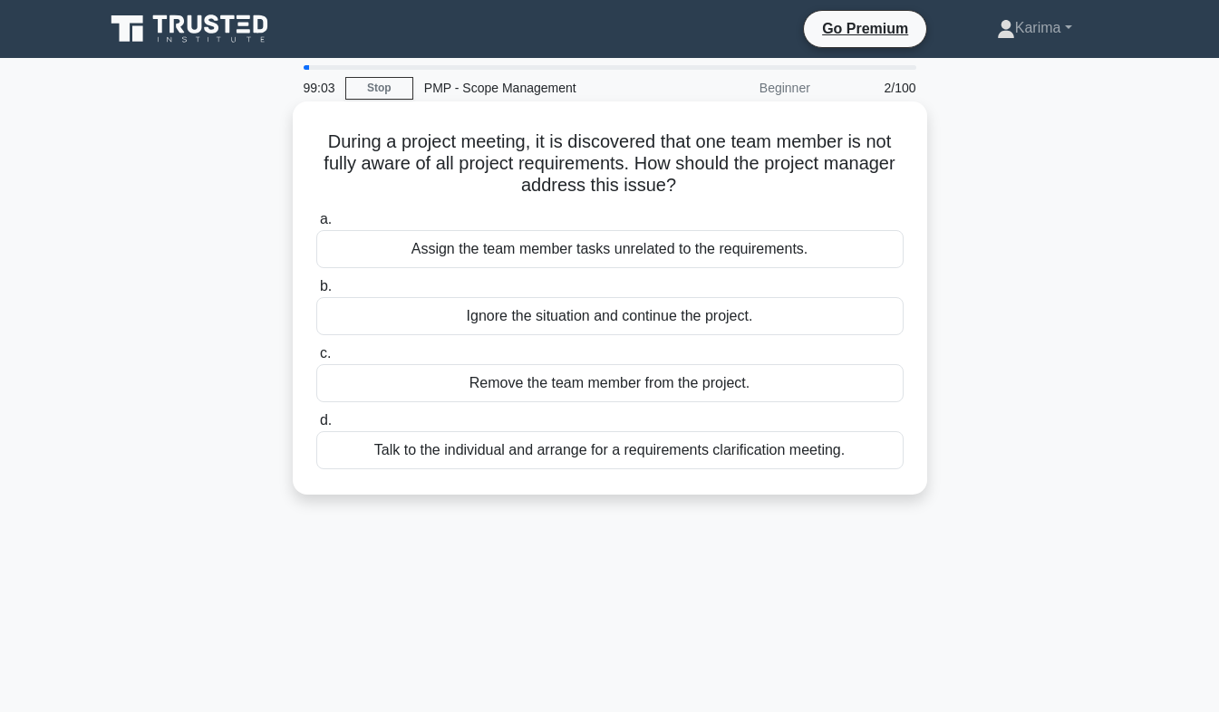
click at [599, 464] on div "Talk to the individual and arrange for a requirements clarification meeting." at bounding box center [609, 450] width 587 height 38
click at [316, 427] on input "d. Talk to the individual and arrange for a requirements clarification meeting." at bounding box center [316, 421] width 0 height 12
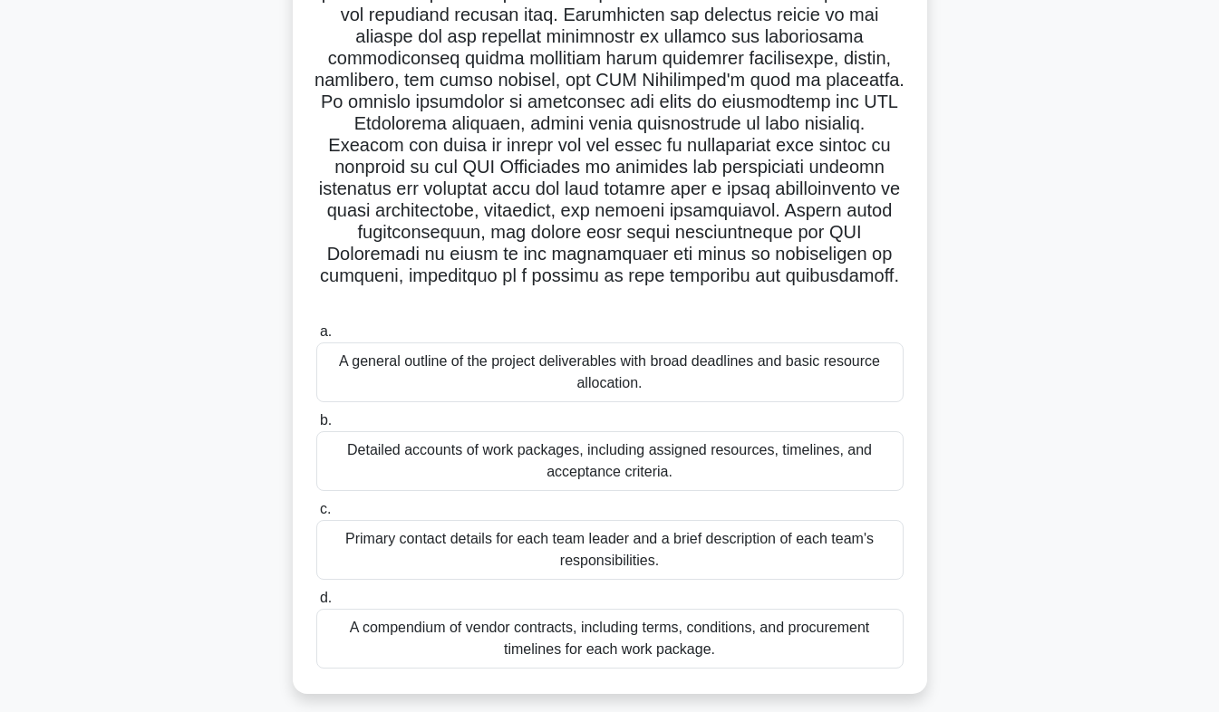
scroll to position [339, 0]
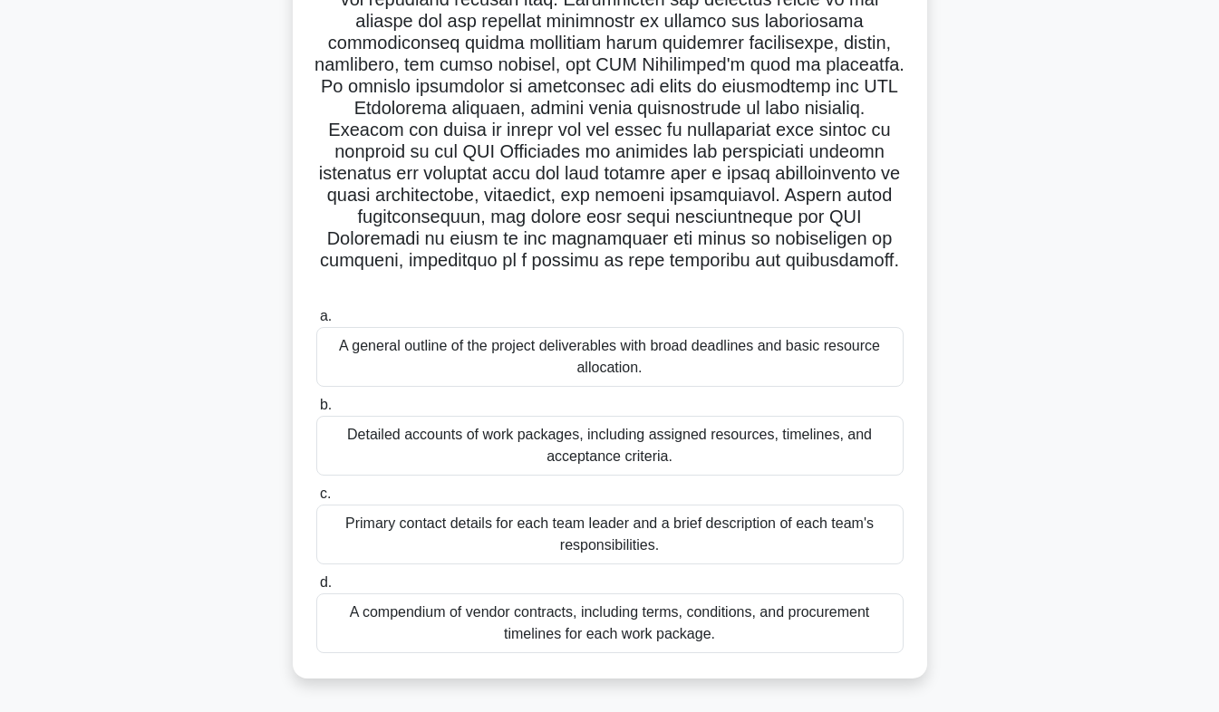
click at [636, 461] on div "Detailed accounts of work packages, including assigned resources, timelines, an…" at bounding box center [609, 446] width 587 height 60
click at [316, 411] on input "b. Detailed accounts of work packages, including assigned resources, timelines,…" at bounding box center [316, 406] width 0 height 12
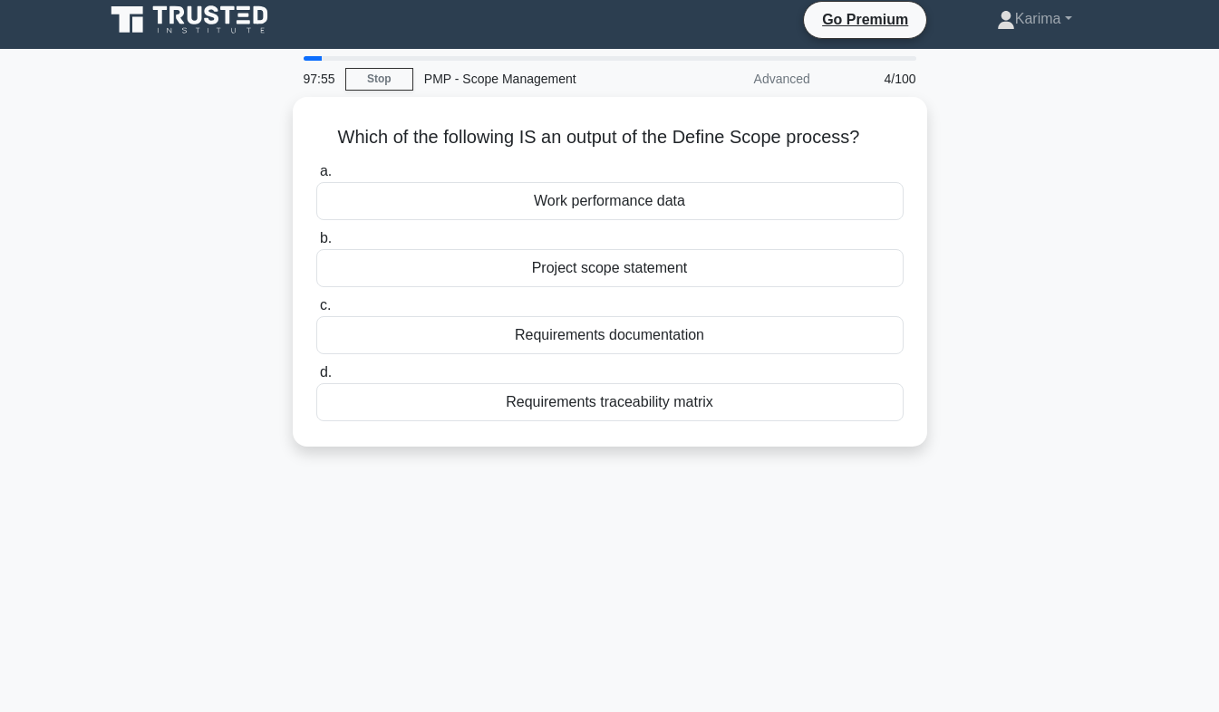
scroll to position [0, 0]
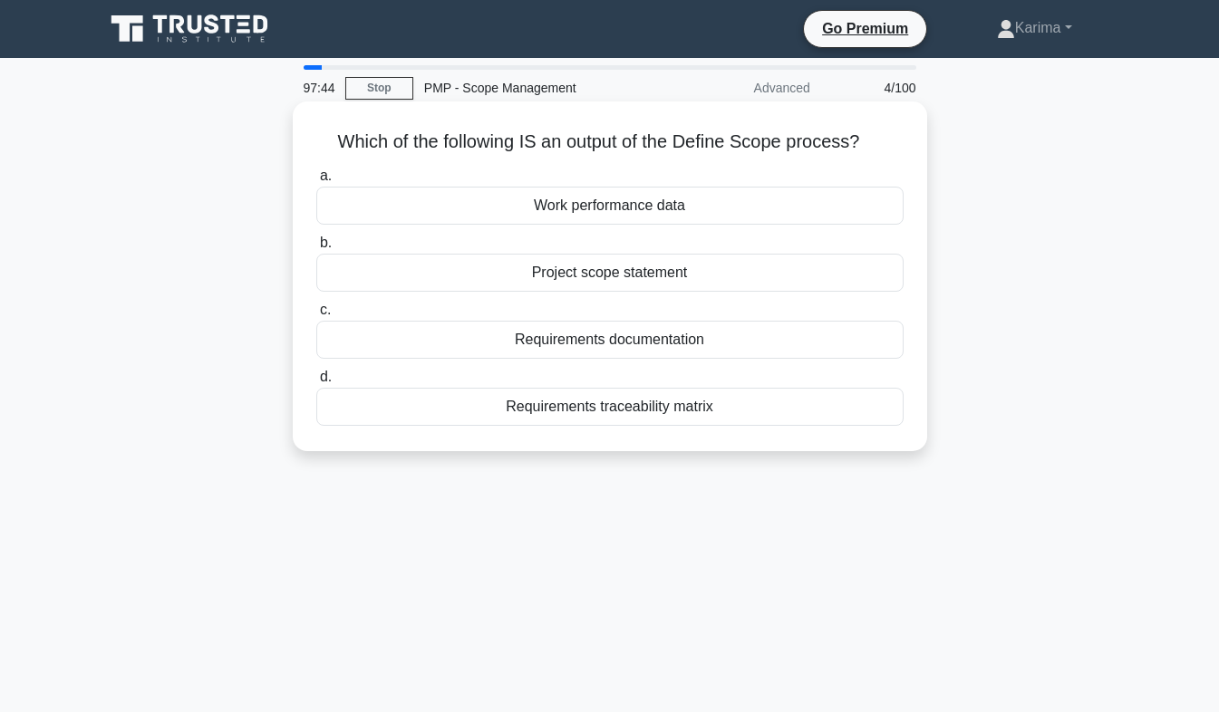
click at [660, 286] on div "Project scope statement" at bounding box center [609, 273] width 587 height 38
click at [316, 249] on input "b. Project scope statement" at bounding box center [316, 243] width 0 height 12
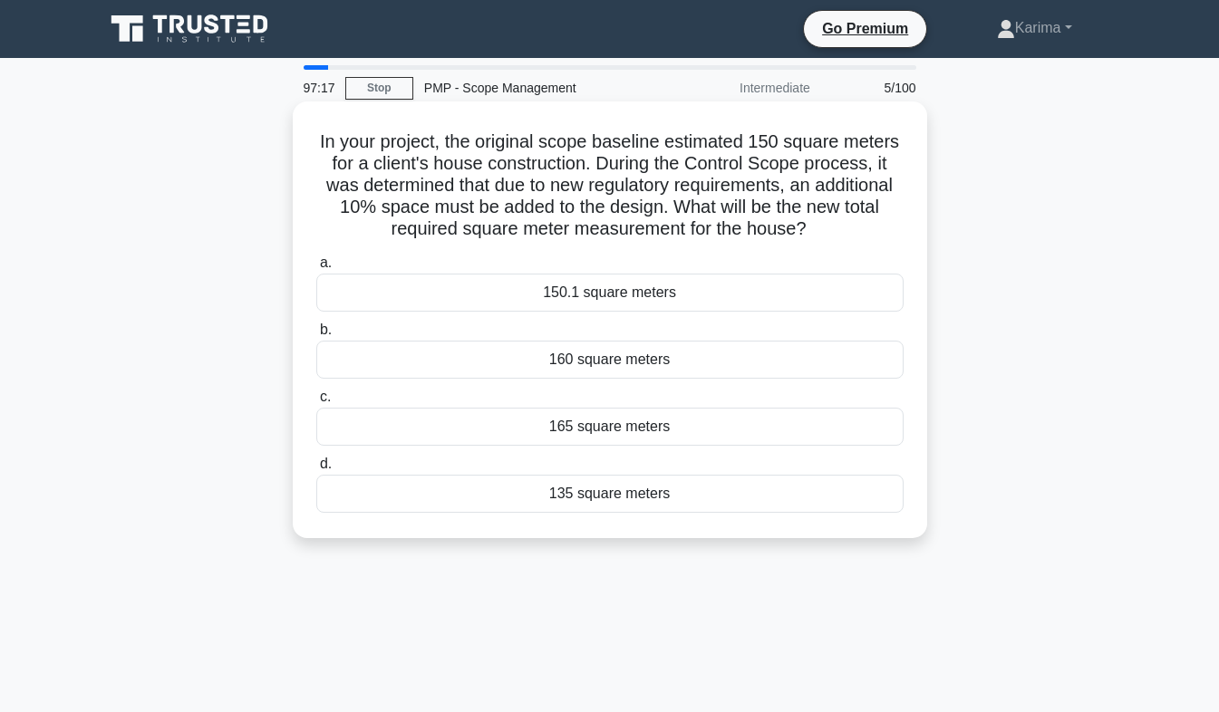
click at [637, 495] on div "135 square meters" at bounding box center [609, 494] width 587 height 38
click at [316, 470] on input "d. 135 square meters" at bounding box center [316, 465] width 0 height 12
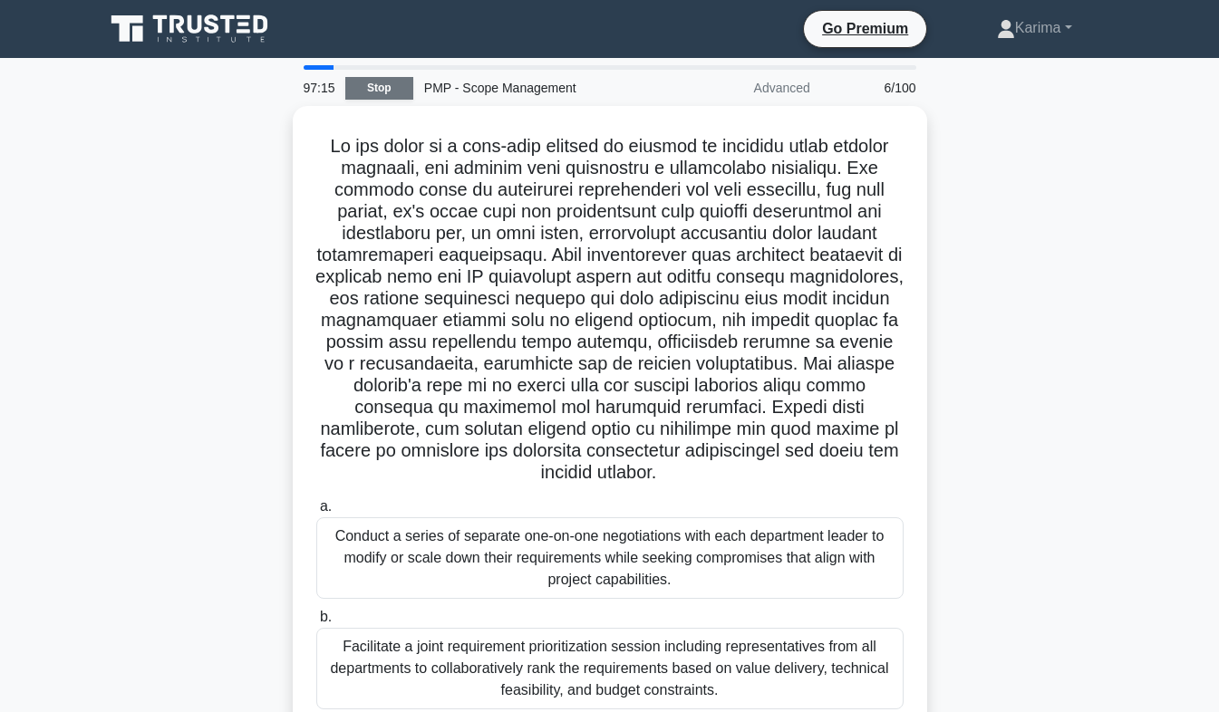
click at [383, 86] on link "Stop" at bounding box center [379, 88] width 68 height 23
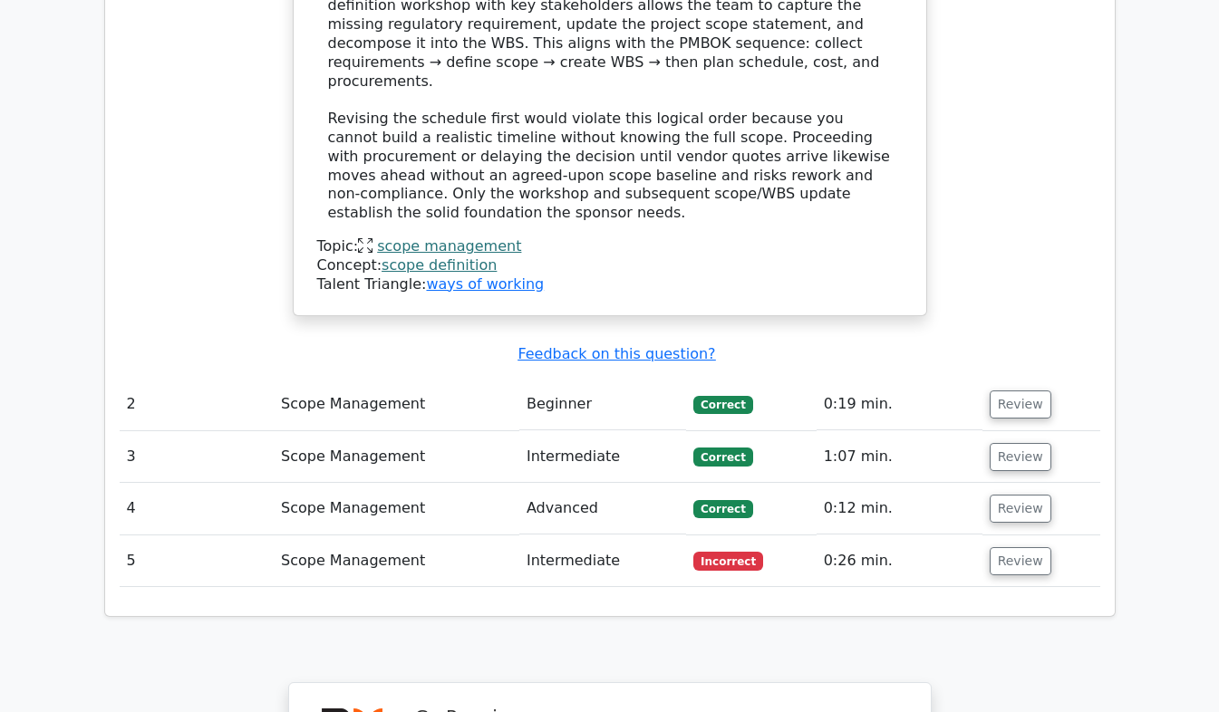
scroll to position [2199, 0]
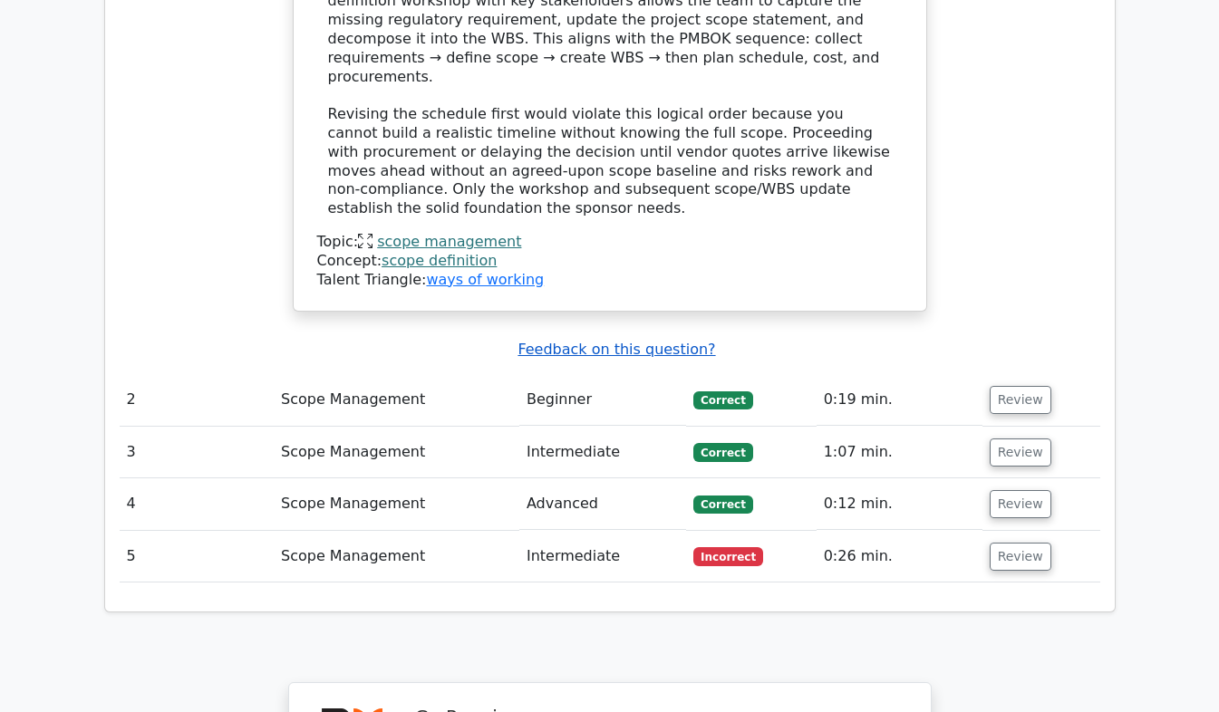
click at [651, 341] on u "Feedback on this question?" at bounding box center [616, 349] width 198 height 17
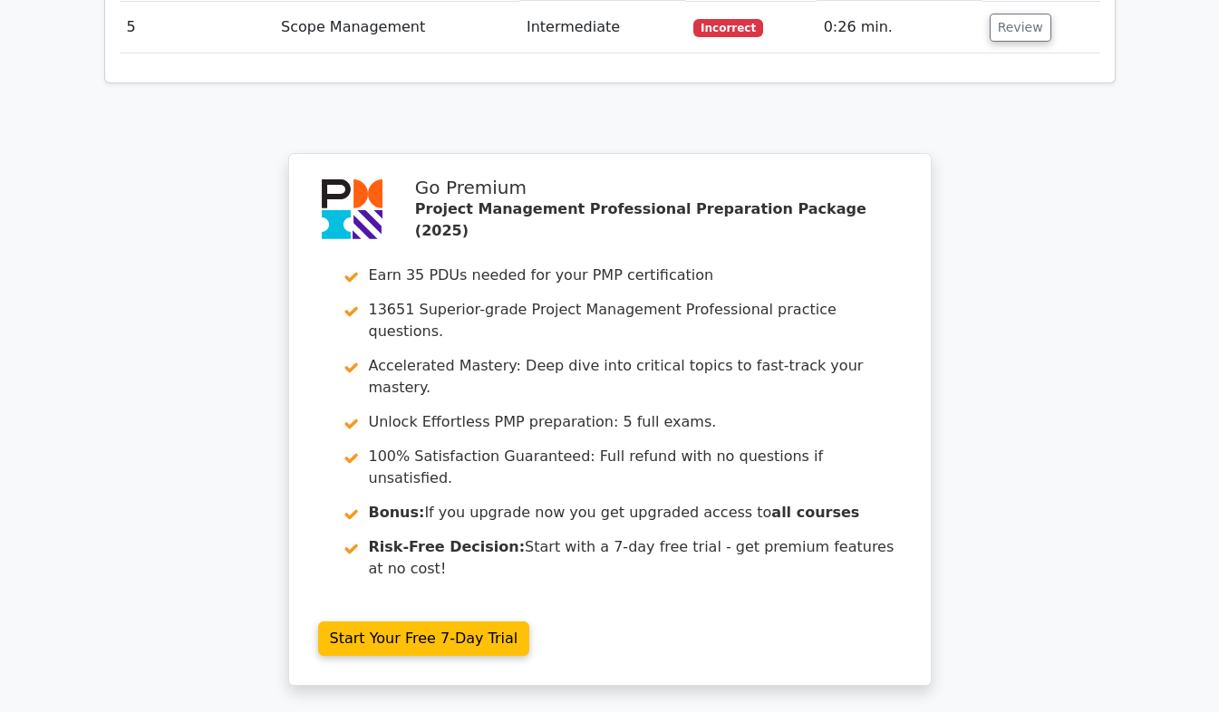
scroll to position [2886, 0]
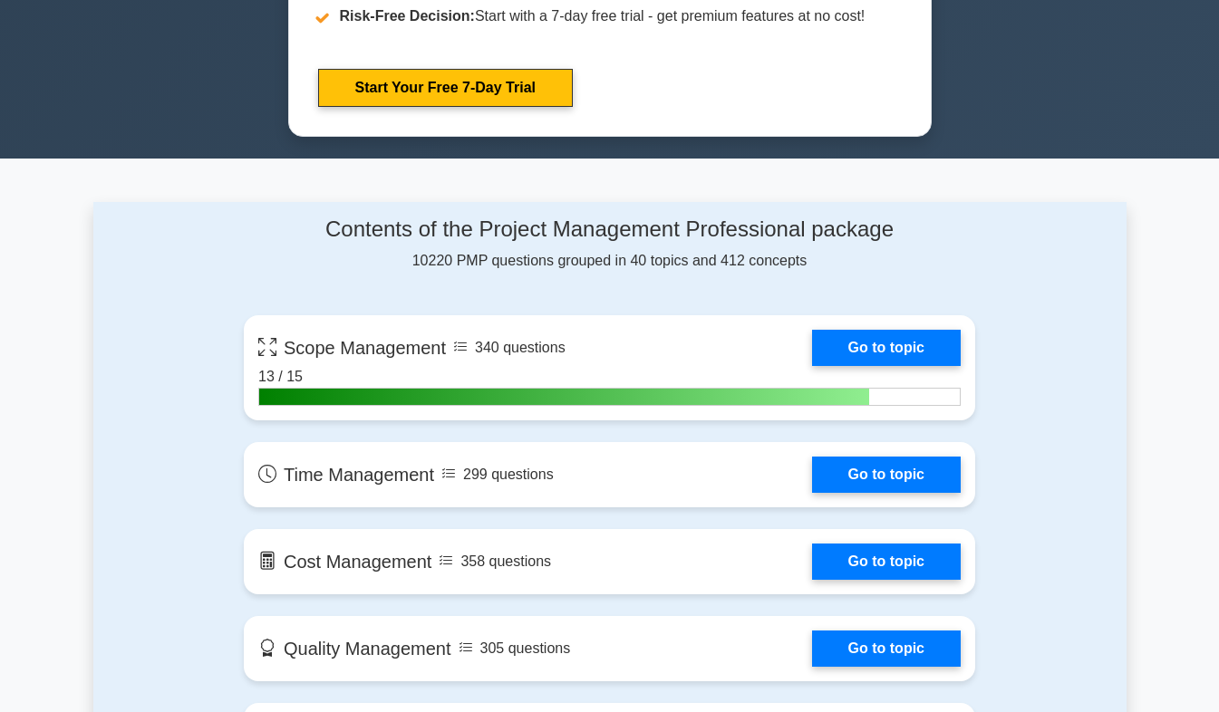
scroll to position [1039, 0]
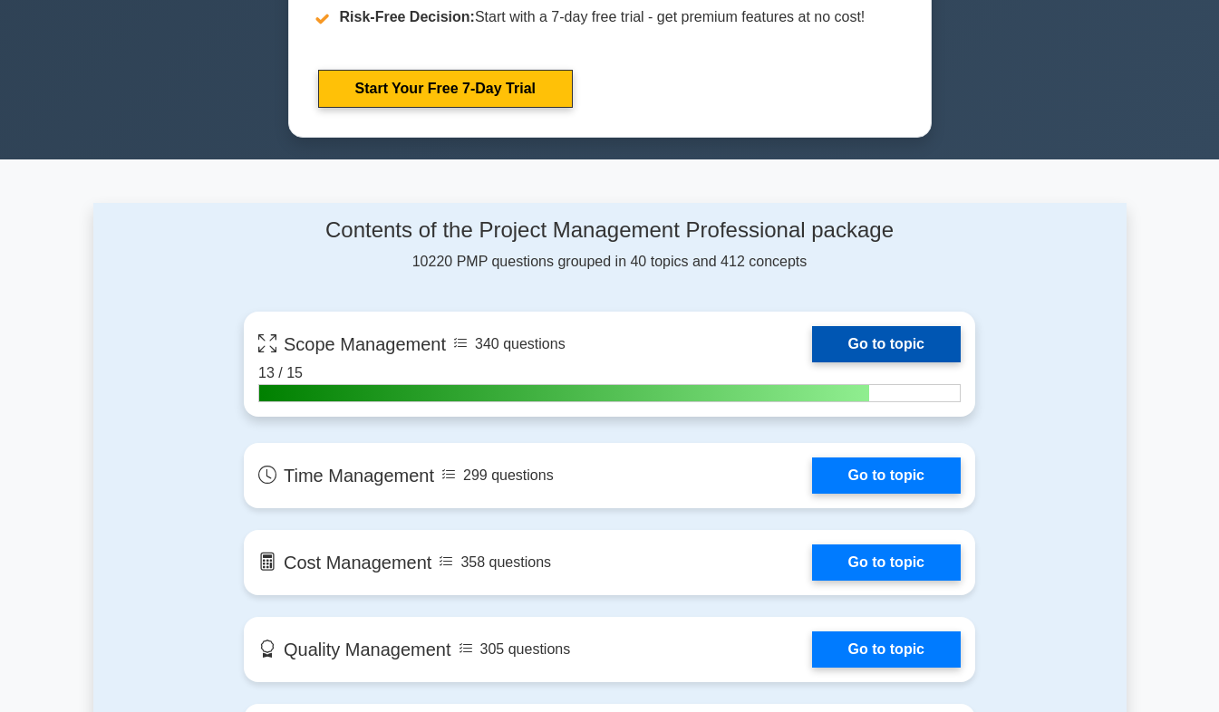
click at [906, 359] on link "Go to topic" at bounding box center [886, 344] width 149 height 36
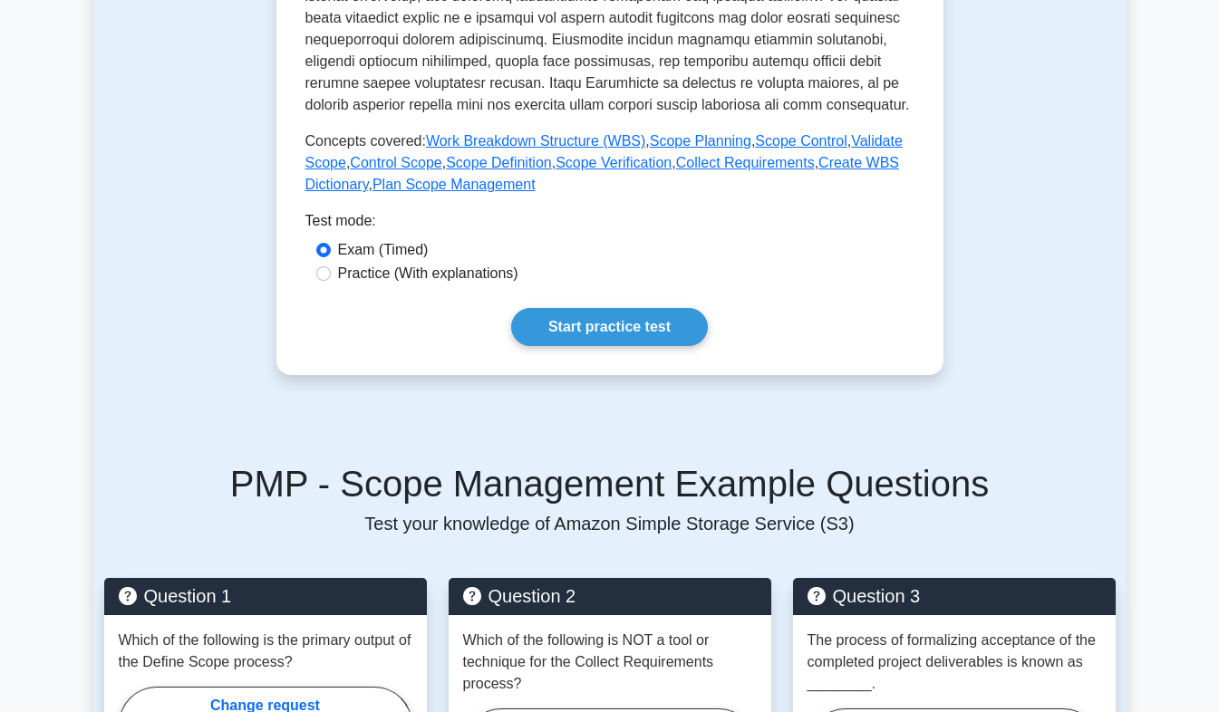
scroll to position [739, 0]
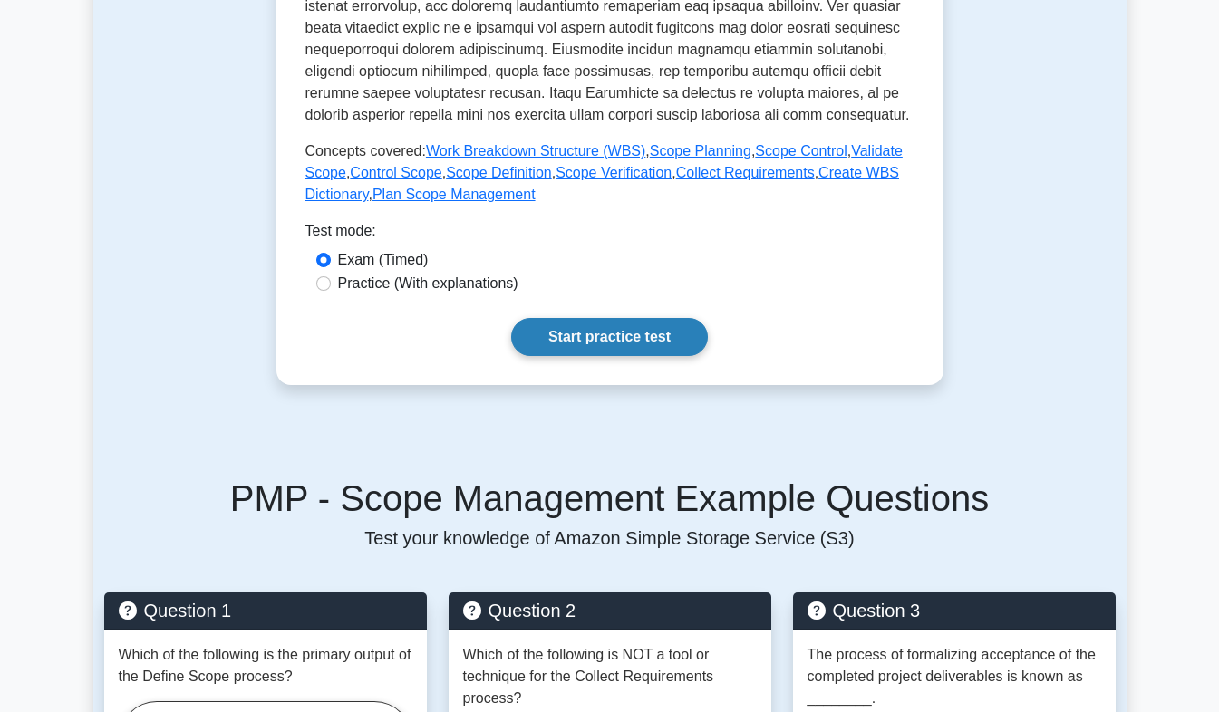
click at [658, 355] on link "Start practice test" at bounding box center [609, 337] width 197 height 38
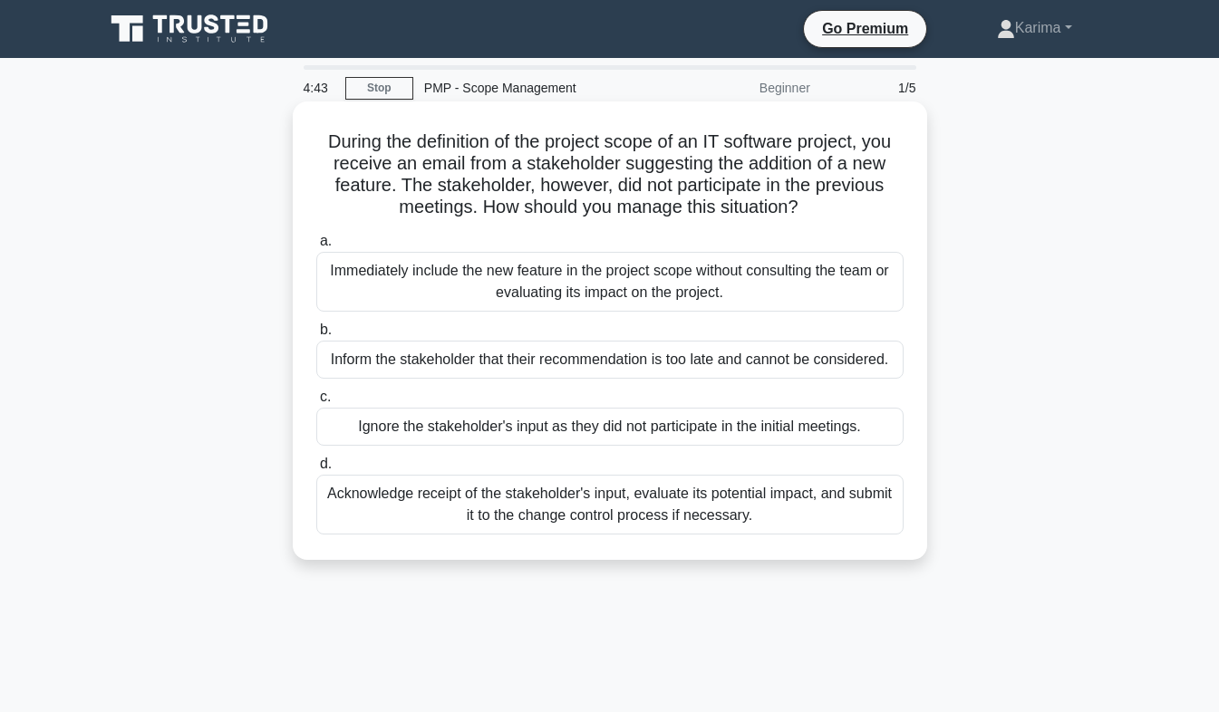
click at [711, 517] on div "Acknowledge receipt of the stakeholder's input, evaluate its potential impact, …" at bounding box center [609, 505] width 587 height 60
click at [316, 470] on input "d. Acknowledge receipt of the stakeholder's input, evaluate its potential impac…" at bounding box center [316, 465] width 0 height 12
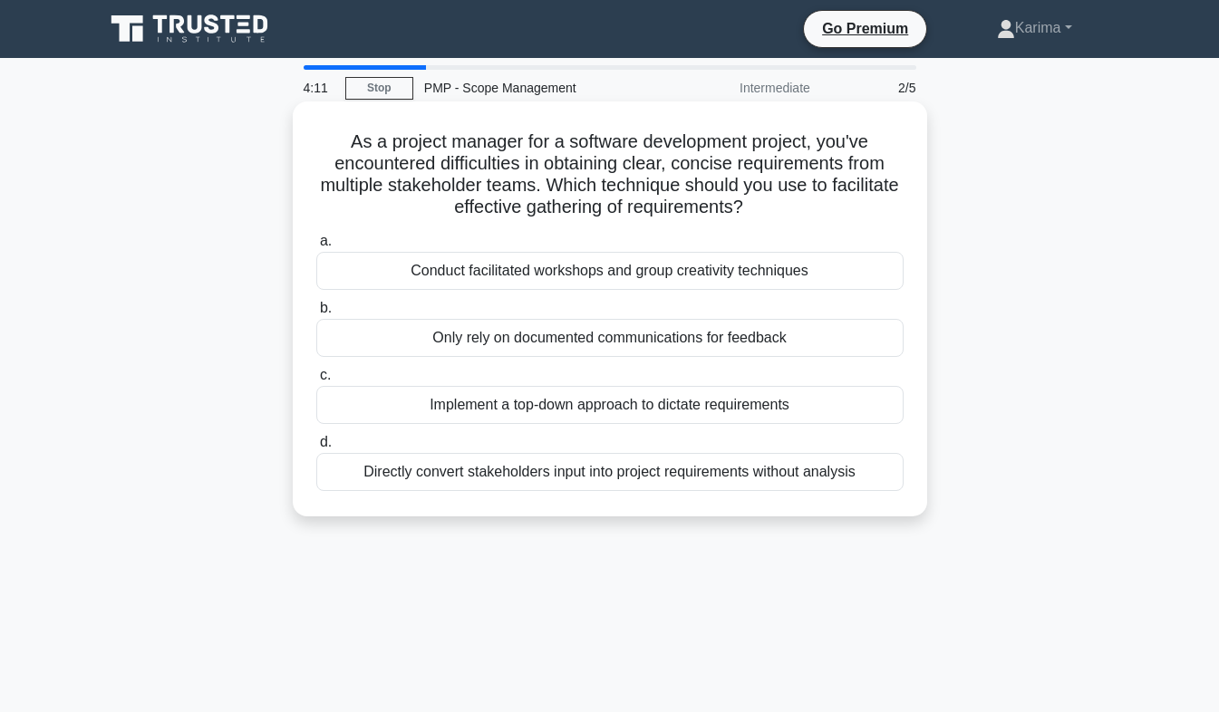
click at [817, 285] on div "Conduct facilitated workshops and group creativity techniques" at bounding box center [609, 271] width 587 height 38
click at [316, 247] on input "a. Conduct facilitated workshops and group creativity techniques" at bounding box center [316, 242] width 0 height 12
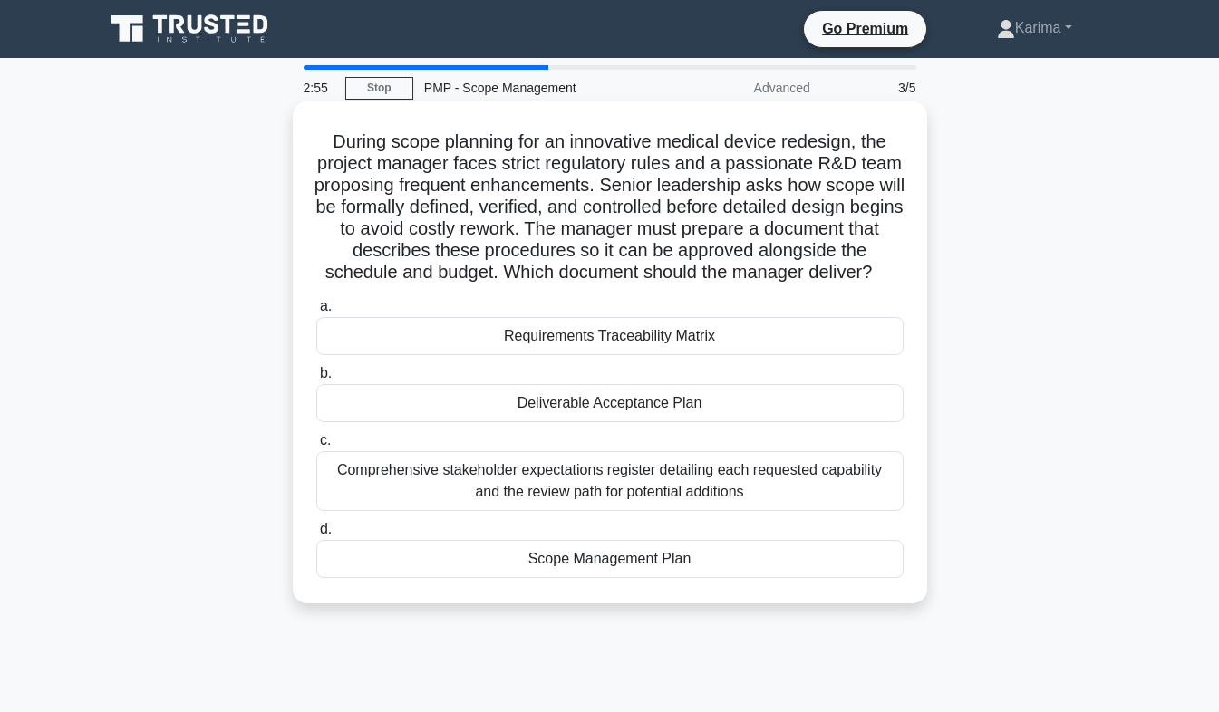
click at [631, 578] on div "Scope Management Plan" at bounding box center [609, 559] width 587 height 38
click at [316, 536] on input "d. Scope Management Plan" at bounding box center [316, 530] width 0 height 12
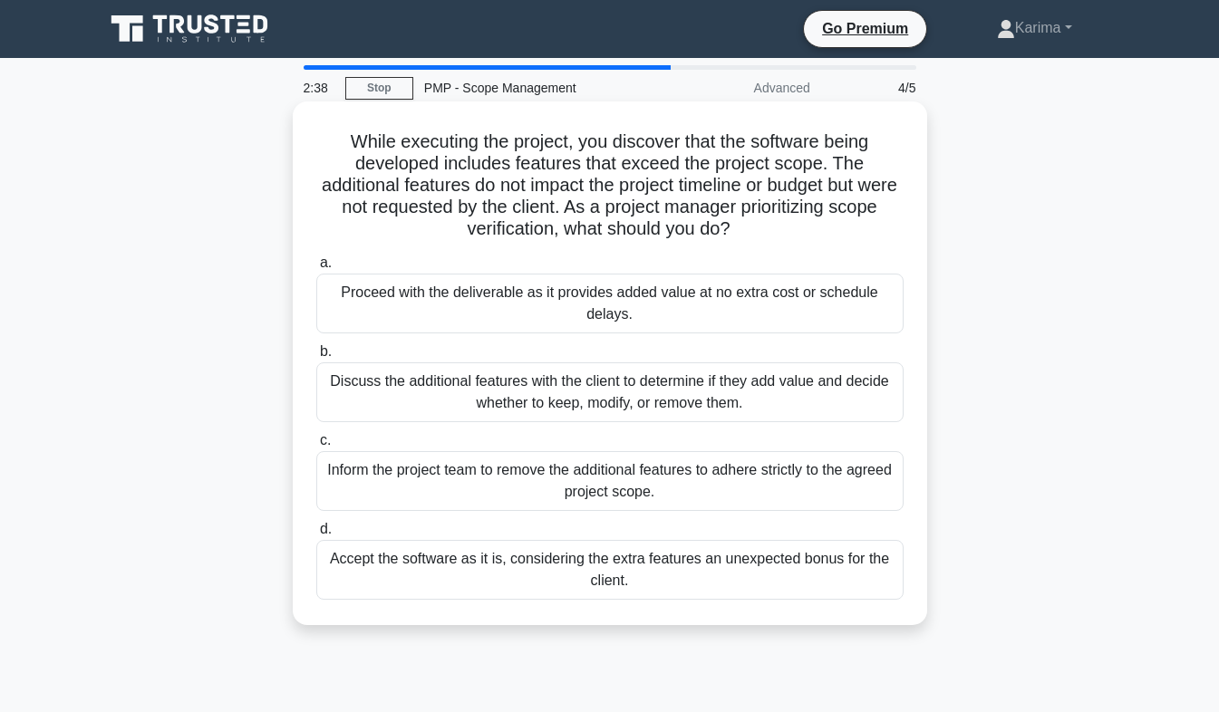
click at [700, 408] on div "Discuss the additional features with the client to determine if they add value …" at bounding box center [609, 392] width 587 height 60
click at [316, 358] on input "b. Discuss the additional features with the client to determine if they add val…" at bounding box center [316, 352] width 0 height 12
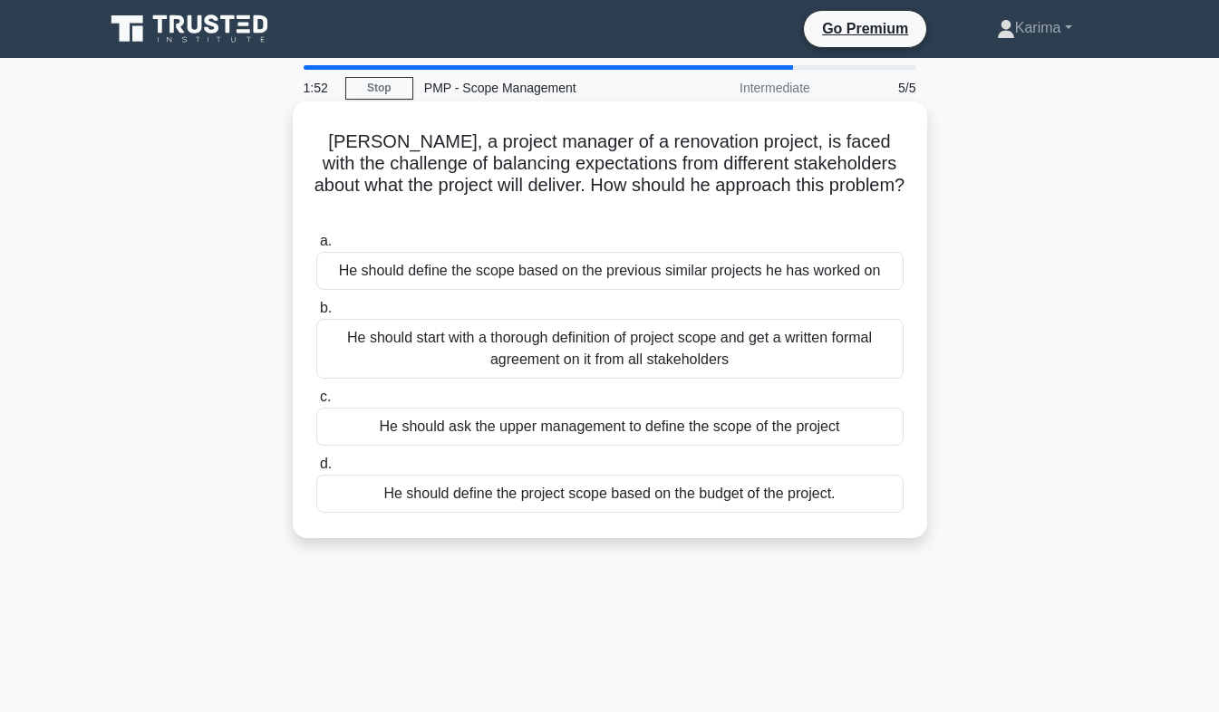
click at [730, 343] on div "He should start with a thorough definition of project scope and get a written f…" at bounding box center [609, 349] width 587 height 60
click at [316, 314] on input "b. He should start with a thorough definition of project scope and get a writte…" at bounding box center [316, 309] width 0 height 12
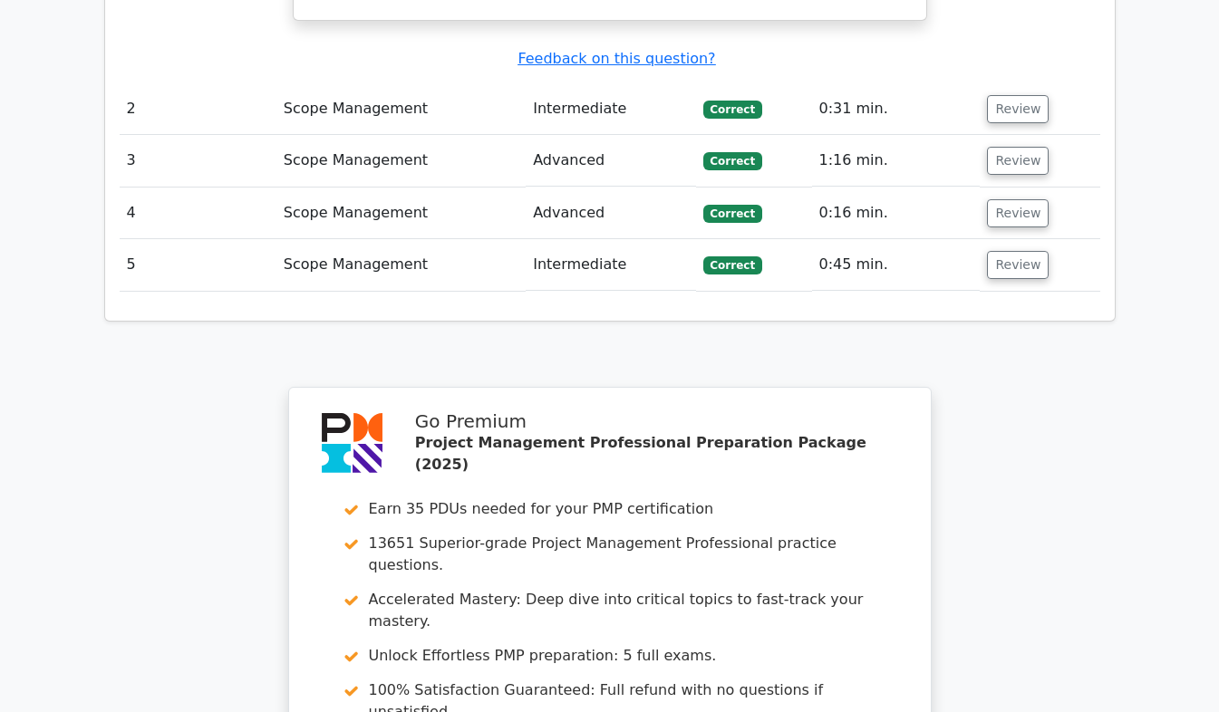
scroll to position [2827, 0]
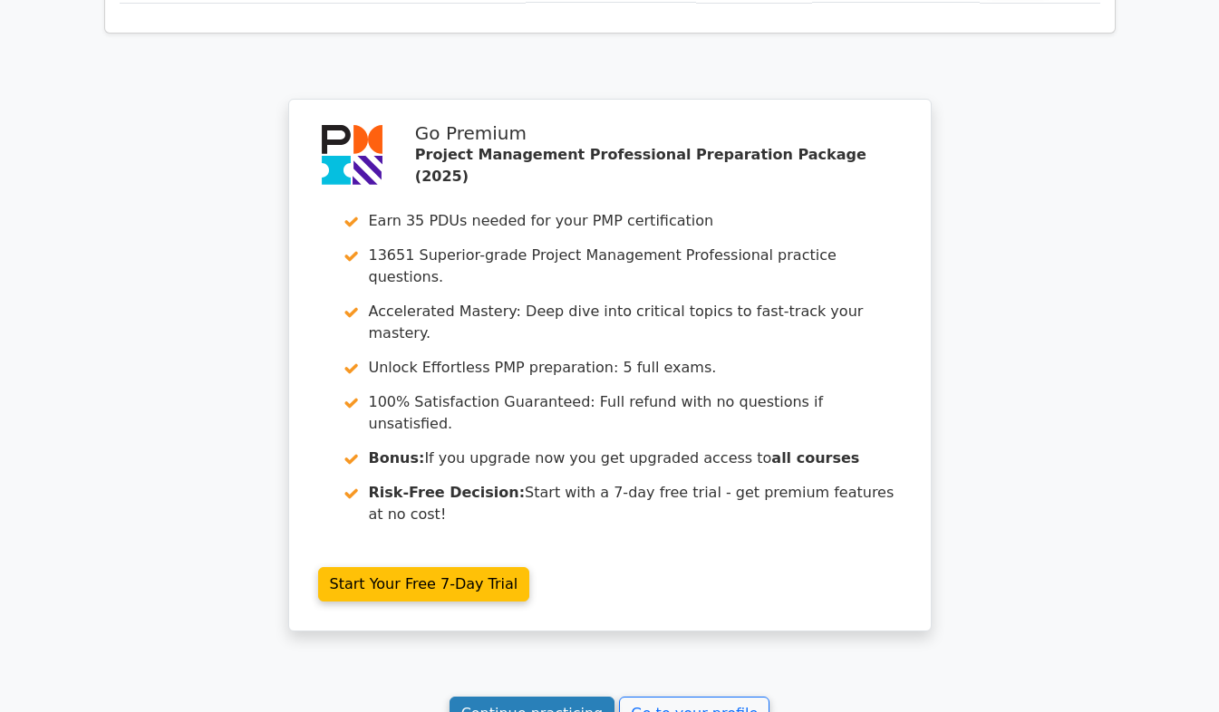
click at [577, 697] on link "Continue practicing" at bounding box center [532, 714] width 166 height 34
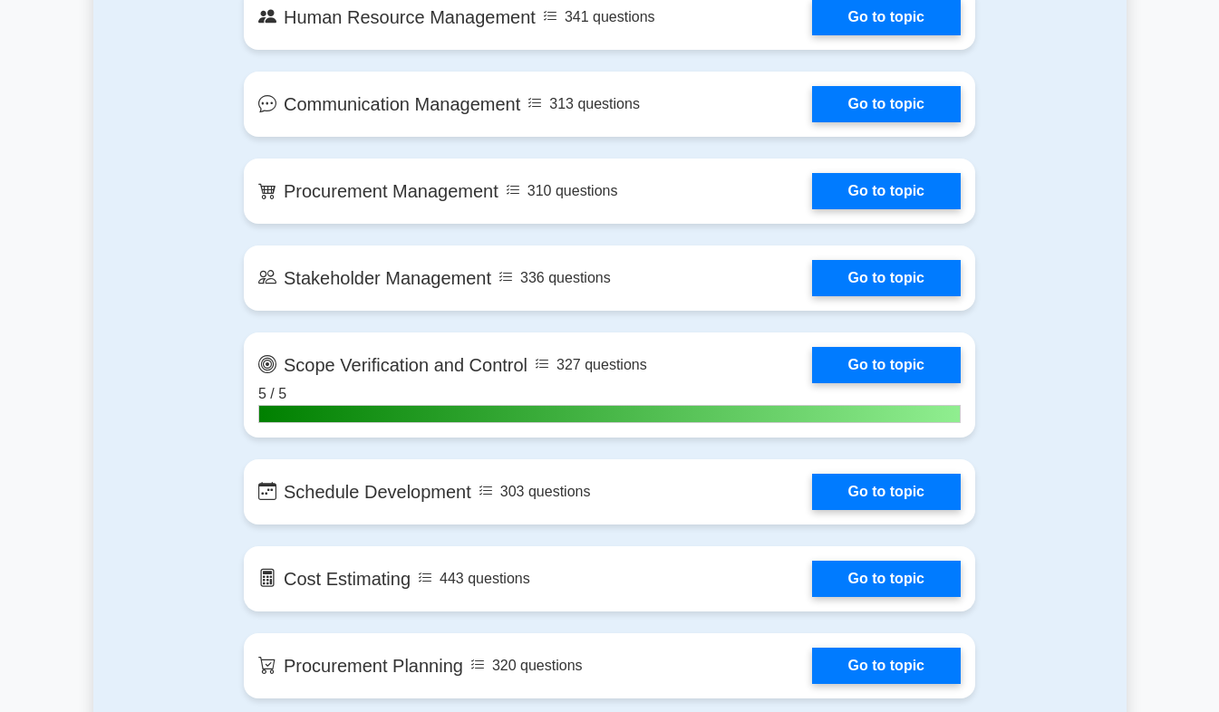
scroll to position [1928, 0]
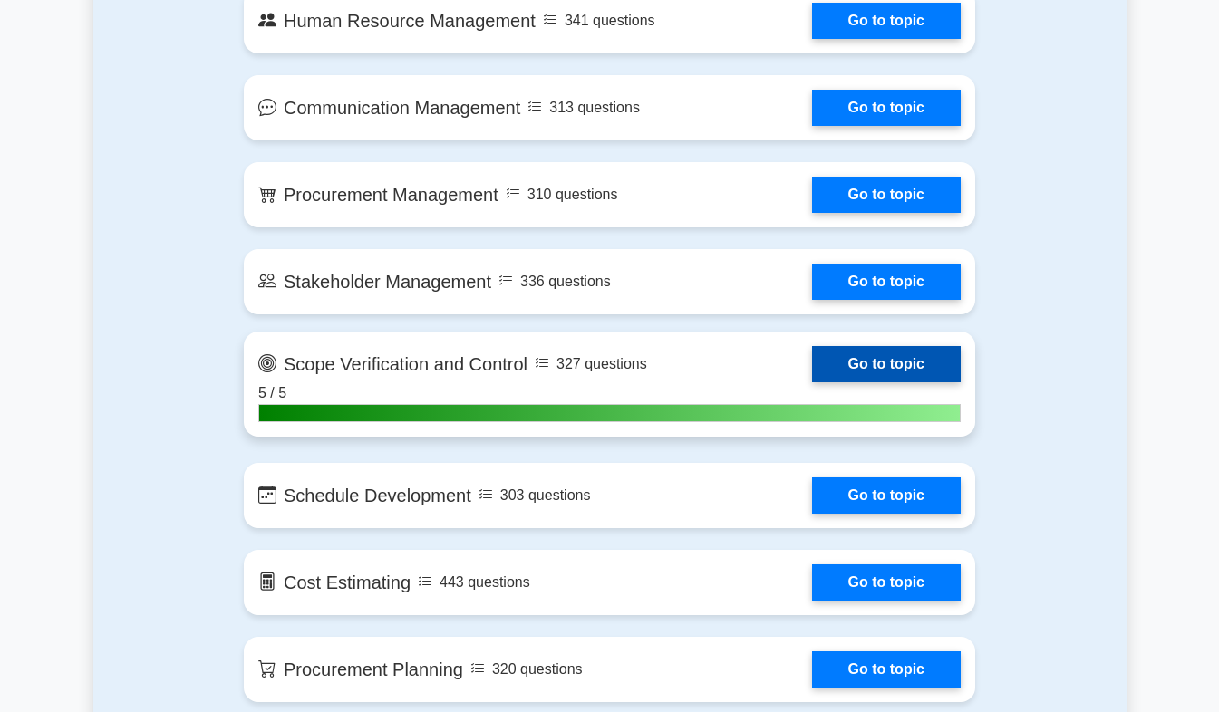
click at [876, 367] on link "Go to topic" at bounding box center [886, 364] width 149 height 36
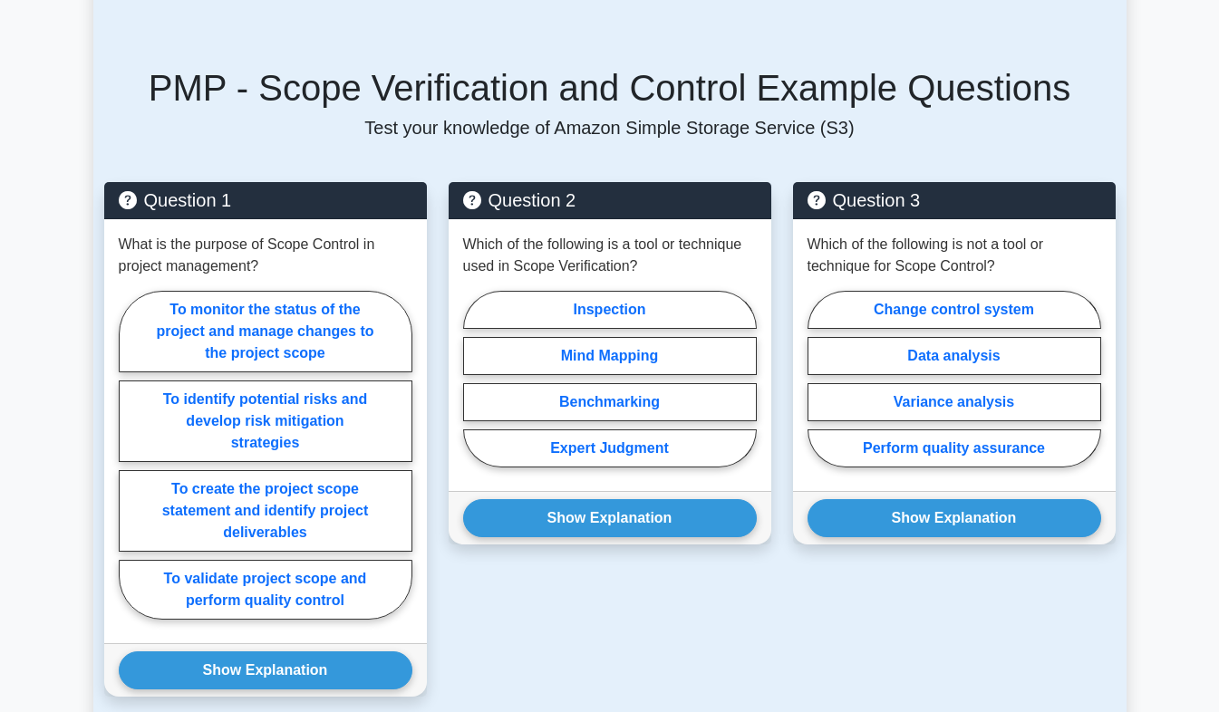
scroll to position [1238, 0]
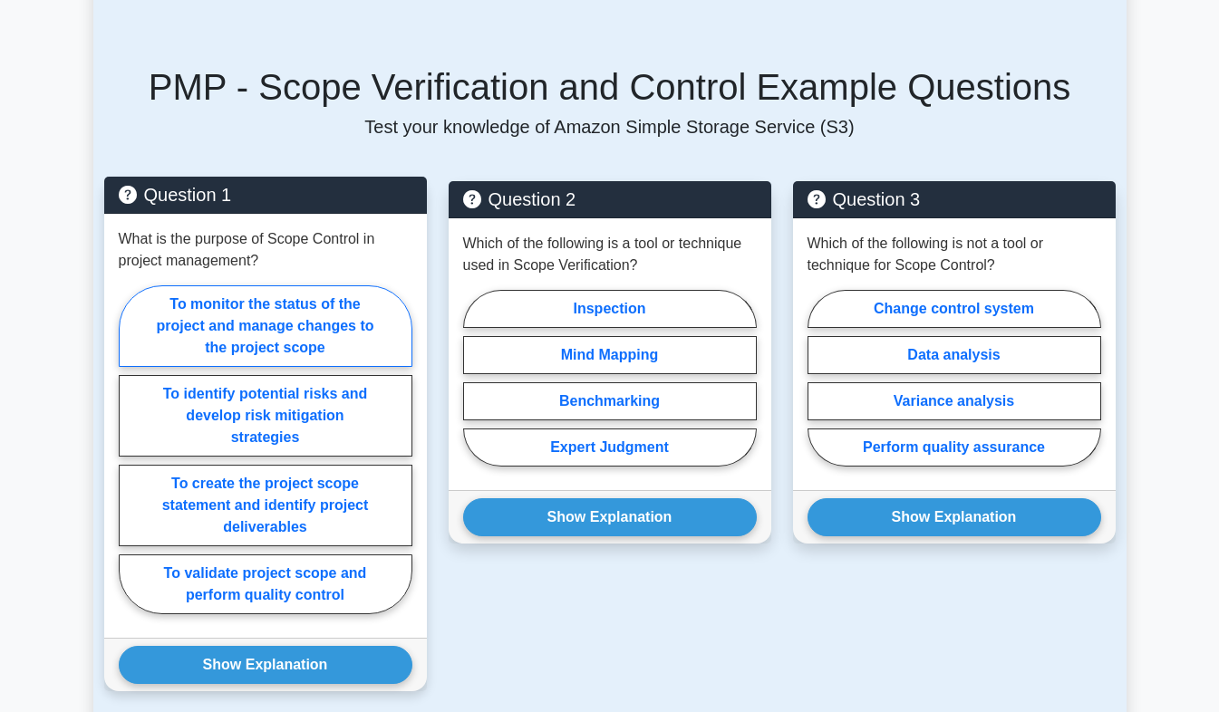
click at [363, 325] on label "To monitor the status of the project and manage changes to the project scope" at bounding box center [266, 326] width 294 height 82
click at [130, 449] on input "To monitor the status of the project and manage changes to the project scope" at bounding box center [125, 455] width 12 height 12
radio input "true"
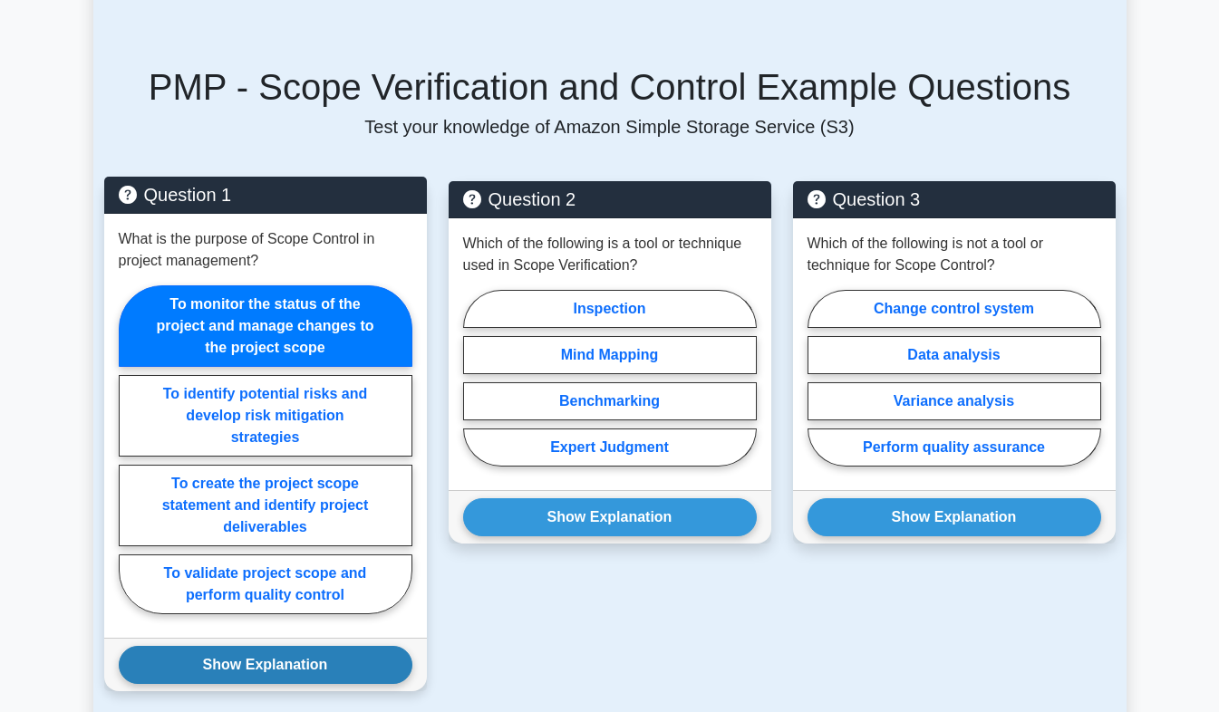
click at [314, 677] on button "Show Explanation" at bounding box center [266, 665] width 294 height 38
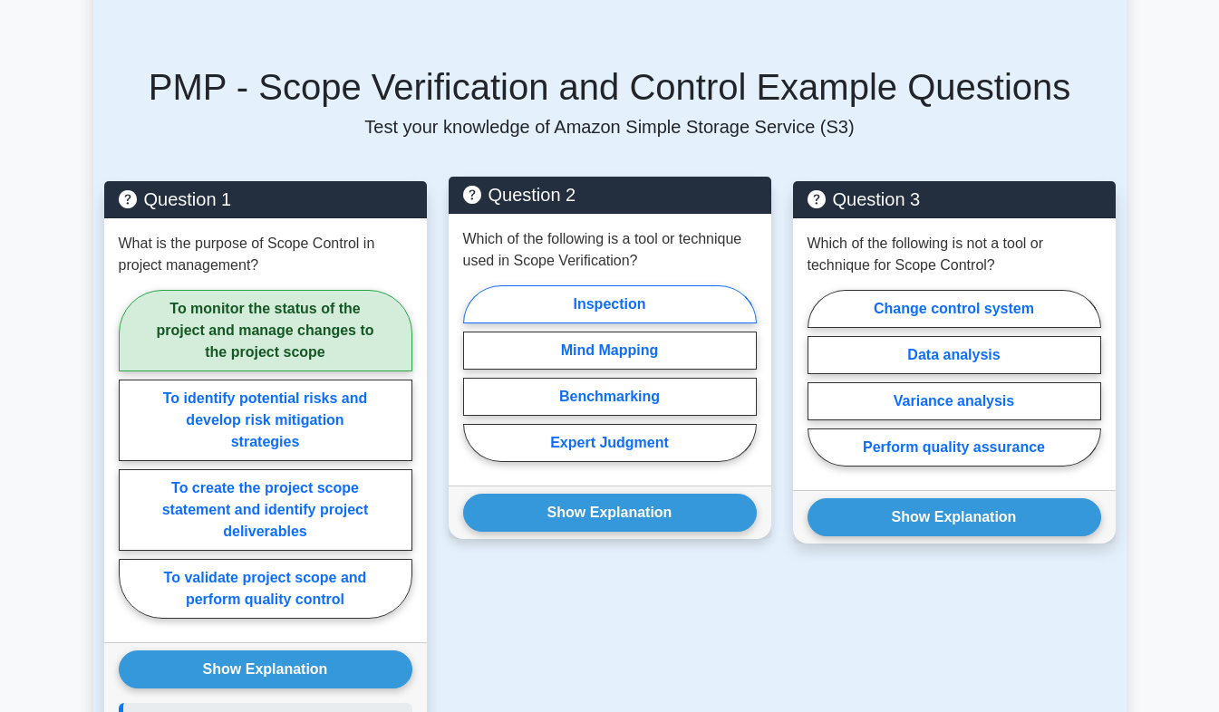
click at [509, 319] on label "Inspection" at bounding box center [610, 304] width 294 height 38
click at [475, 373] on input "Inspection" at bounding box center [469, 379] width 12 height 12
radio input "true"
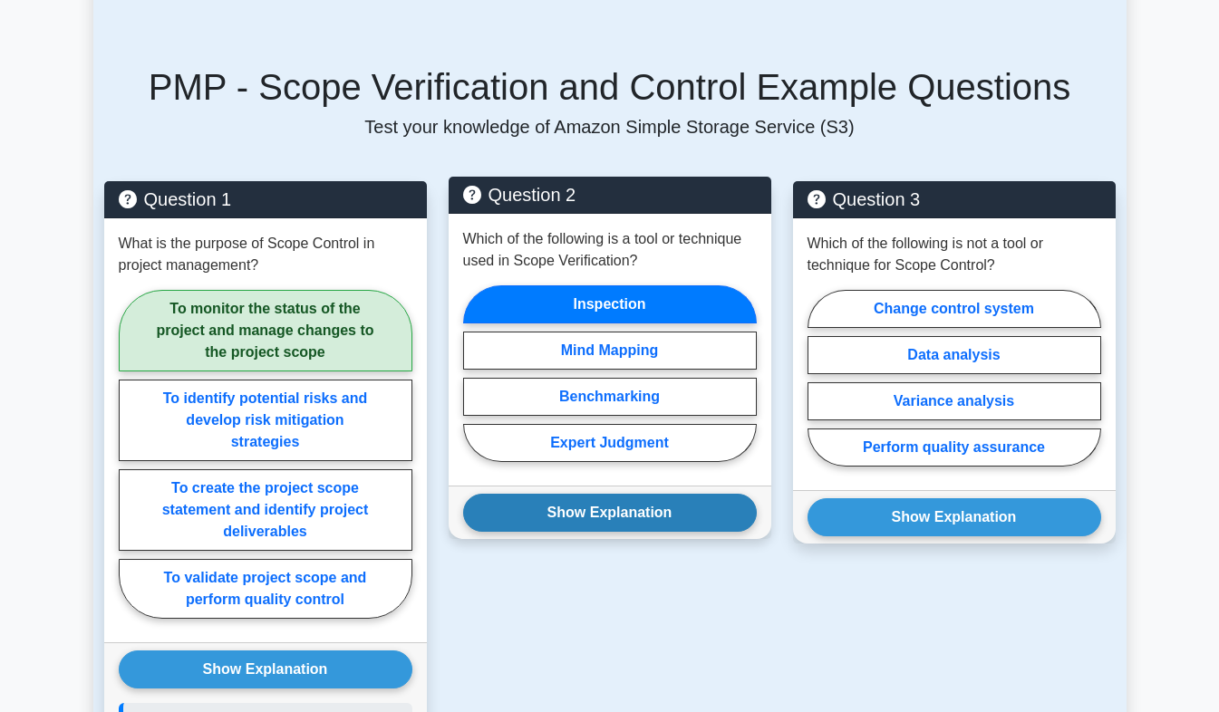
click at [573, 526] on button "Show Explanation" at bounding box center [610, 513] width 294 height 38
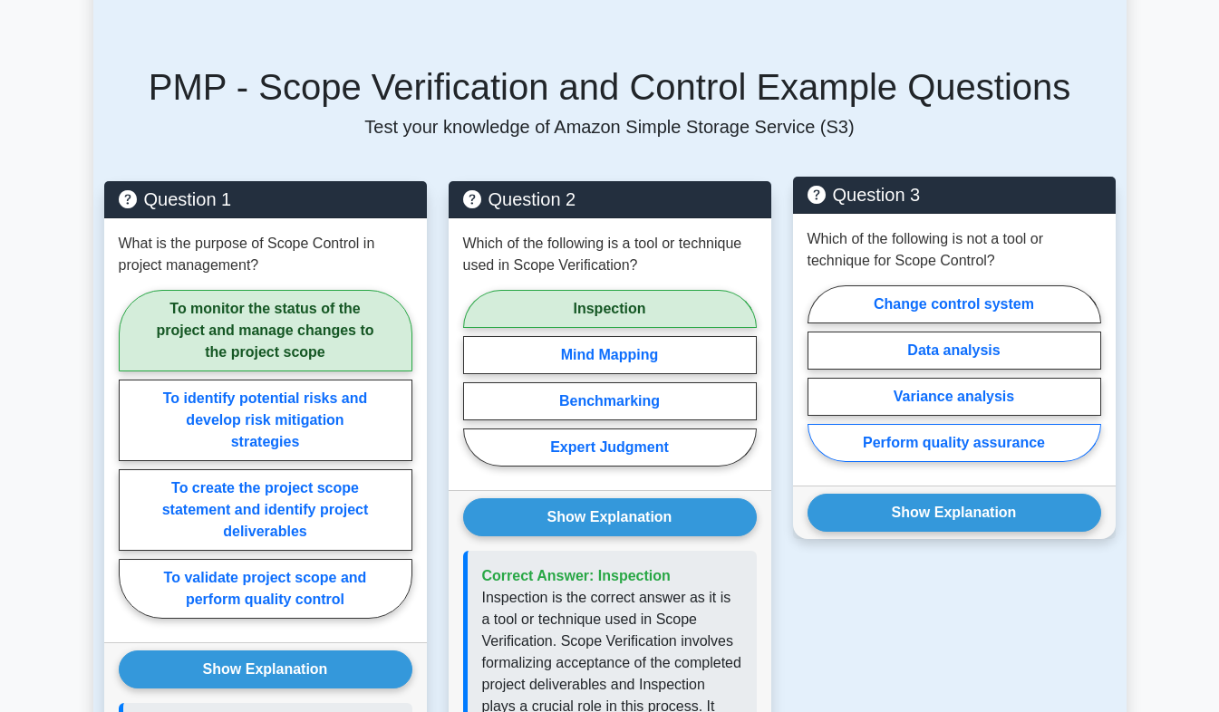
click at [868, 445] on label "Perform quality assurance" at bounding box center [954, 443] width 294 height 38
click at [819, 385] on input "Perform quality assurance" at bounding box center [813, 379] width 12 height 12
radio input "true"
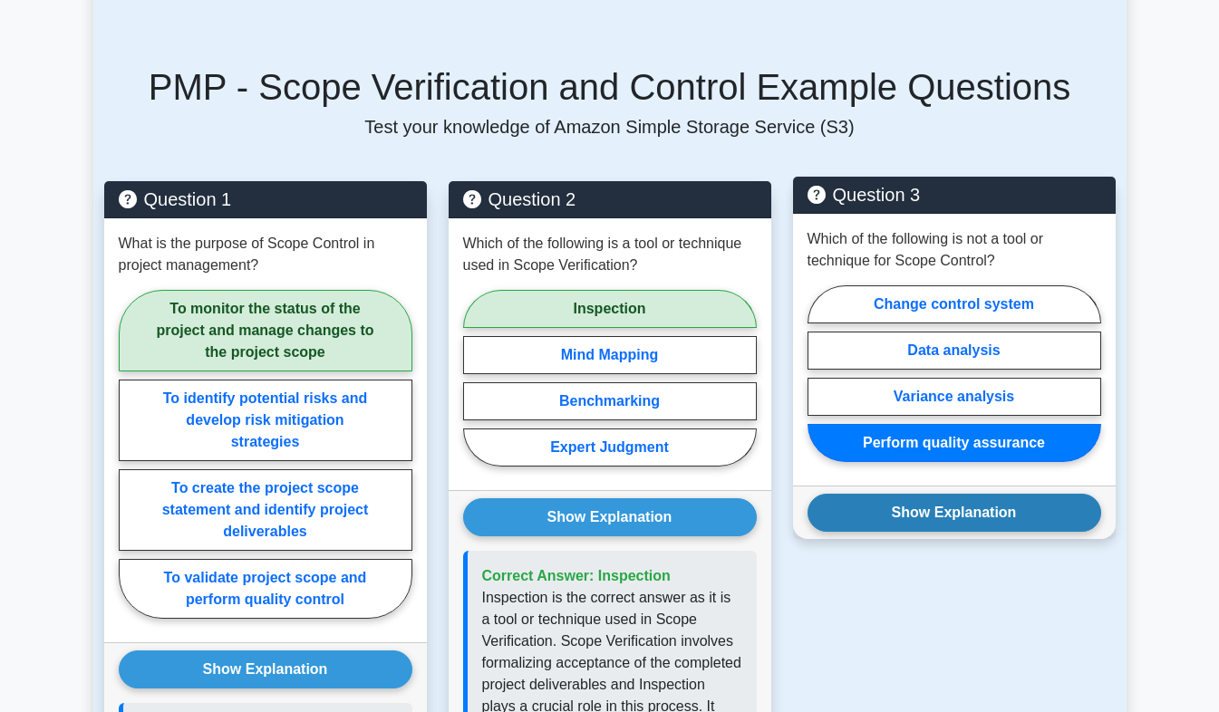
click at [900, 529] on button "Show Explanation" at bounding box center [954, 513] width 294 height 38
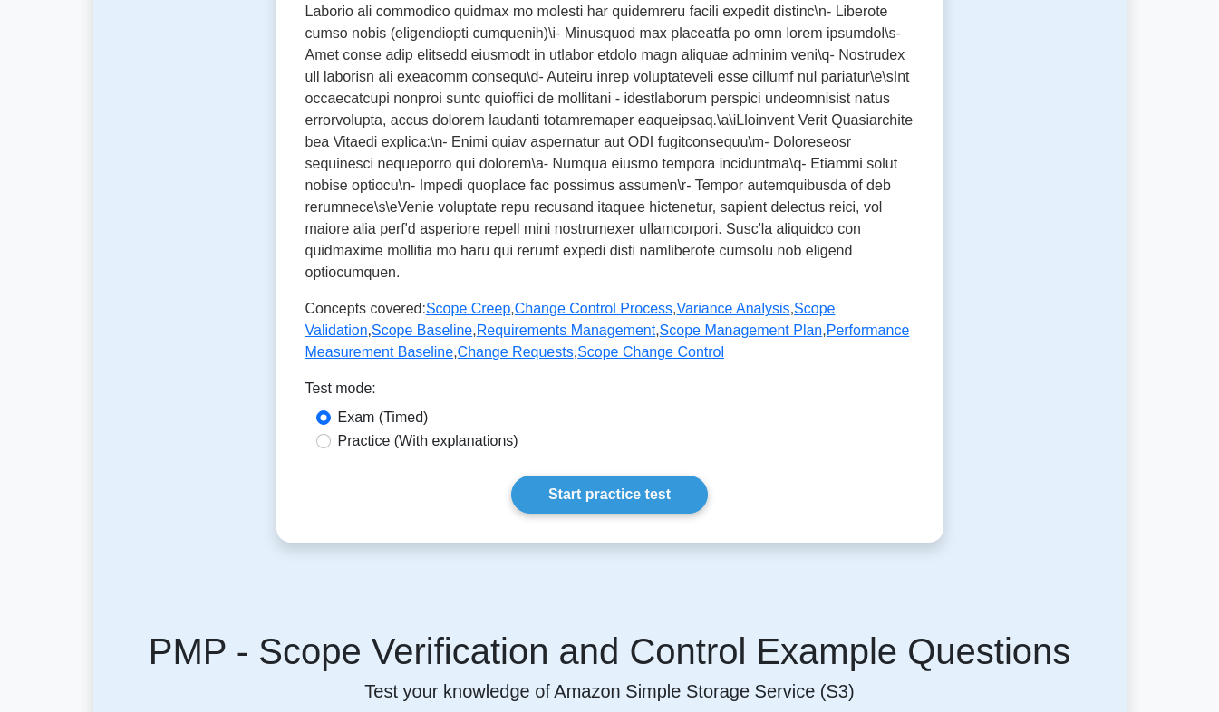
scroll to position [672, 0]
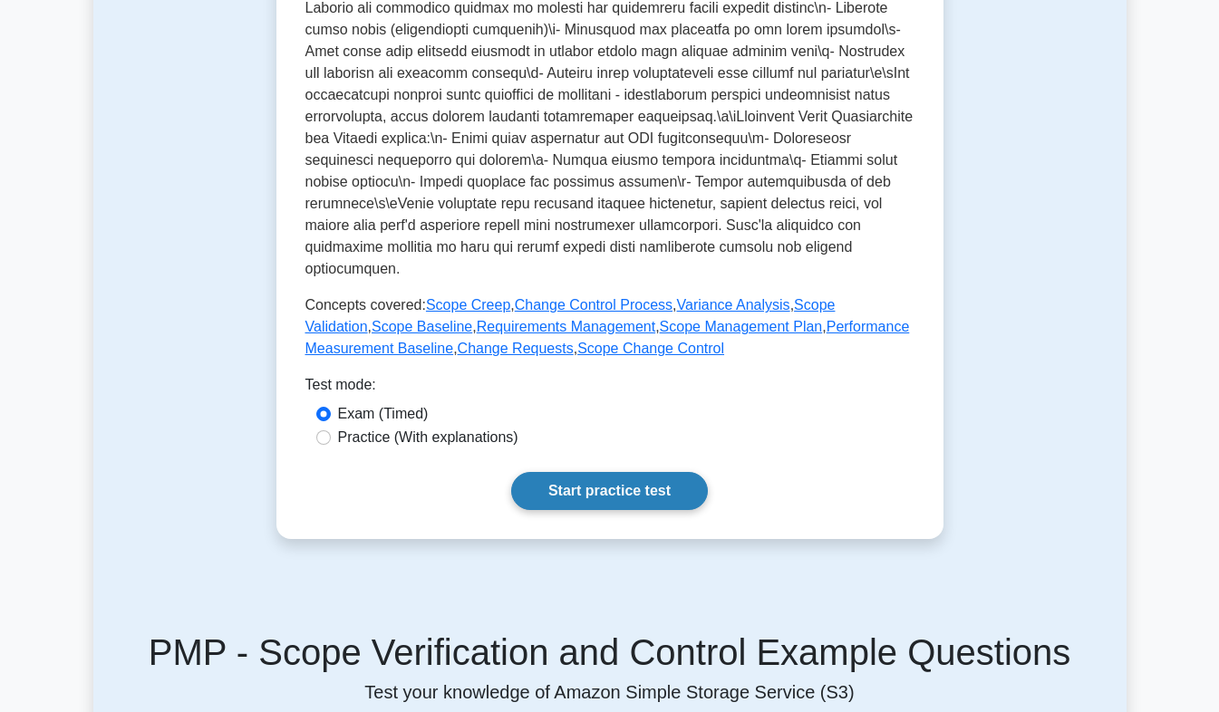
click at [612, 500] on link "Start practice test" at bounding box center [609, 491] width 197 height 38
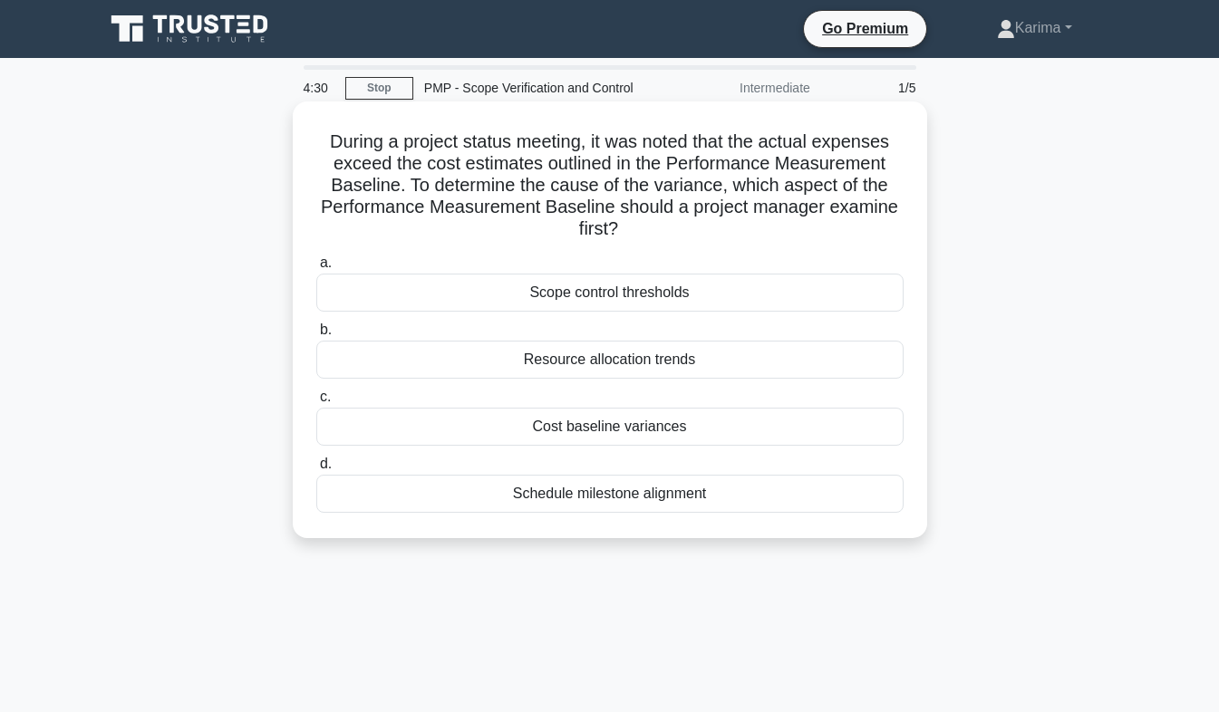
click at [430, 316] on div "a. Scope control thresholds b. Resource allocation trends c. d." at bounding box center [609, 382] width 609 height 268
click at [414, 310] on div "Scope control thresholds" at bounding box center [609, 293] width 587 height 38
click at [316, 269] on input "a. Scope control thresholds" at bounding box center [316, 263] width 0 height 12
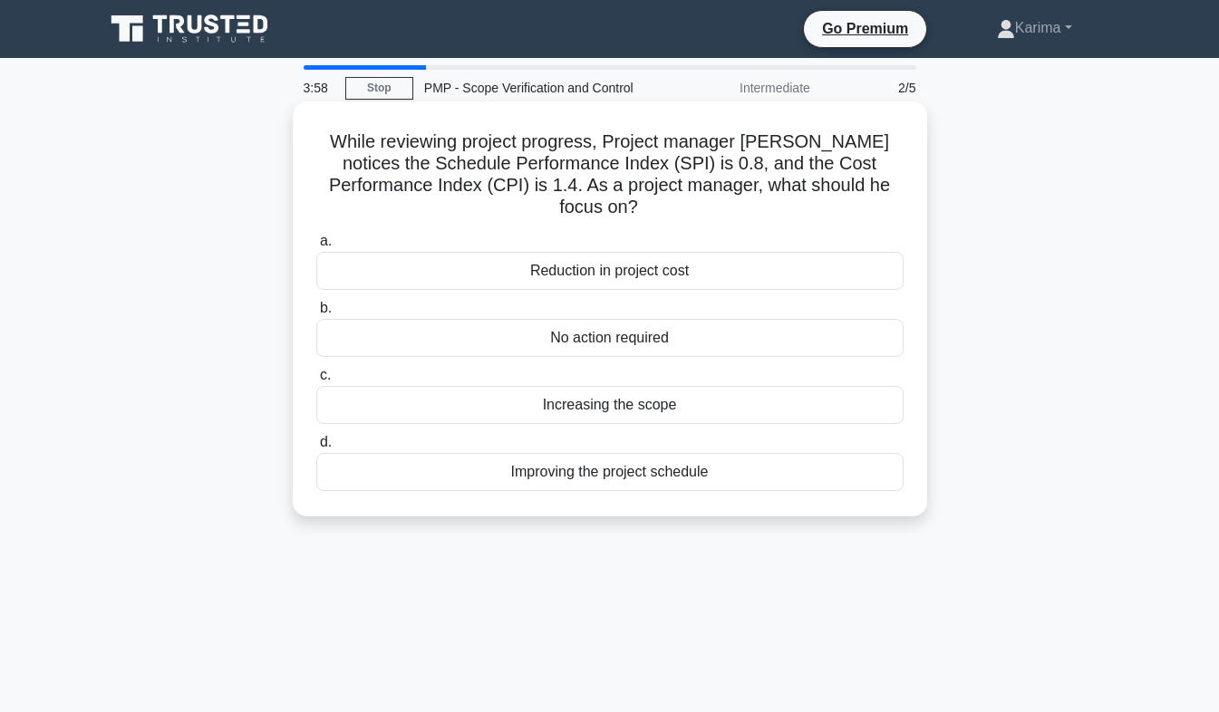
click at [438, 332] on div "No action required" at bounding box center [609, 338] width 587 height 38
click at [316, 314] on input "b. No action required" at bounding box center [316, 309] width 0 height 12
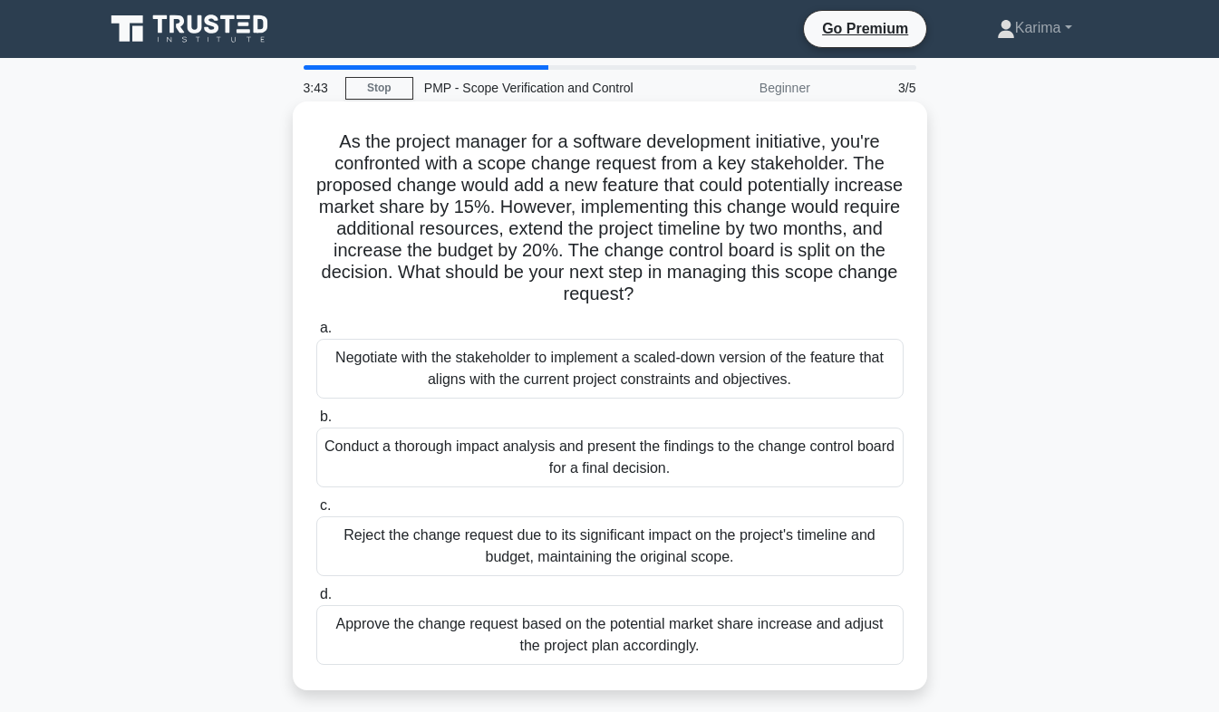
click at [385, 469] on div "Conduct a thorough impact analysis and present the findings to the change contr…" at bounding box center [609, 458] width 587 height 60
click at [316, 423] on input "b. Conduct a thorough impact analysis and present the findings to the change co…" at bounding box center [316, 417] width 0 height 12
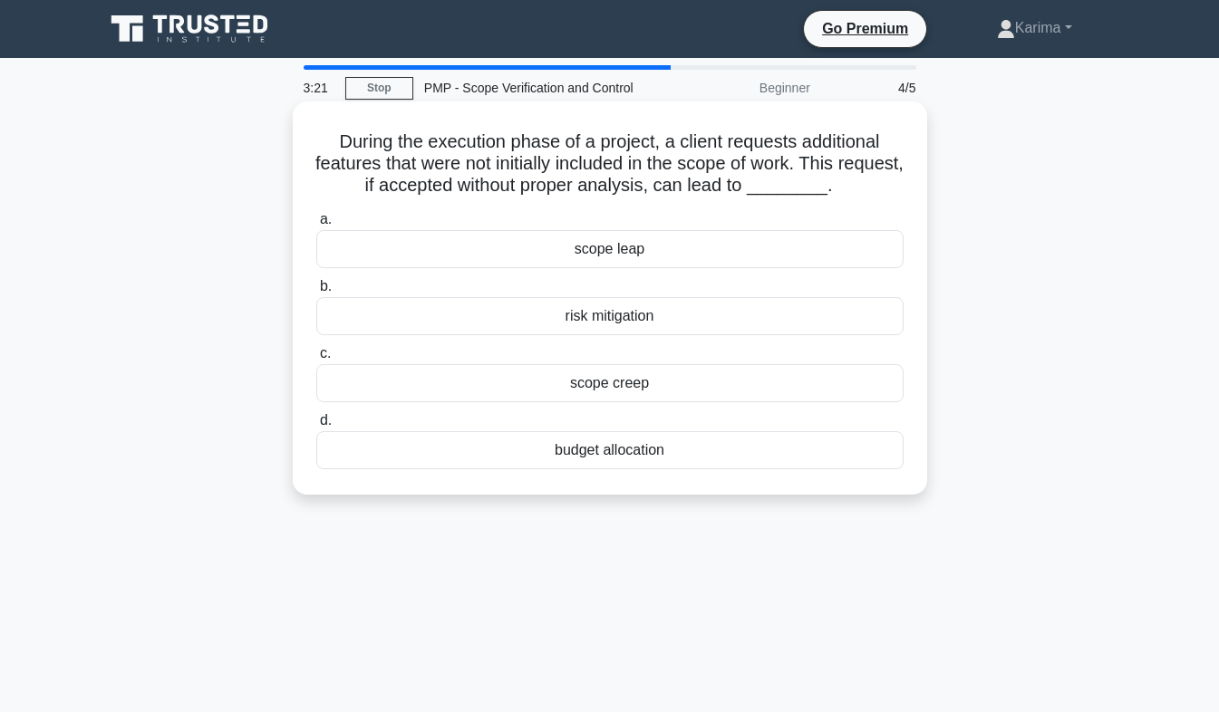
click at [430, 394] on div "scope creep" at bounding box center [609, 383] width 587 height 38
click at [316, 360] on input "c. scope creep" at bounding box center [316, 354] width 0 height 12
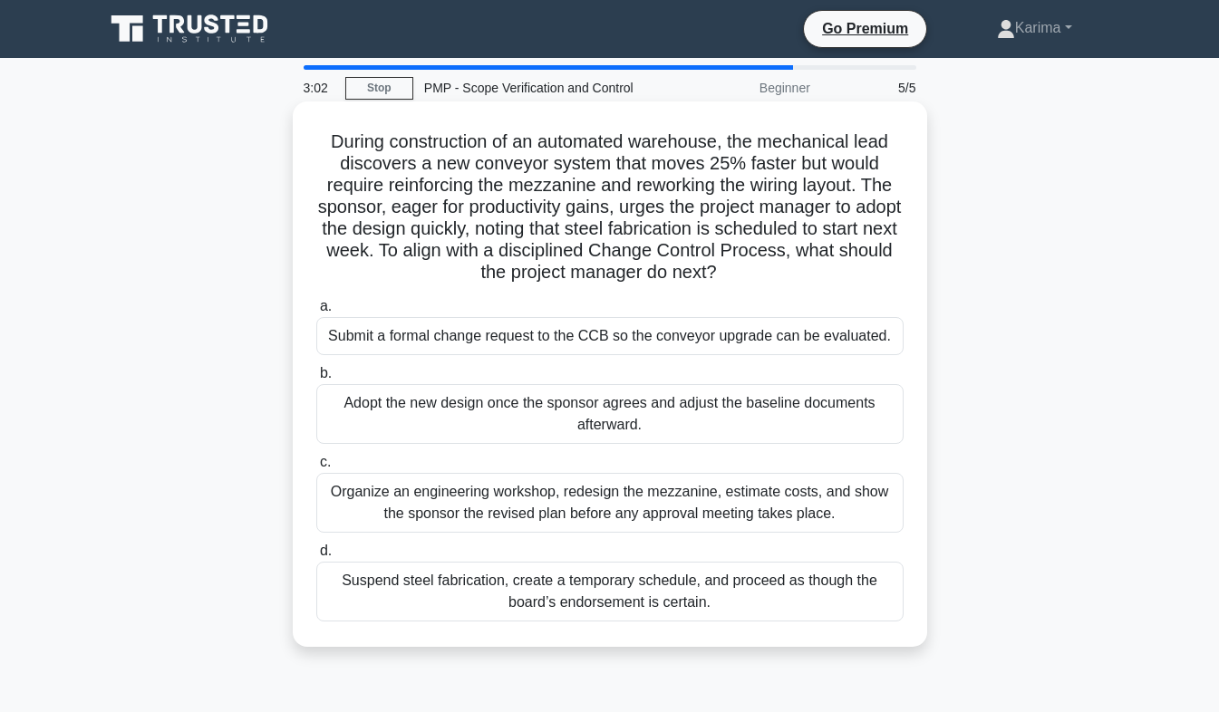
click at [562, 352] on div "Submit a formal change request to the CCB so the conveyor upgrade can be evalua…" at bounding box center [609, 336] width 587 height 38
click at [316, 313] on input "a. Submit a formal change request to the CCB so the conveyor upgrade can be eva…" at bounding box center [316, 307] width 0 height 12
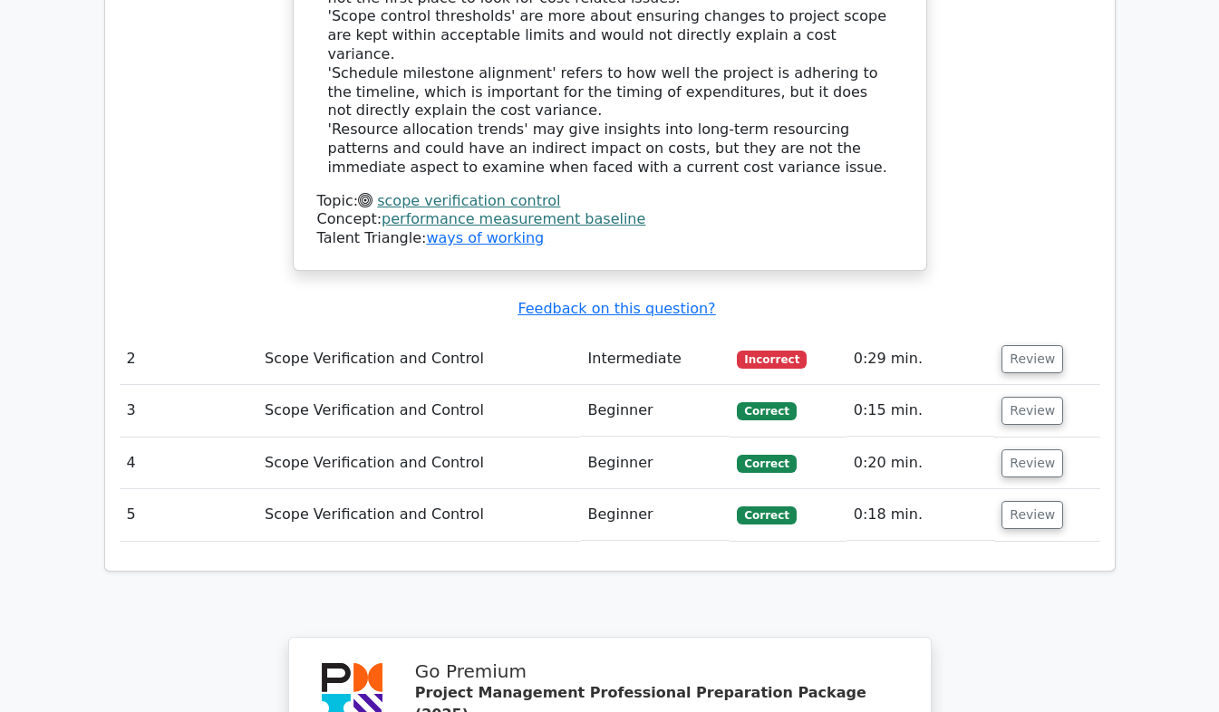
scroll to position [2196, 0]
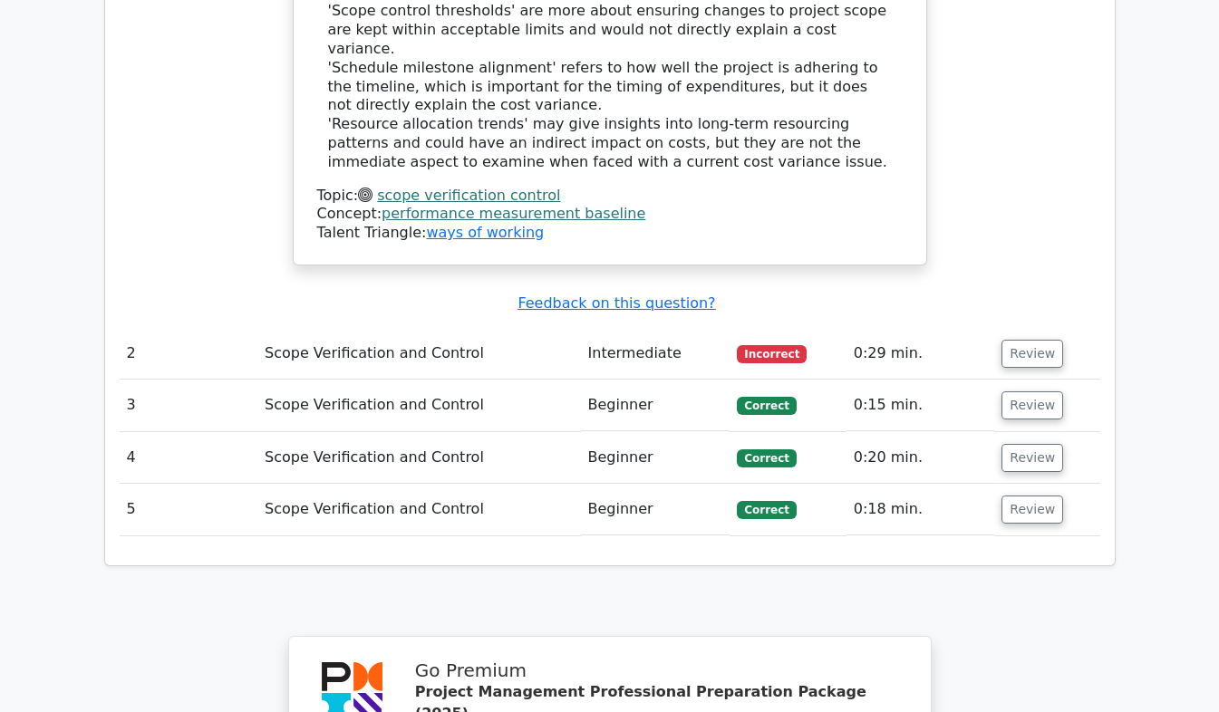
click at [359, 328] on td "Scope Verification and Control" at bounding box center [419, 354] width 324 height 52
click at [752, 345] on span "Incorrect" at bounding box center [772, 354] width 70 height 18
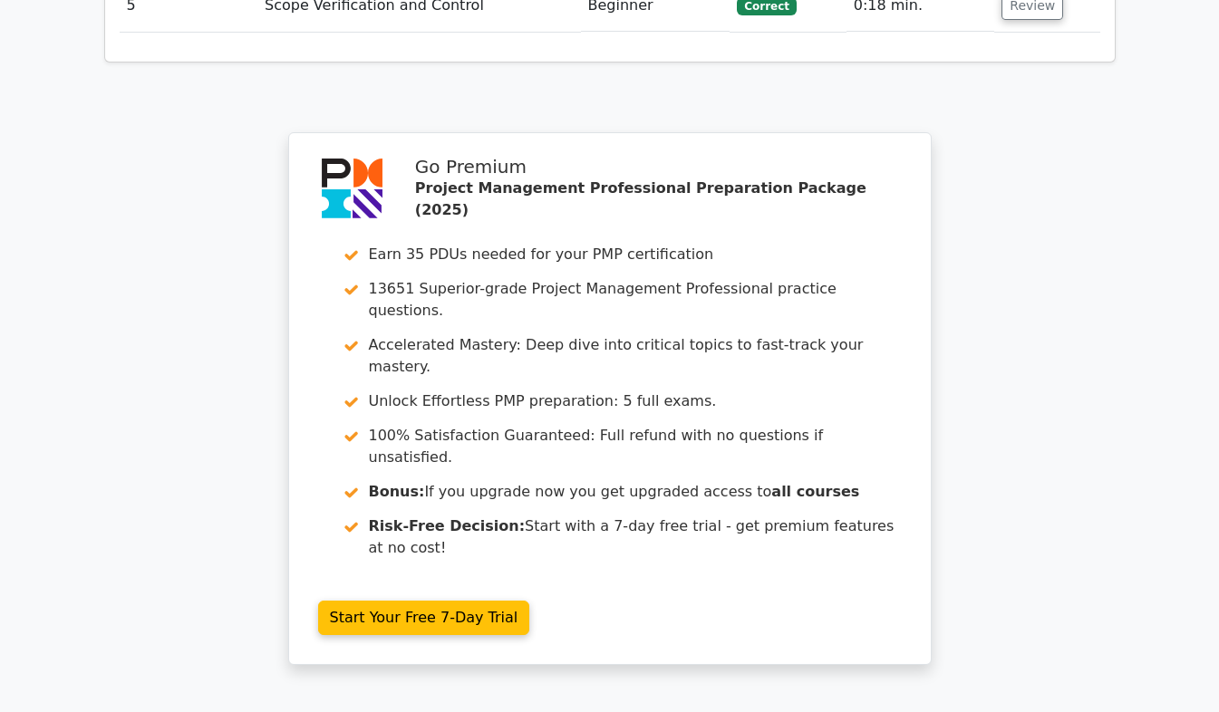
scroll to position [2711, 0]
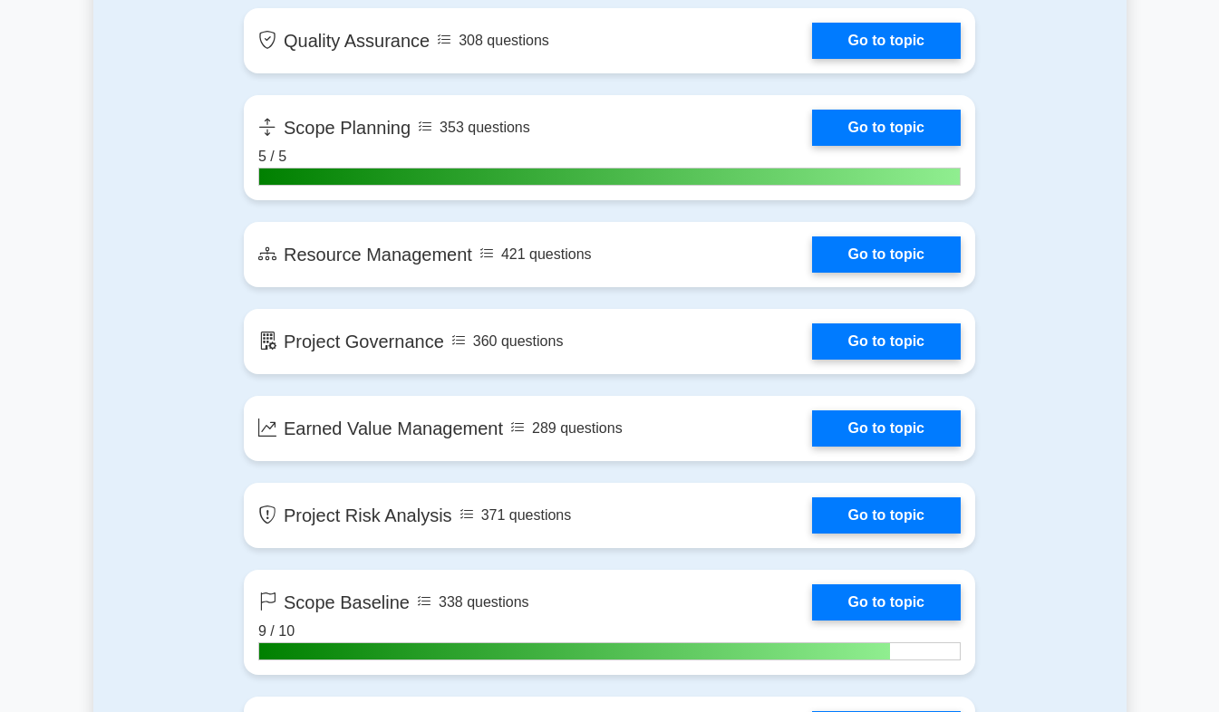
scroll to position [2648, 0]
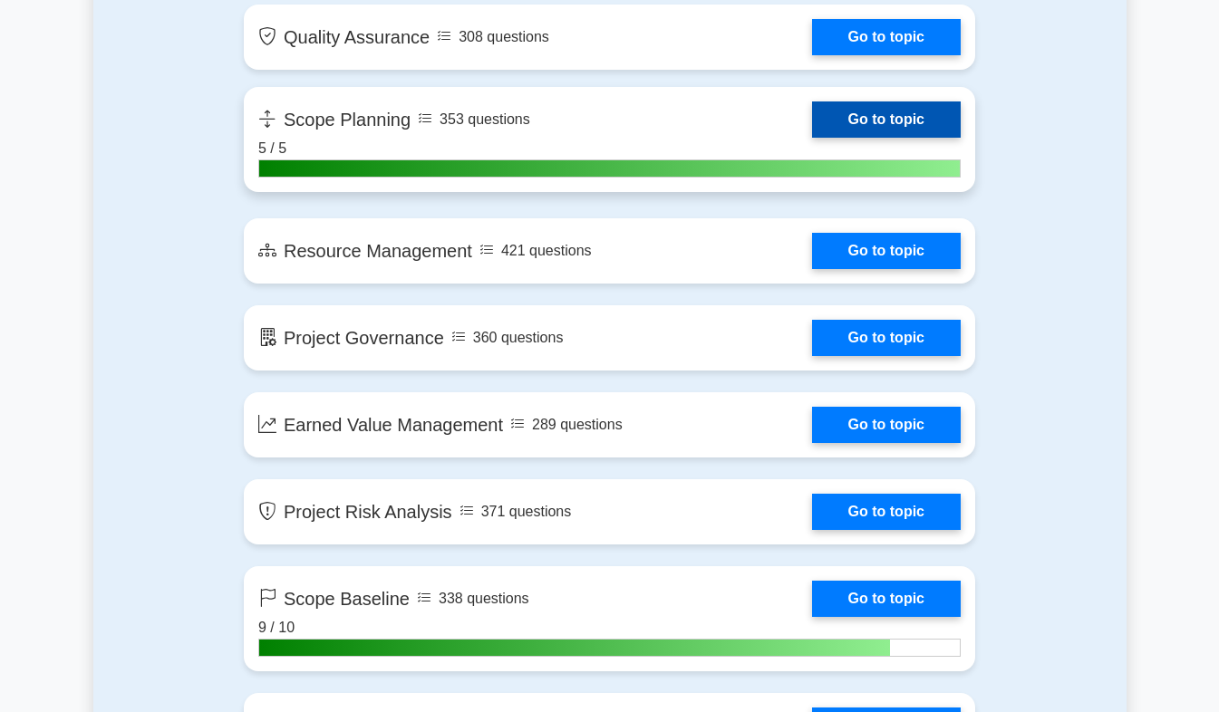
click at [904, 132] on link "Go to topic" at bounding box center [886, 119] width 149 height 36
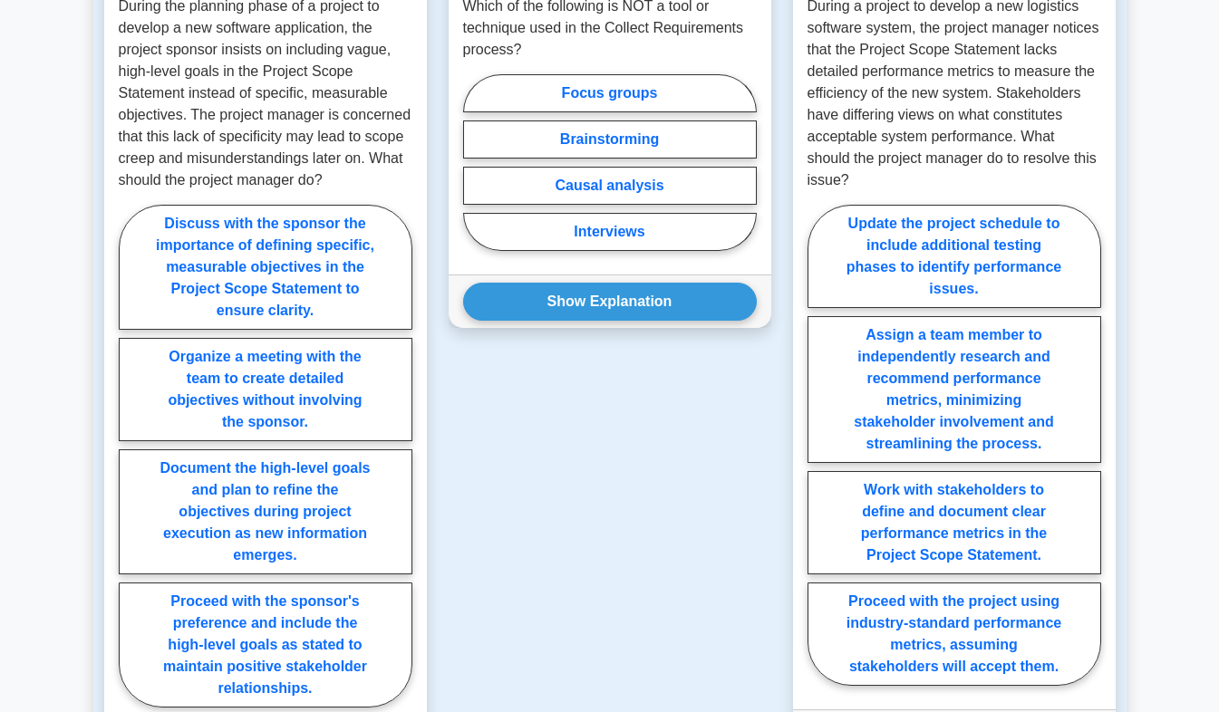
scroll to position [1460, 0]
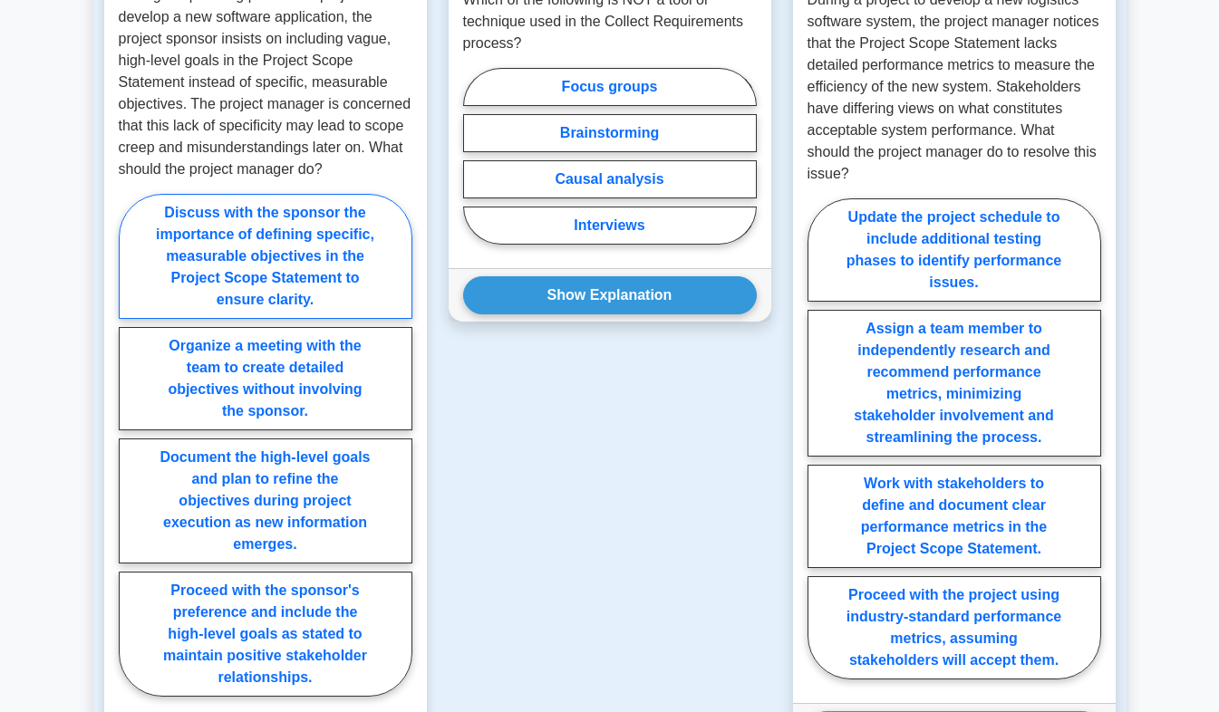
click at [317, 213] on label "Discuss with the sponsor the importance of defining specific, measurable object…" at bounding box center [266, 256] width 294 height 125
click at [130, 445] on input "Discuss with the sponsor the importance of defining specific, measurable object…" at bounding box center [125, 451] width 12 height 12
radio input "true"
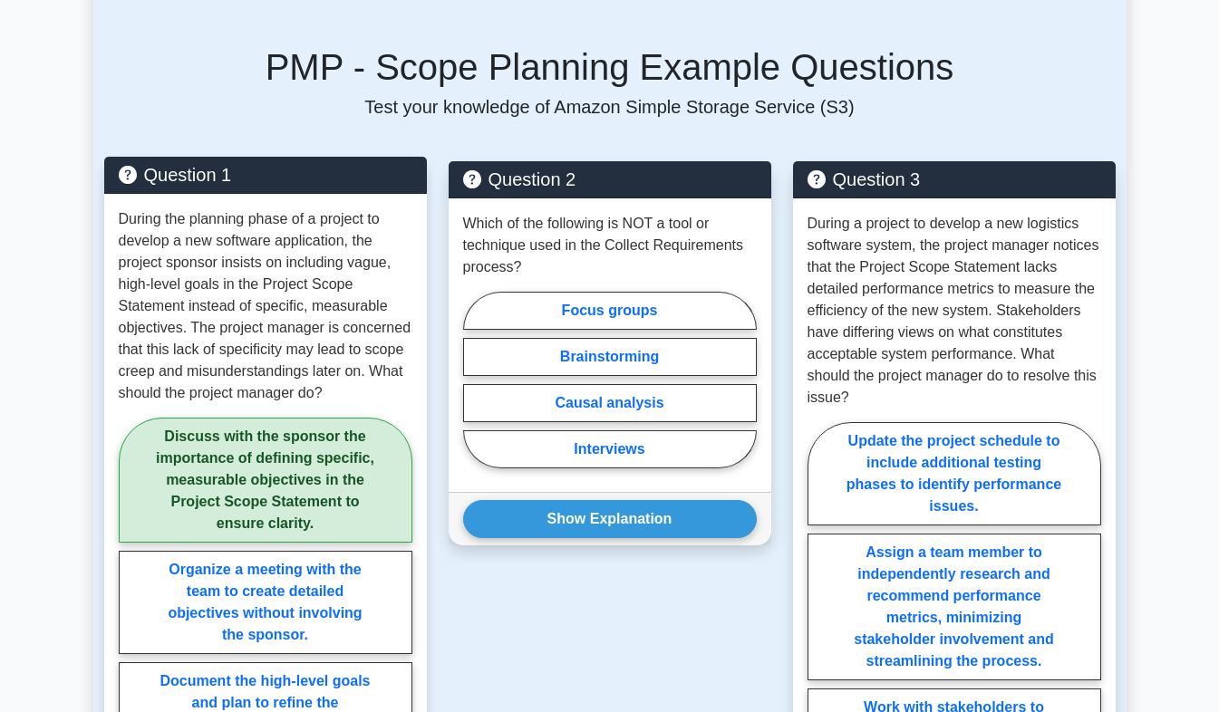
scroll to position [1240, 0]
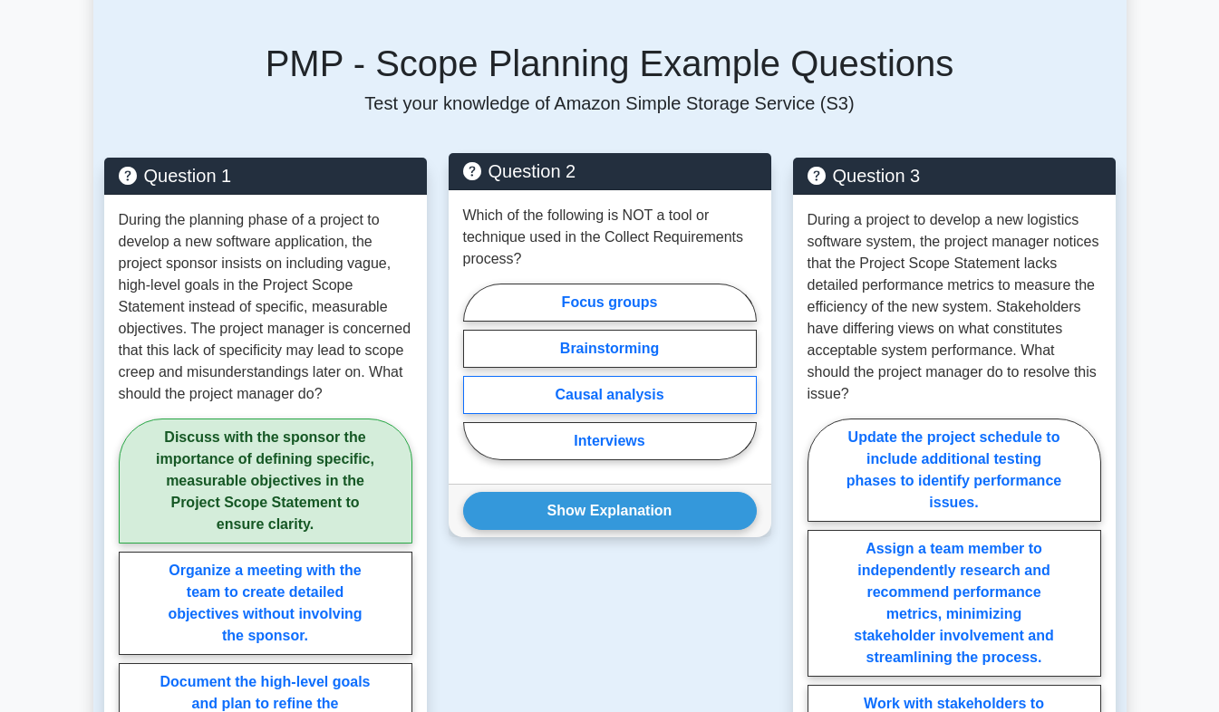
click at [662, 376] on label "Causal analysis" at bounding box center [610, 395] width 294 height 38
click at [475, 372] on input "Causal analysis" at bounding box center [469, 378] width 12 height 12
radio input "true"
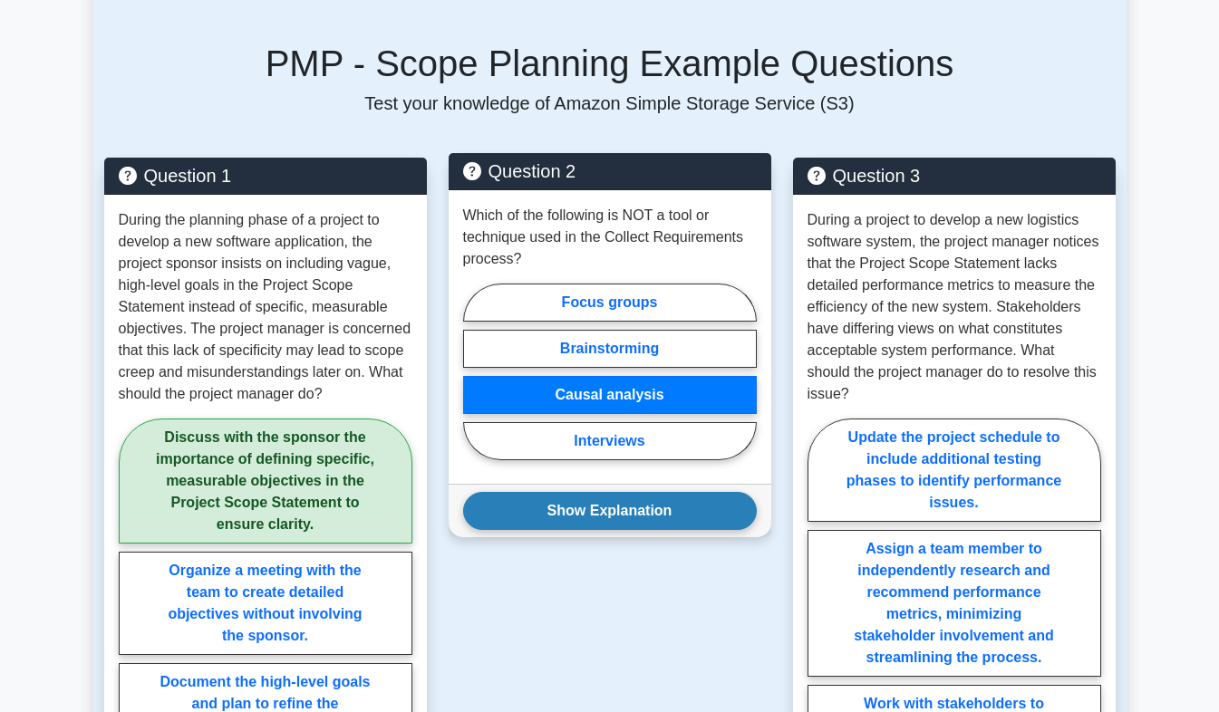
click at [633, 492] on button "Show Explanation" at bounding box center [610, 511] width 294 height 38
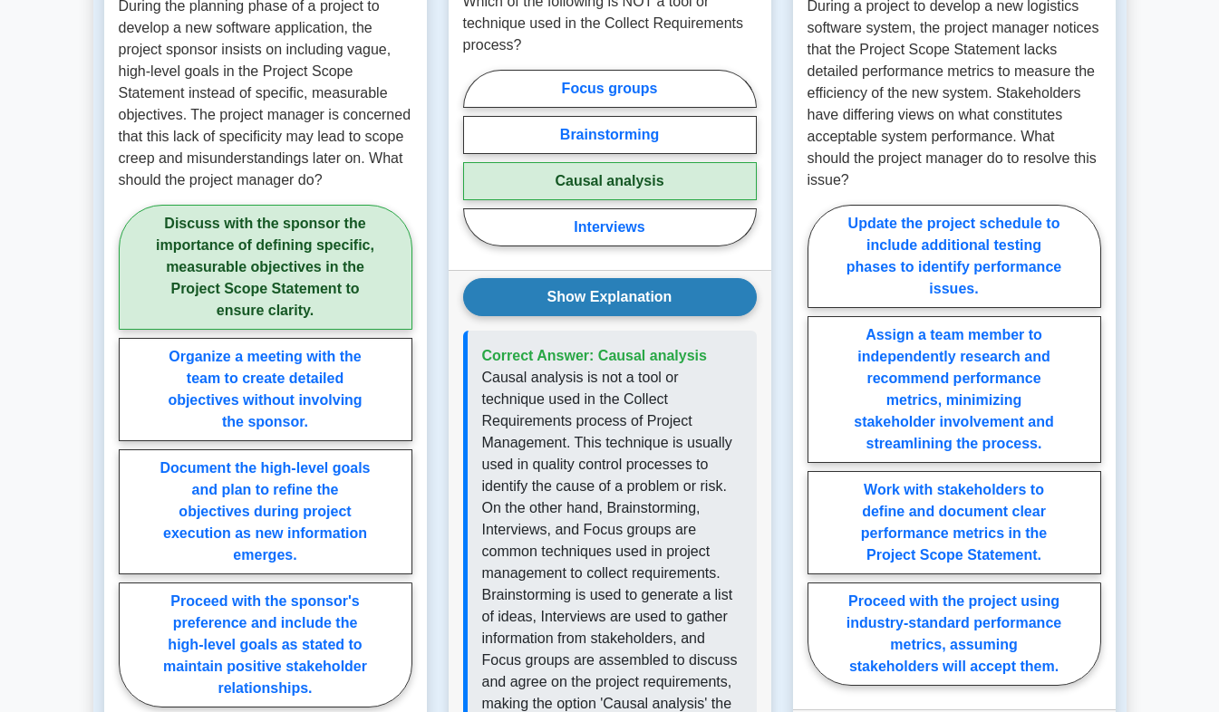
scroll to position [1459, 0]
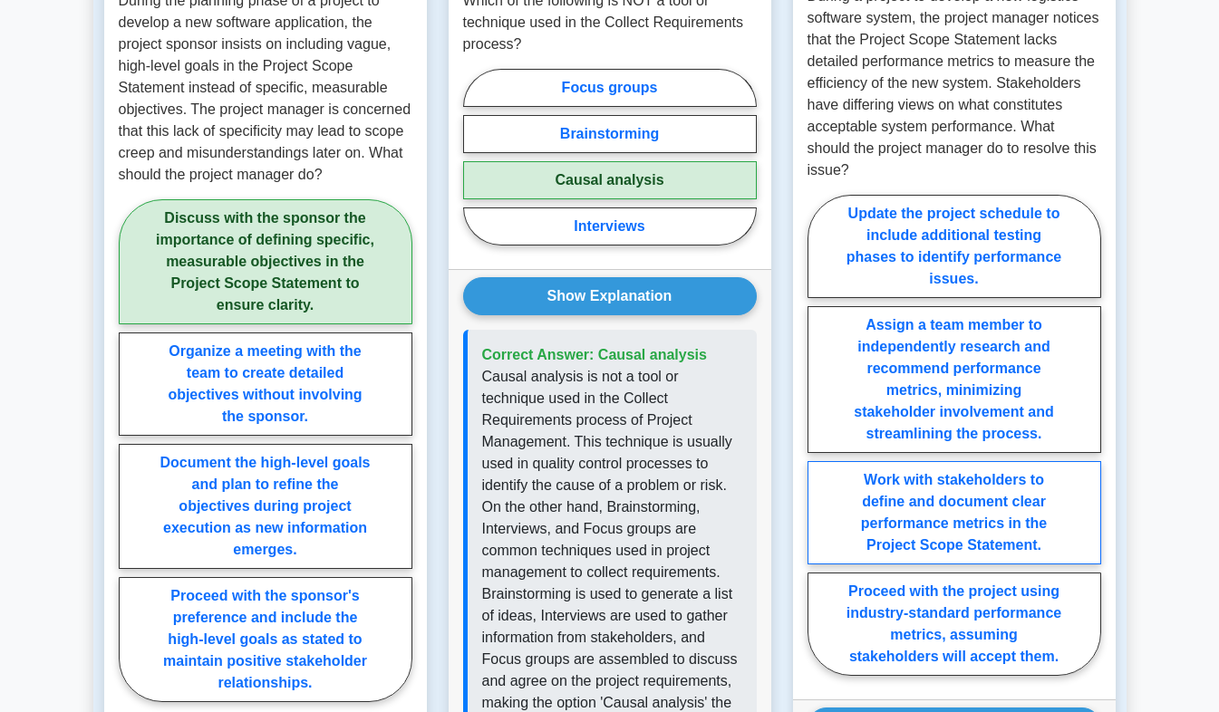
click at [1033, 461] on label "Work with stakeholders to define and document clear performance metrics in the …" at bounding box center [954, 512] width 294 height 103
click at [819, 442] on input "Work with stakeholders to define and document clear performance metrics in the …" at bounding box center [813, 441] width 12 height 12
radio input "true"
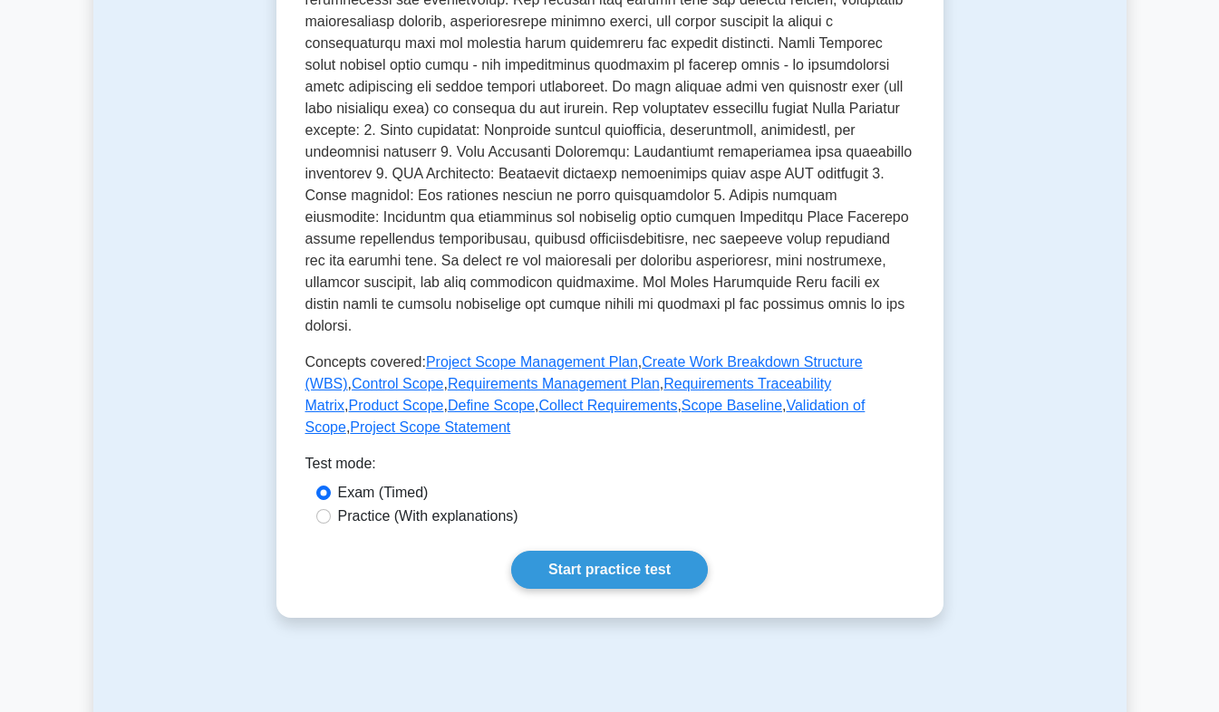
scroll to position [608, 0]
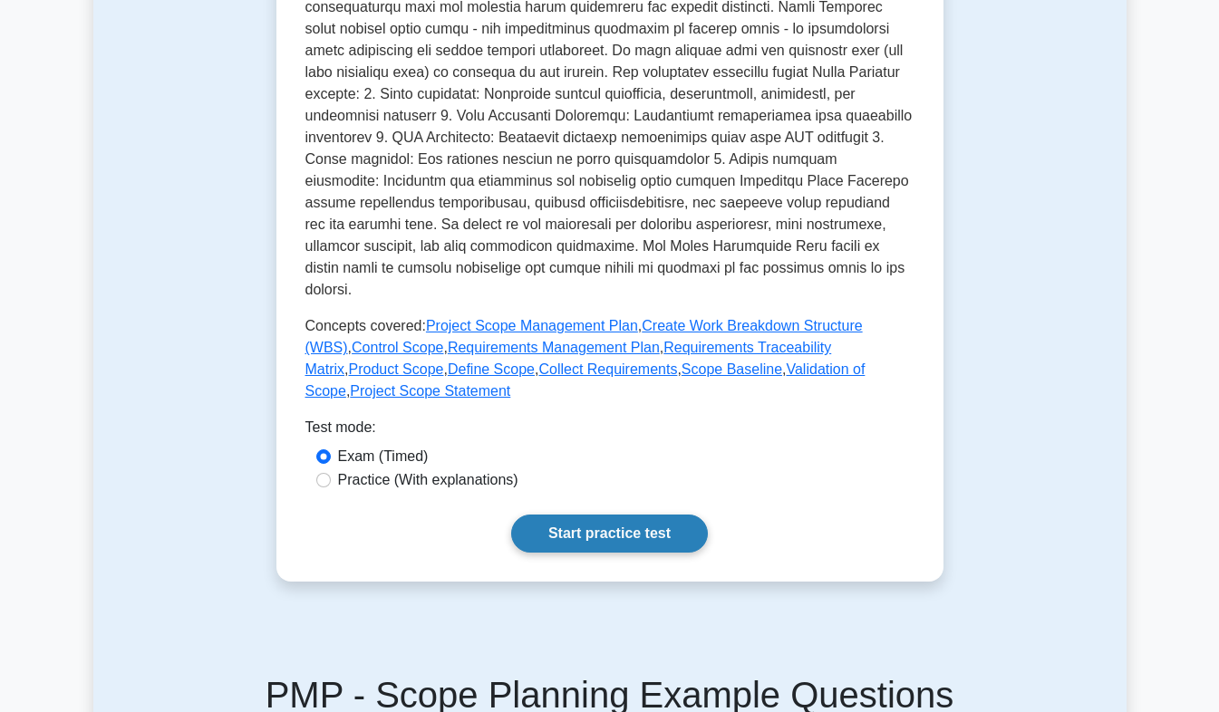
click at [594, 515] on link "Start practice test" at bounding box center [609, 534] width 197 height 38
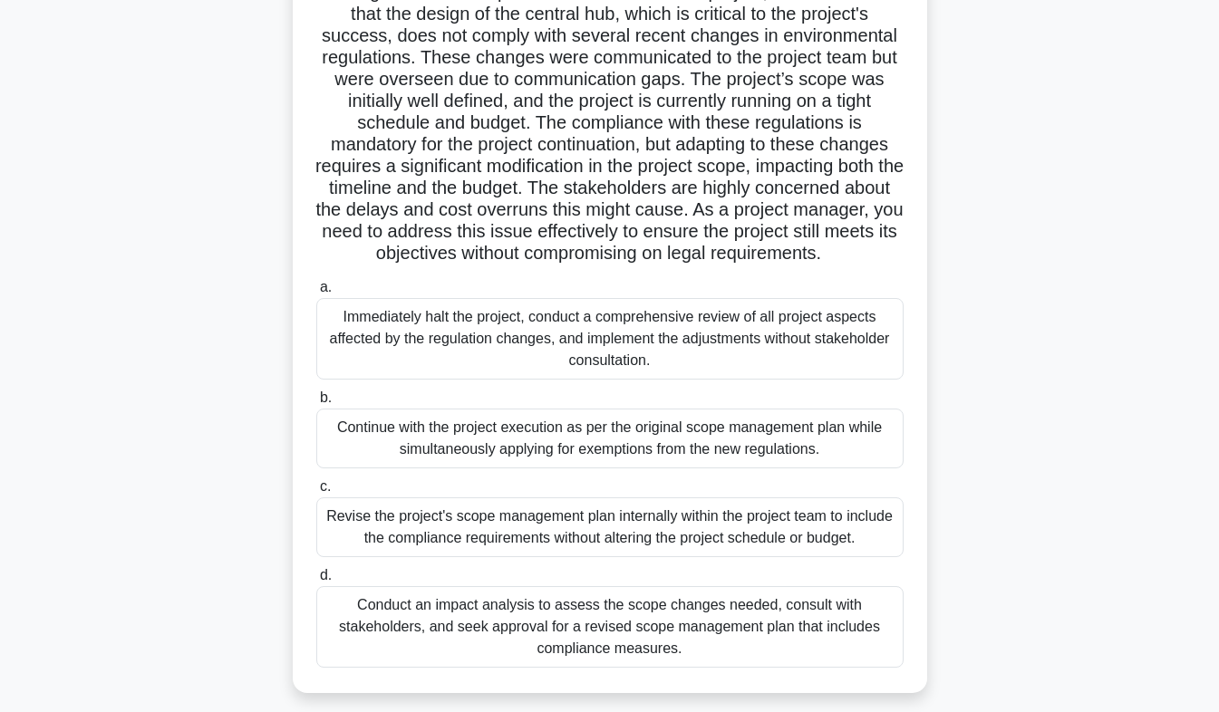
scroll to position [199, 0]
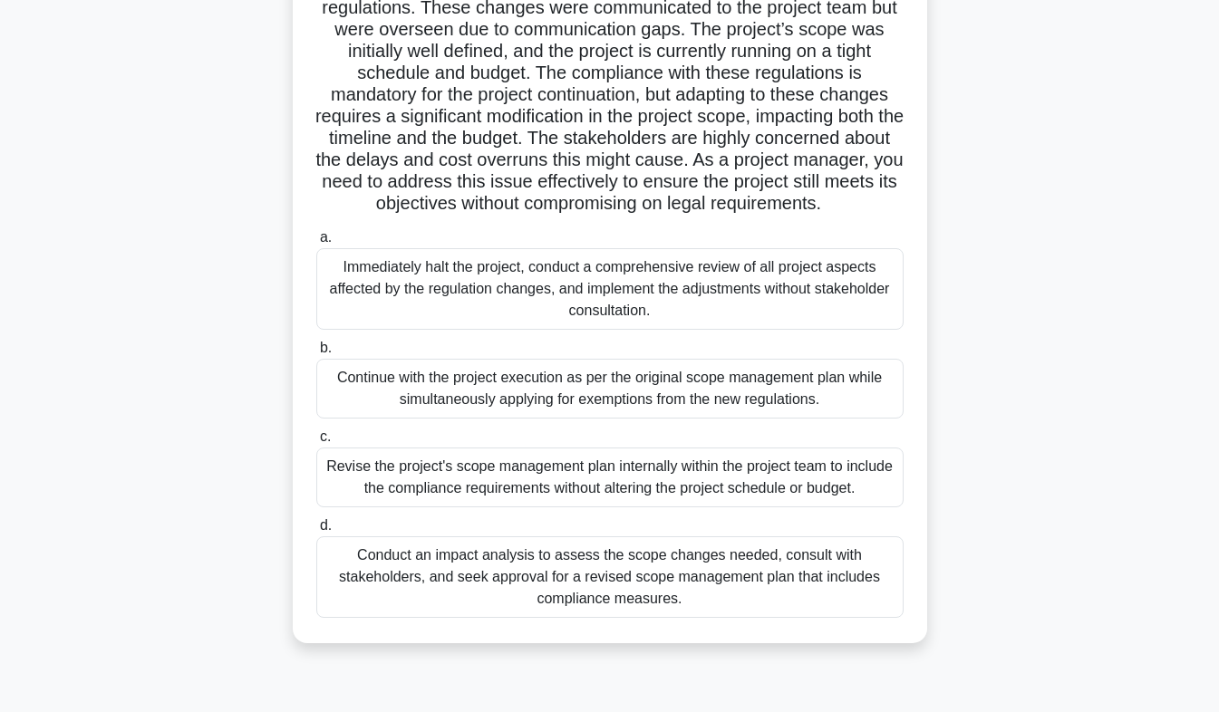
click at [601, 617] on div "Conduct an impact analysis to assess the scope changes needed, consult with sta…" at bounding box center [609, 577] width 587 height 82
click at [316, 532] on input "d. Conduct an impact analysis to assess the scope changes needed, consult with …" at bounding box center [316, 526] width 0 height 12
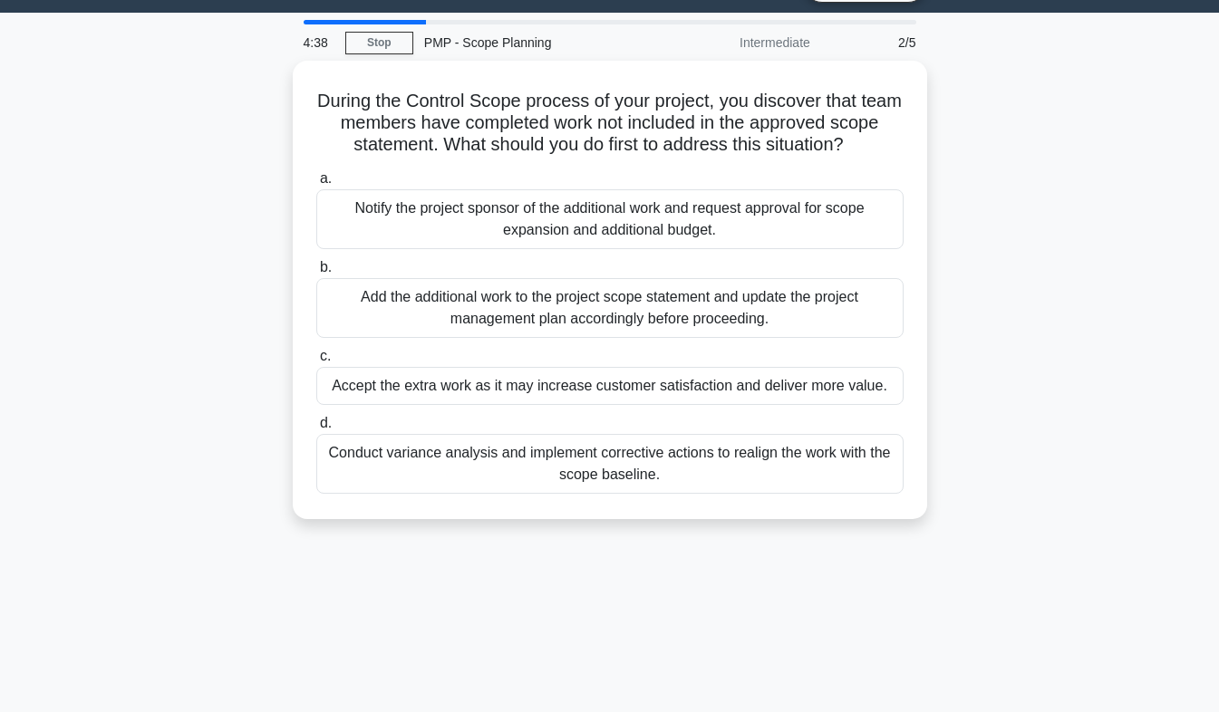
scroll to position [0, 0]
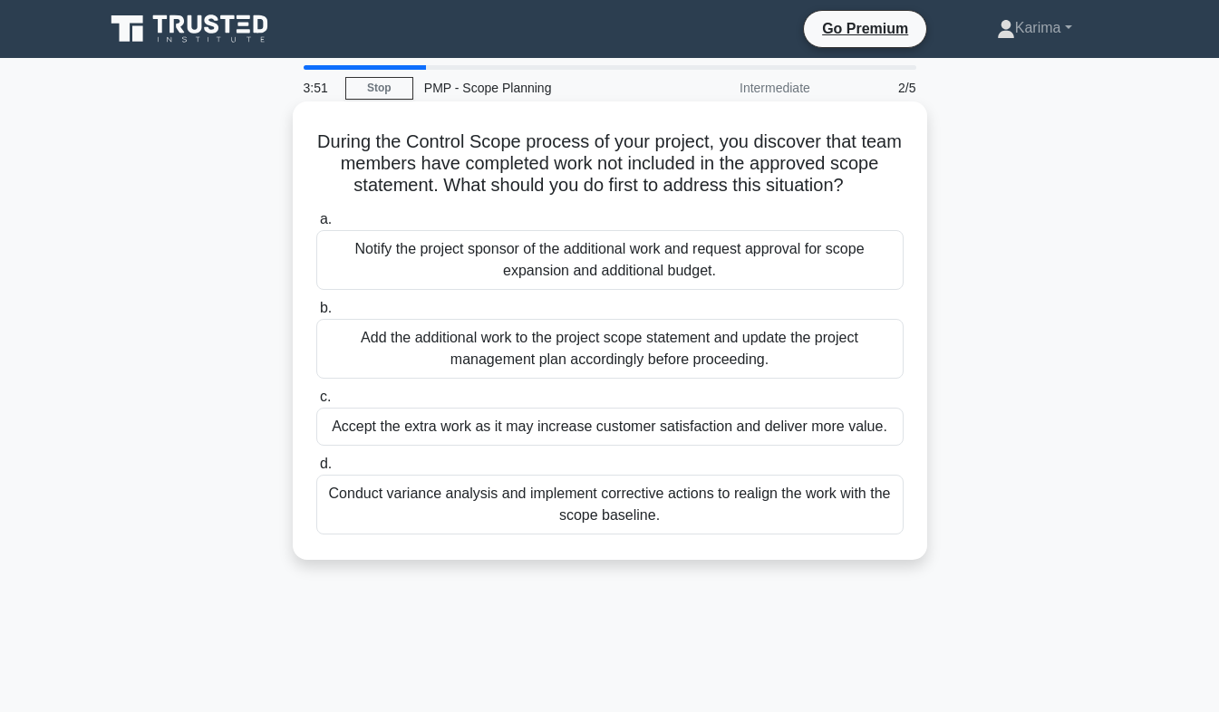
click at [588, 513] on div "Conduct variance analysis and implement corrective actions to realign the work …" at bounding box center [609, 505] width 587 height 60
click at [316, 470] on input "d. Conduct variance analysis and implement corrective actions to realign the wo…" at bounding box center [316, 465] width 0 height 12
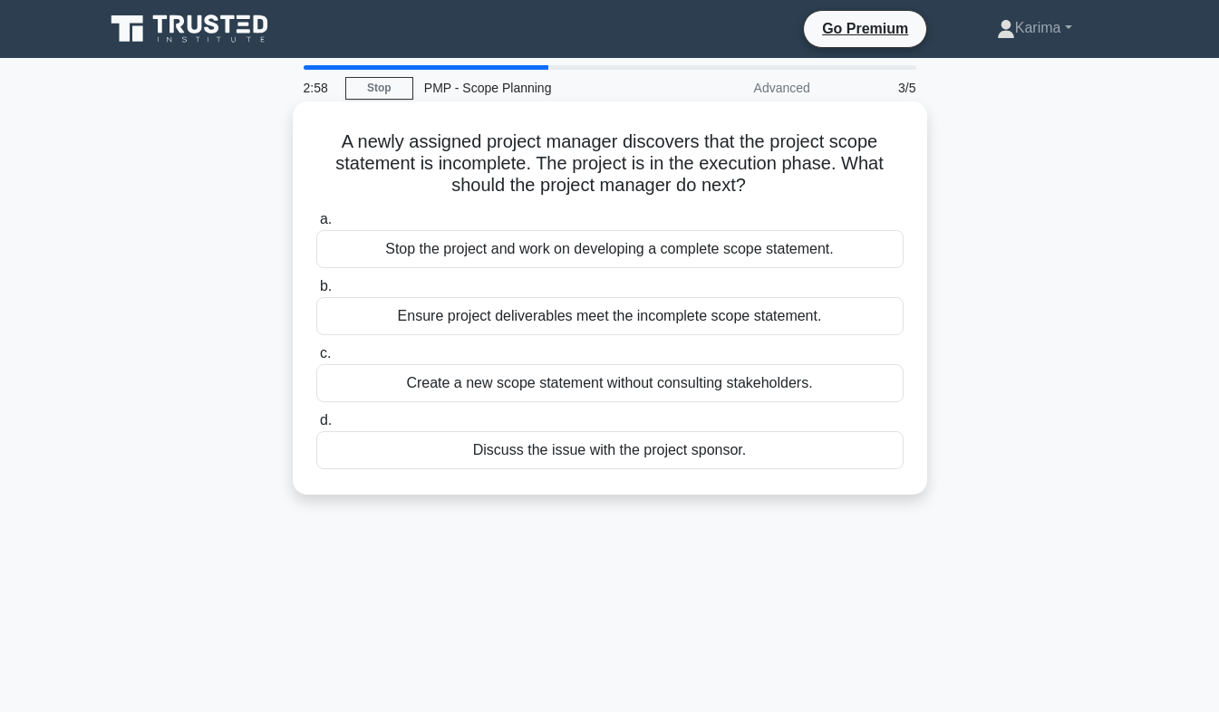
click at [587, 327] on div "Ensure project deliverables meet the incomplete scope statement." at bounding box center [609, 316] width 587 height 38
click at [316, 293] on input "b. Ensure project deliverables meet the incomplete scope statement." at bounding box center [316, 287] width 0 height 12
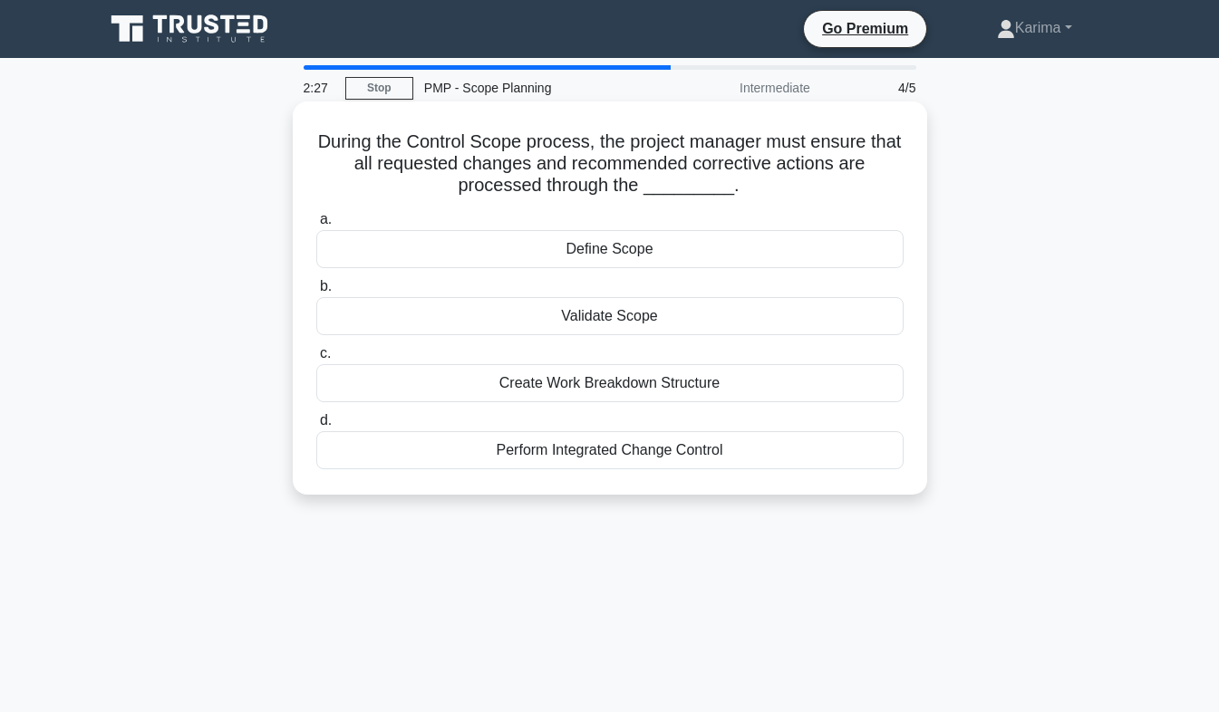
click at [581, 463] on div "Perform Integrated Change Control" at bounding box center [609, 450] width 587 height 38
click at [316, 427] on input "d. Perform Integrated Change Control" at bounding box center [316, 421] width 0 height 12
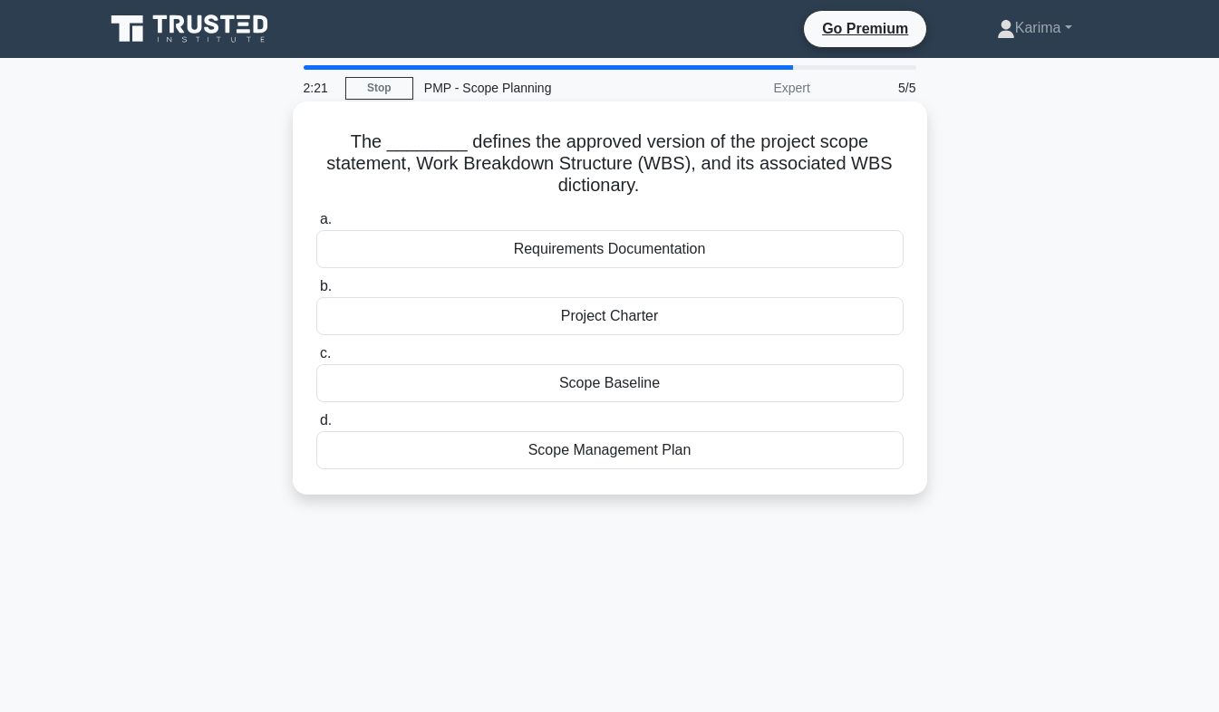
click at [591, 394] on div "Scope Baseline" at bounding box center [609, 383] width 587 height 38
click at [316, 360] on input "c. Scope Baseline" at bounding box center [316, 354] width 0 height 12
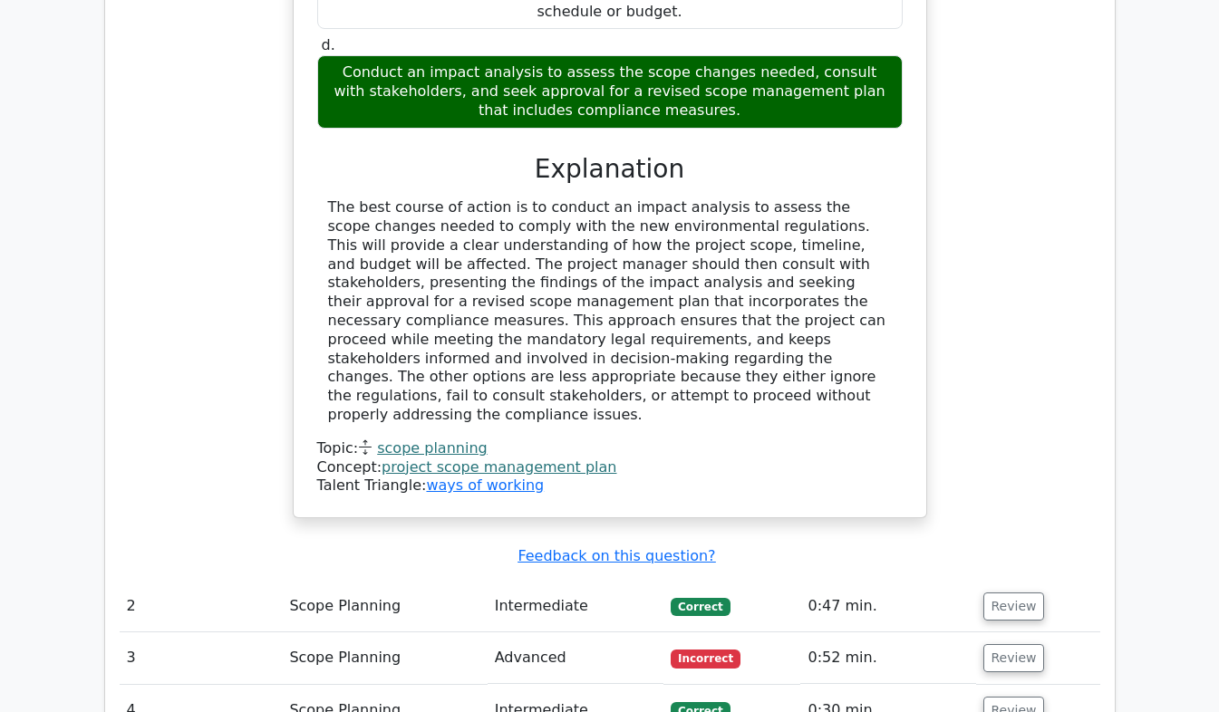
scroll to position [2213, 0]
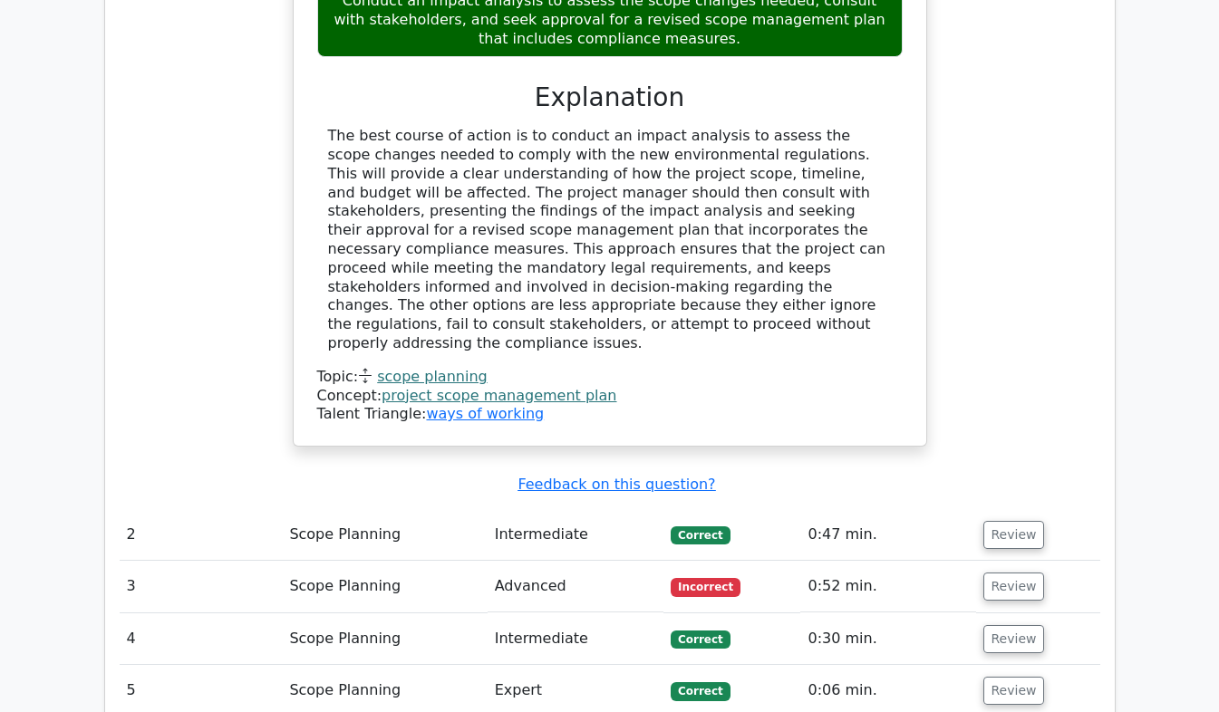
click at [685, 578] on span "Incorrect" at bounding box center [706, 587] width 70 height 18
click at [707, 561] on td "Incorrect" at bounding box center [731, 587] width 137 height 52
click at [1007, 573] on button "Review" at bounding box center [1014, 587] width 62 height 28
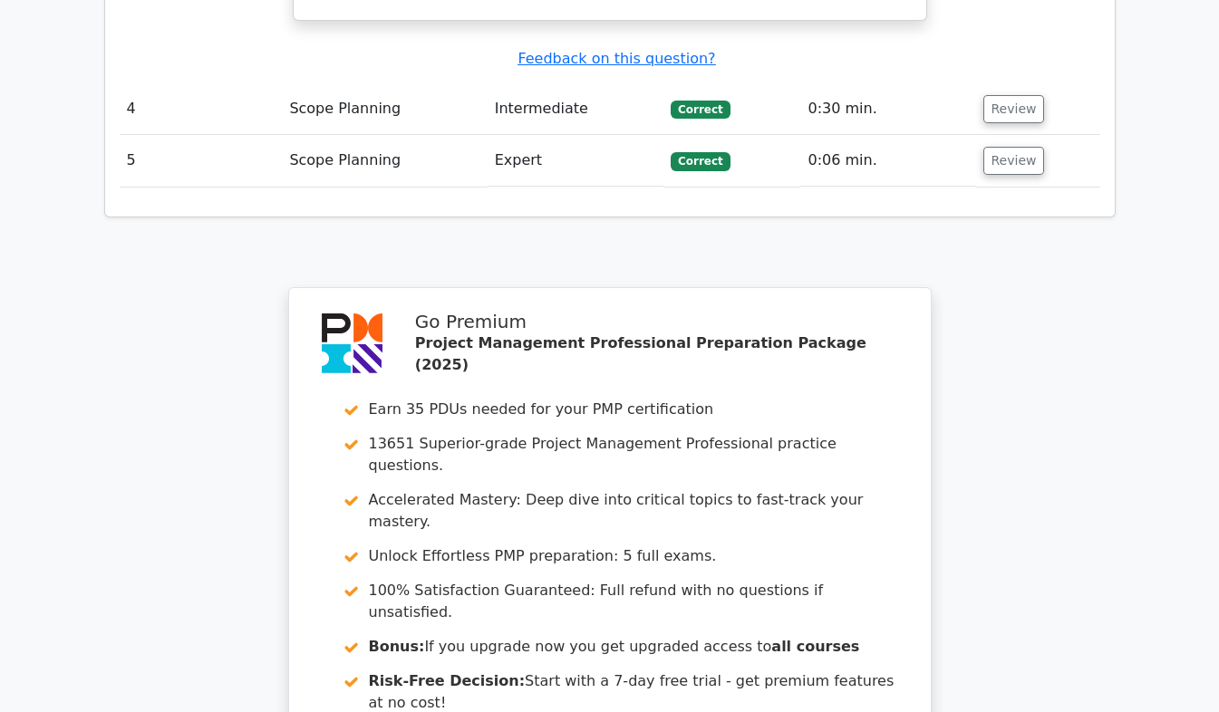
scroll to position [3804, 0]
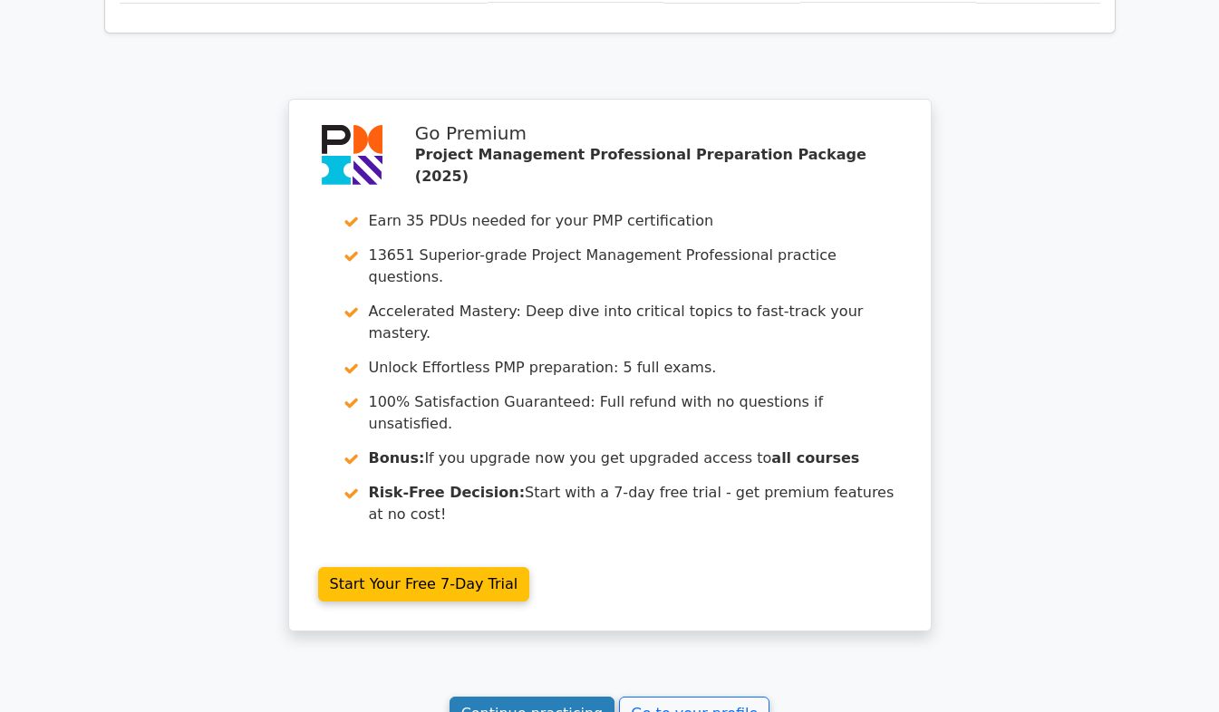
click at [524, 697] on link "Continue practicing" at bounding box center [532, 714] width 166 height 34
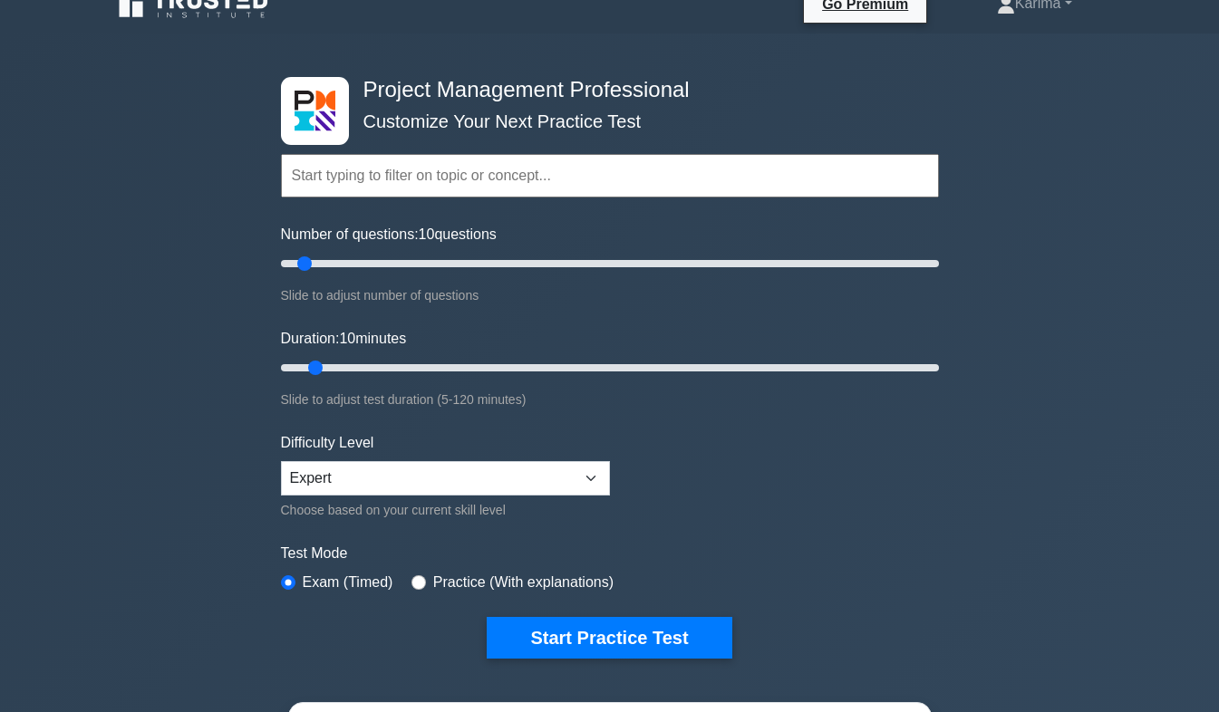
scroll to position [216, 0]
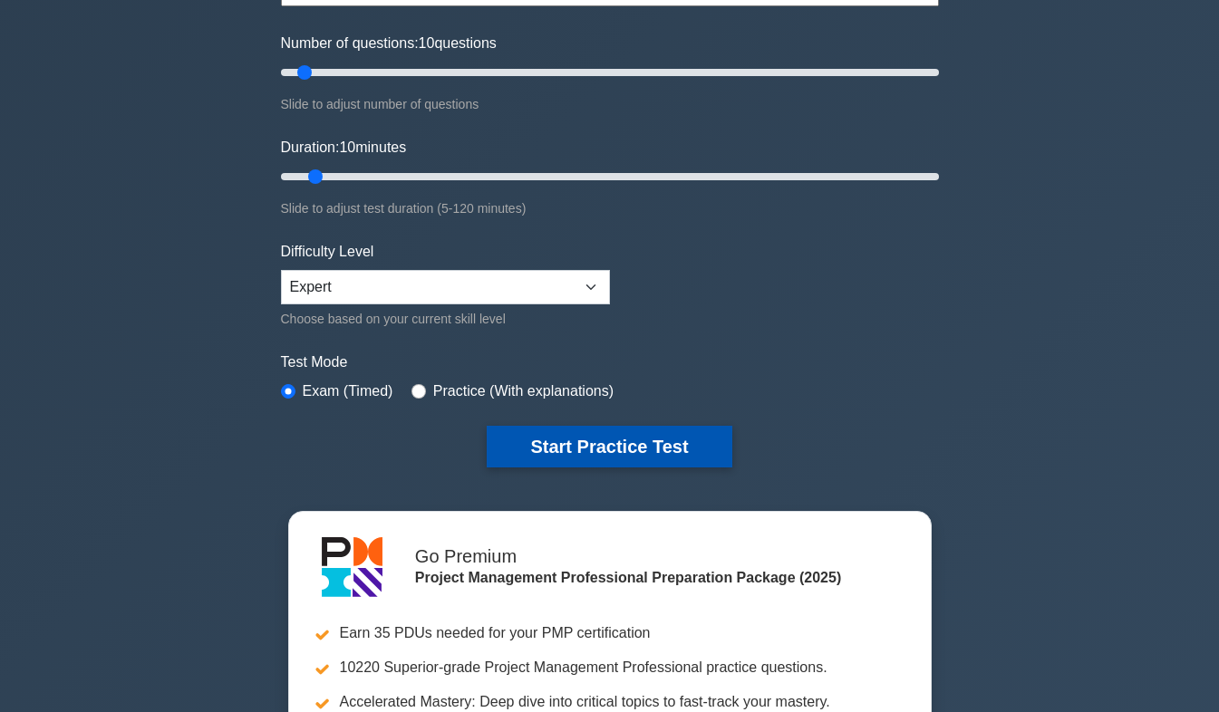
click at [678, 449] on button "Start Practice Test" at bounding box center [609, 447] width 245 height 42
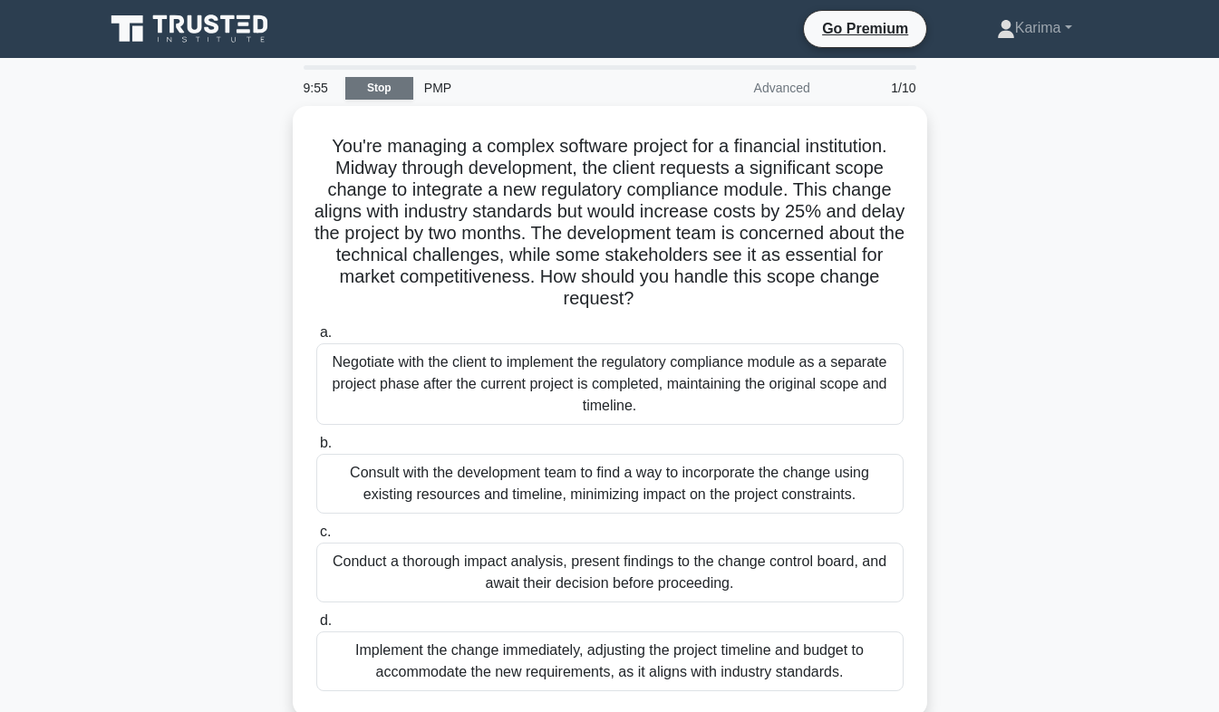
click at [389, 93] on link "Stop" at bounding box center [379, 88] width 68 height 23
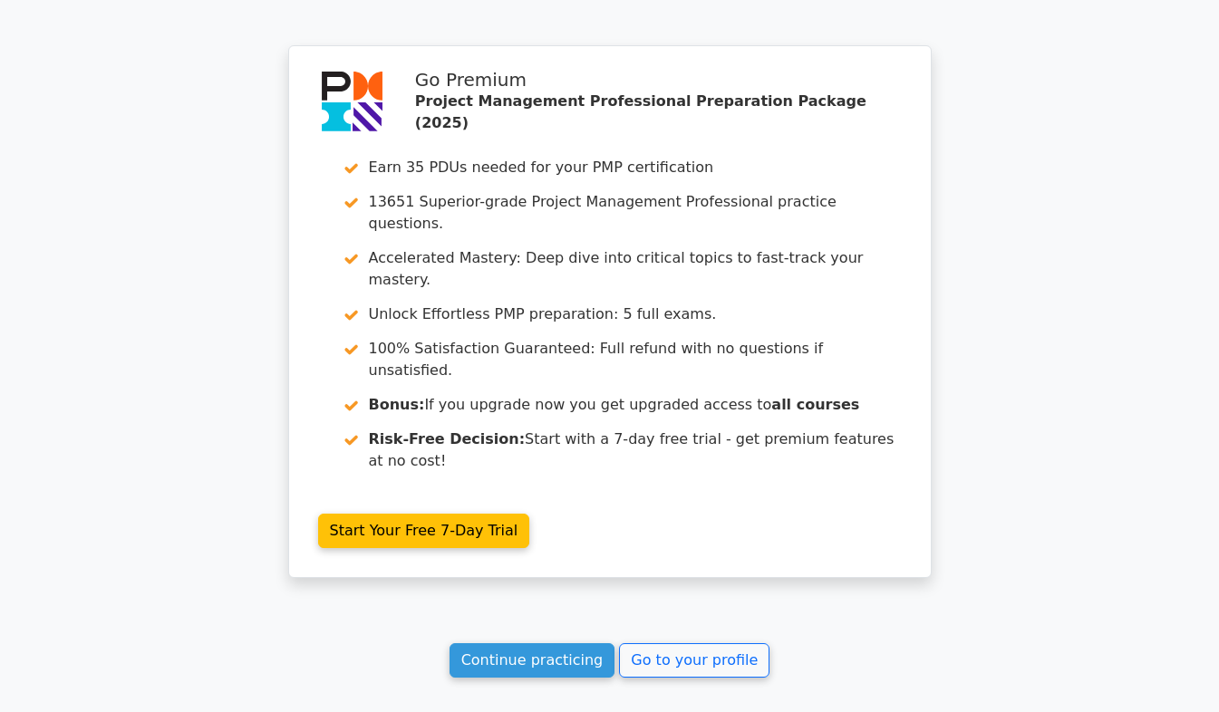
scroll to position [1585, 0]
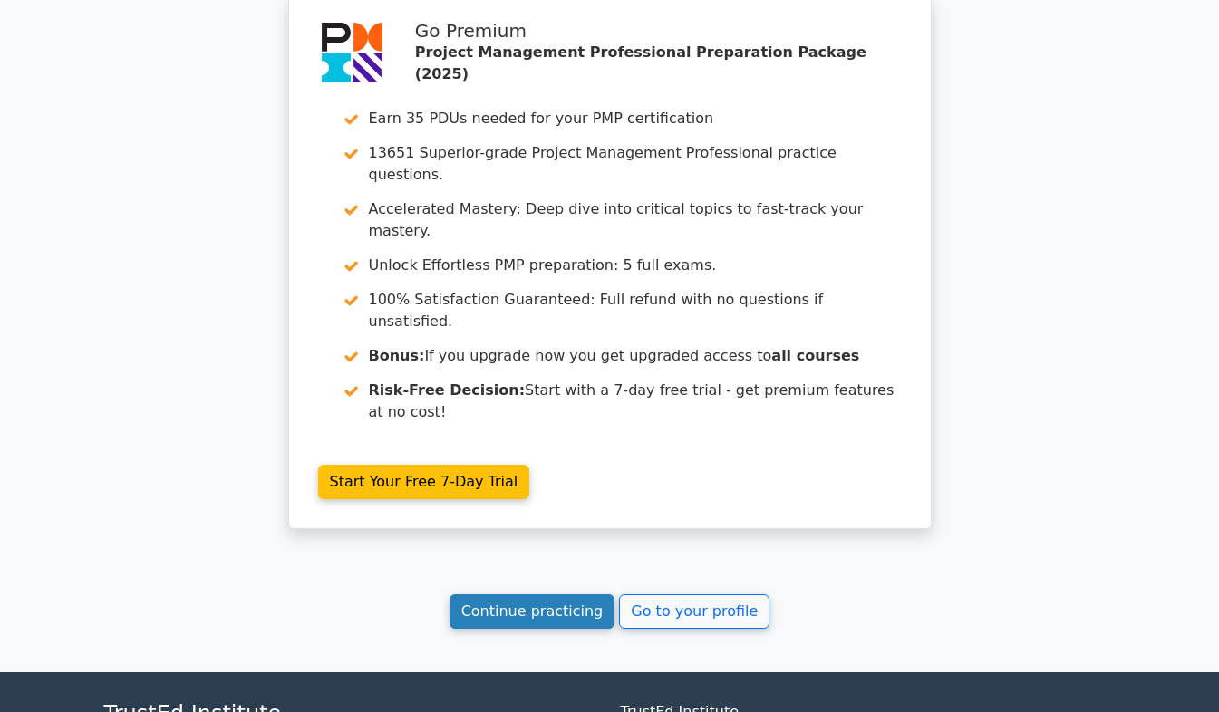
click at [523, 594] on link "Continue practicing" at bounding box center [532, 611] width 166 height 34
